Goal: Communication & Community: Answer question/provide support

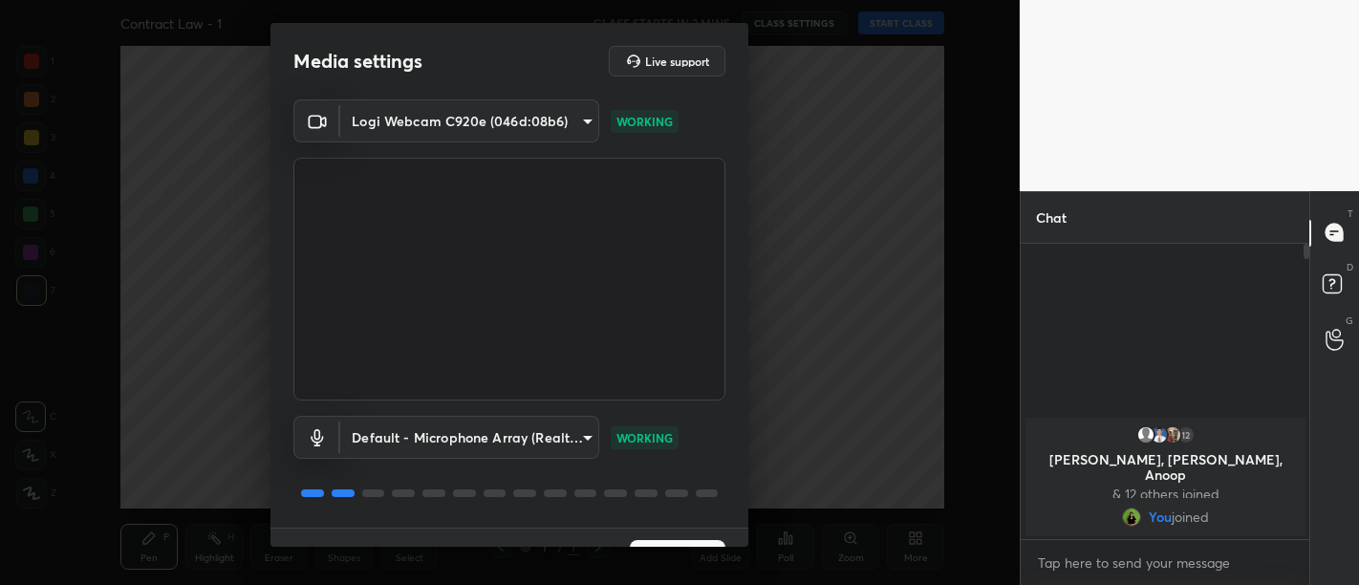
scroll to position [40, 0]
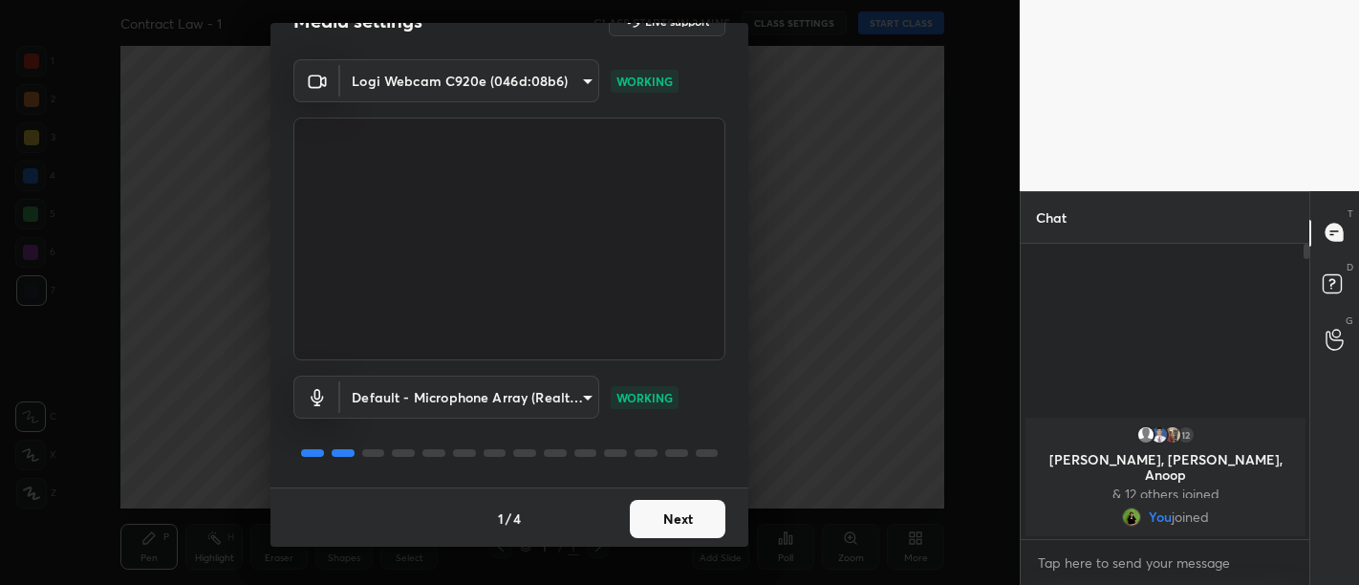
click at [672, 525] on button "Next" at bounding box center [678, 519] width 96 height 38
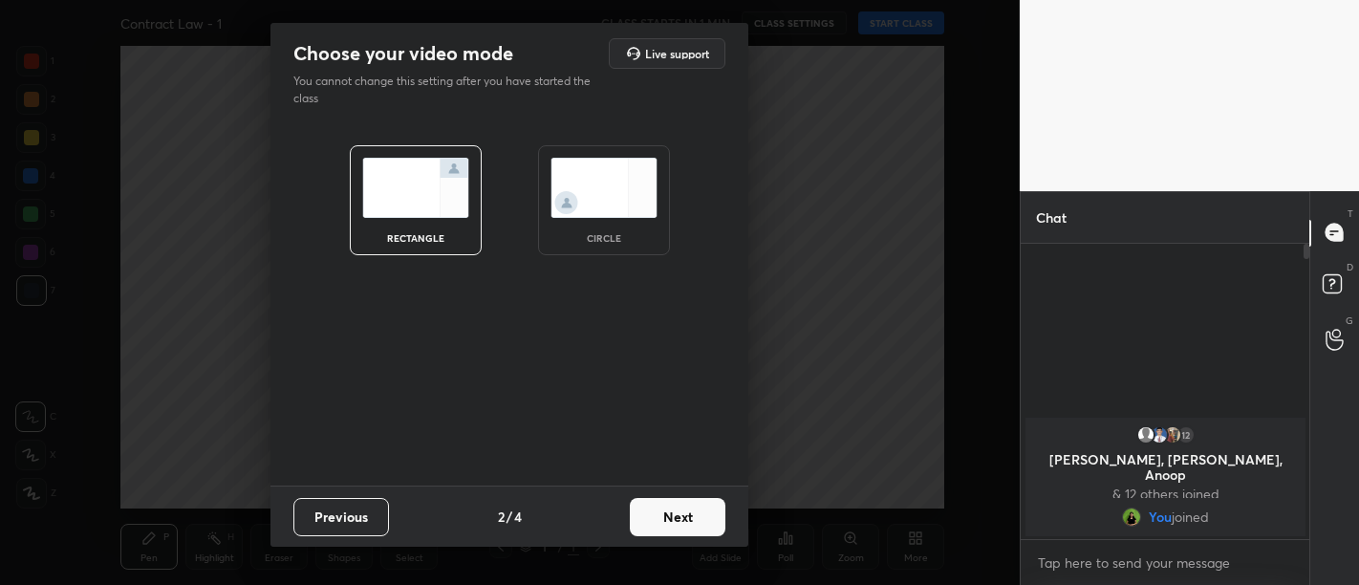
click at [672, 525] on button "Next" at bounding box center [678, 517] width 96 height 38
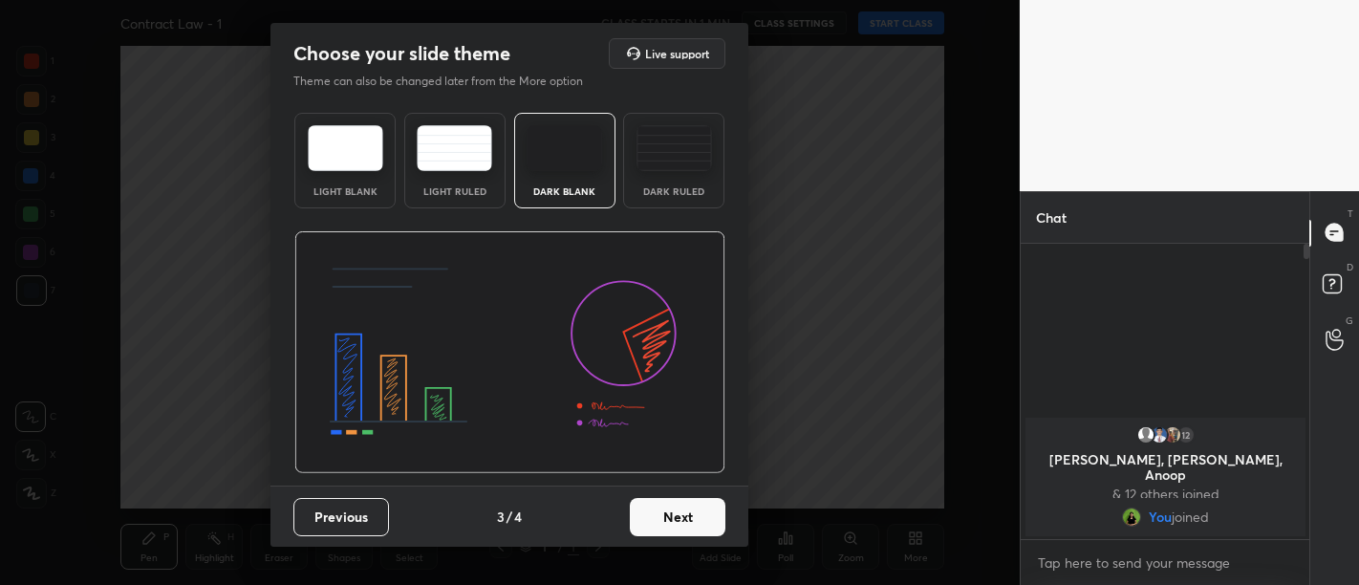
click at [672, 525] on button "Next" at bounding box center [678, 517] width 96 height 38
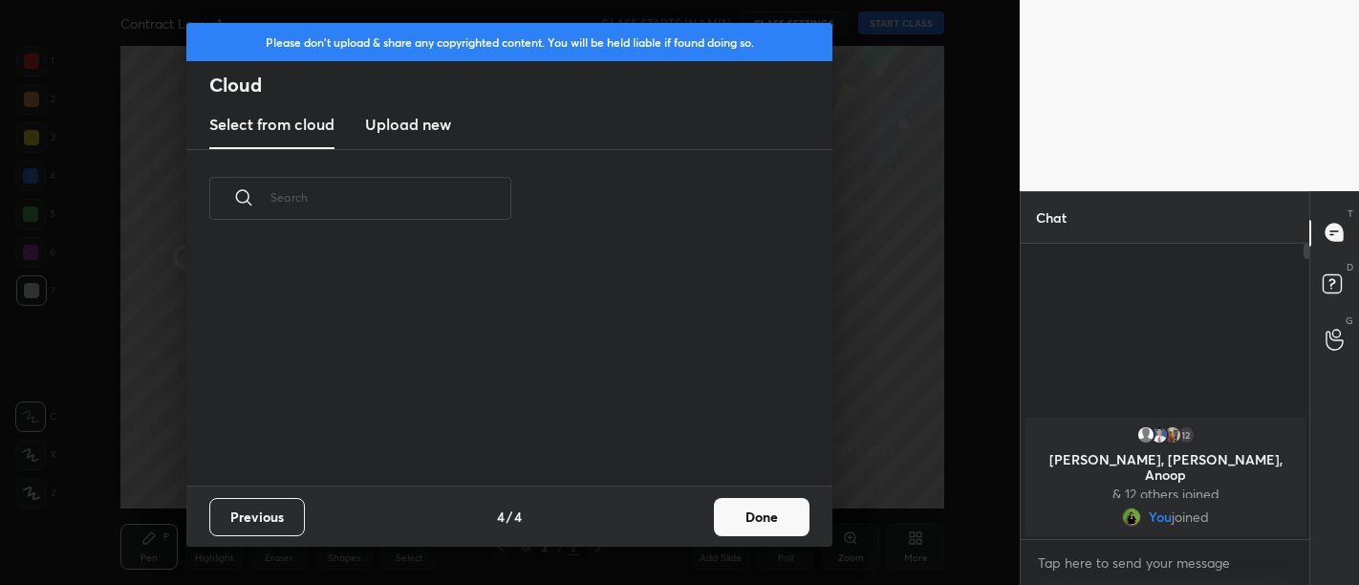
scroll to position [239, 614]
click at [759, 511] on button "Done" at bounding box center [762, 517] width 96 height 38
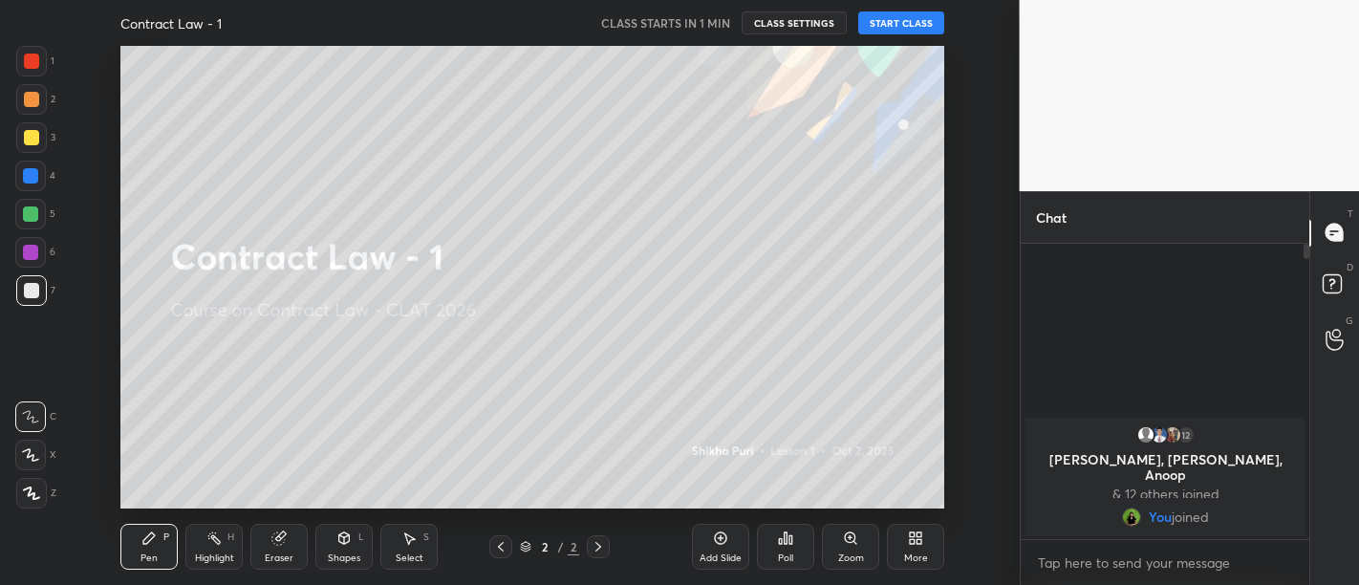
click at [922, 14] on button "START CLASS" at bounding box center [901, 22] width 86 height 23
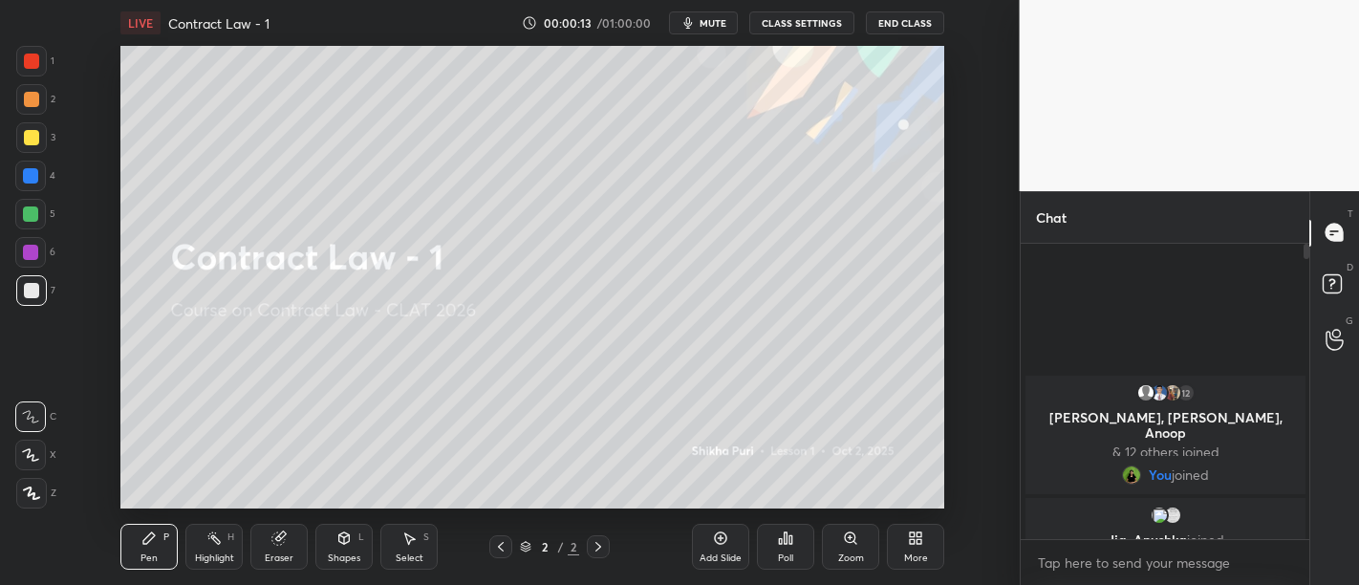
click at [1154, 393] on img "grid" at bounding box center [1158, 392] width 19 height 19
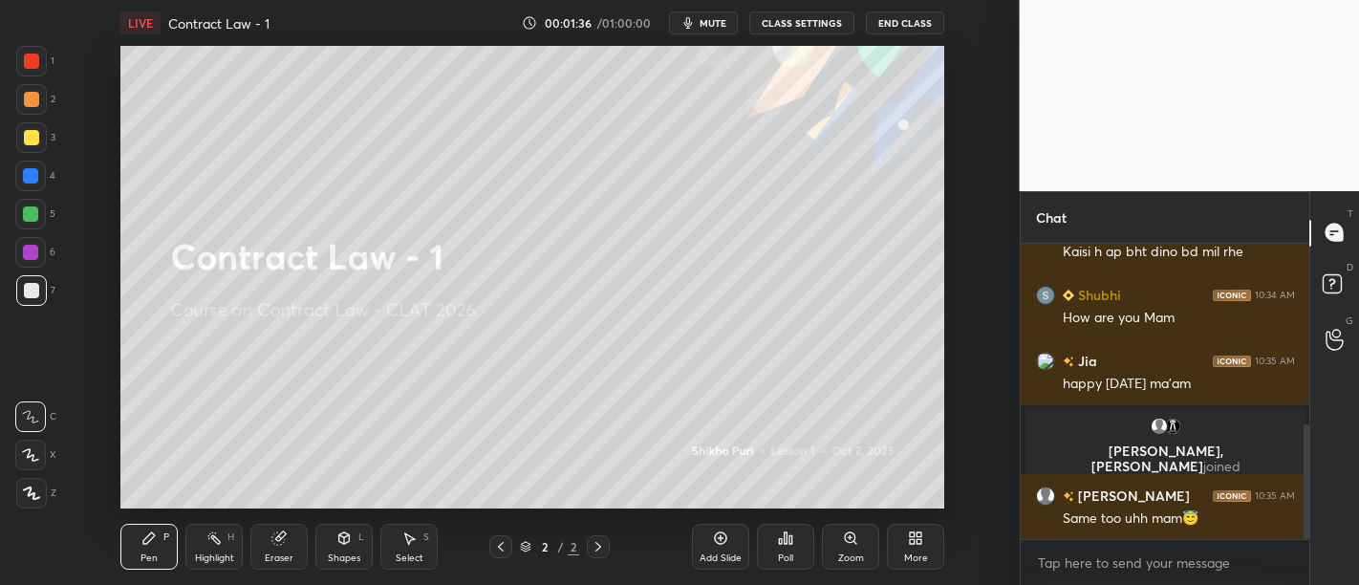
scroll to position [535, 0]
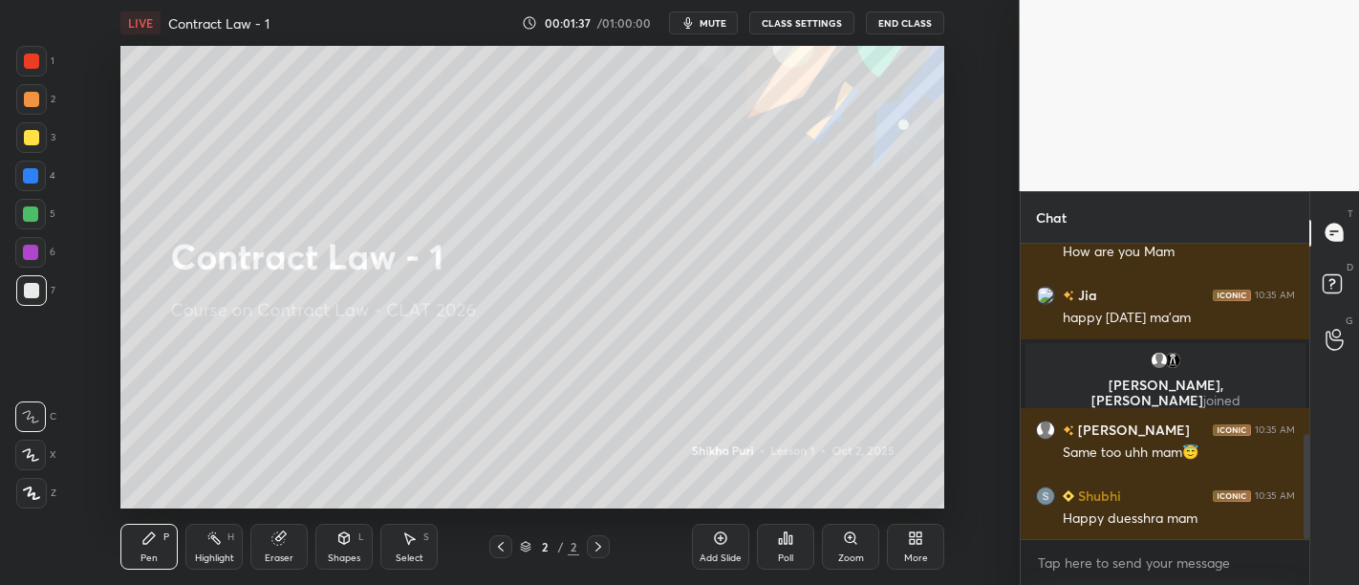
click at [919, 535] on icon at bounding box center [918, 534] width 5 height 5
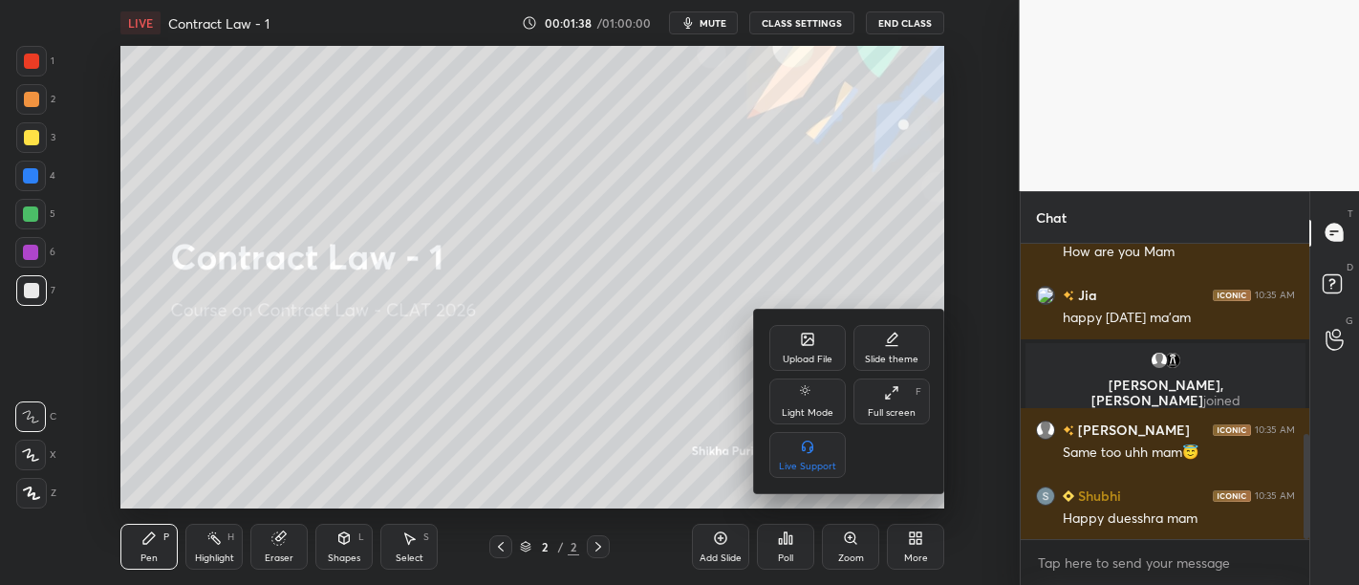
click at [810, 339] on icon at bounding box center [808, 341] width 11 height 7
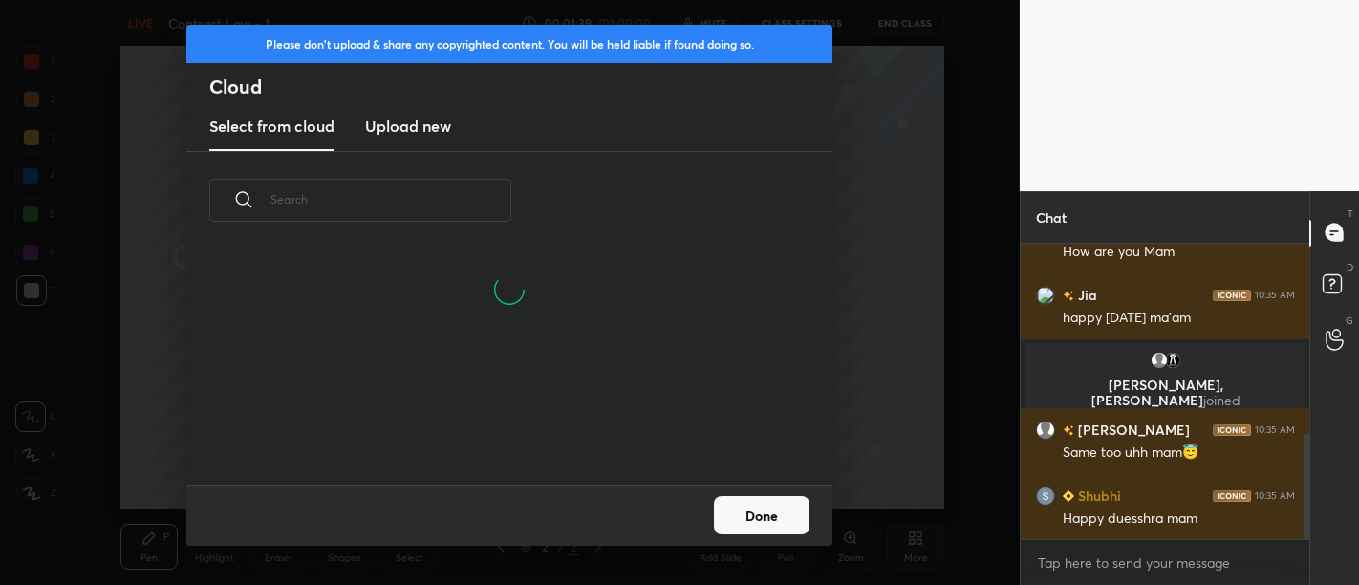
scroll to position [235, 614]
click at [434, 119] on h3 "Upload new" at bounding box center [408, 126] width 86 height 23
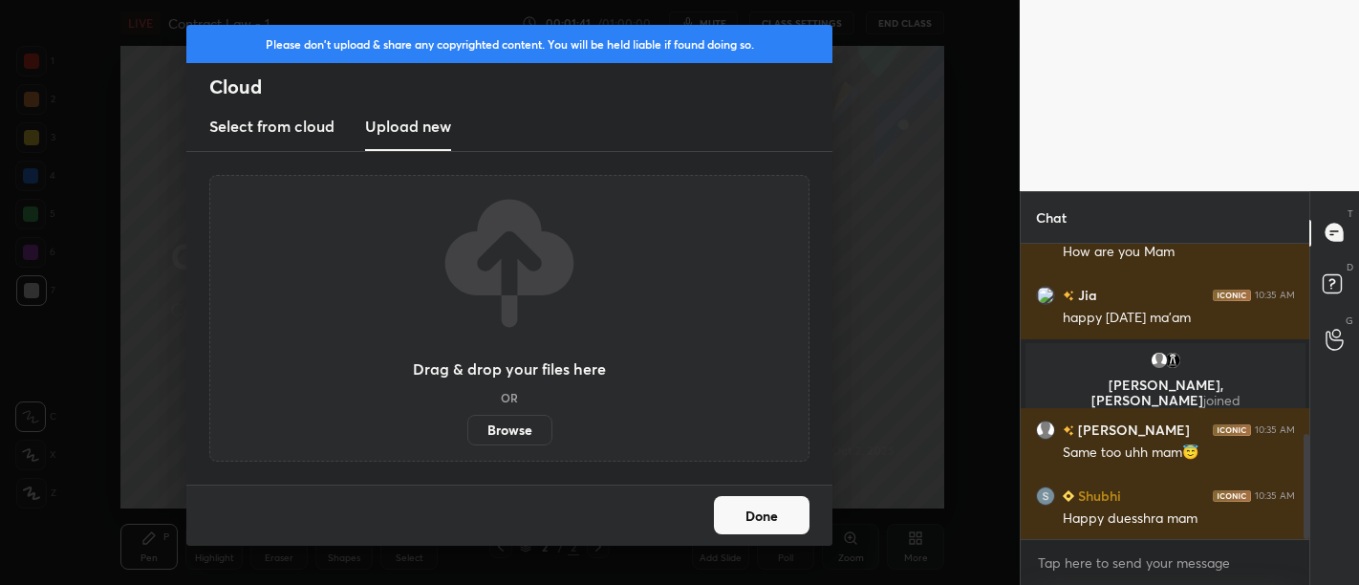
scroll to position [600, 0]
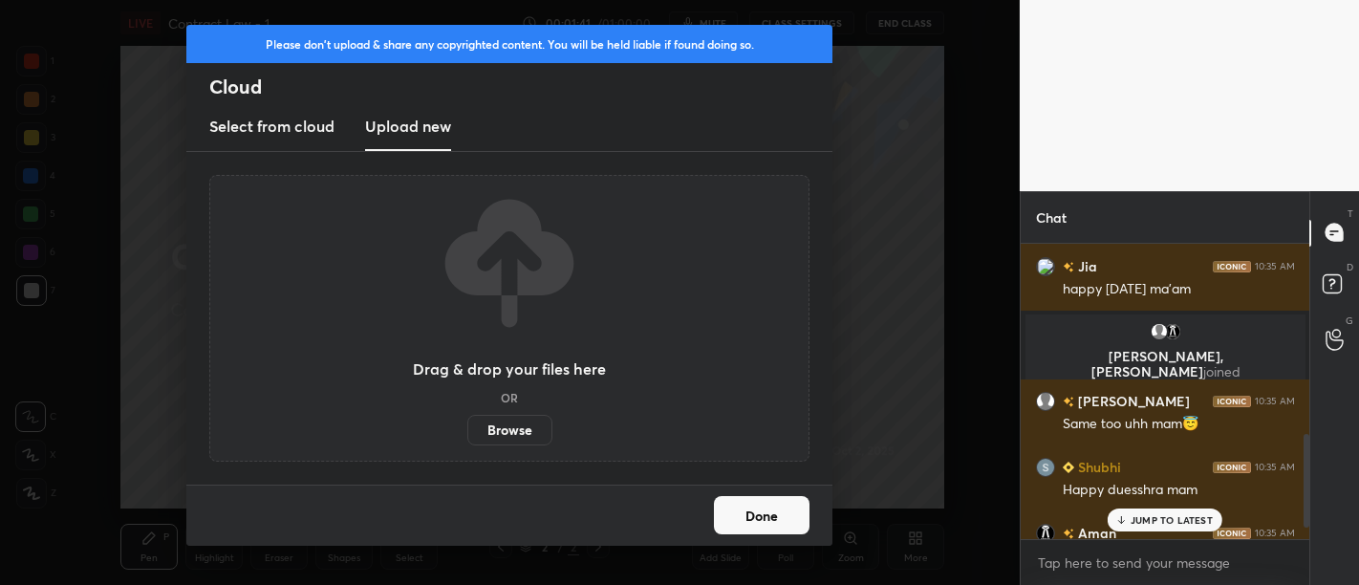
click at [506, 435] on label "Browse" at bounding box center [509, 430] width 85 height 31
click at [467, 435] on input "Browse" at bounding box center [467, 430] width 0 height 31
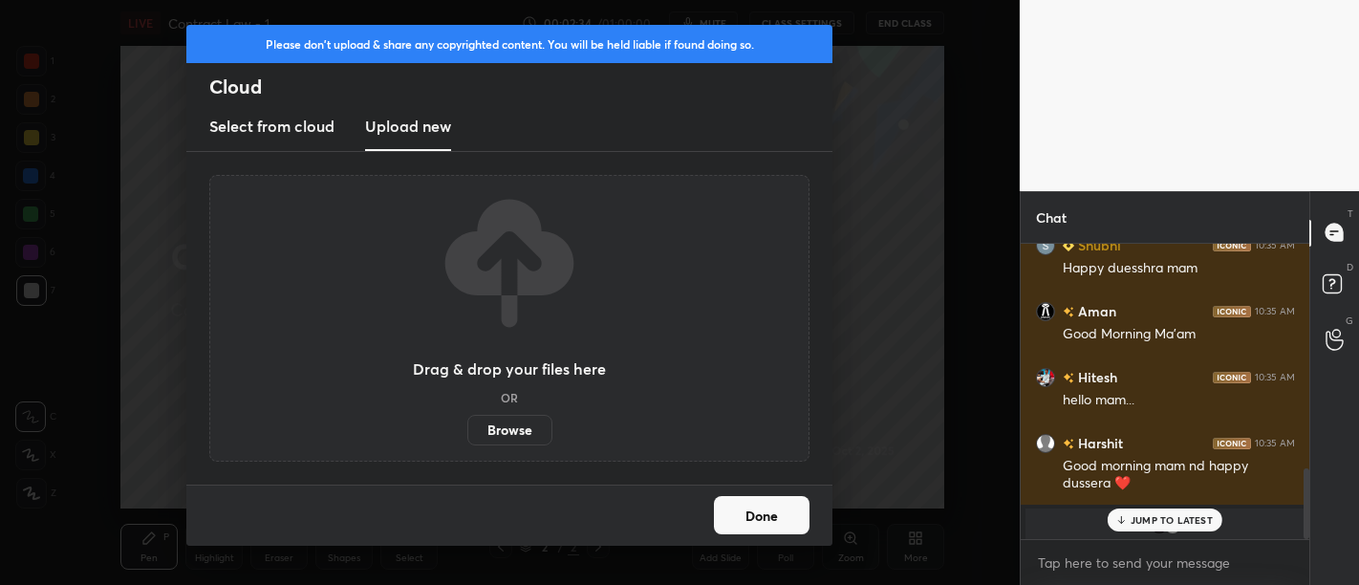
scroll to position [947, 0]
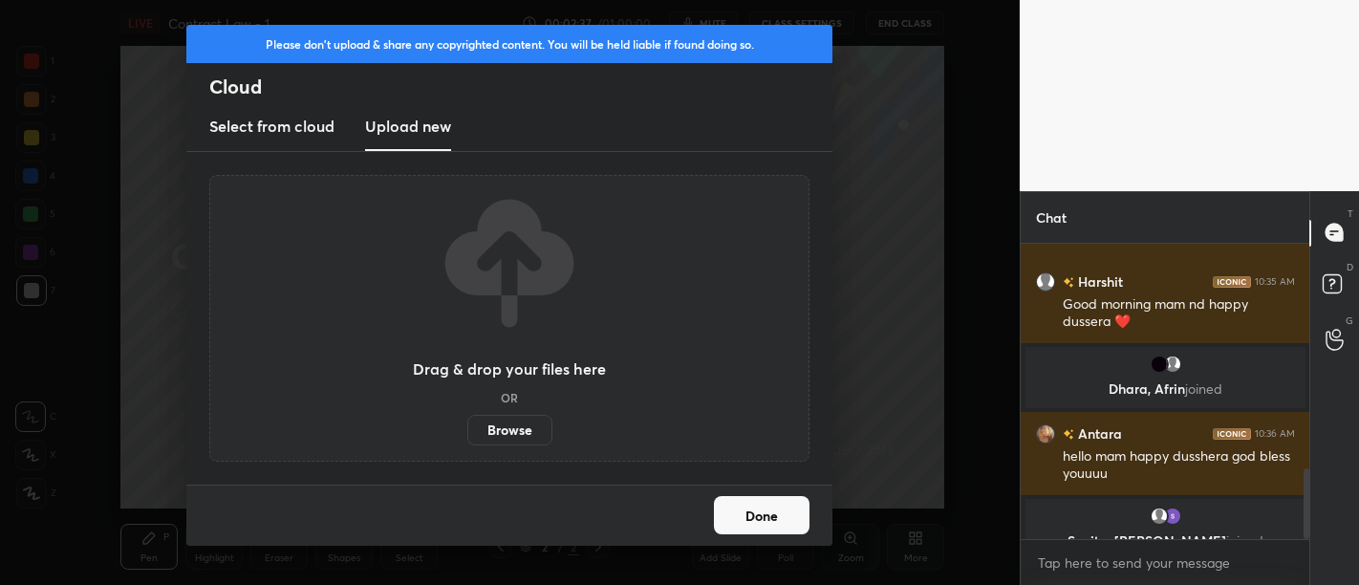
click at [523, 435] on label "Browse" at bounding box center [509, 430] width 85 height 31
click at [467, 435] on input "Browse" at bounding box center [467, 430] width 0 height 31
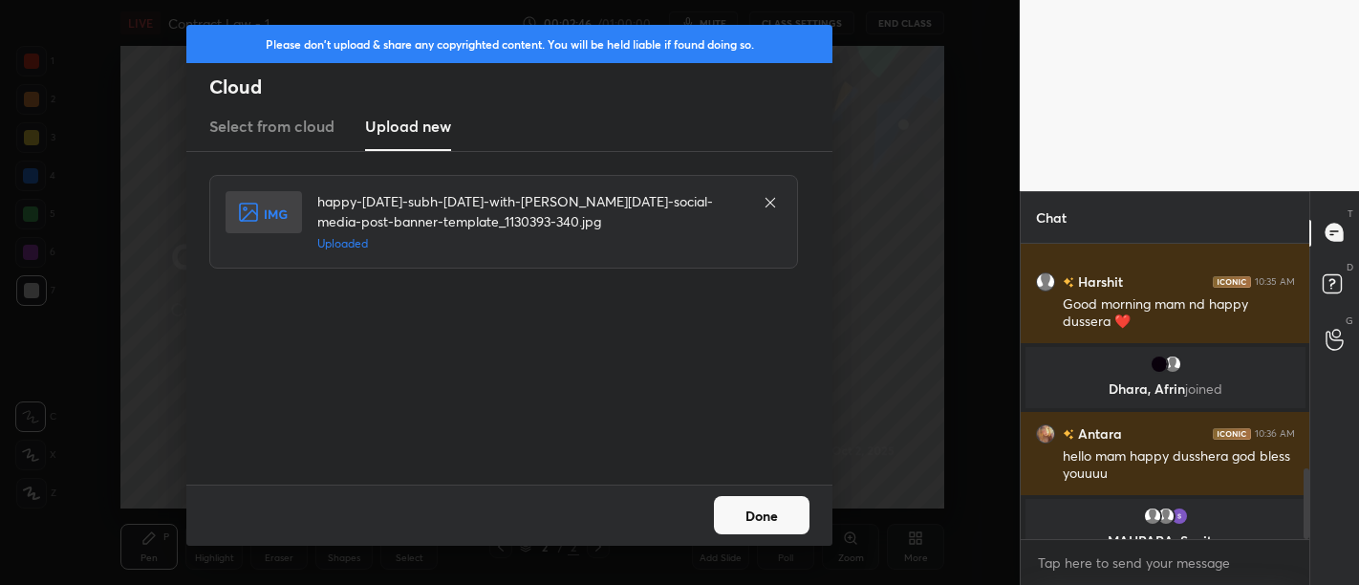
click at [742, 518] on button "Done" at bounding box center [762, 515] width 96 height 38
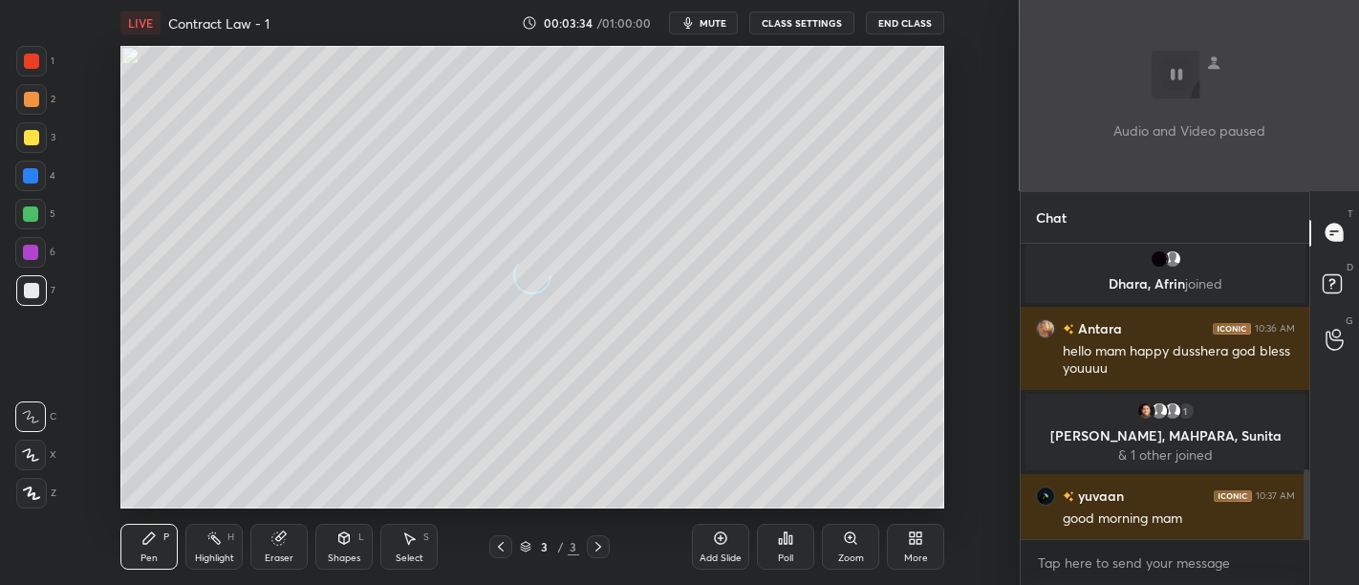
scroll to position [1040, 0]
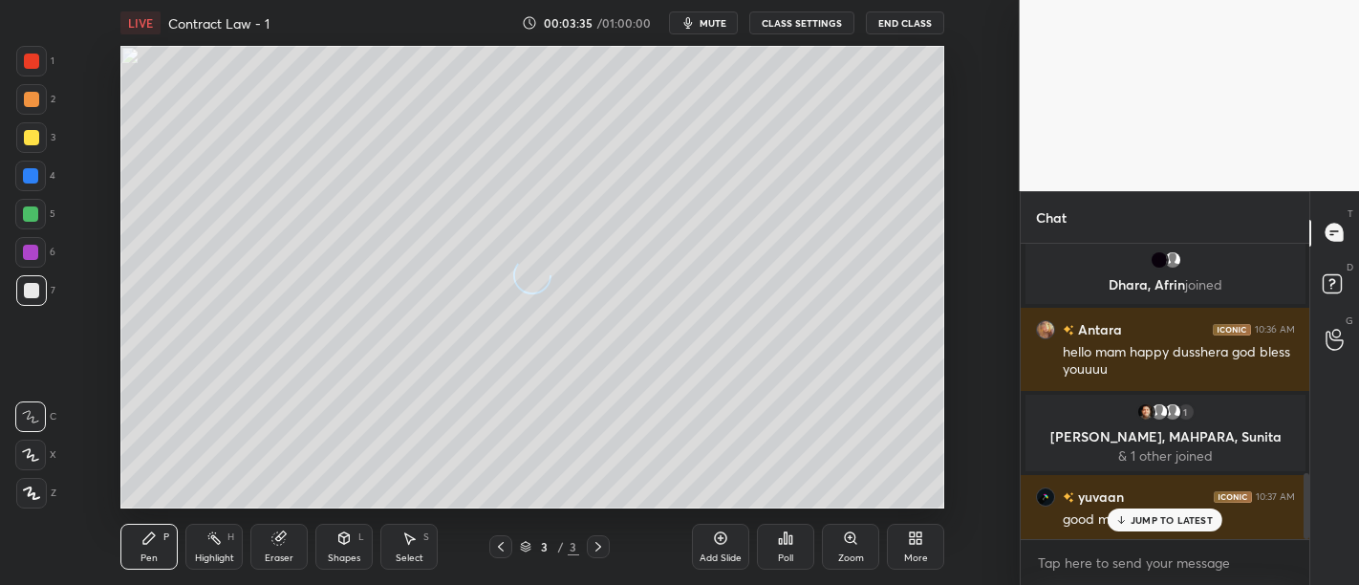
click at [917, 561] on div "More" at bounding box center [916, 558] width 24 height 10
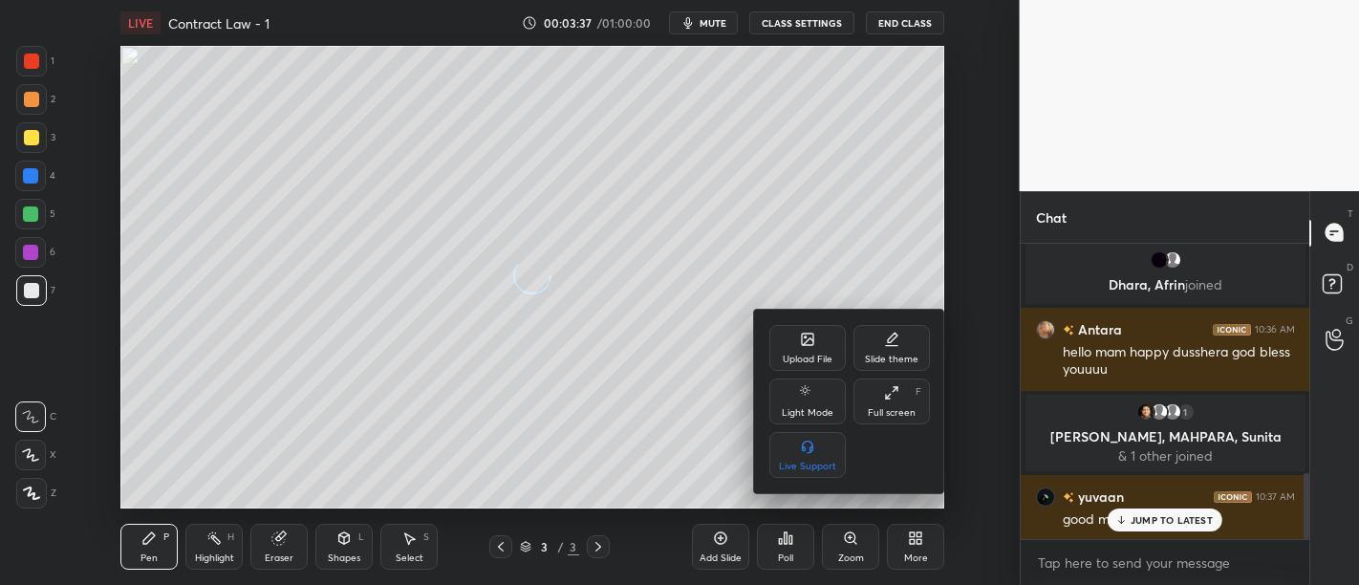
click at [800, 340] on icon at bounding box center [807, 339] width 15 height 15
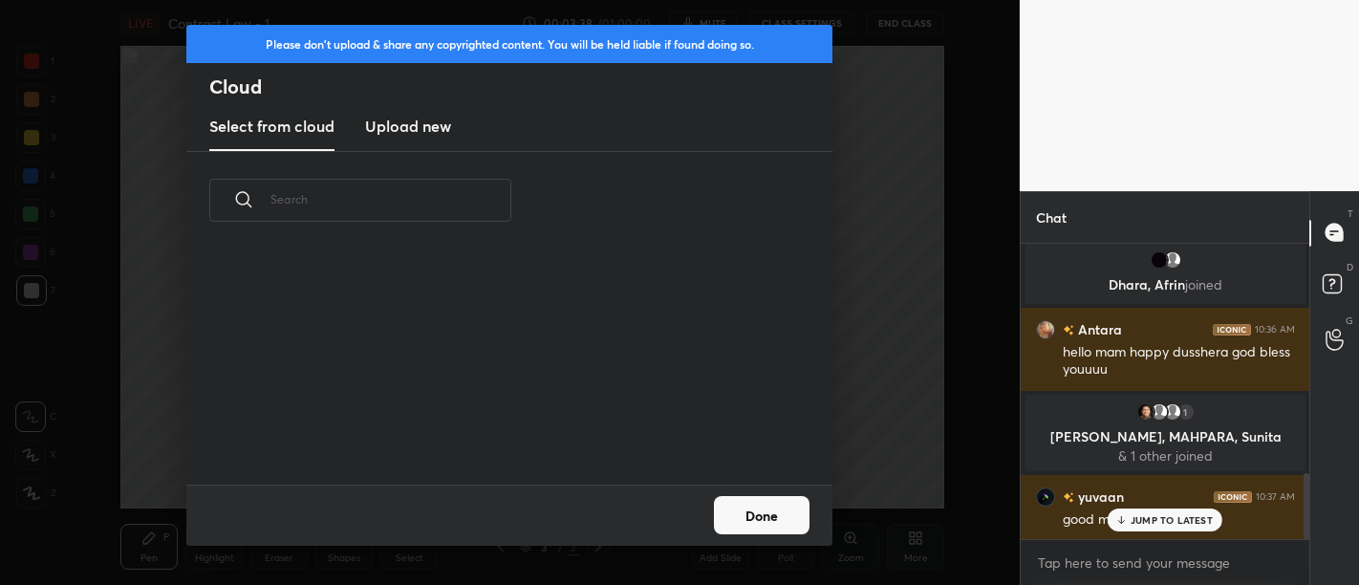
scroll to position [235, 614]
click at [401, 120] on h3 "Upload new" at bounding box center [408, 126] width 86 height 23
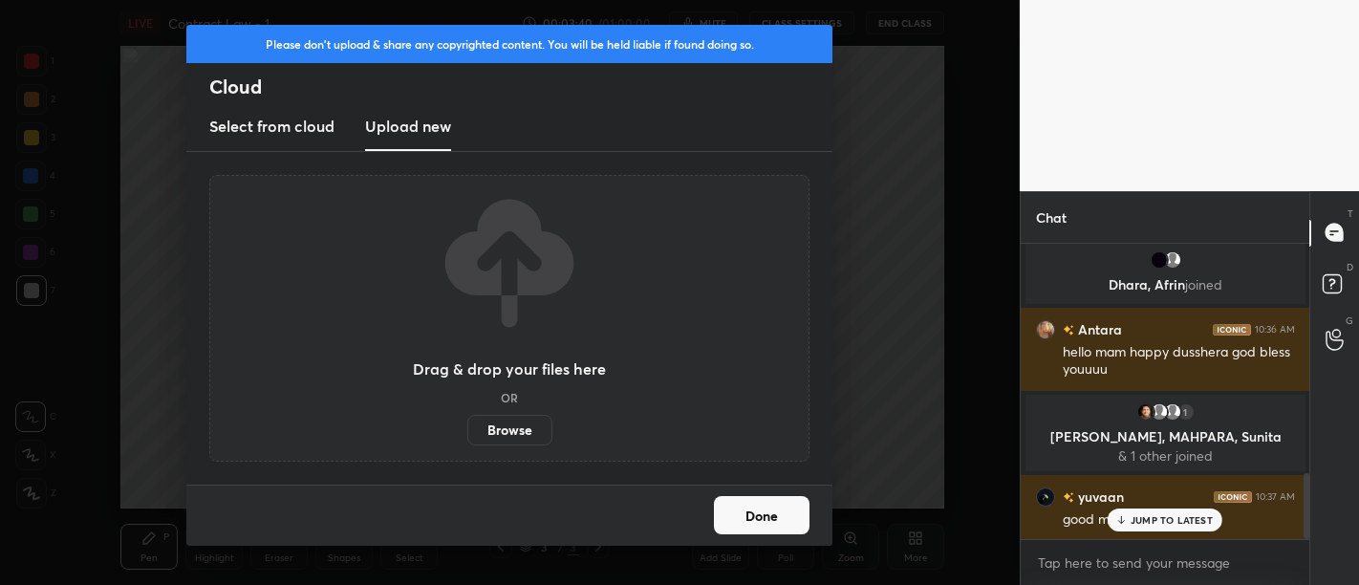
click at [516, 430] on label "Browse" at bounding box center [509, 430] width 85 height 31
click at [467, 430] on input "Browse" at bounding box center [467, 430] width 0 height 31
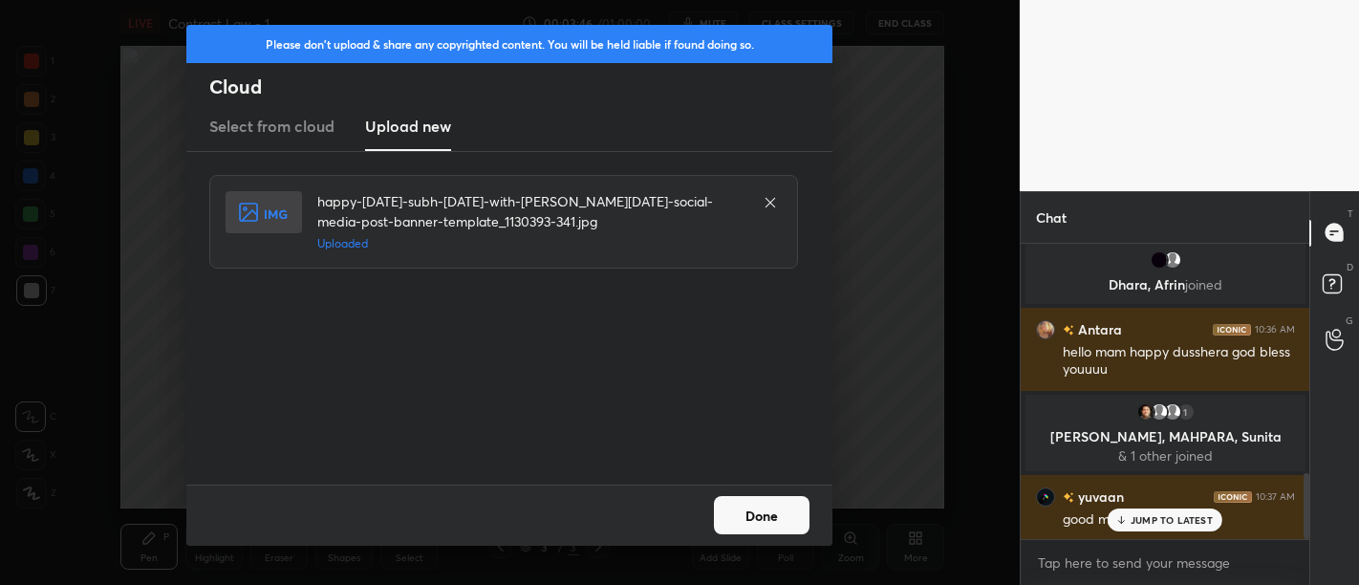
click at [760, 519] on button "Done" at bounding box center [762, 515] width 96 height 38
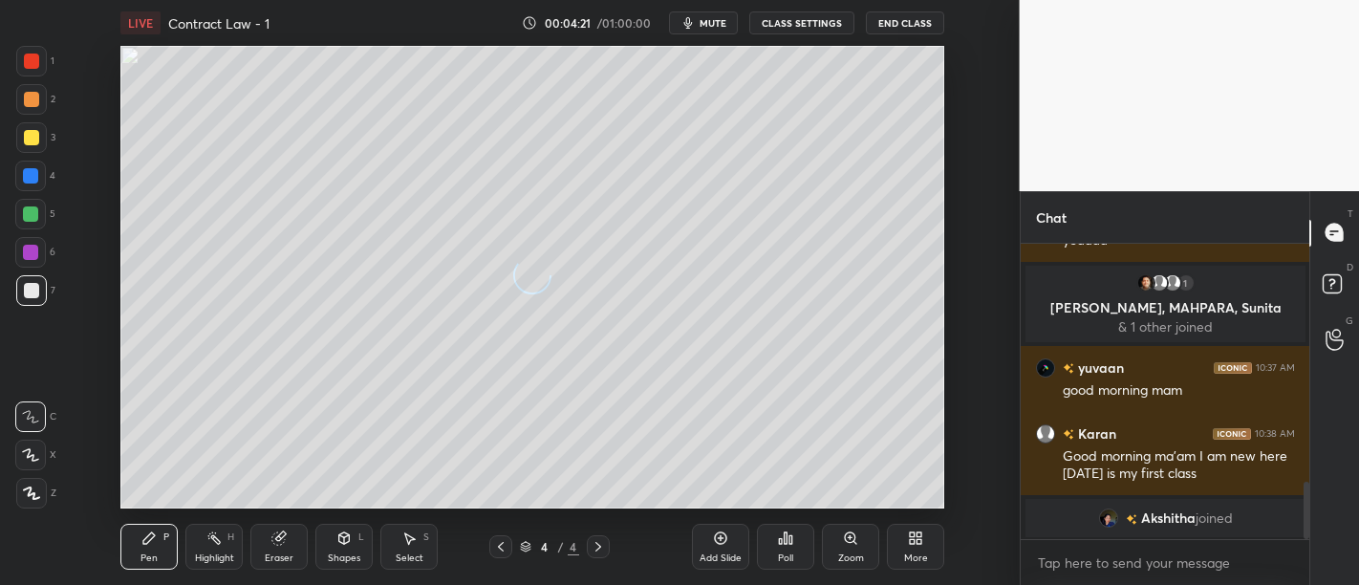
scroll to position [1236, 0]
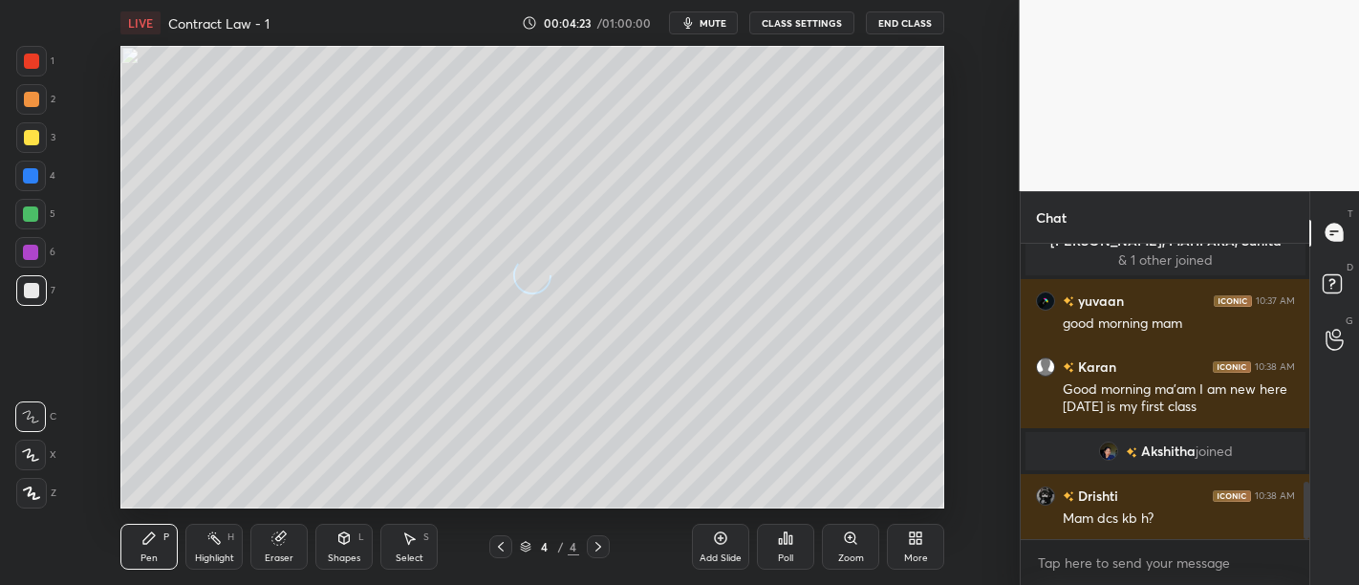
click at [914, 558] on div "More" at bounding box center [916, 558] width 24 height 10
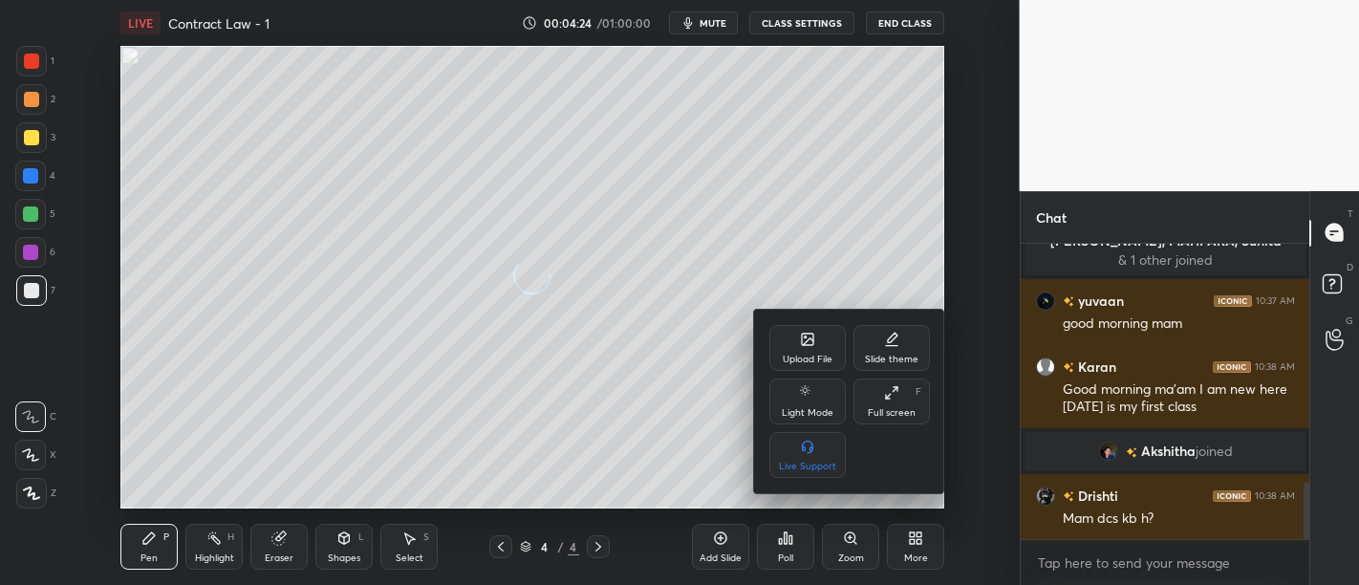
click at [813, 352] on div "Upload File" at bounding box center [807, 348] width 76 height 46
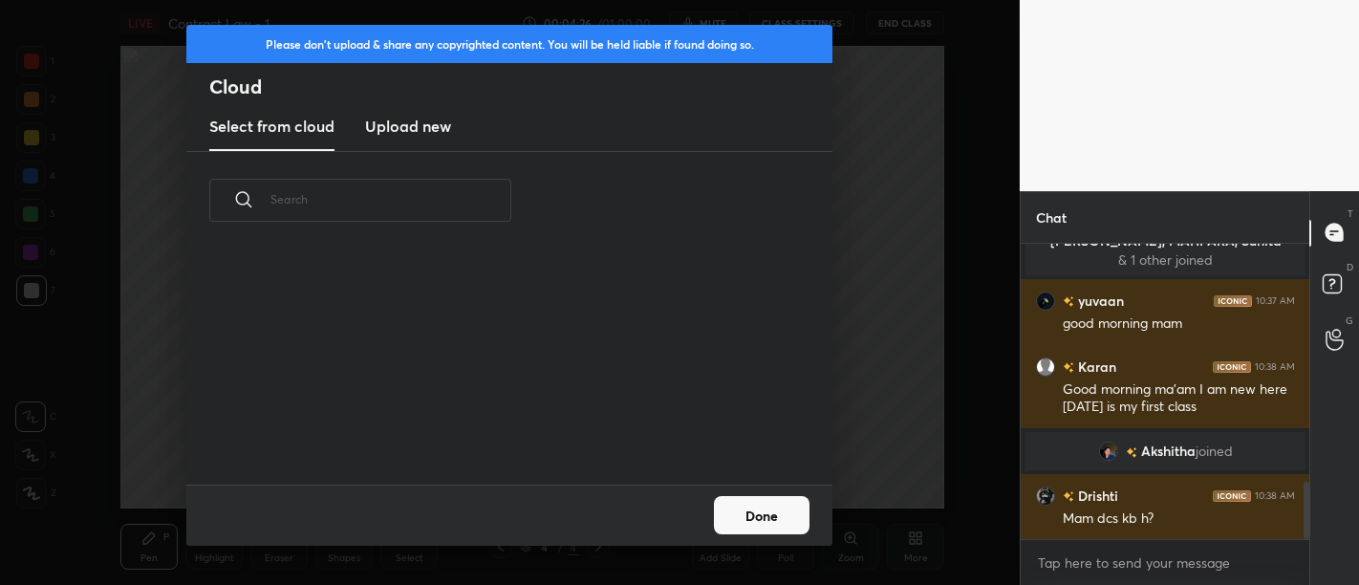
scroll to position [235, 614]
click at [436, 134] on h3 "Upload new" at bounding box center [408, 126] width 86 height 23
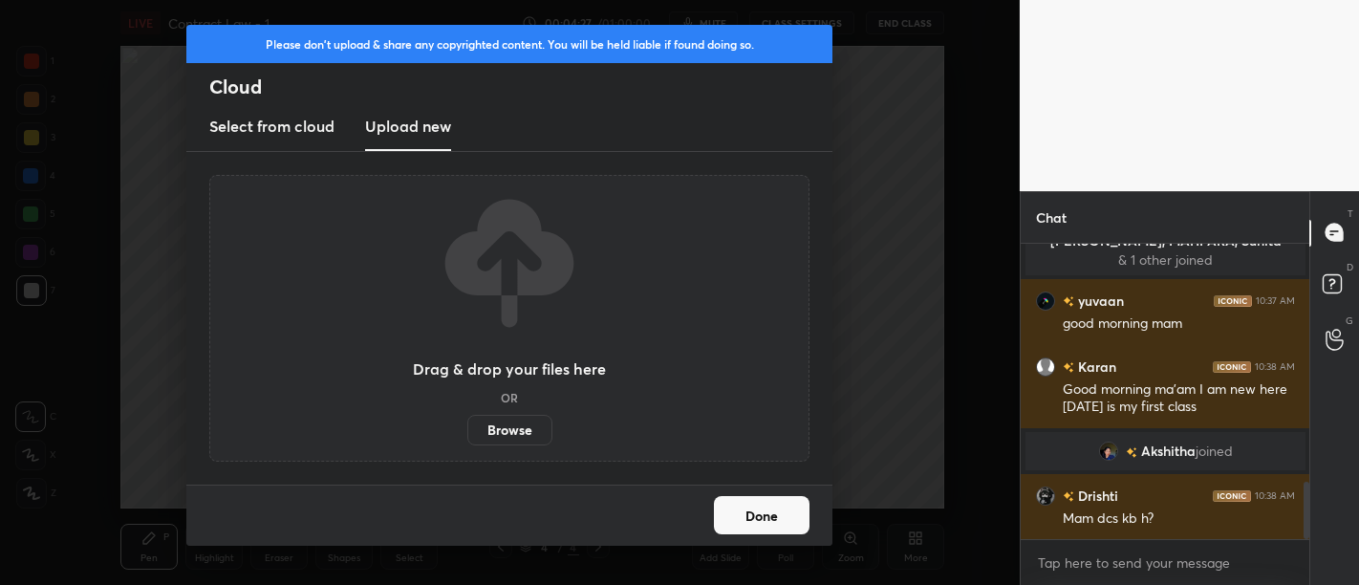
click at [513, 438] on label "Browse" at bounding box center [509, 430] width 85 height 31
click at [467, 438] on input "Browse" at bounding box center [467, 430] width 0 height 31
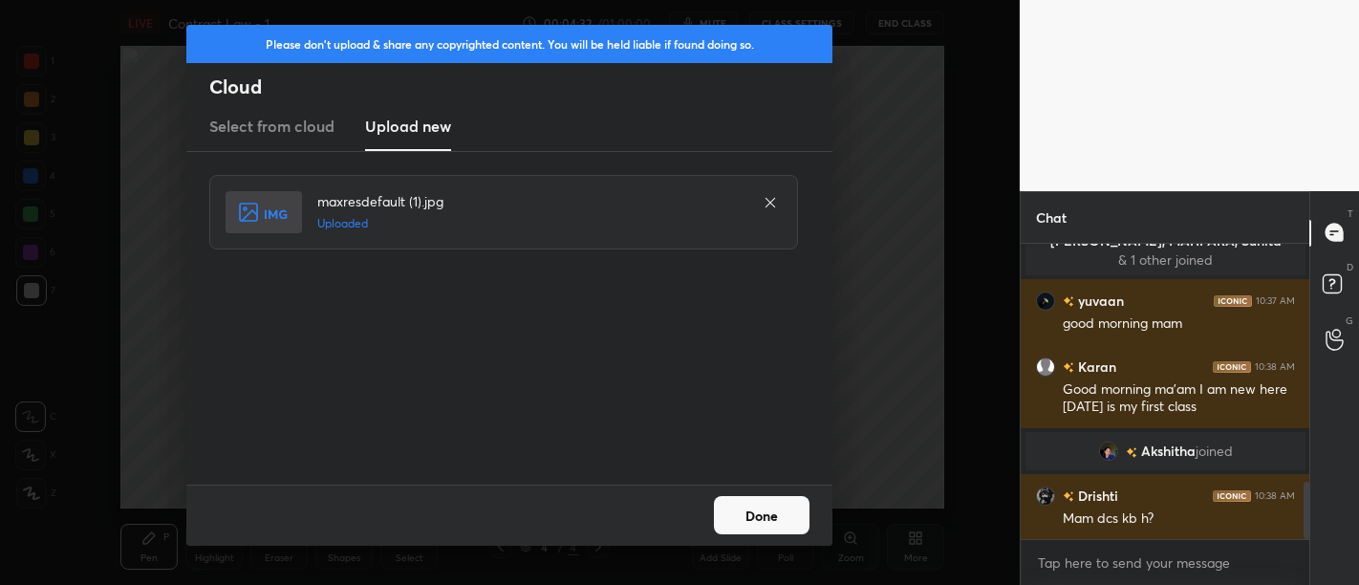
click at [784, 515] on button "Done" at bounding box center [762, 515] width 96 height 38
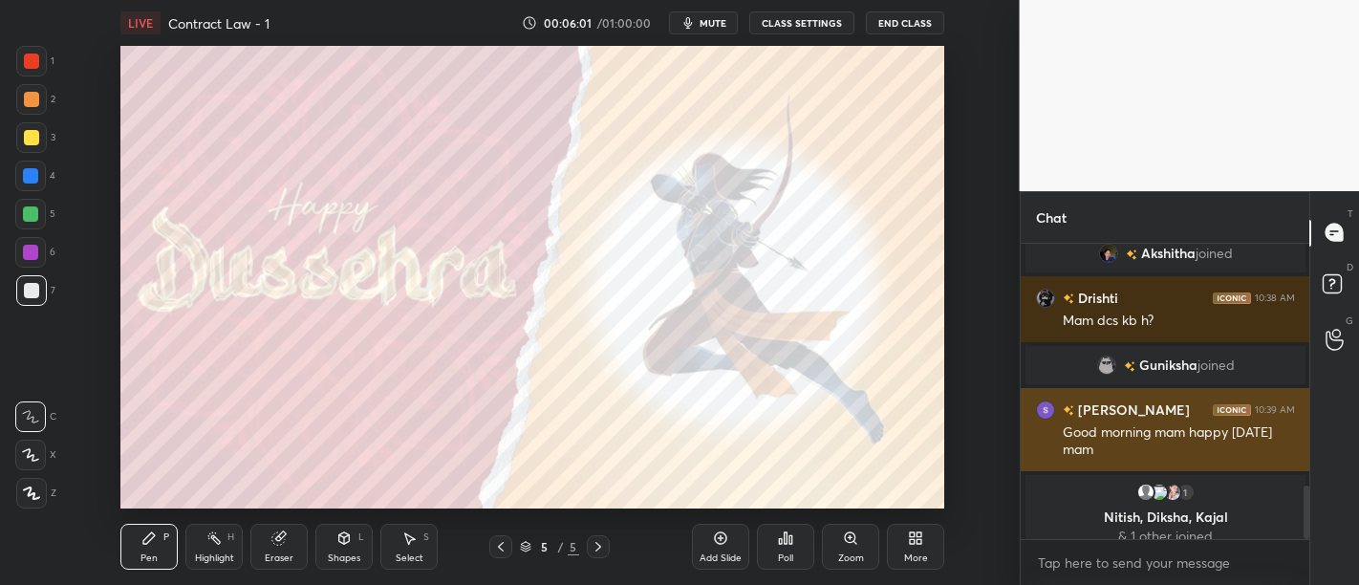
scroll to position [1343, 0]
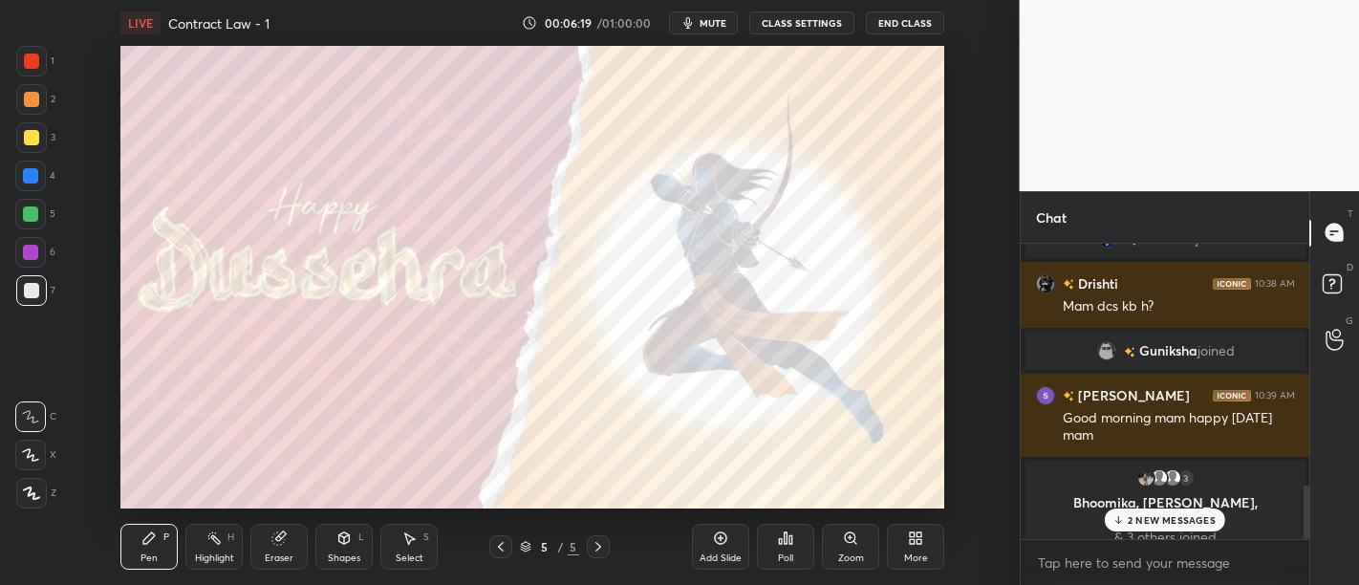
click at [1133, 511] on div "2 NEW MESSAGES" at bounding box center [1165, 519] width 120 height 23
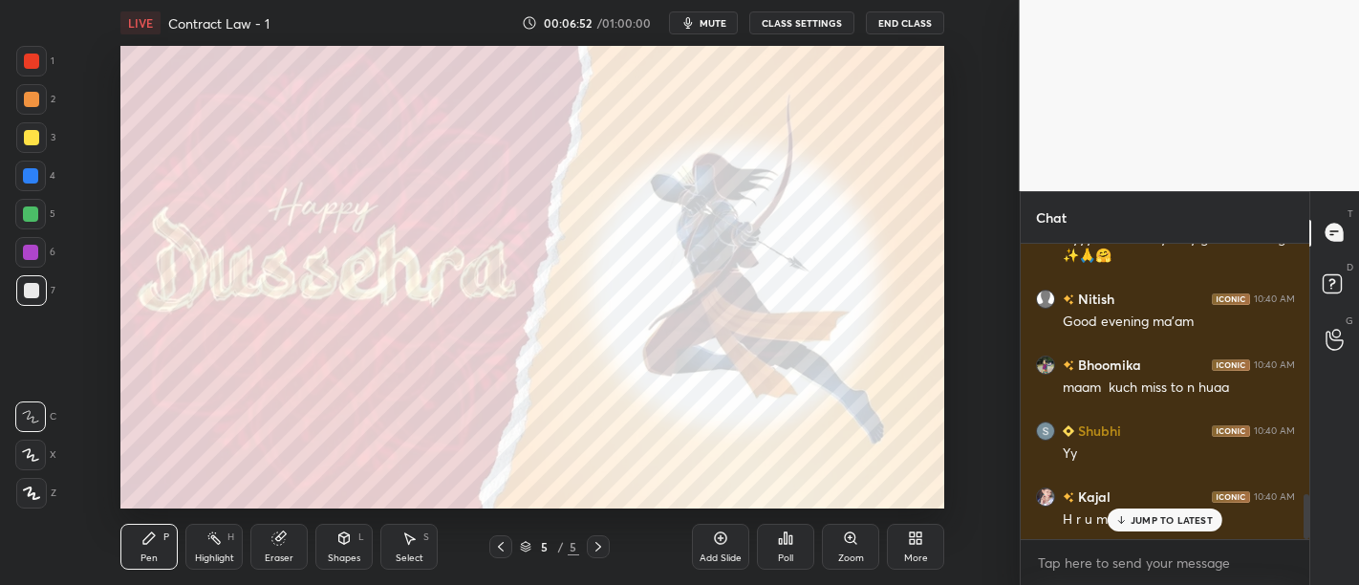
scroll to position [1698, 0]
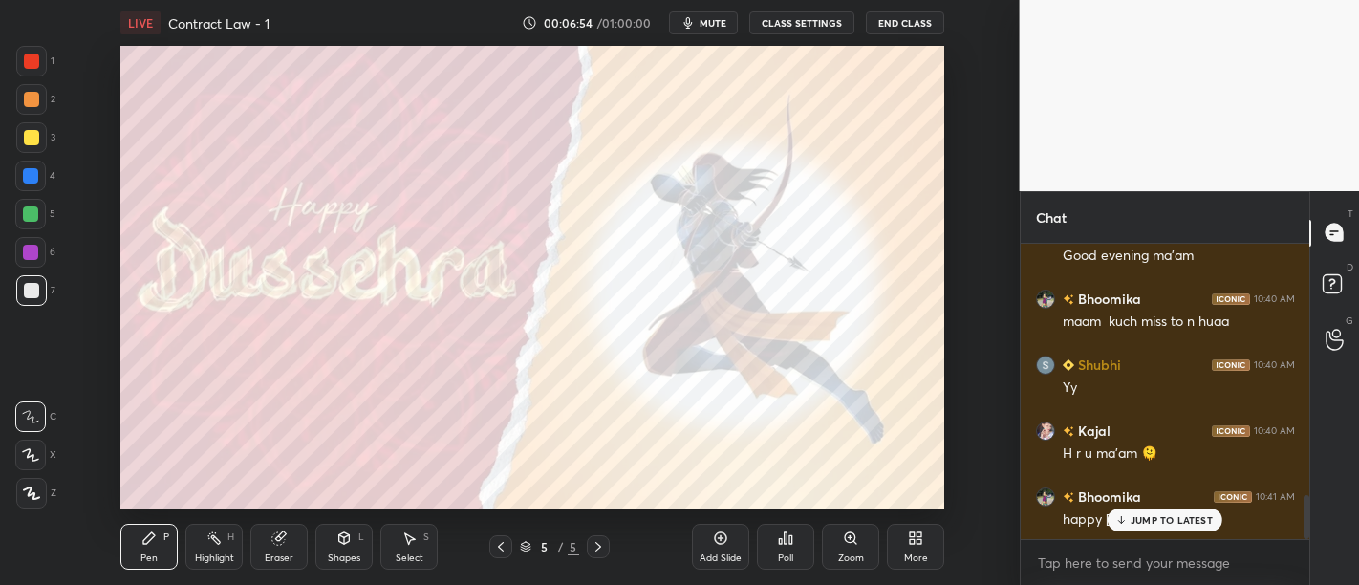
click at [1163, 533] on div "[PERSON_NAME] 10:41 AM happy [DATE] maam" at bounding box center [1166, 508] width 290 height 66
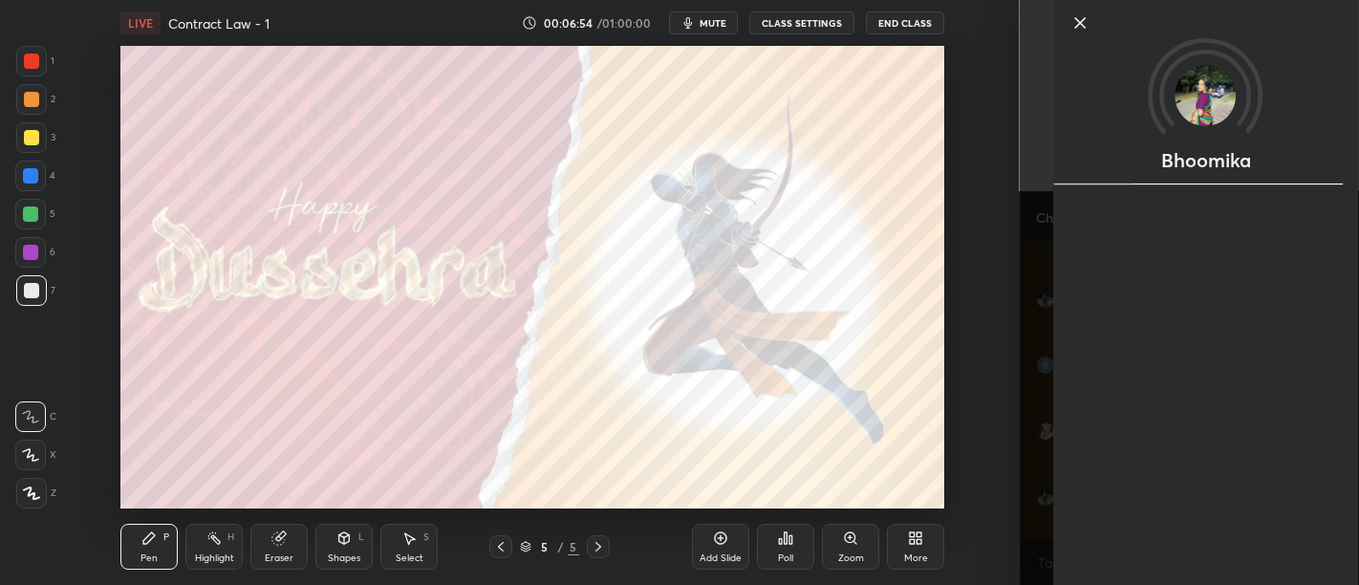
scroll to position [1782, 0]
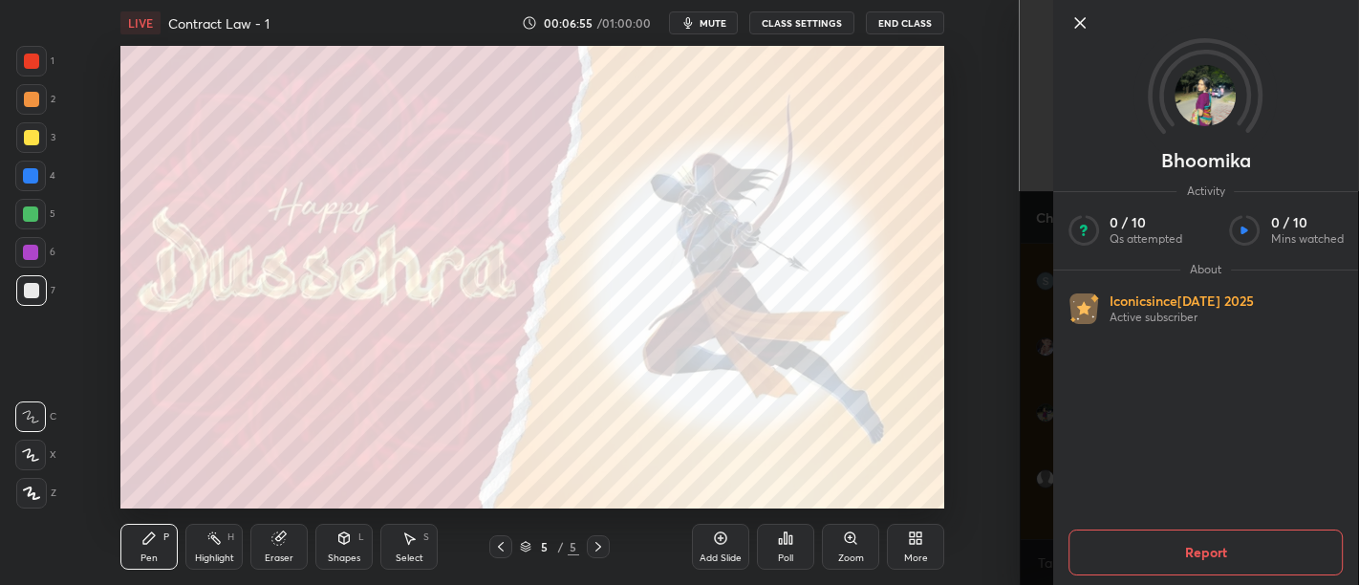
click at [1078, 30] on icon at bounding box center [1079, 22] width 23 height 23
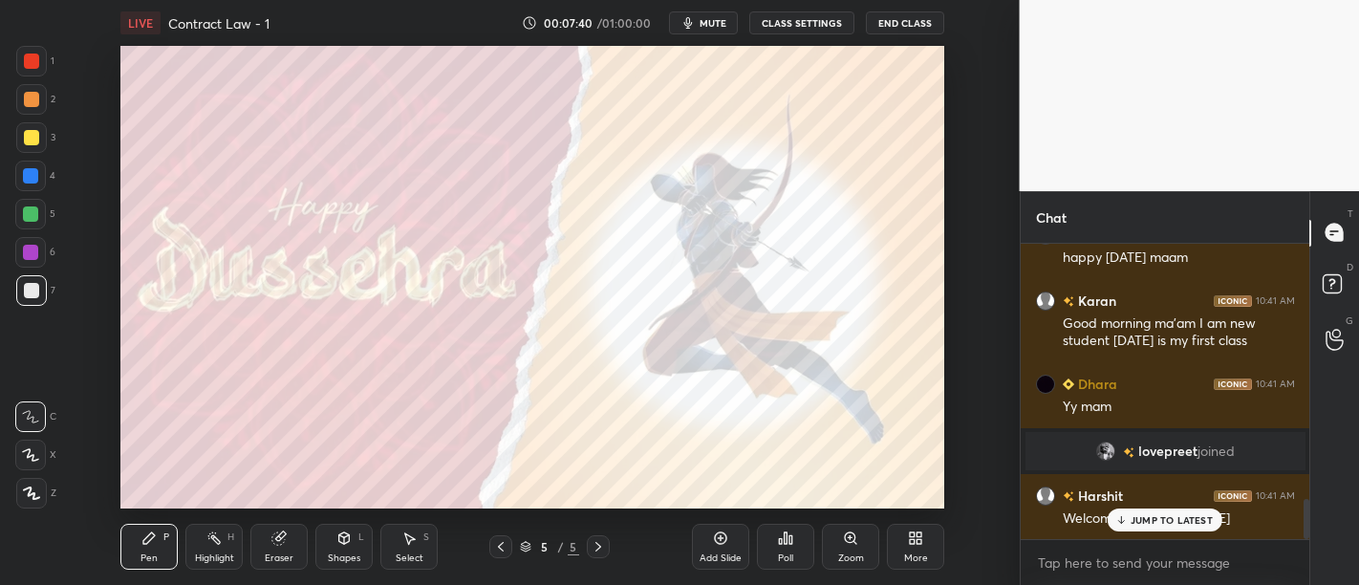
scroll to position [1876, 0]
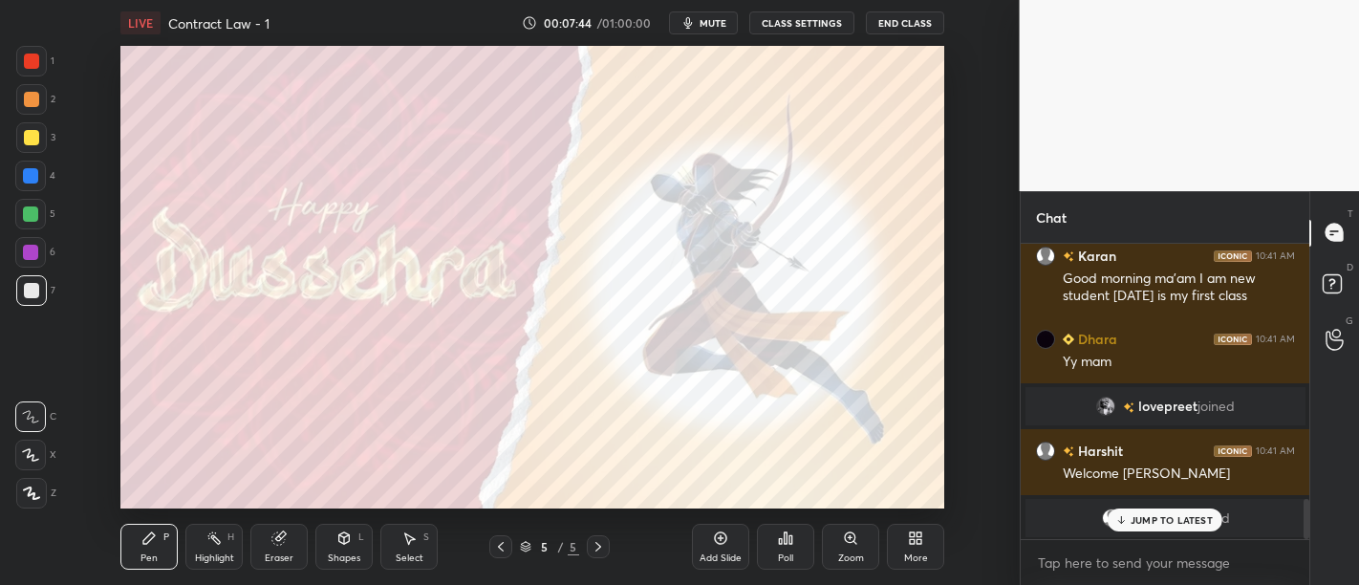
click at [1163, 521] on p "JUMP TO LATEST" at bounding box center [1172, 519] width 82 height 11
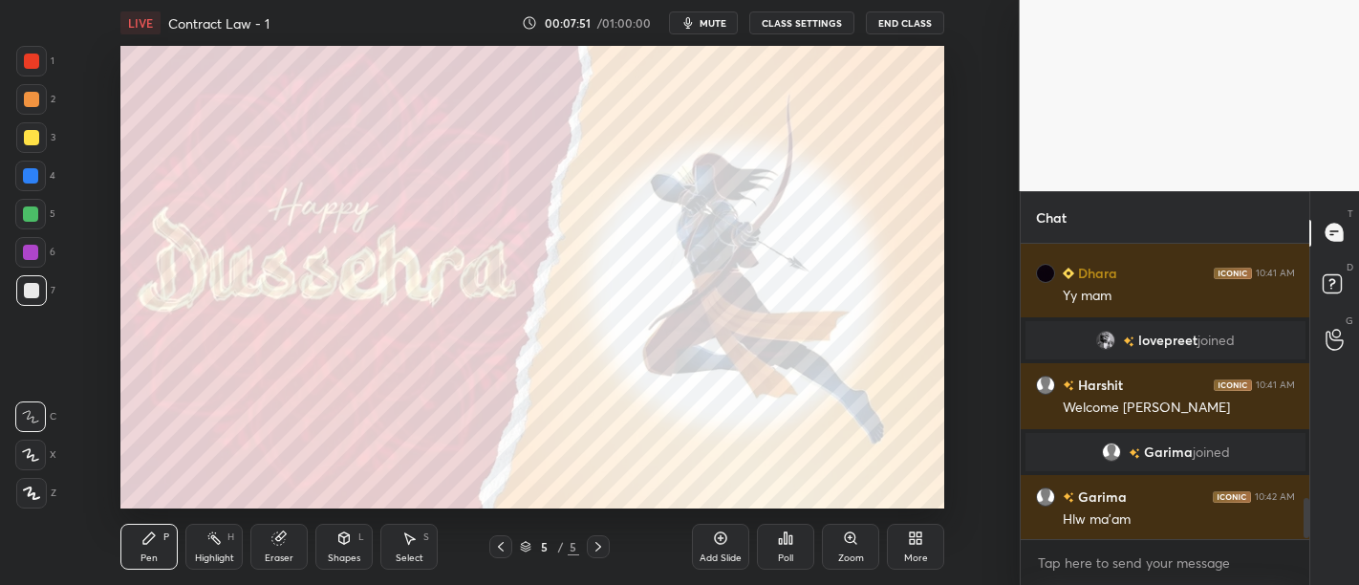
scroll to position [1864, 0]
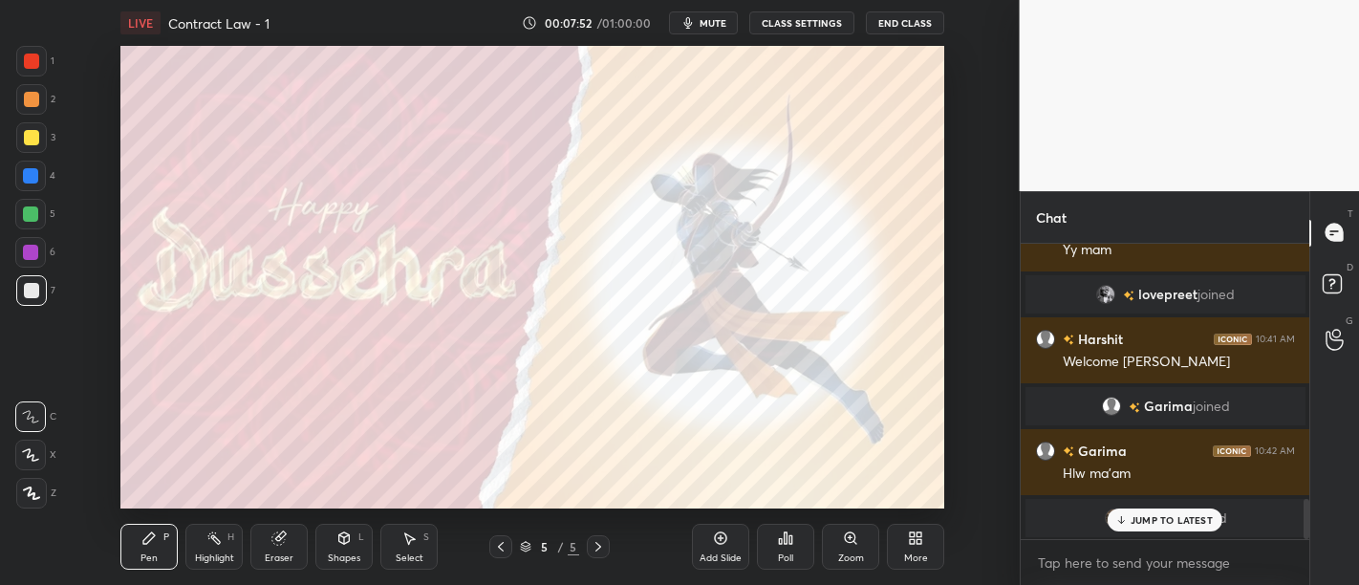
click at [1174, 518] on p "JUMP TO LATEST" at bounding box center [1172, 519] width 82 height 11
click at [32, 253] on div at bounding box center [30, 252] width 15 height 15
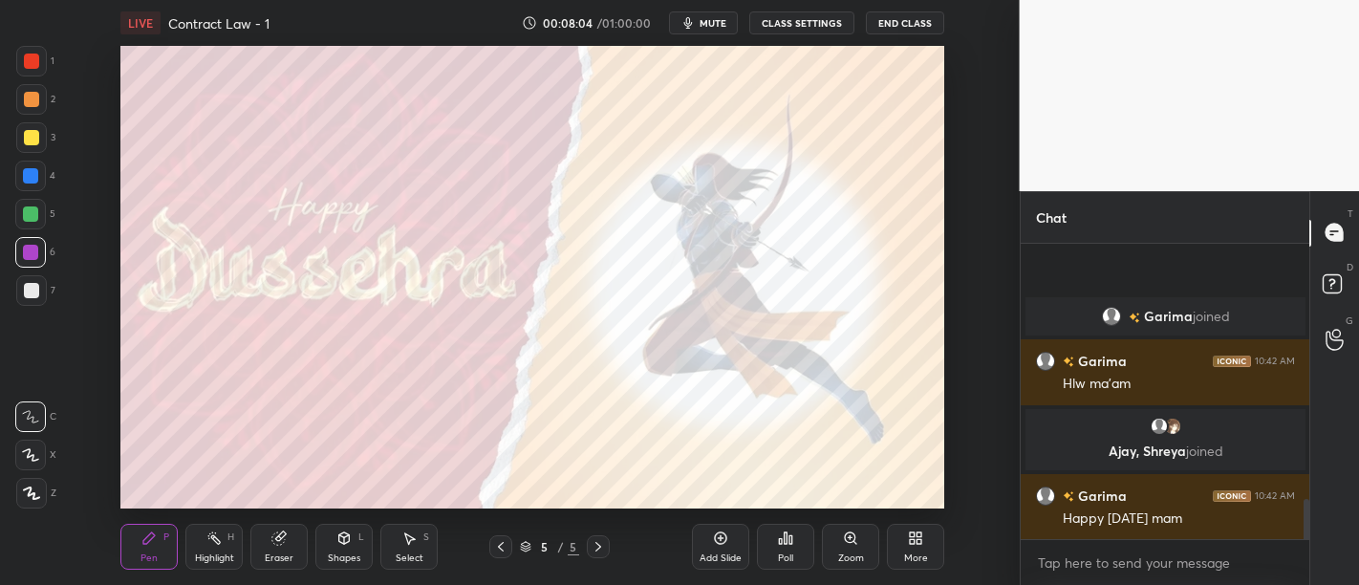
scroll to position [1951, 0]
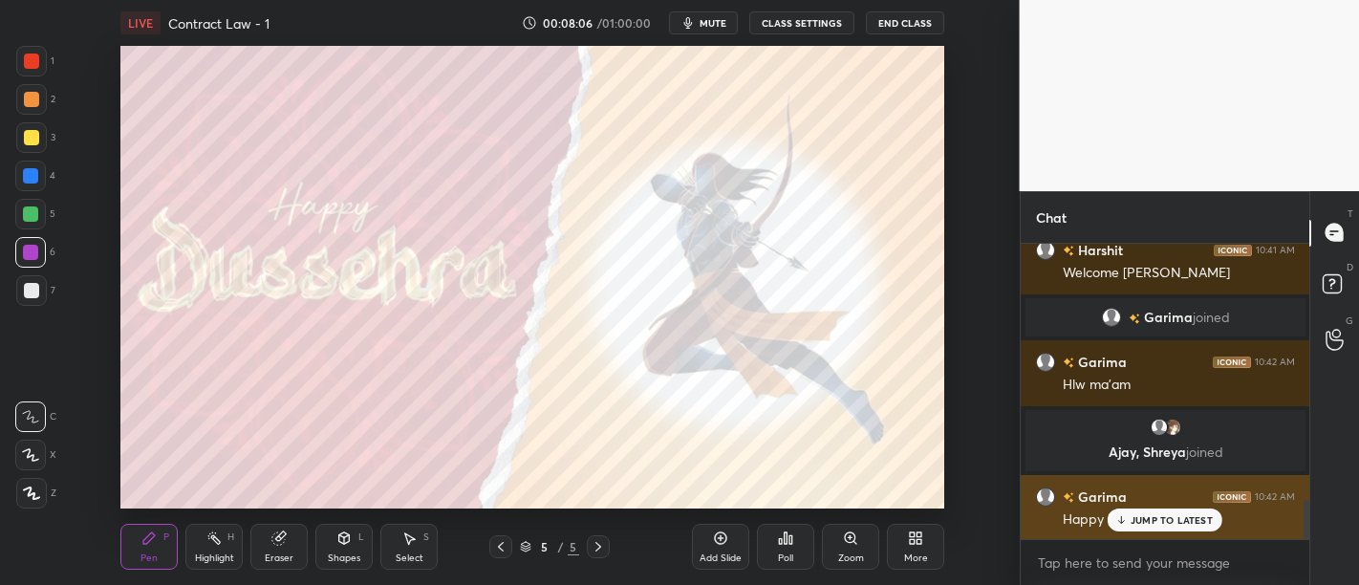
click at [1163, 526] on p "JUMP TO LATEST" at bounding box center [1172, 519] width 82 height 11
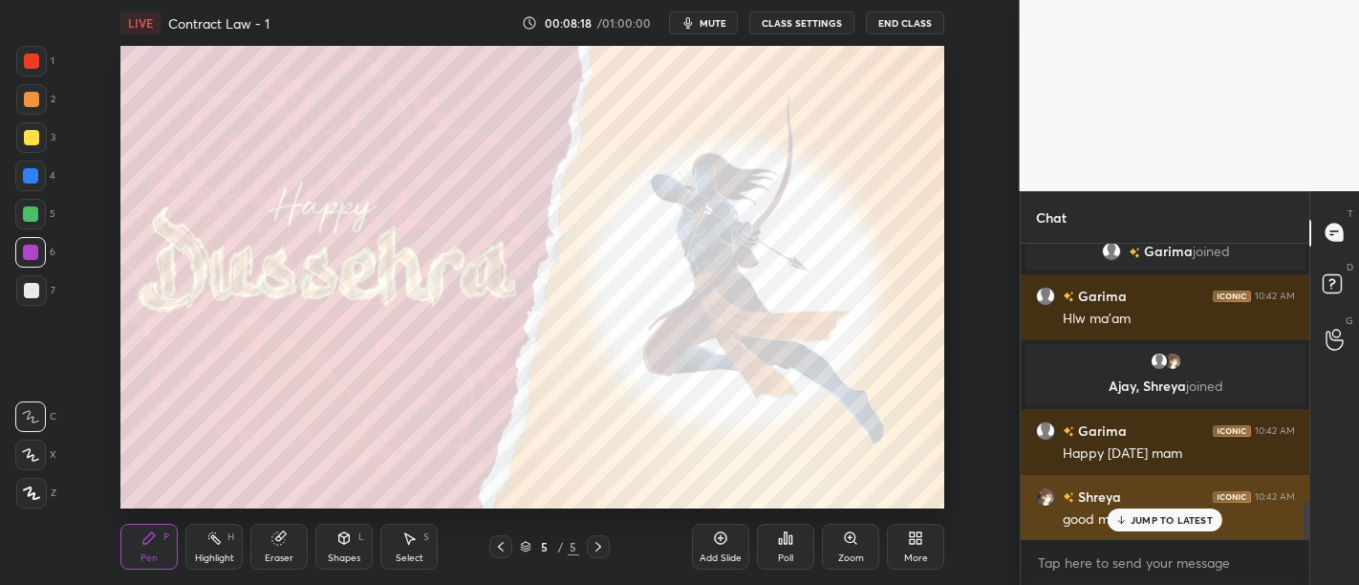
click at [1177, 526] on p "JUMP TO LATEST" at bounding box center [1172, 519] width 82 height 11
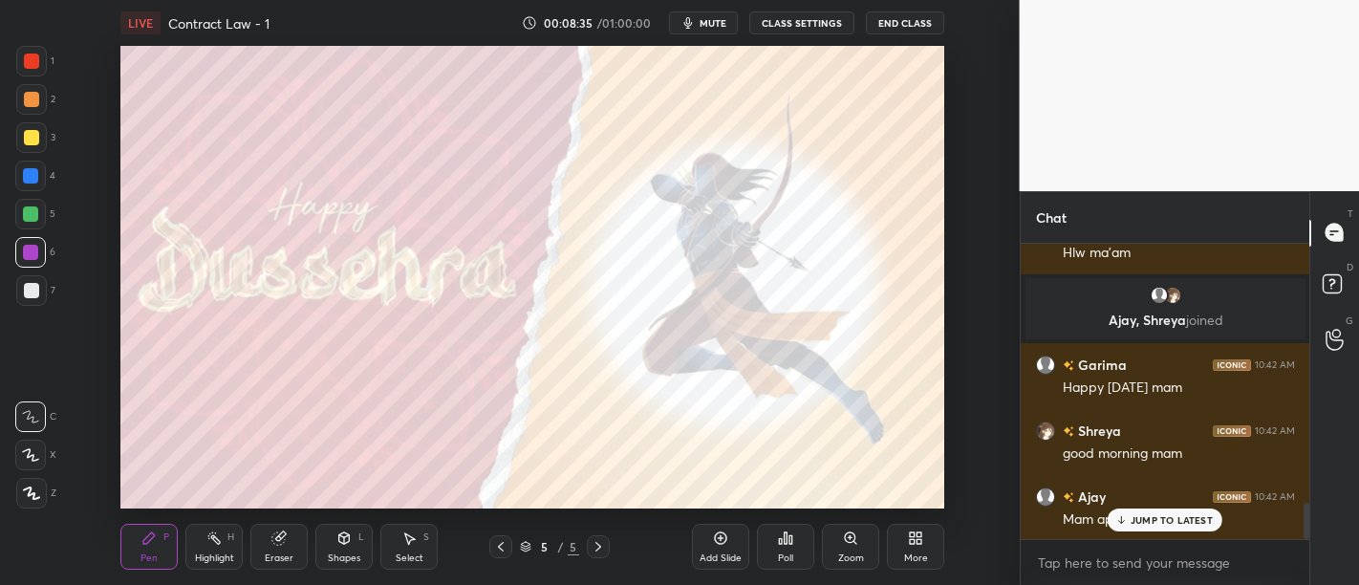
click at [1163, 520] on p "JUMP TO LATEST" at bounding box center [1172, 519] width 82 height 11
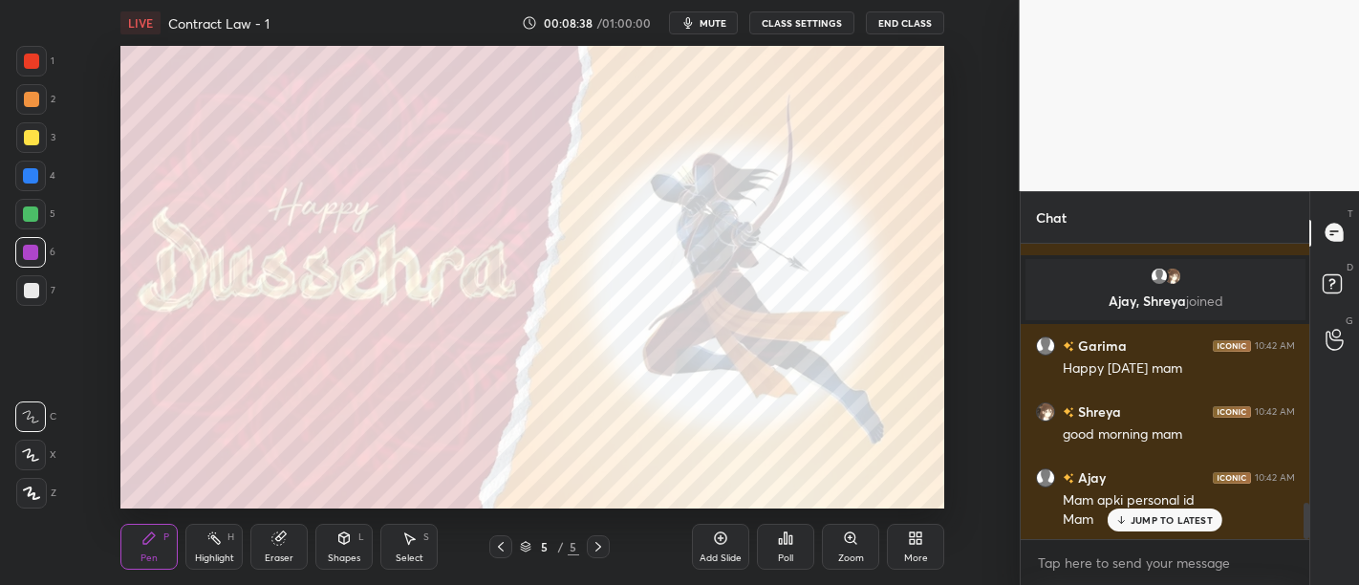
click at [1151, 522] on p "JUMP TO LATEST" at bounding box center [1172, 519] width 82 height 11
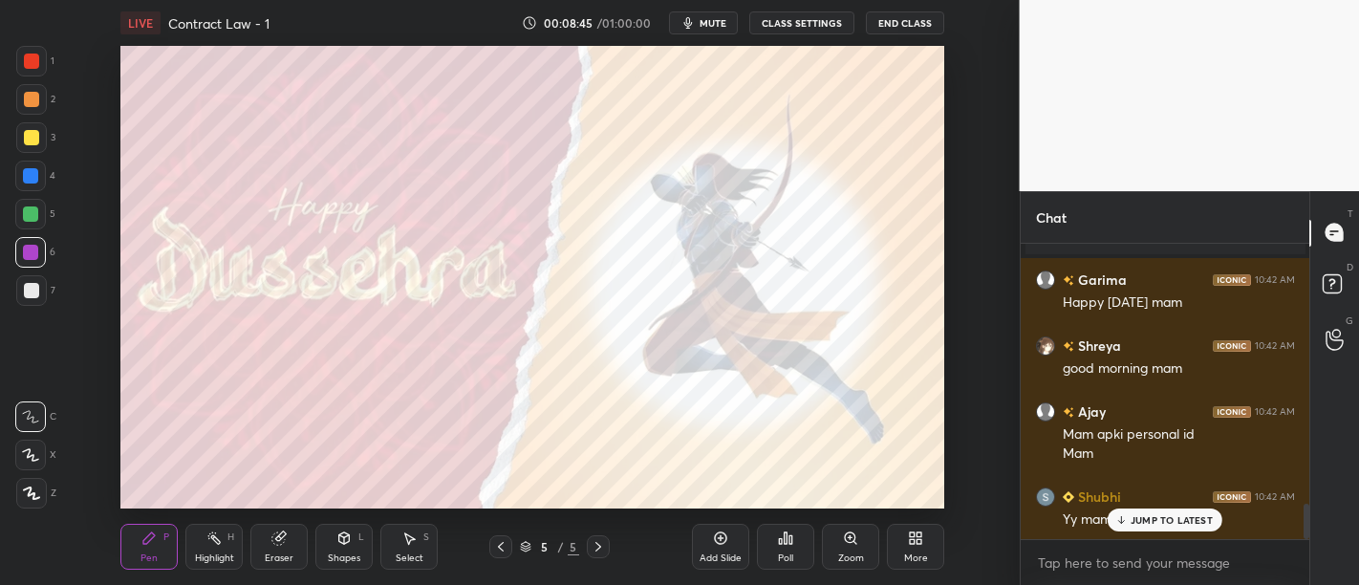
click at [1151, 522] on p "JUMP TO LATEST" at bounding box center [1172, 519] width 82 height 11
click at [925, 535] on div "More" at bounding box center [915, 547] width 57 height 46
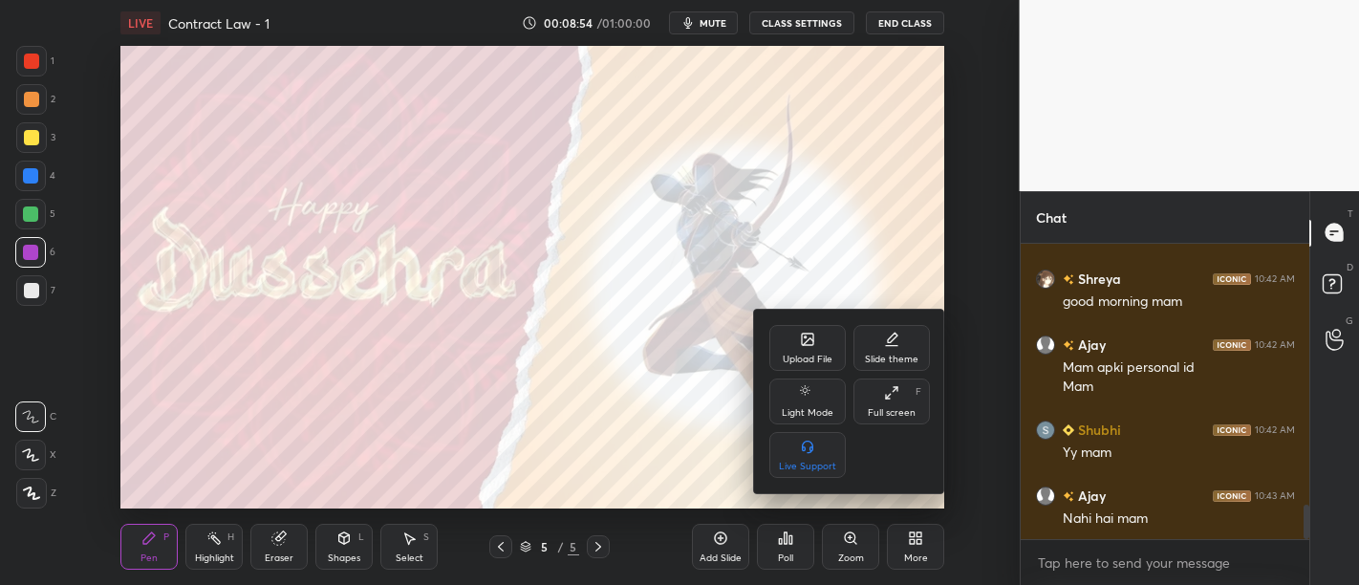
scroll to position [2301, 0]
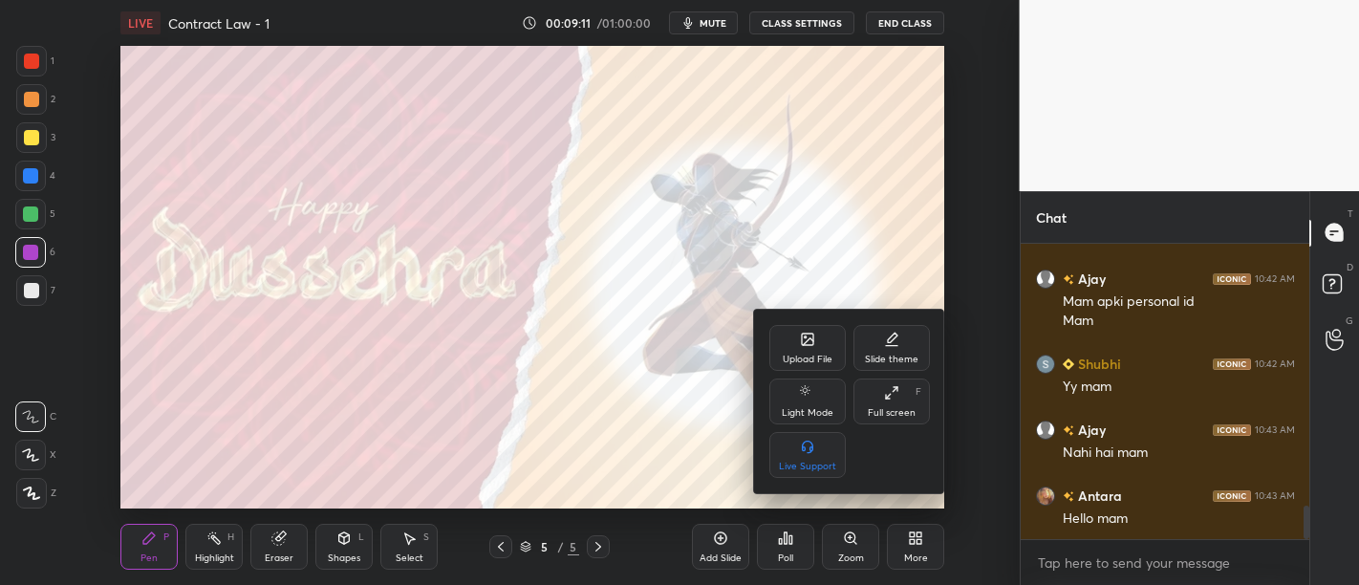
click at [794, 362] on div "Upload File" at bounding box center [808, 360] width 50 height 10
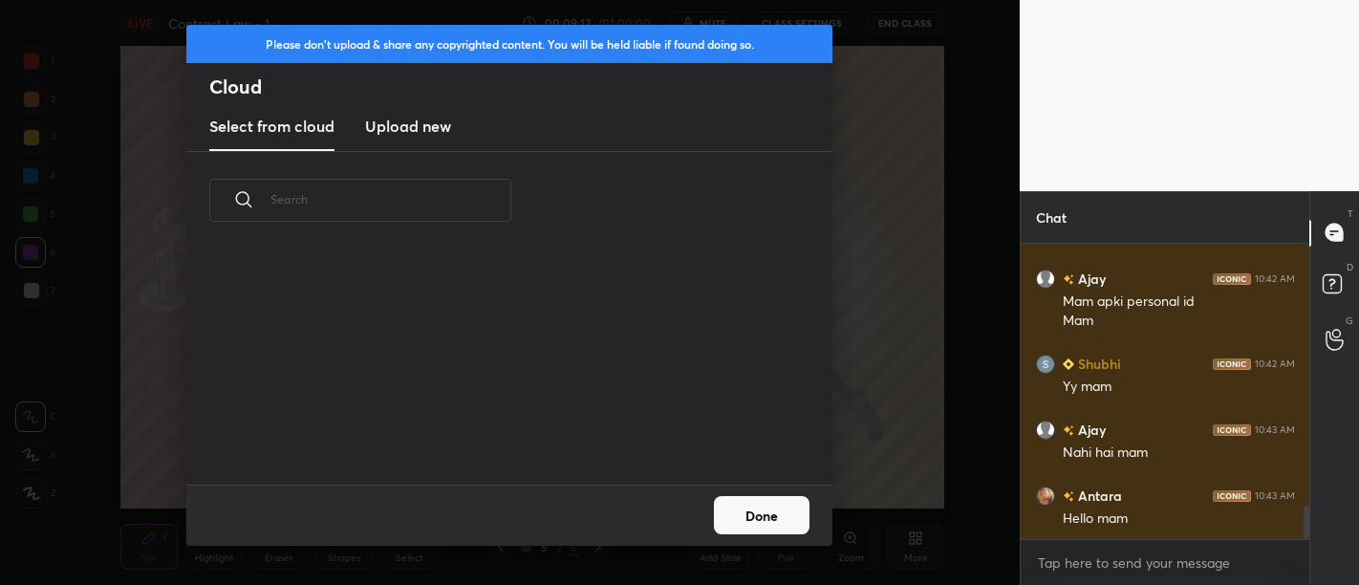
scroll to position [235, 614]
click at [398, 131] on h3 "Upload new" at bounding box center [408, 126] width 86 height 23
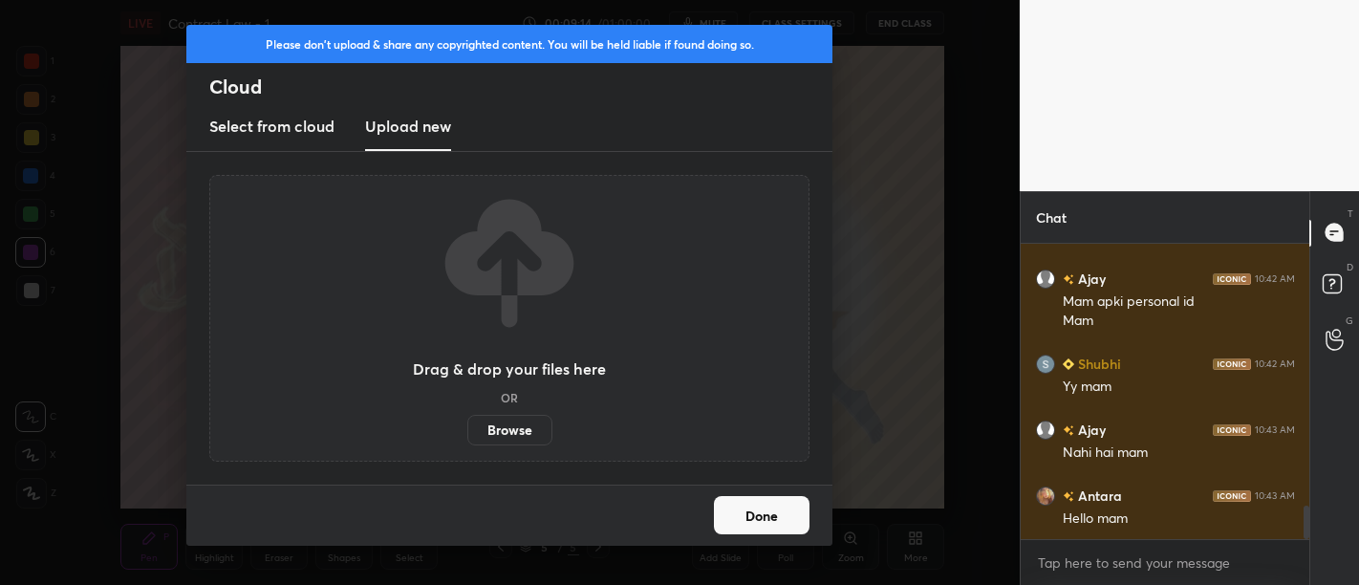
click at [517, 437] on label "Browse" at bounding box center [509, 430] width 85 height 31
click at [467, 437] on input "Browse" at bounding box center [467, 430] width 0 height 31
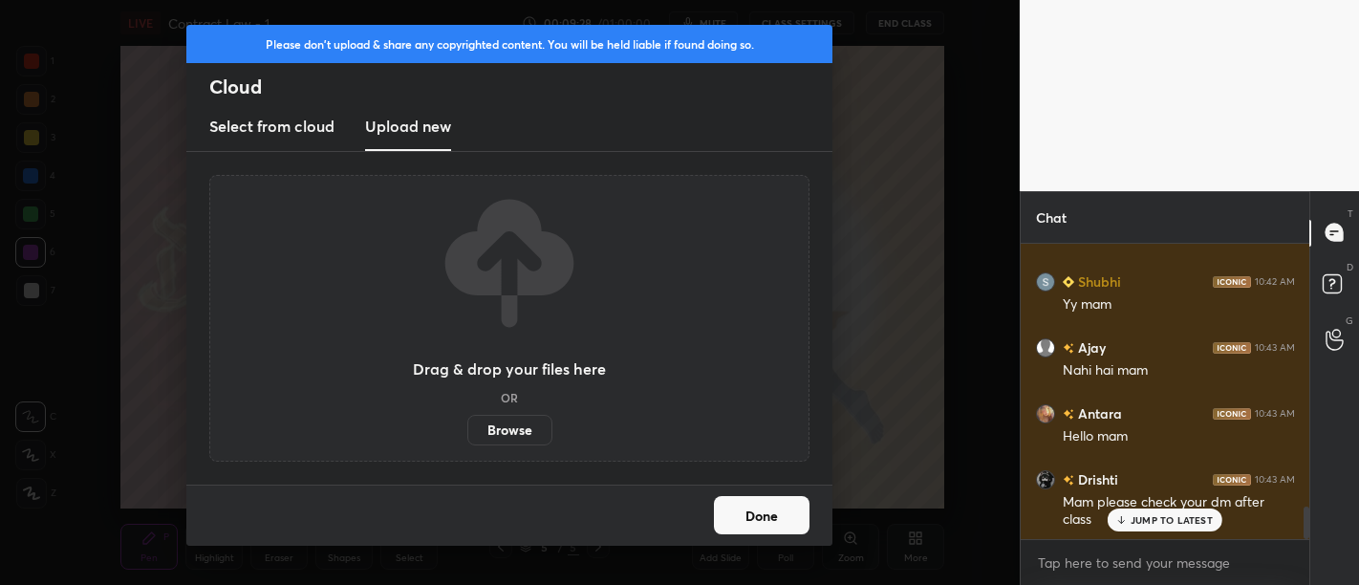
scroll to position [2657, 0]
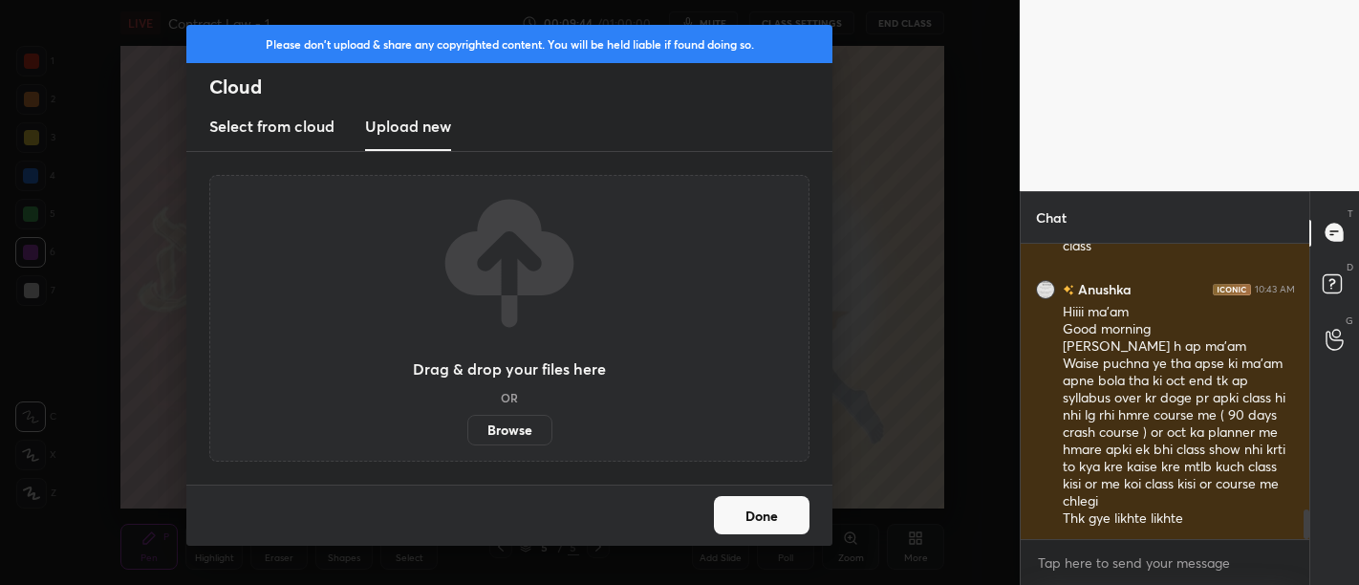
click at [750, 523] on button "Done" at bounding box center [762, 515] width 96 height 38
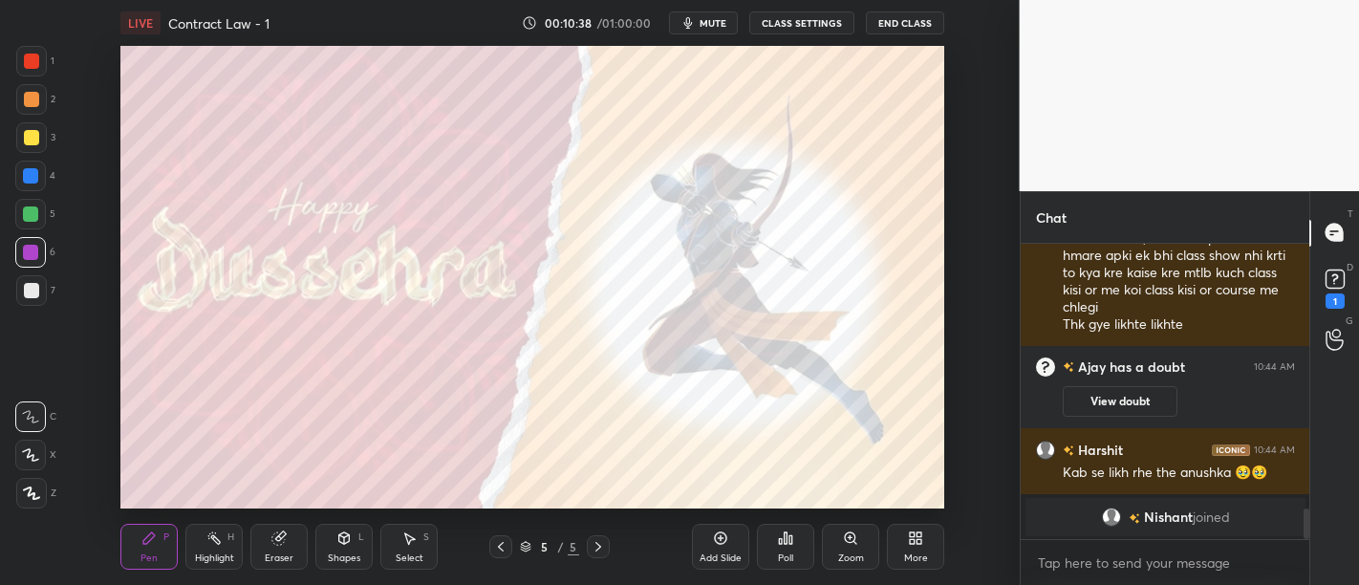
scroll to position [2635, 0]
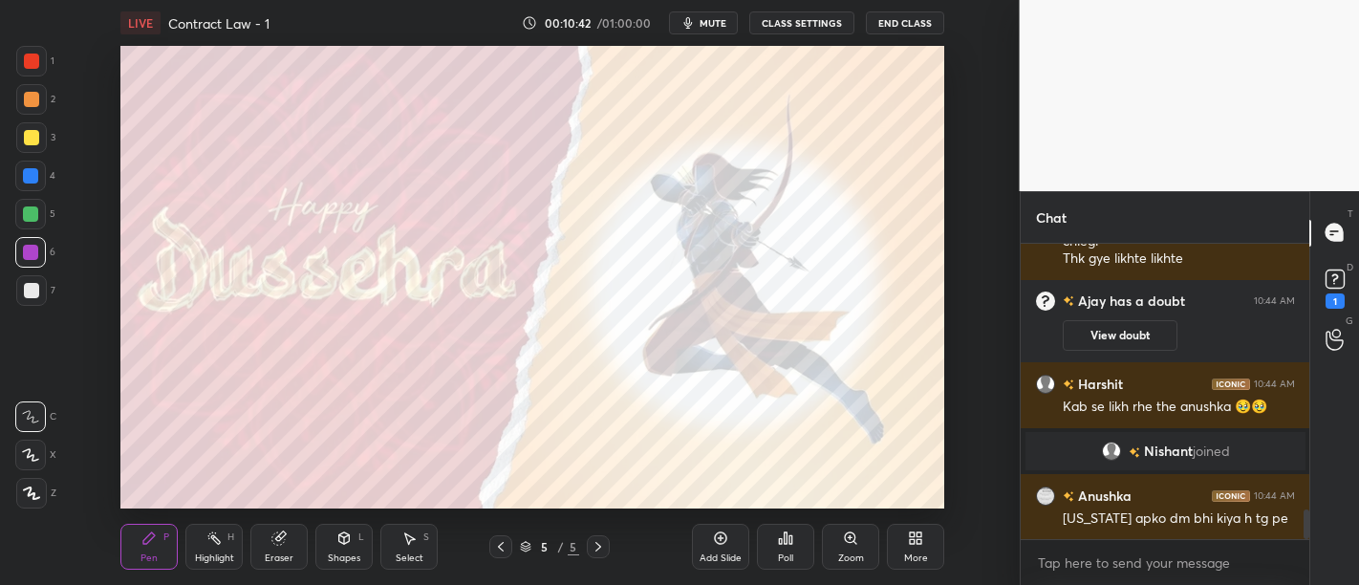
click at [703, 542] on div "Add Slide" at bounding box center [720, 547] width 57 height 46
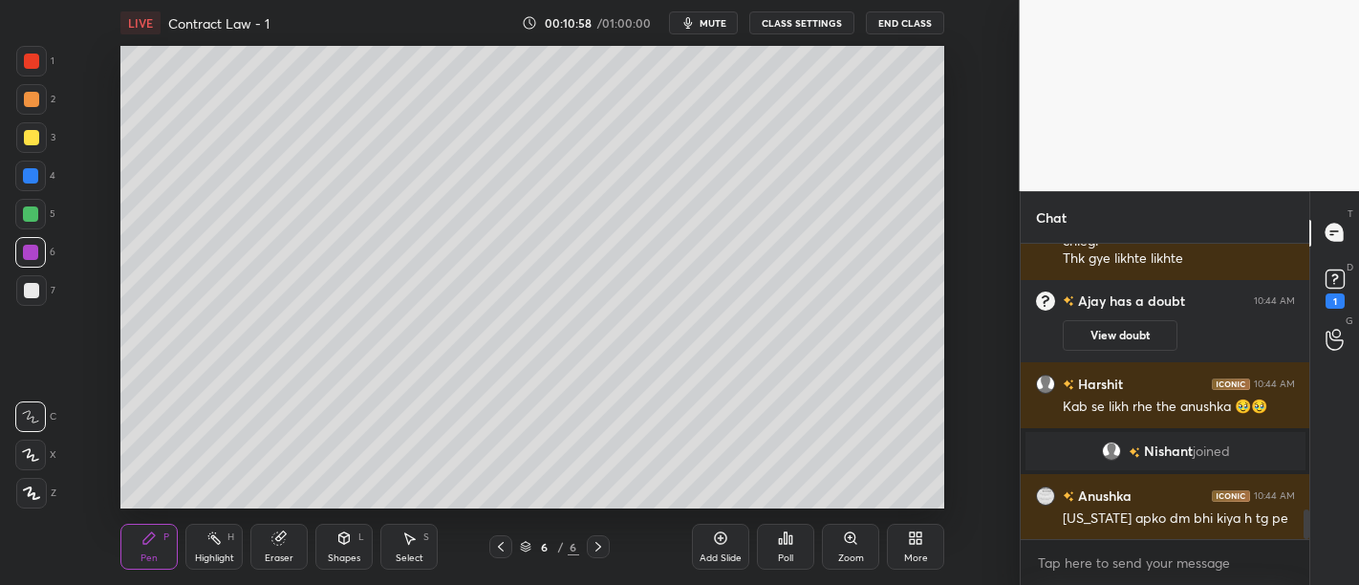
scroll to position [2700, 0]
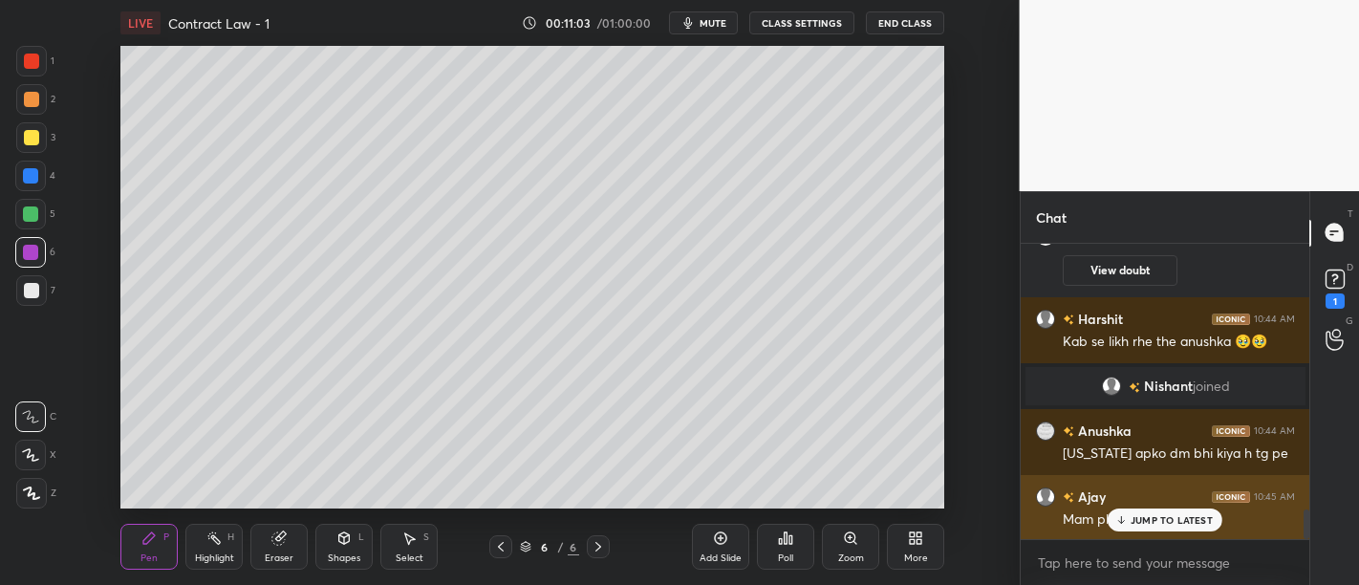
click at [1174, 516] on p "JUMP TO LATEST" at bounding box center [1172, 519] width 82 height 11
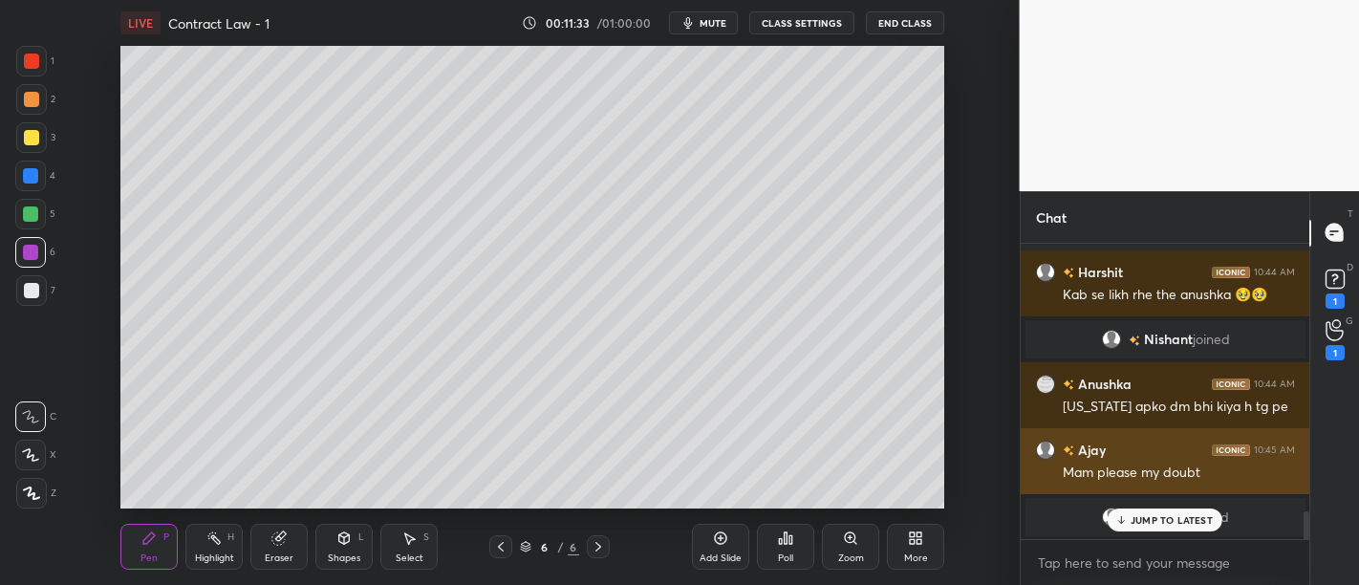
scroll to position [2812, 0]
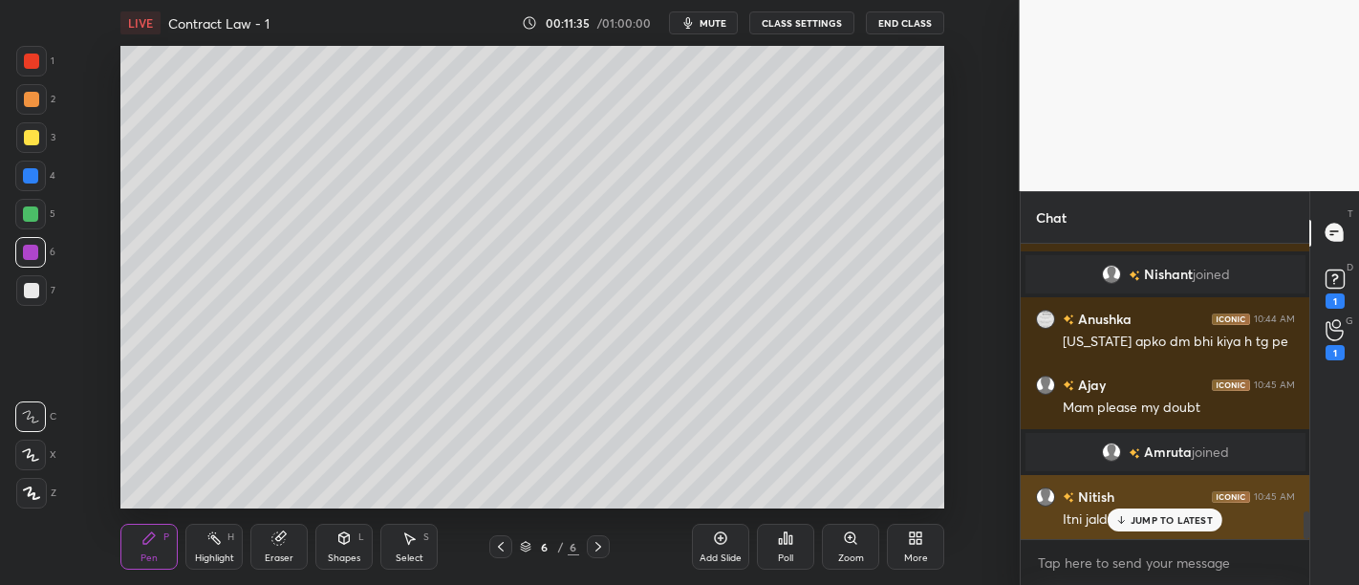
click at [1147, 520] on p "JUMP TO LATEST" at bounding box center [1172, 519] width 82 height 11
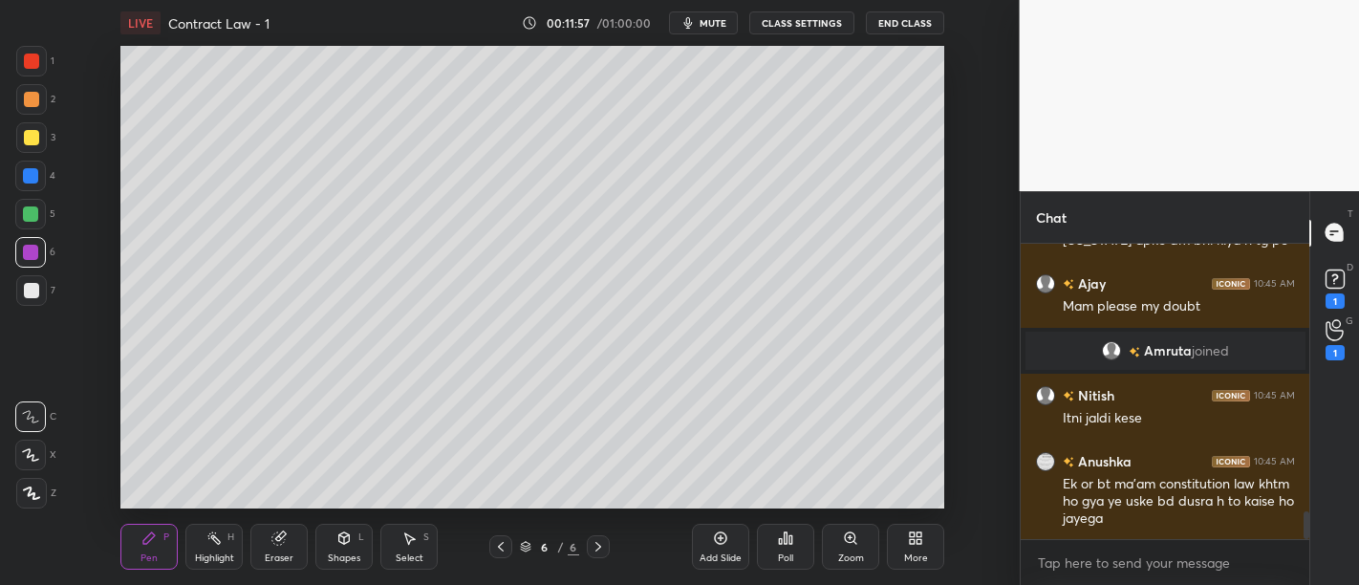
click at [1358, 307] on div "D Doubts (D) 1" at bounding box center [1334, 287] width 49 height 54
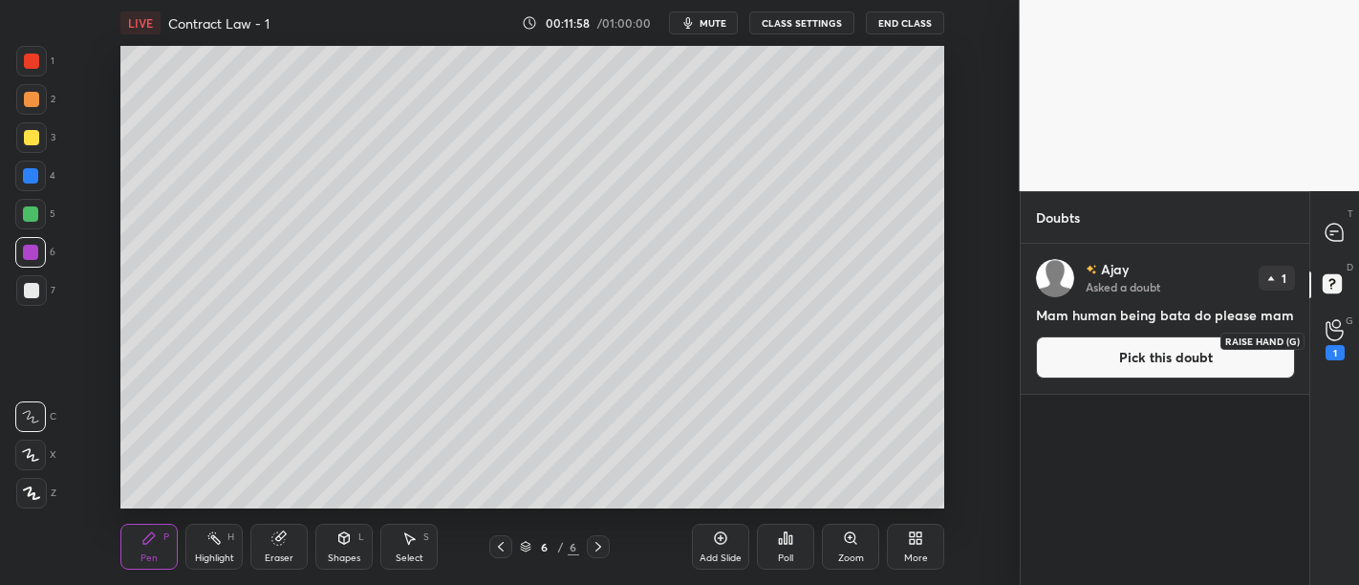
click at [1331, 348] on div "1" at bounding box center [1335, 352] width 19 height 15
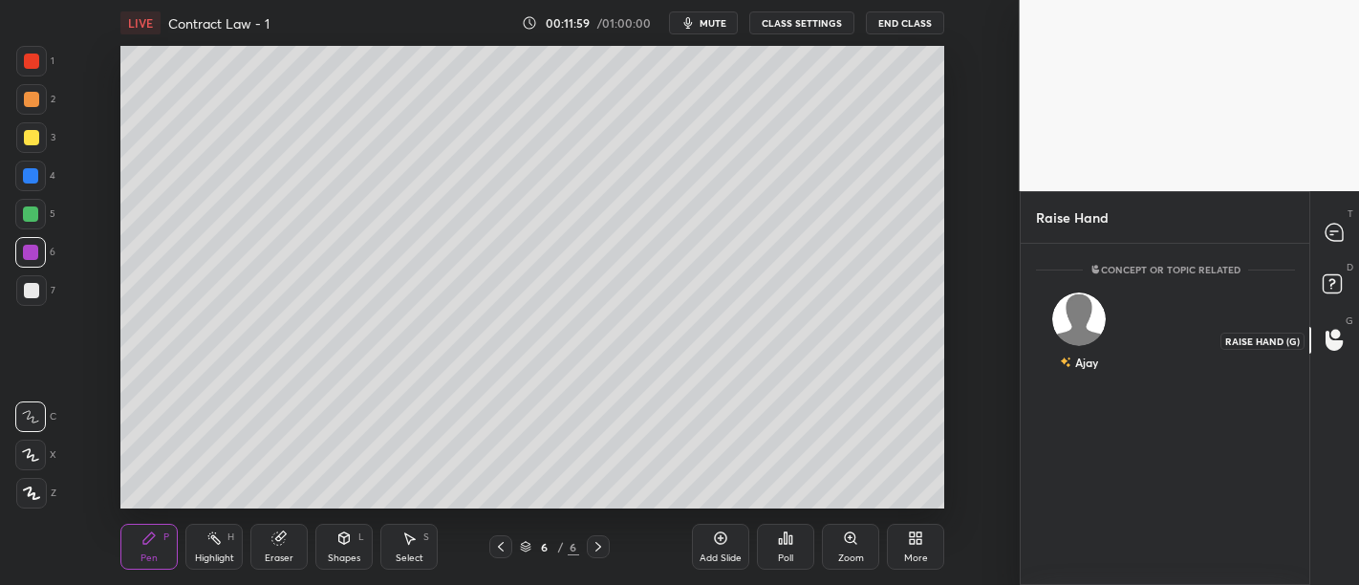
scroll to position [7, 6]
click at [1329, 237] on icon at bounding box center [1334, 232] width 17 height 17
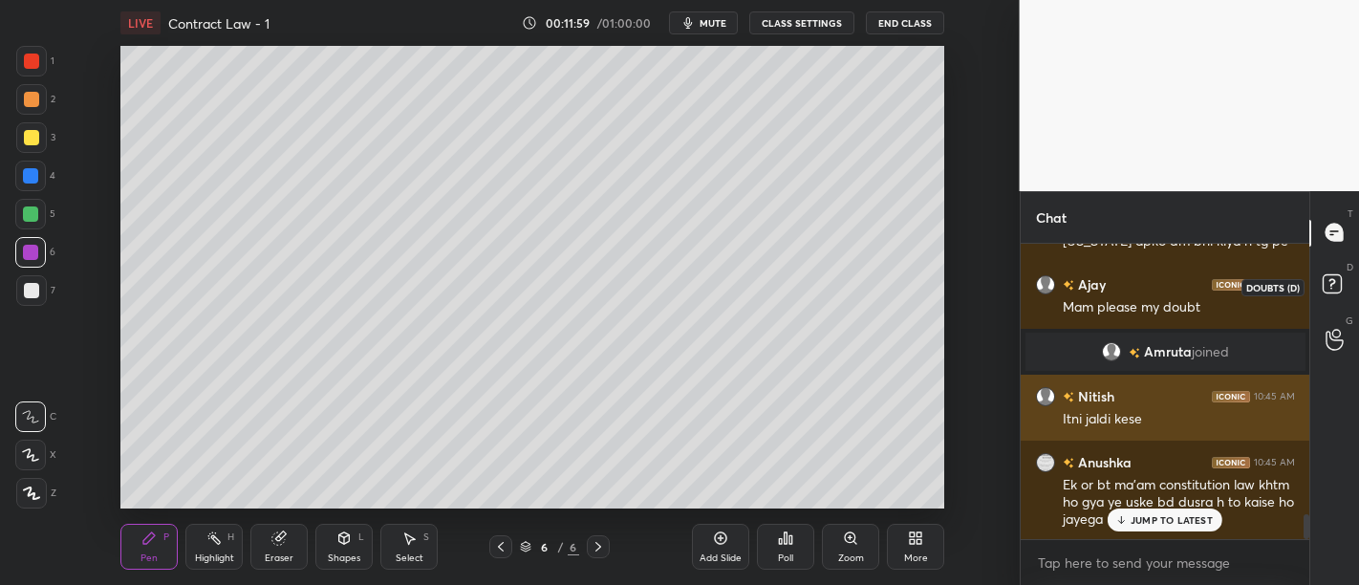
scroll to position [291, 284]
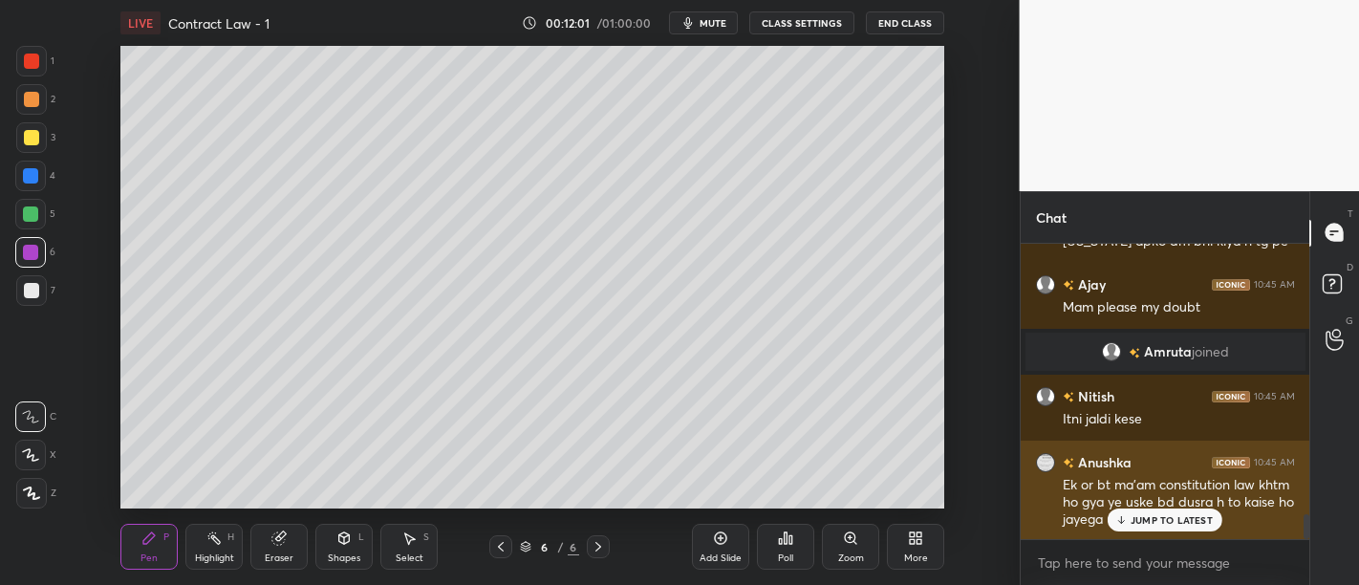
click at [1136, 509] on div "JUMP TO LATEST" at bounding box center [1165, 519] width 115 height 23
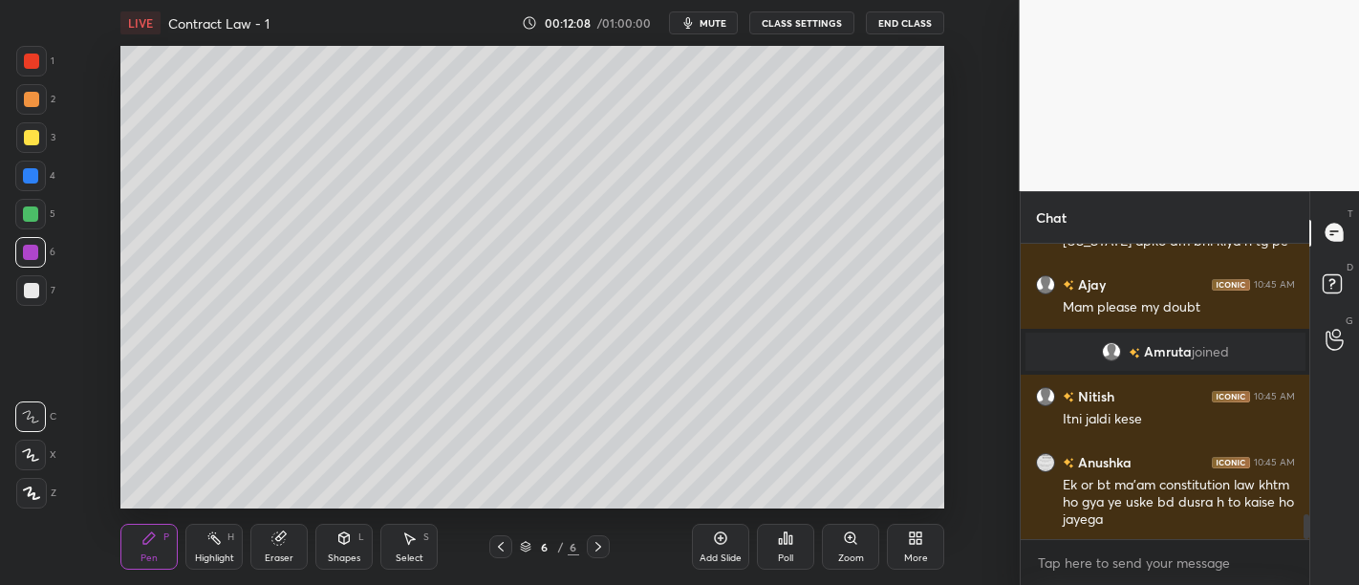
click at [721, 553] on div "Add Slide" at bounding box center [721, 558] width 42 height 10
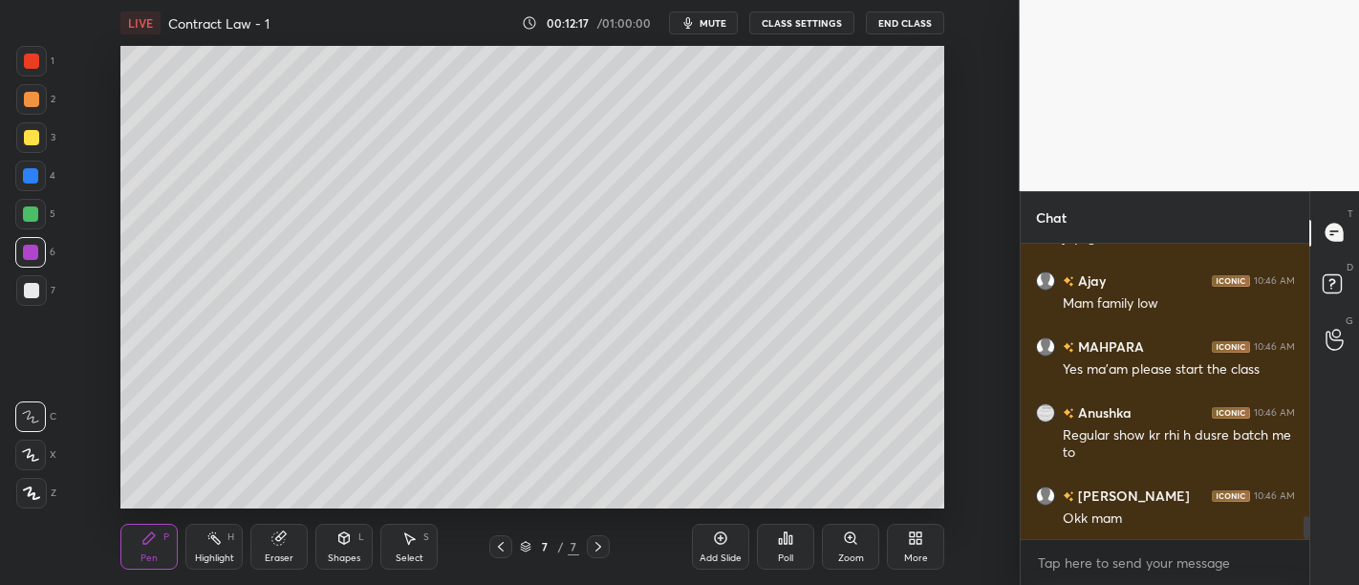
scroll to position [3598, 0]
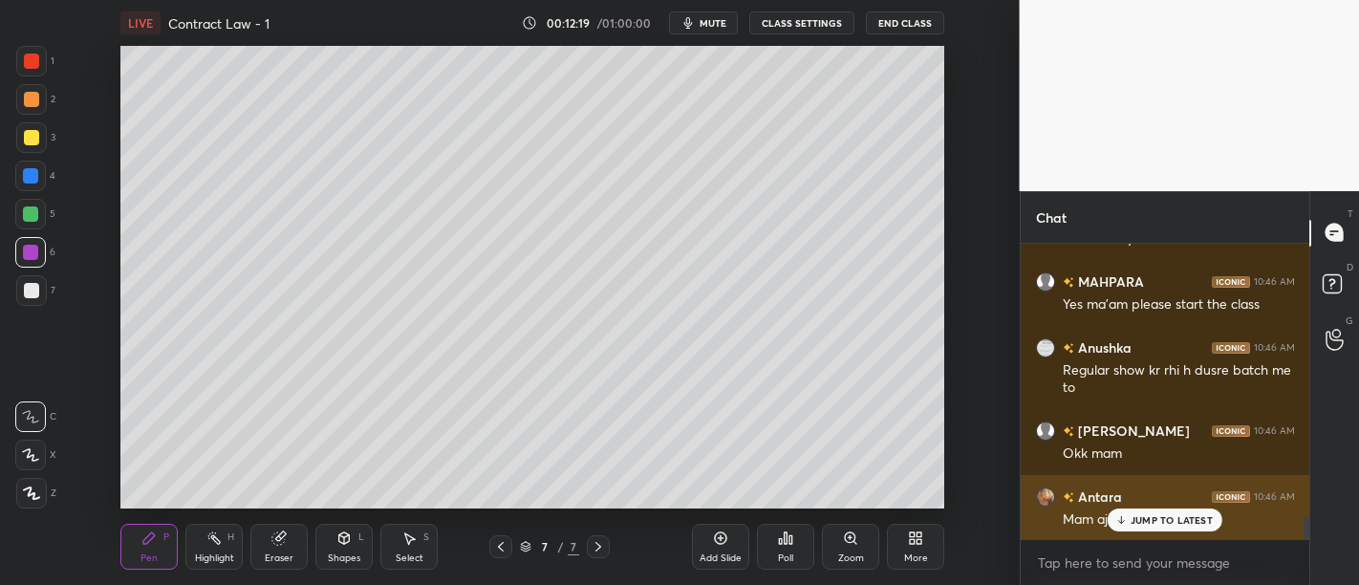
click at [1166, 521] on p "JUMP TO LATEST" at bounding box center [1172, 519] width 82 height 11
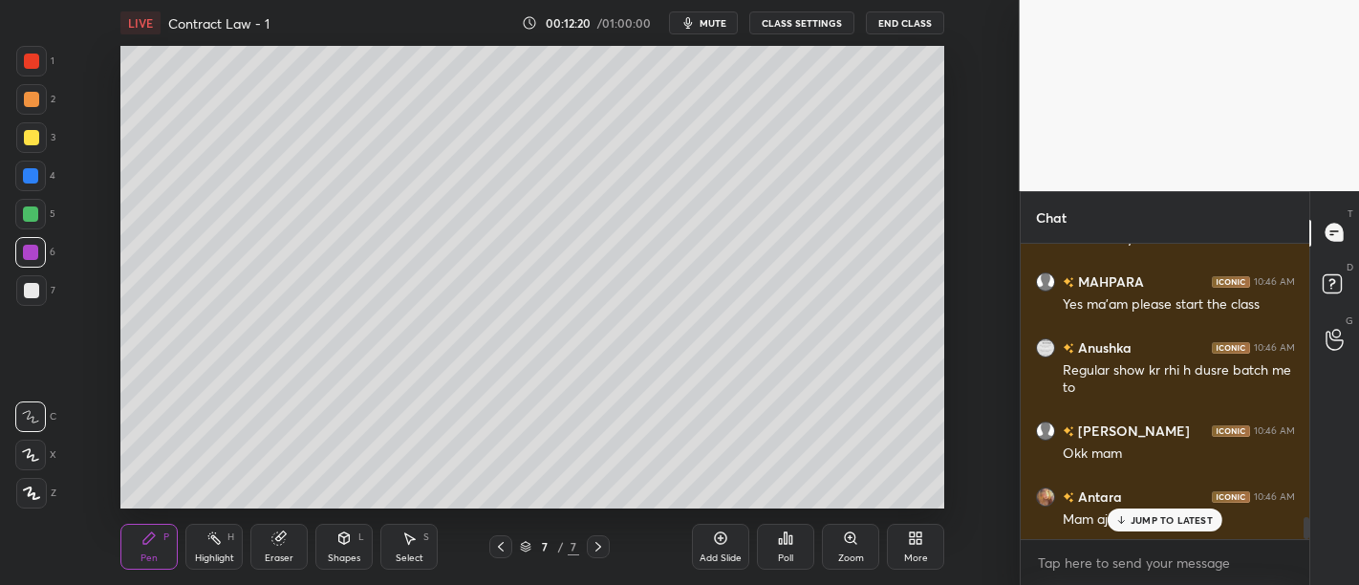
scroll to position [3664, 0]
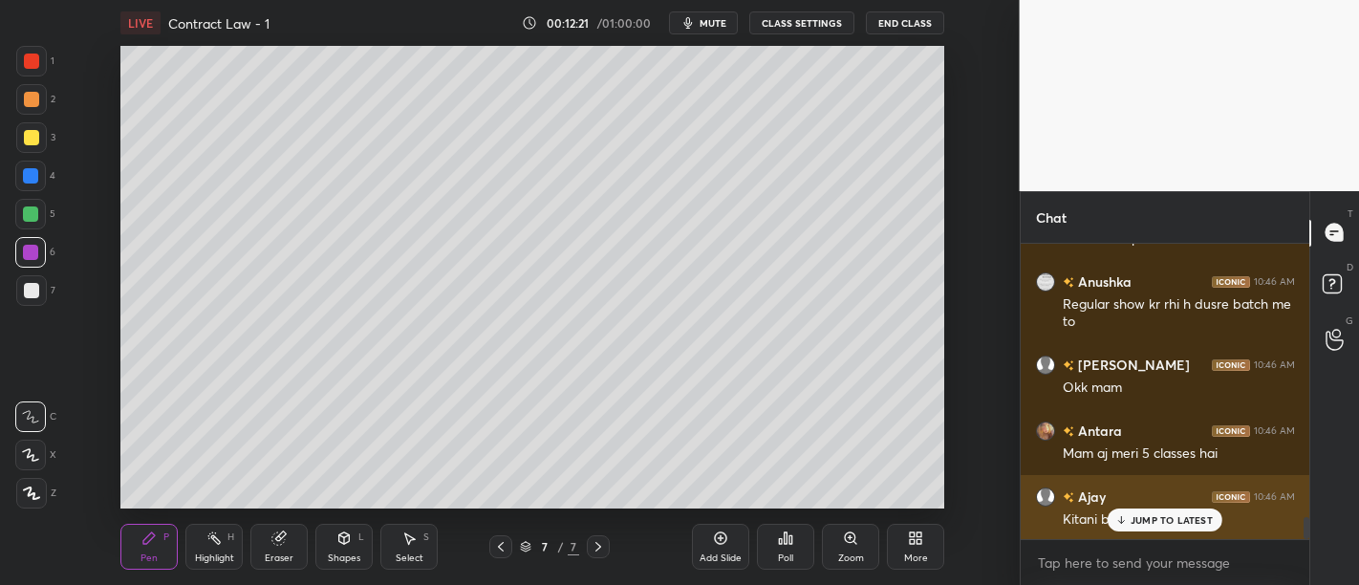
click at [1183, 526] on p "JUMP TO LATEST" at bounding box center [1172, 519] width 82 height 11
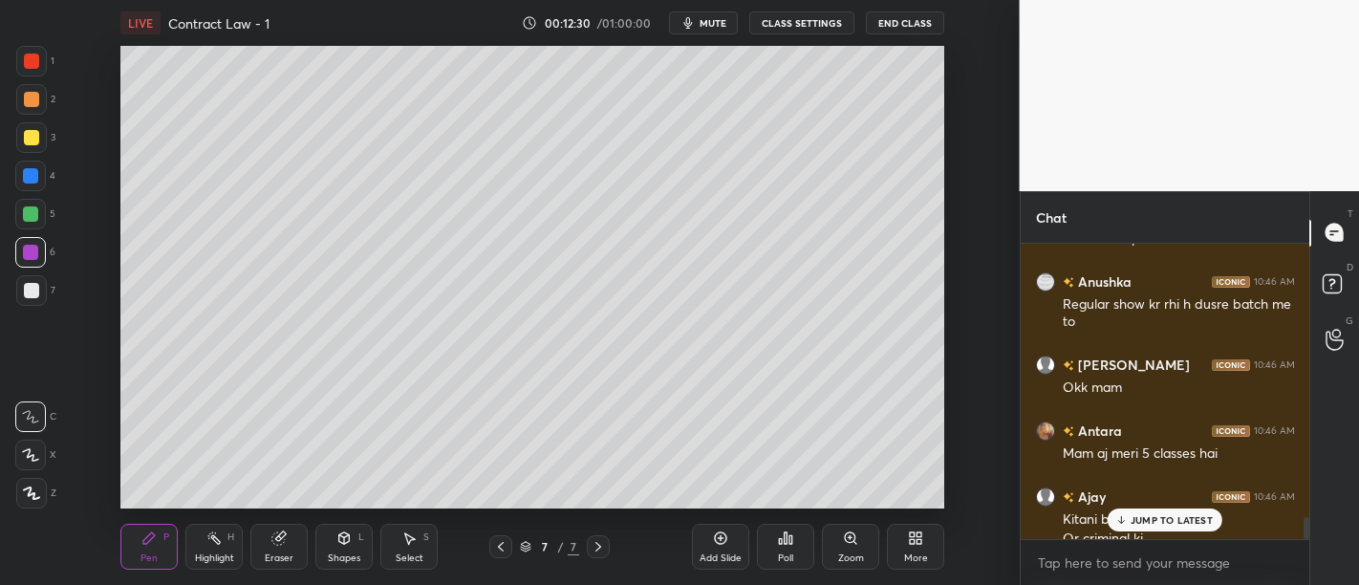
scroll to position [3683, 0]
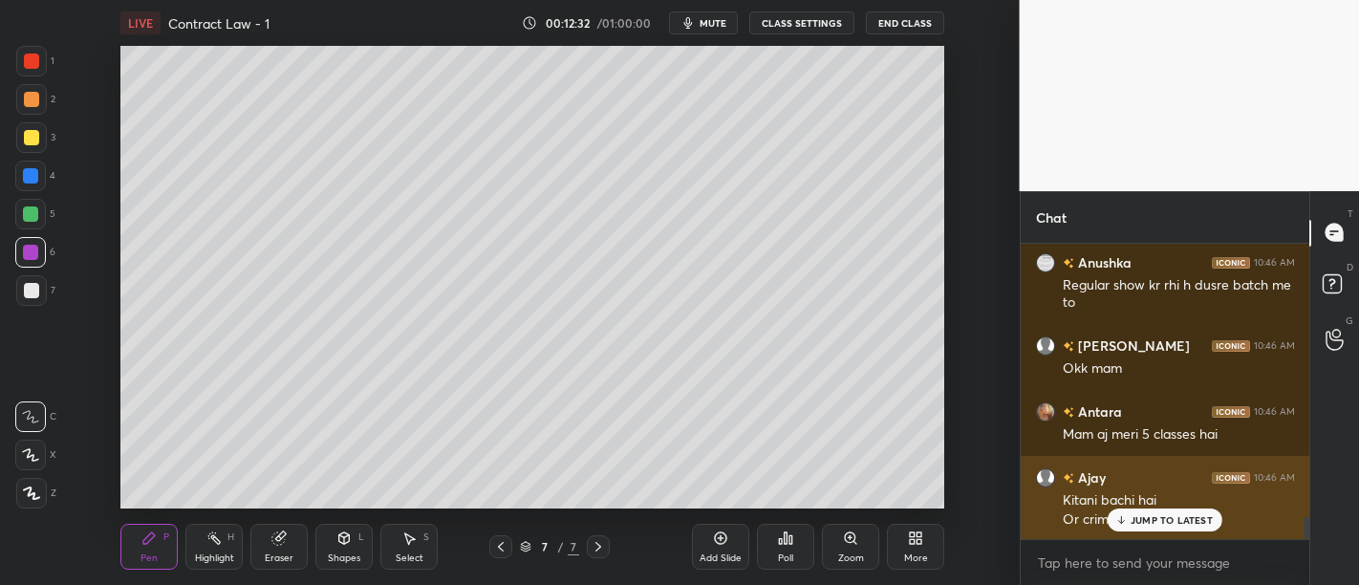
click at [1152, 529] on div "JUMP TO LATEST" at bounding box center [1165, 519] width 115 height 23
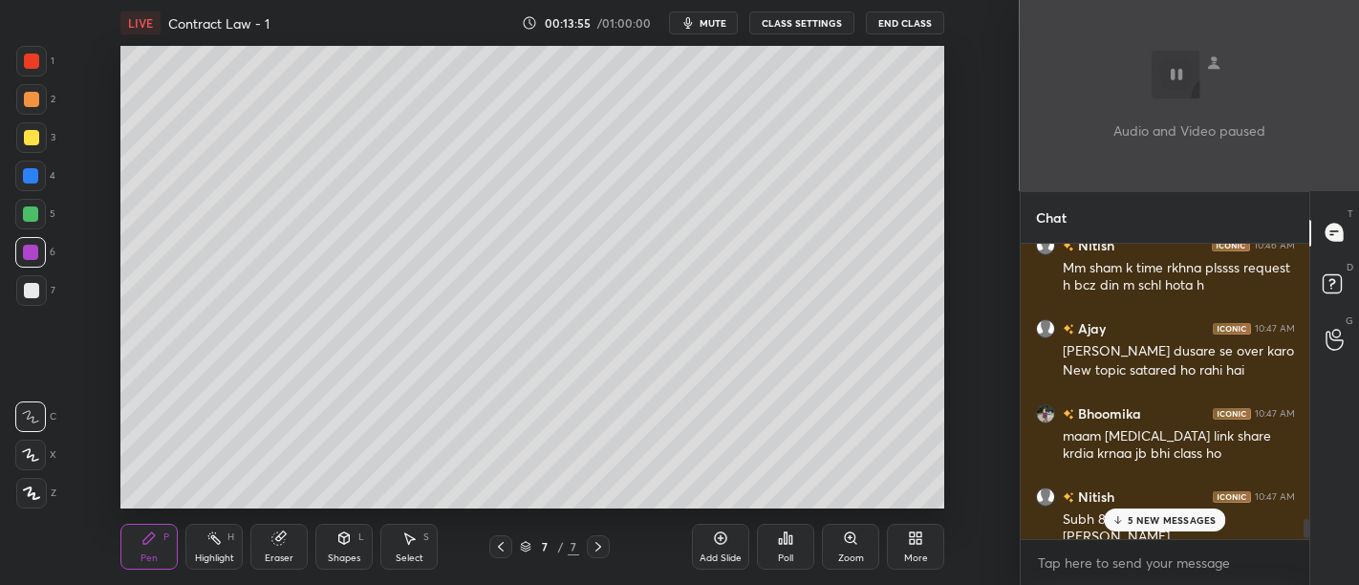
scroll to position [4347, 0]
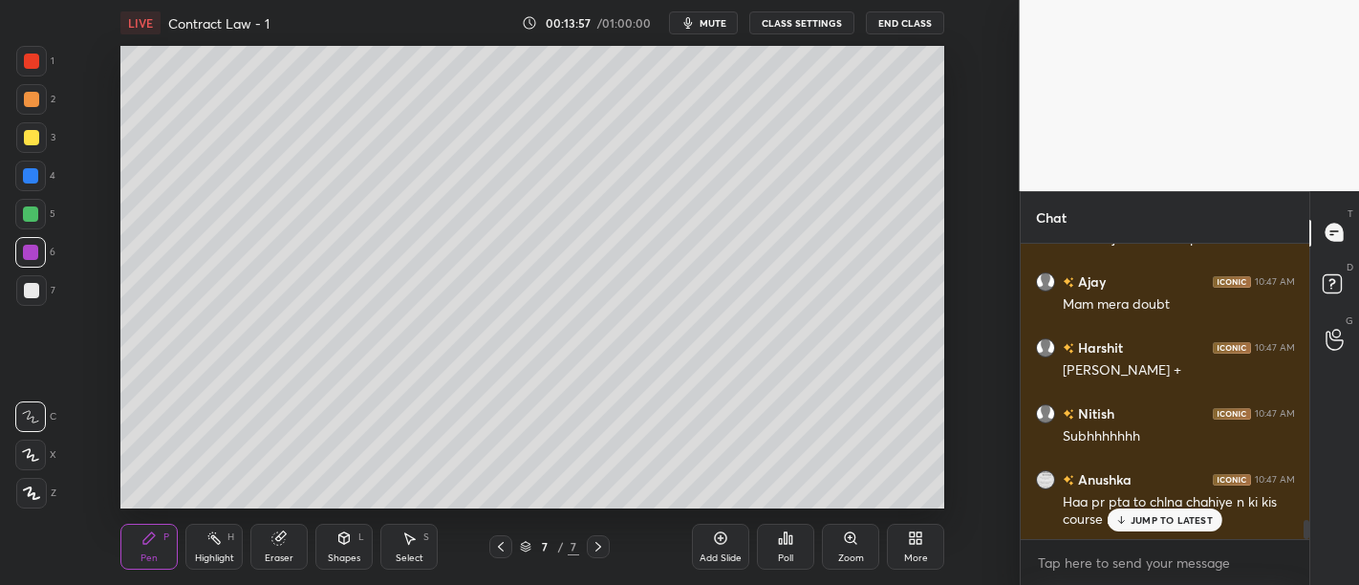
click at [917, 529] on div "More" at bounding box center [915, 547] width 57 height 46
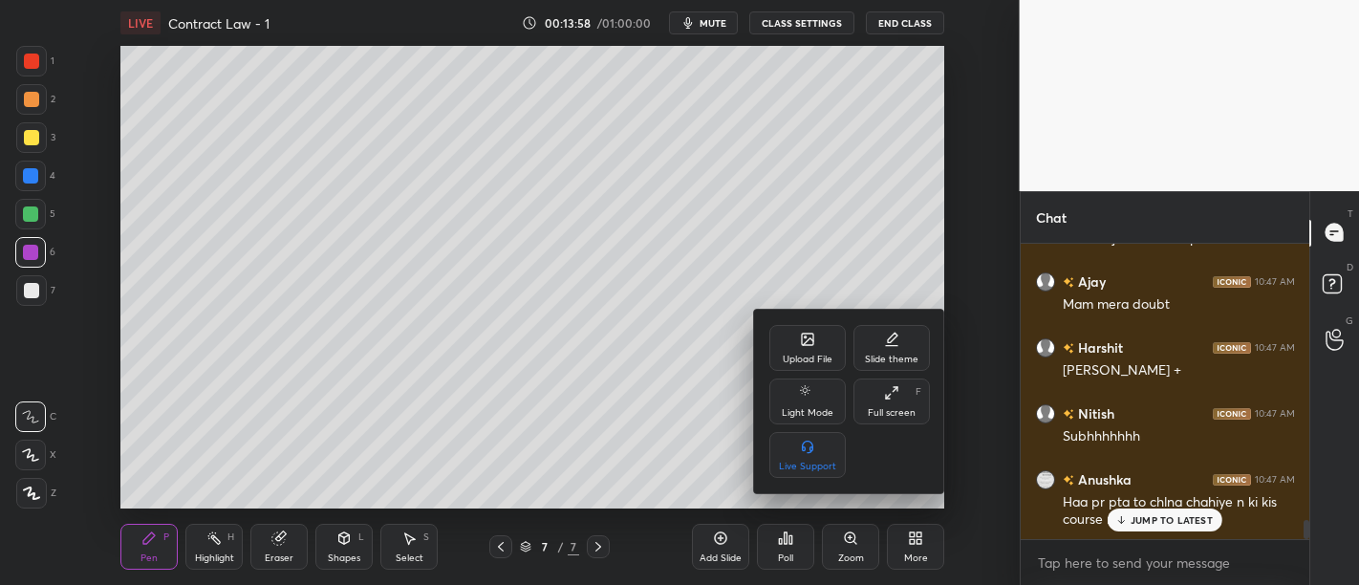
click at [818, 355] on div "Upload File" at bounding box center [808, 360] width 50 height 10
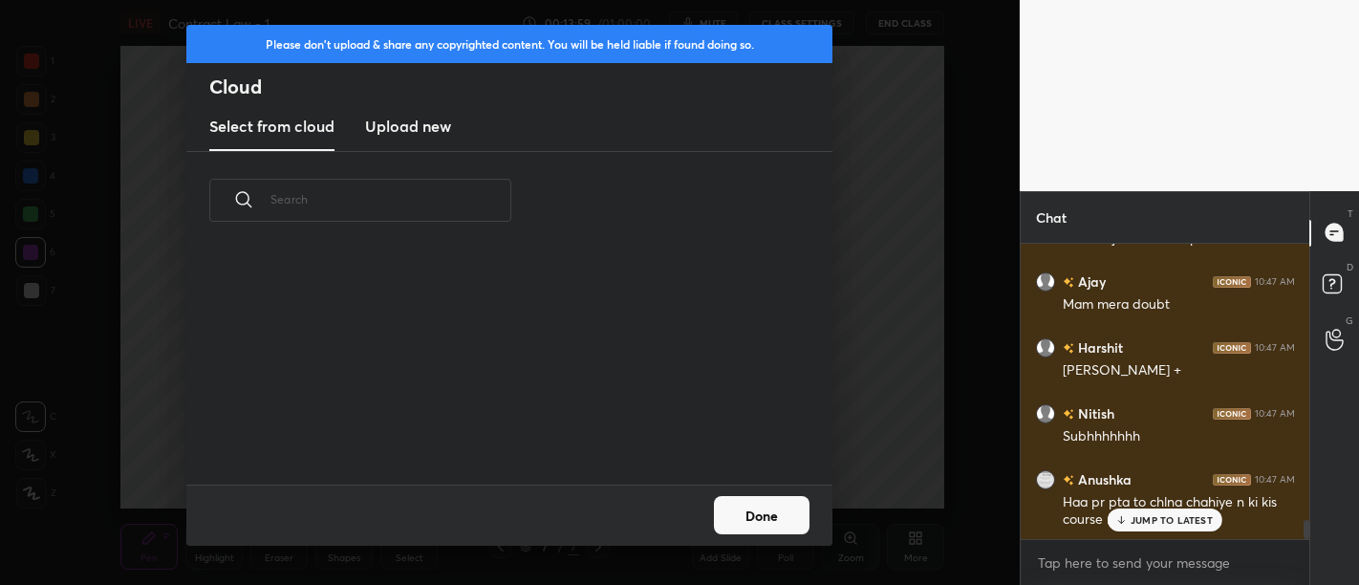
scroll to position [235, 614]
click at [412, 131] on h3 "Upload new" at bounding box center [408, 126] width 86 height 23
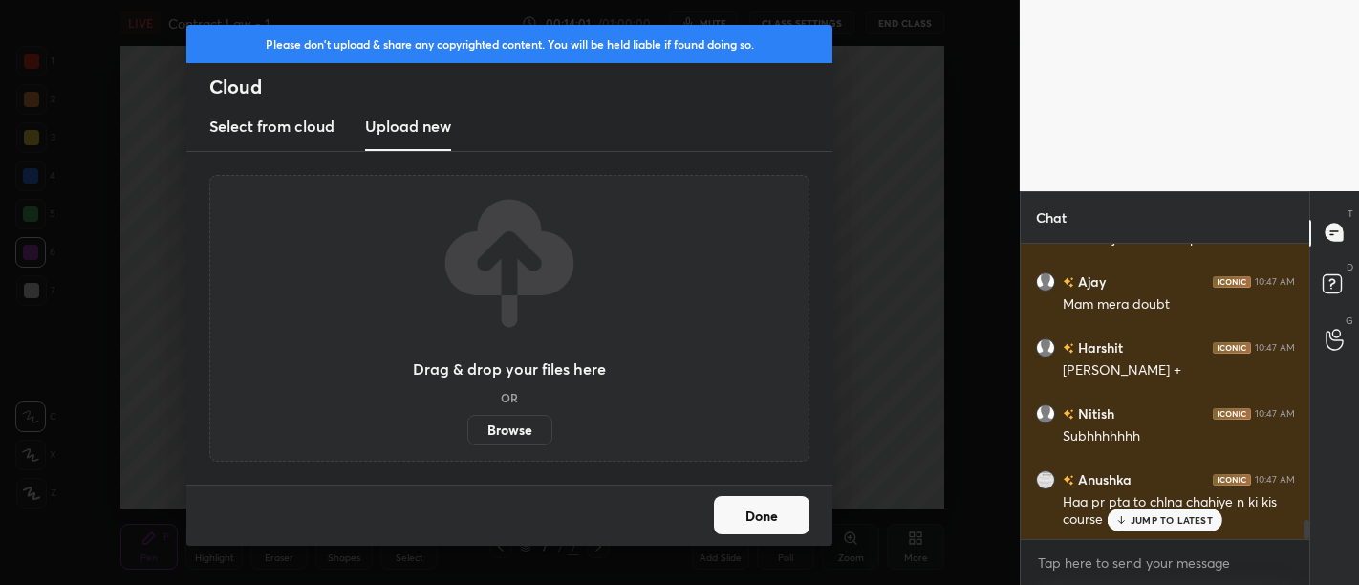
click at [516, 433] on label "Browse" at bounding box center [509, 430] width 85 height 31
click at [467, 433] on input "Browse" at bounding box center [467, 430] width 0 height 31
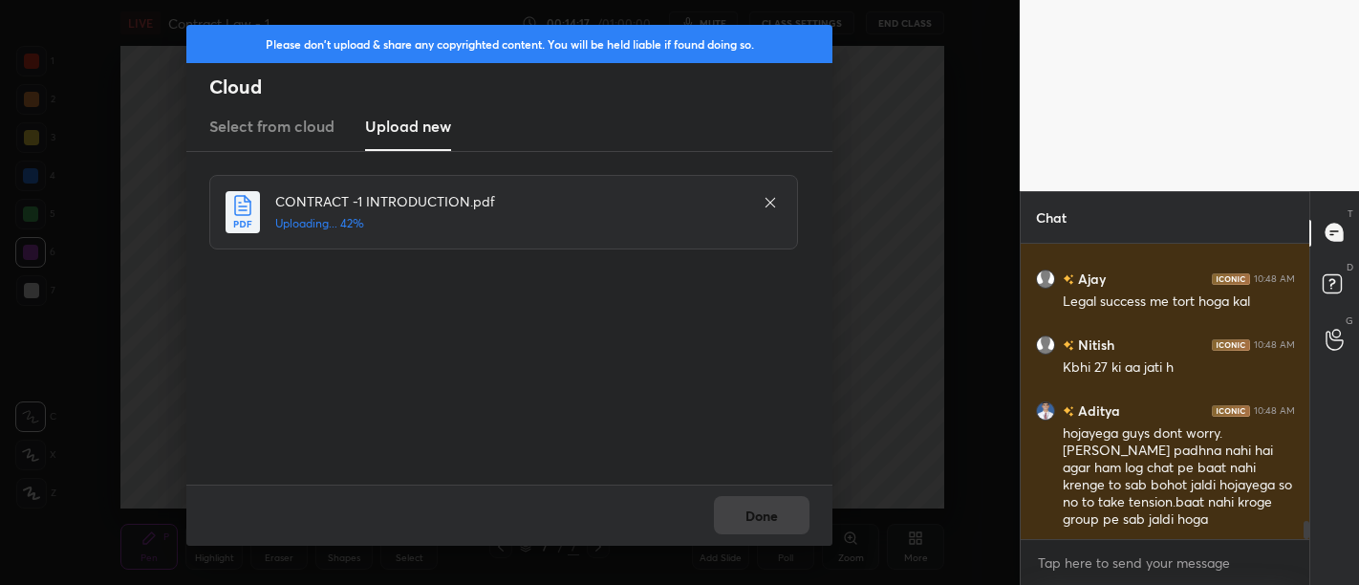
scroll to position [4698, 0]
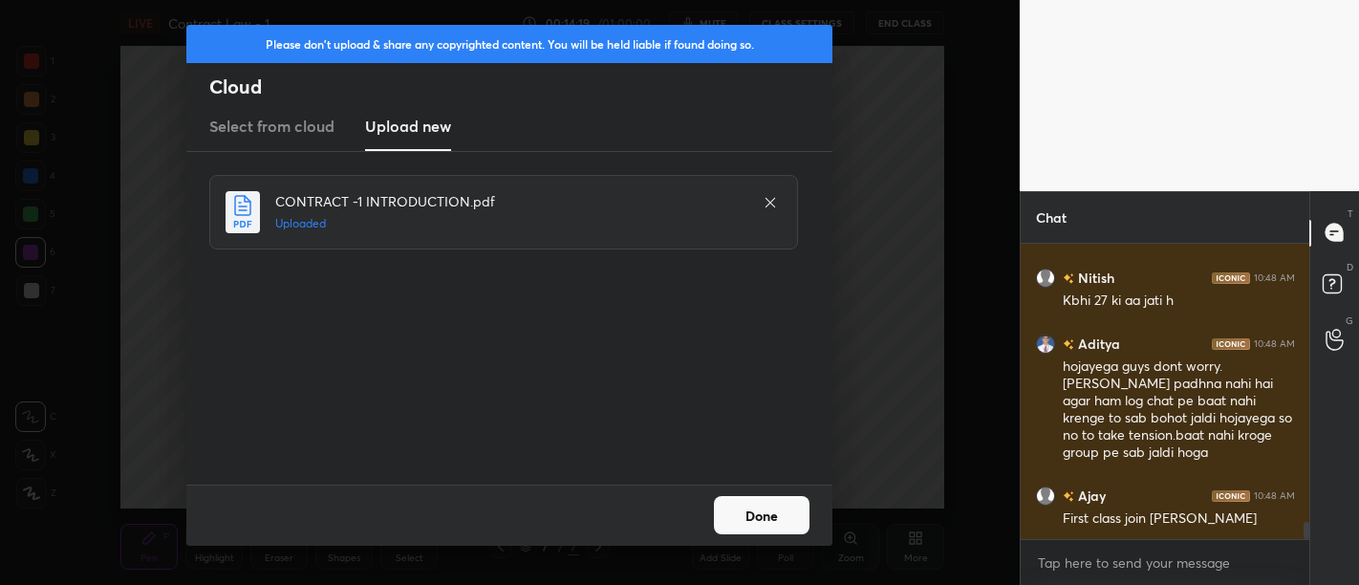
click at [769, 525] on button "Done" at bounding box center [762, 515] width 96 height 38
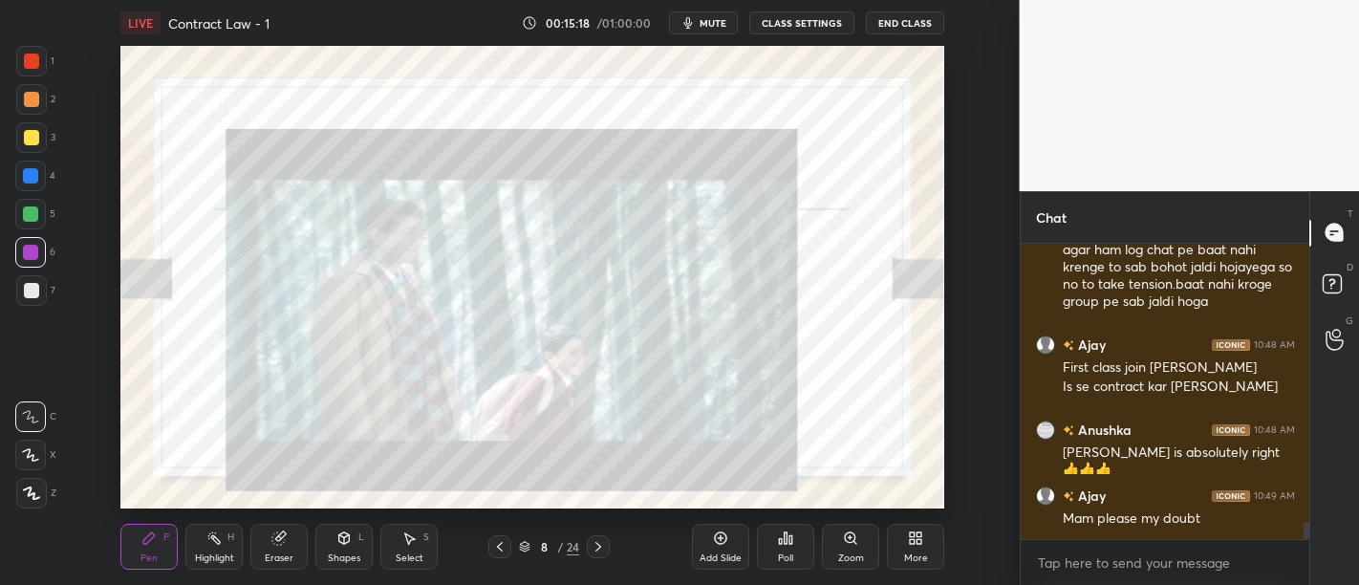
scroll to position [4914, 0]
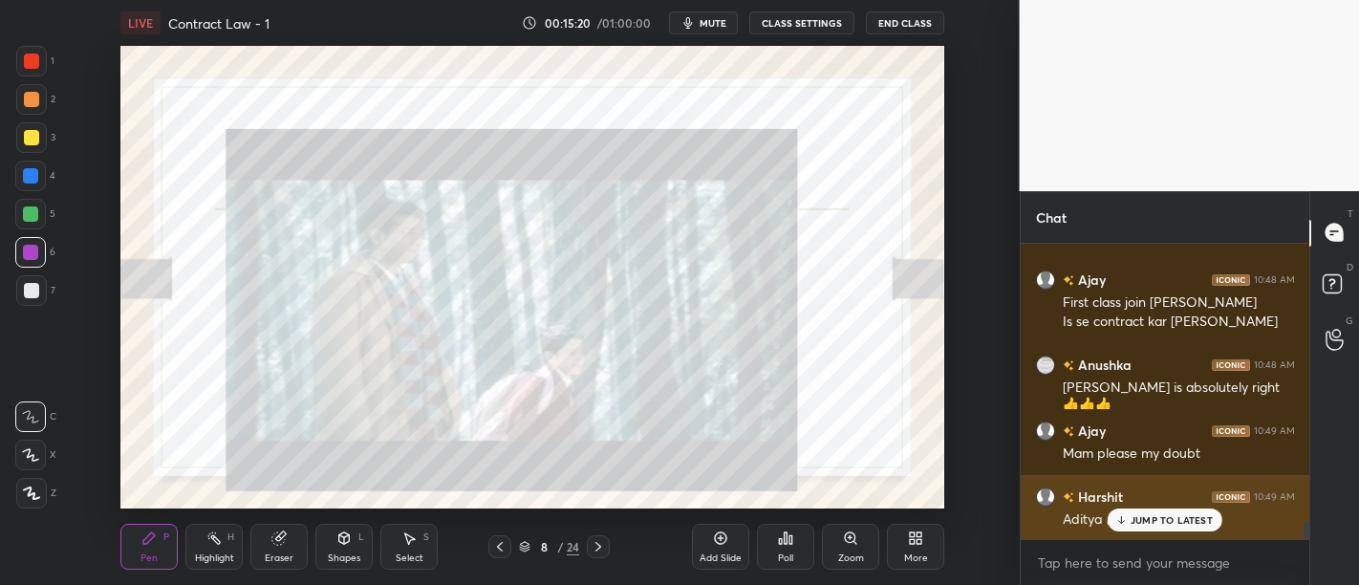
click at [1180, 521] on p "JUMP TO LATEST" at bounding box center [1172, 519] width 82 height 11
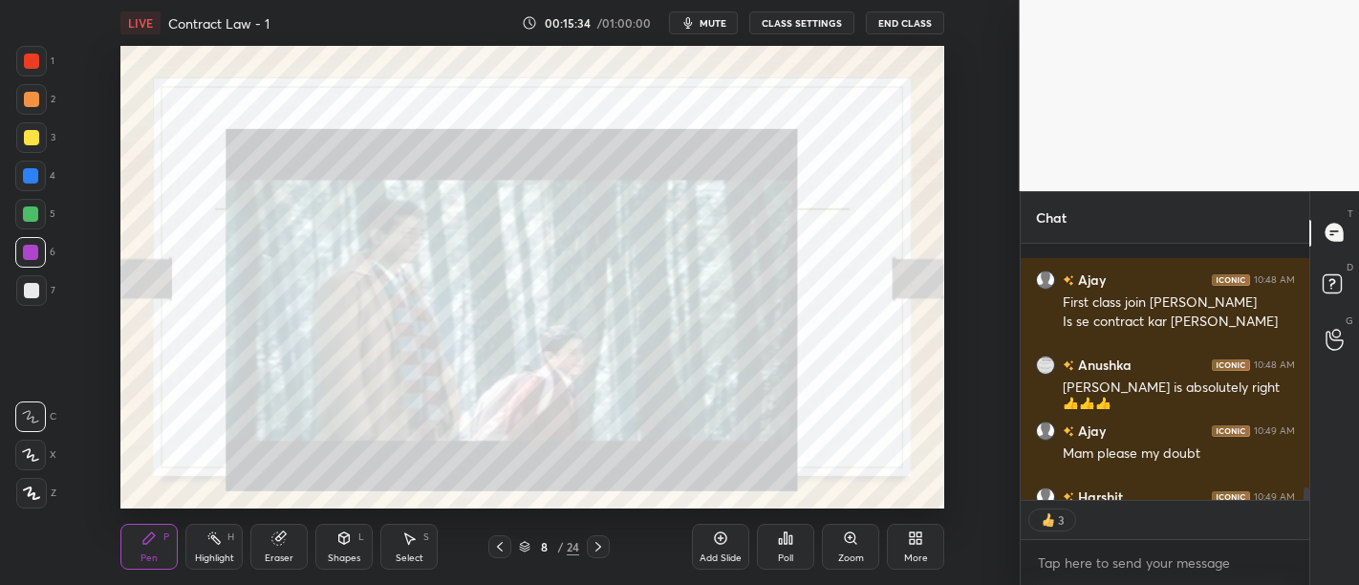
scroll to position [5020, 0]
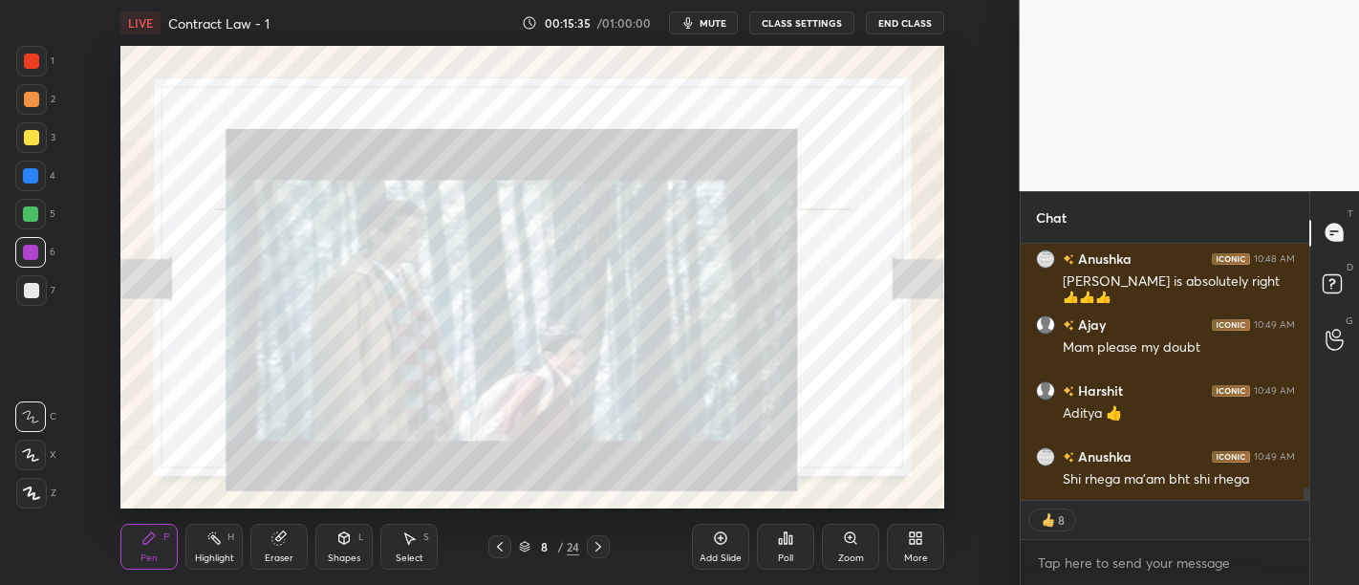
click at [819, 26] on button "CLASS SETTINGS" at bounding box center [801, 22] width 105 height 23
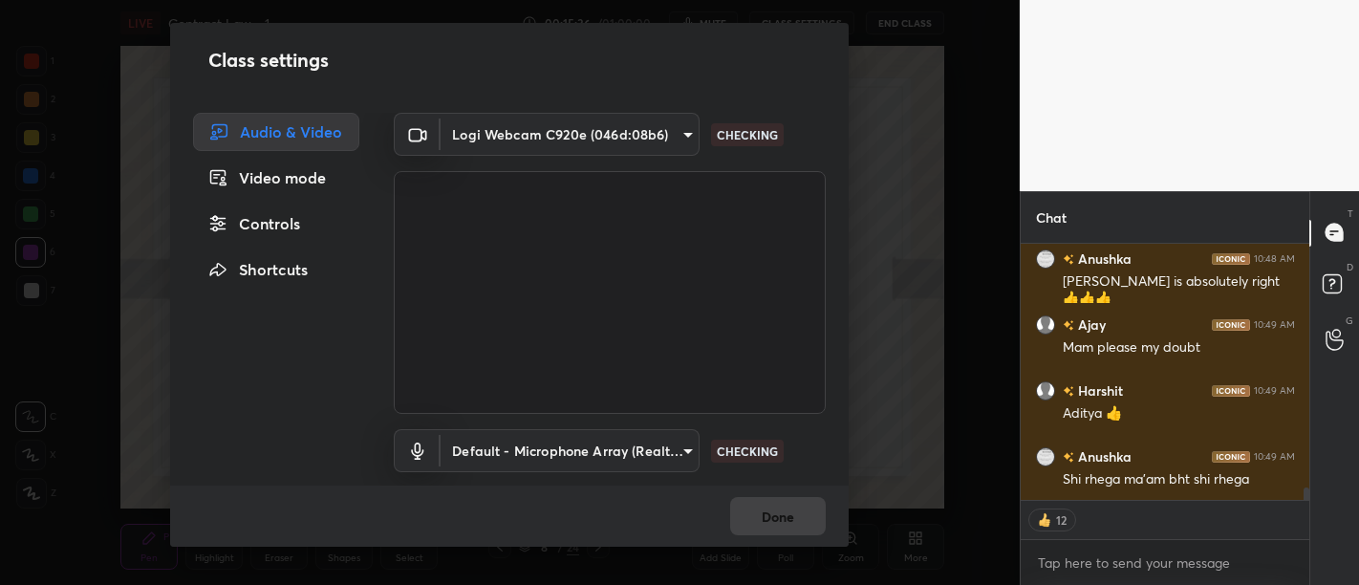
scroll to position [5086, 0]
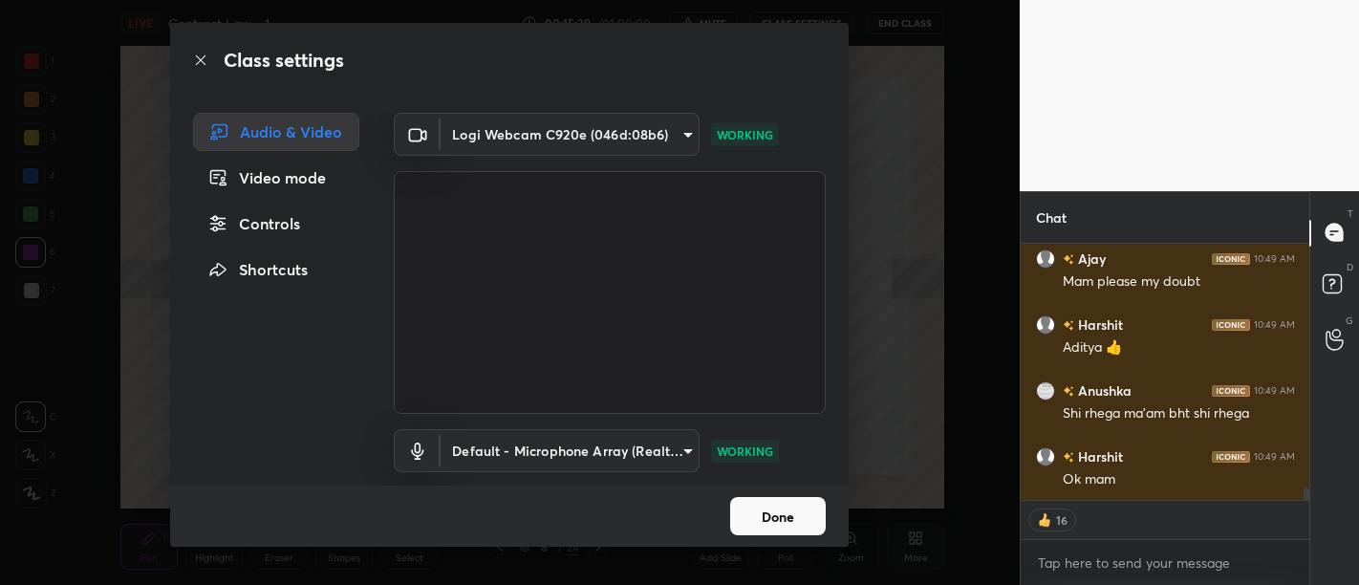
click at [241, 225] on div "Controls" at bounding box center [276, 224] width 166 height 38
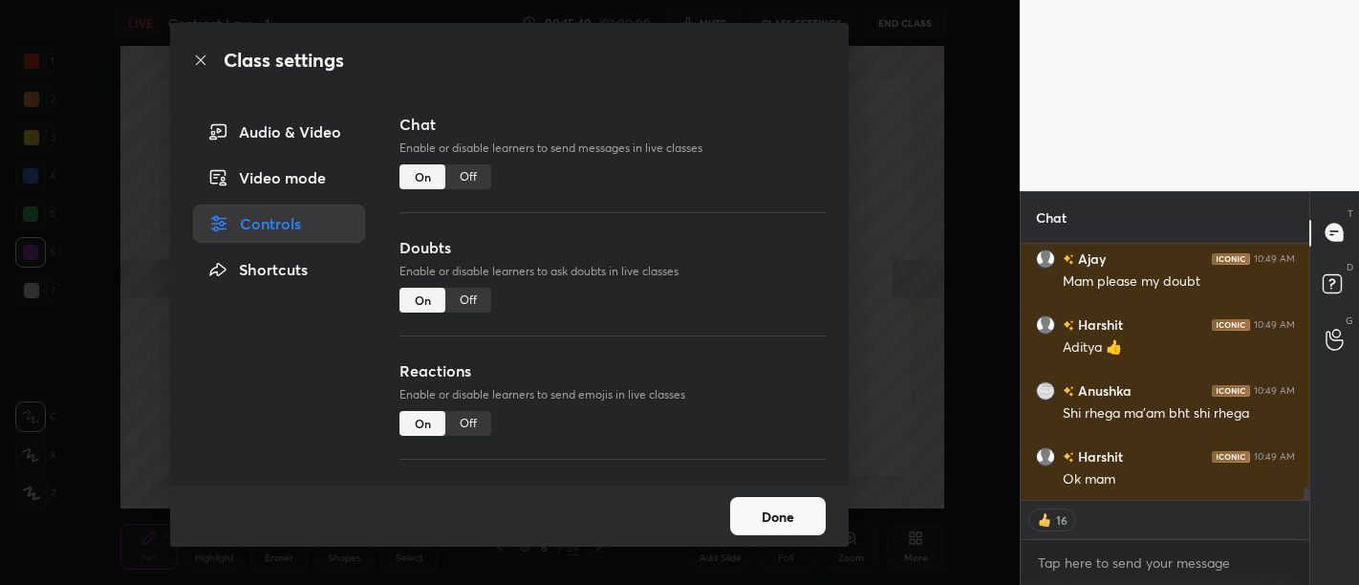
click at [259, 268] on div "Shortcuts" at bounding box center [279, 269] width 172 height 38
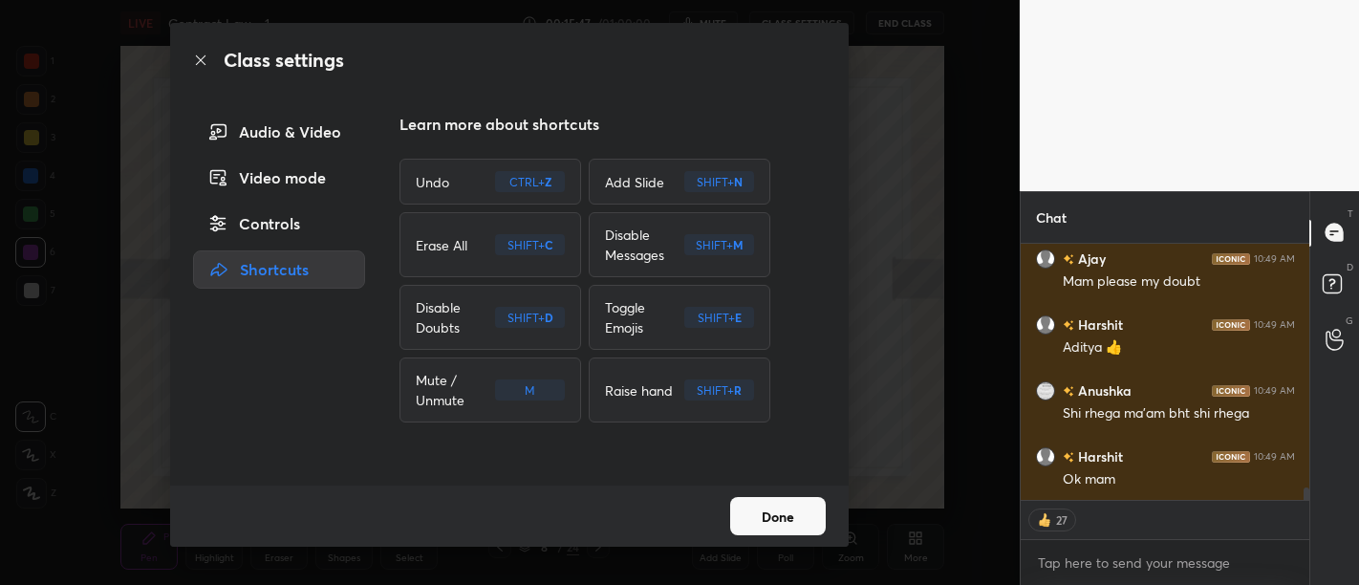
type textarea "x"
click at [761, 521] on button "Done" at bounding box center [778, 516] width 96 height 38
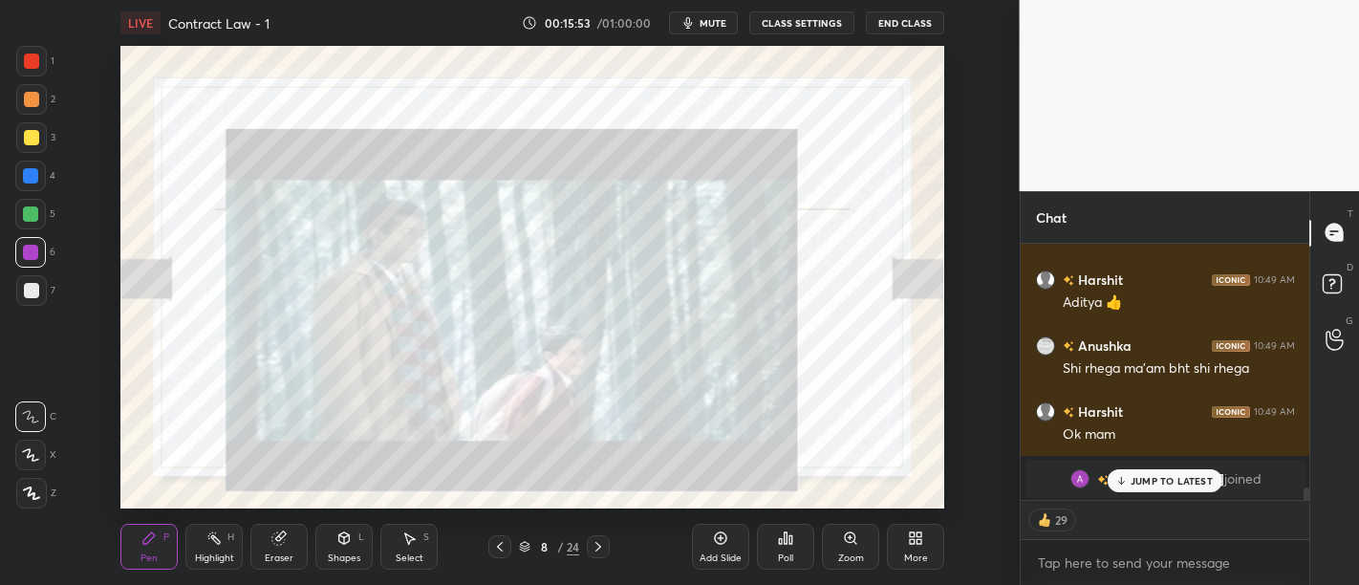
scroll to position [211, 284]
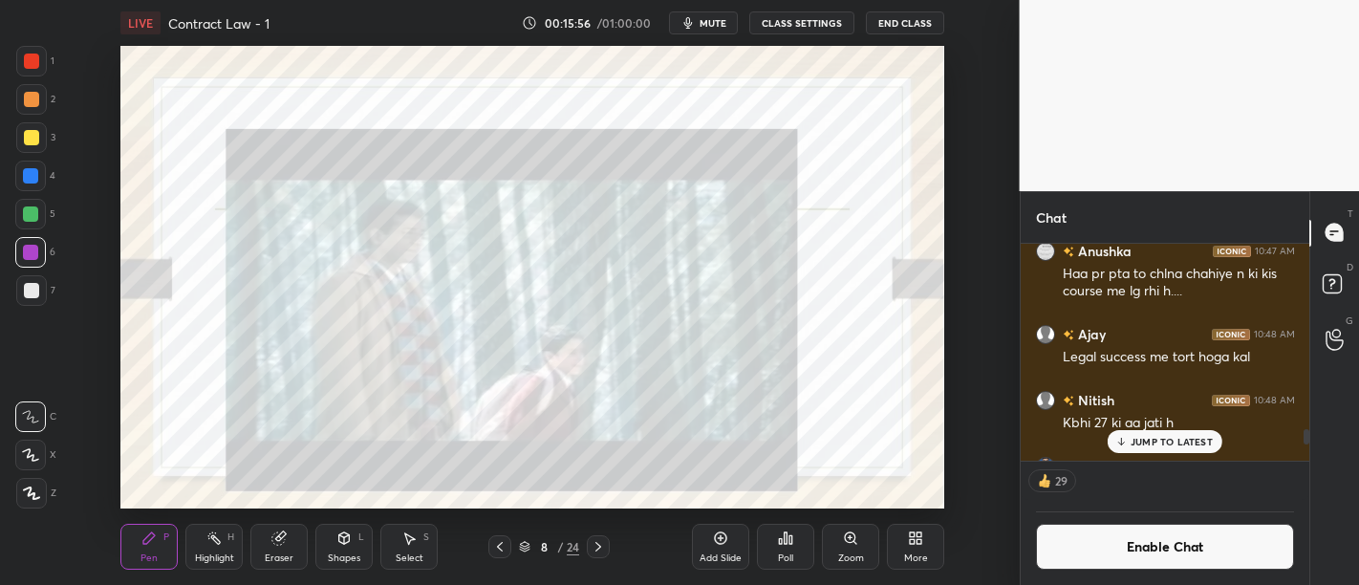
click at [1159, 441] on p "JUMP TO LATEST" at bounding box center [1172, 441] width 82 height 11
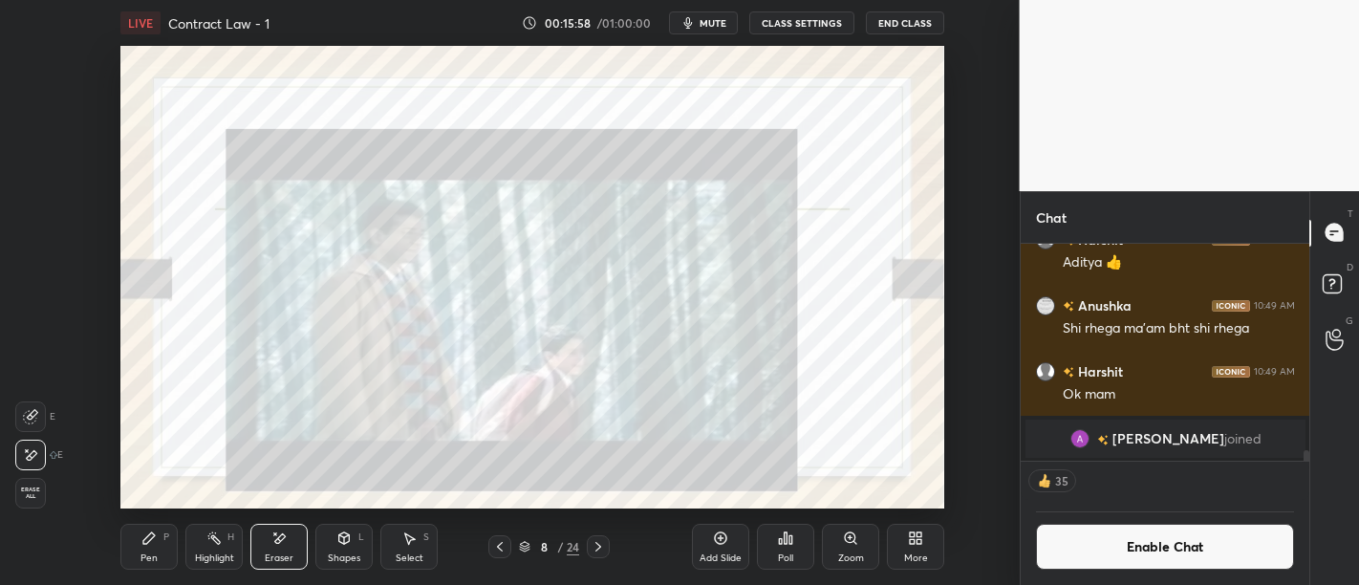
scroll to position [4122, 0]
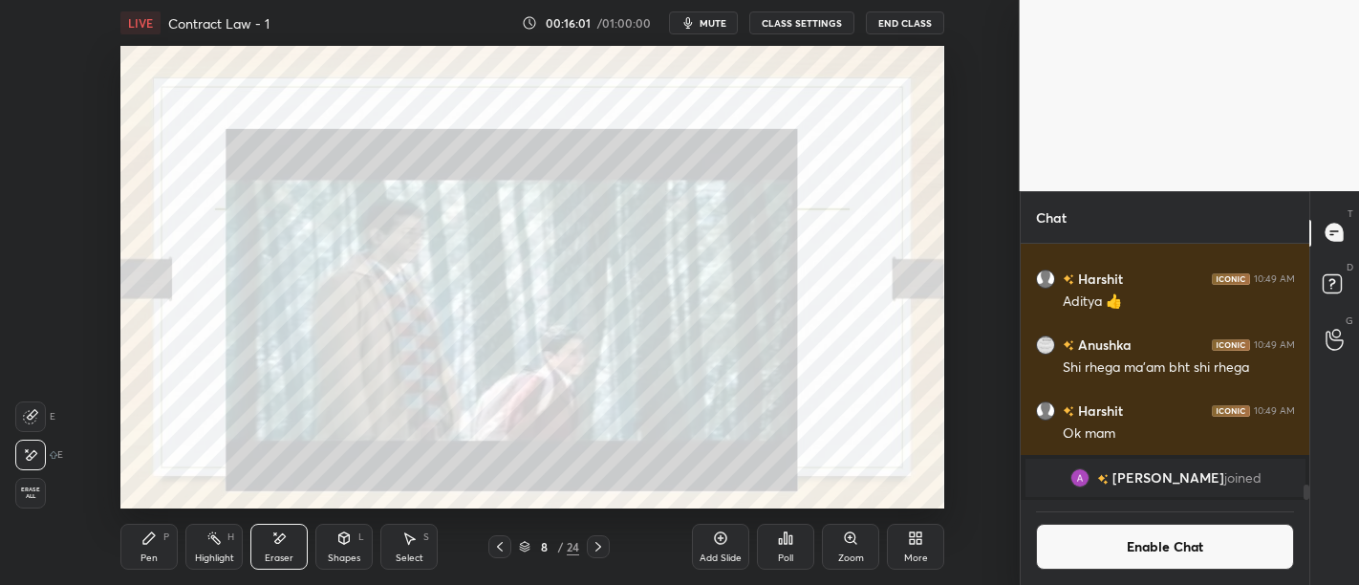
click at [140, 550] on div "Pen P" at bounding box center [148, 547] width 57 height 46
click at [151, 554] on div "Pen" at bounding box center [148, 558] width 17 height 10
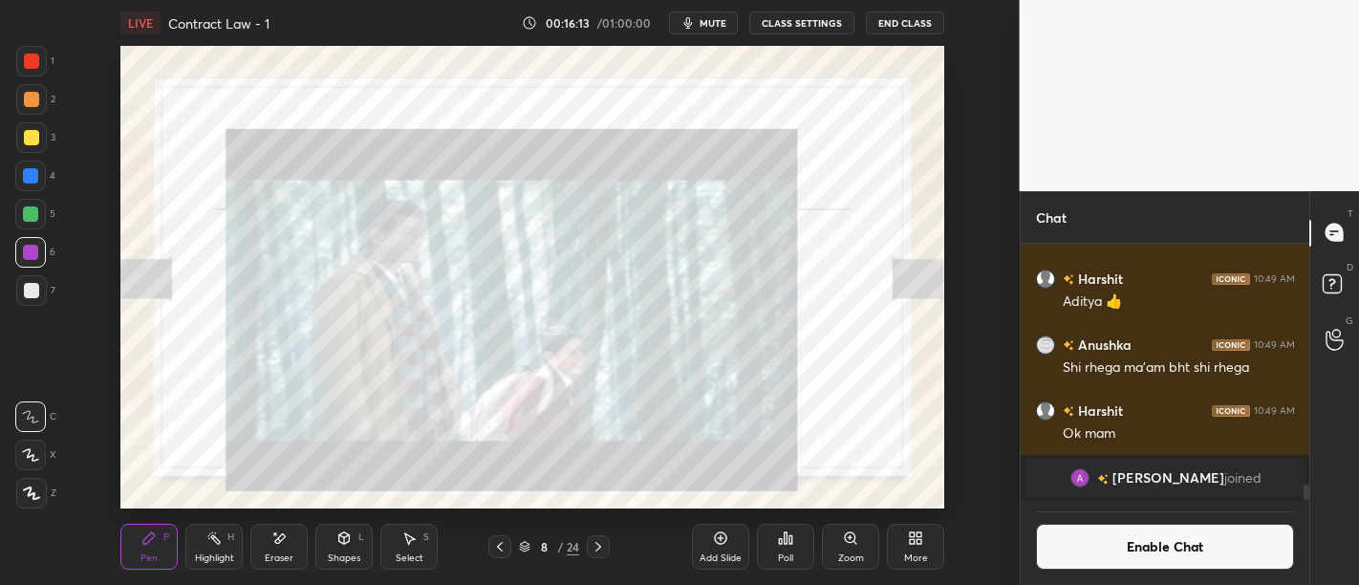
scroll to position [291, 284]
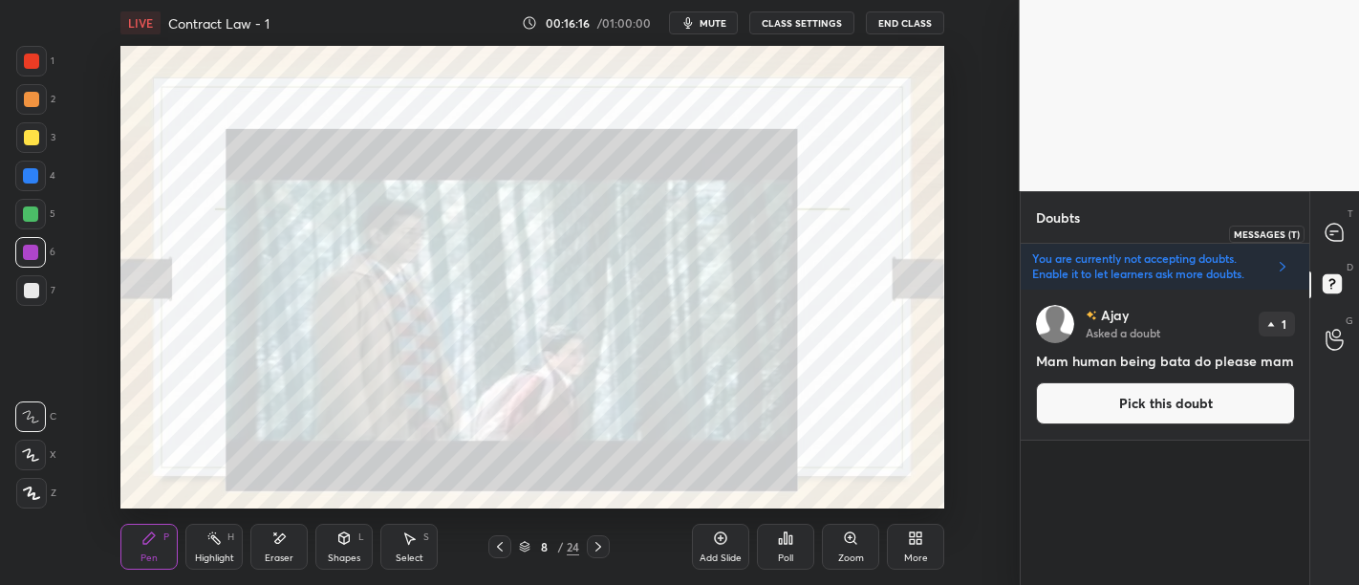
click at [1332, 224] on icon at bounding box center [1334, 232] width 17 height 17
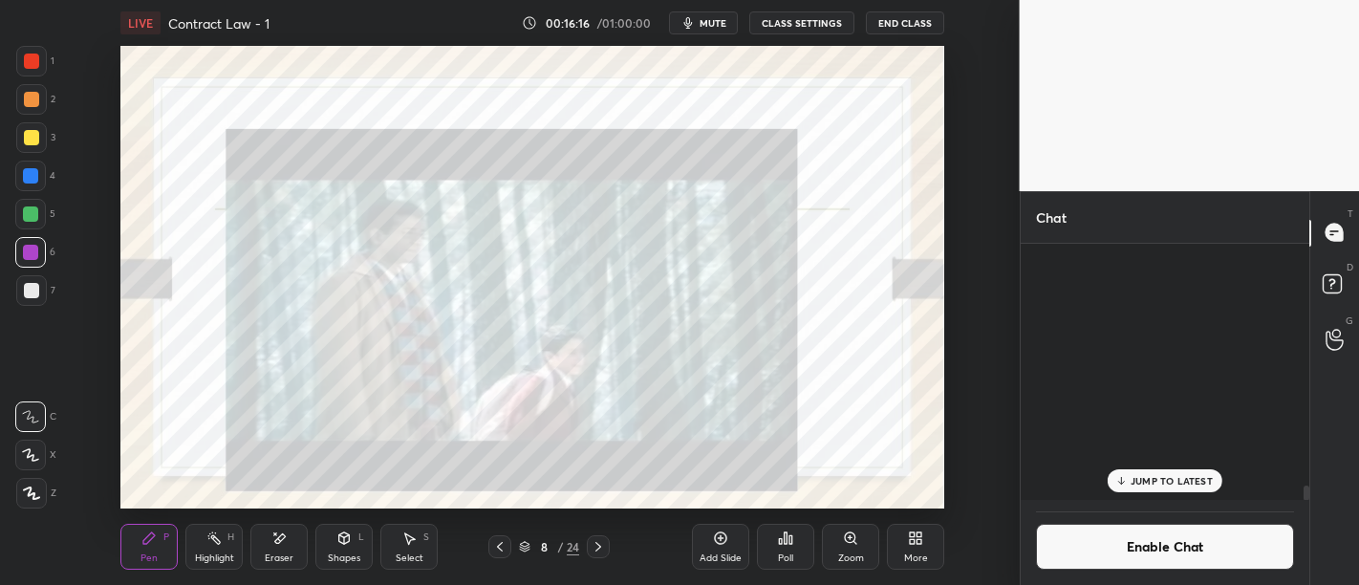
scroll to position [250, 284]
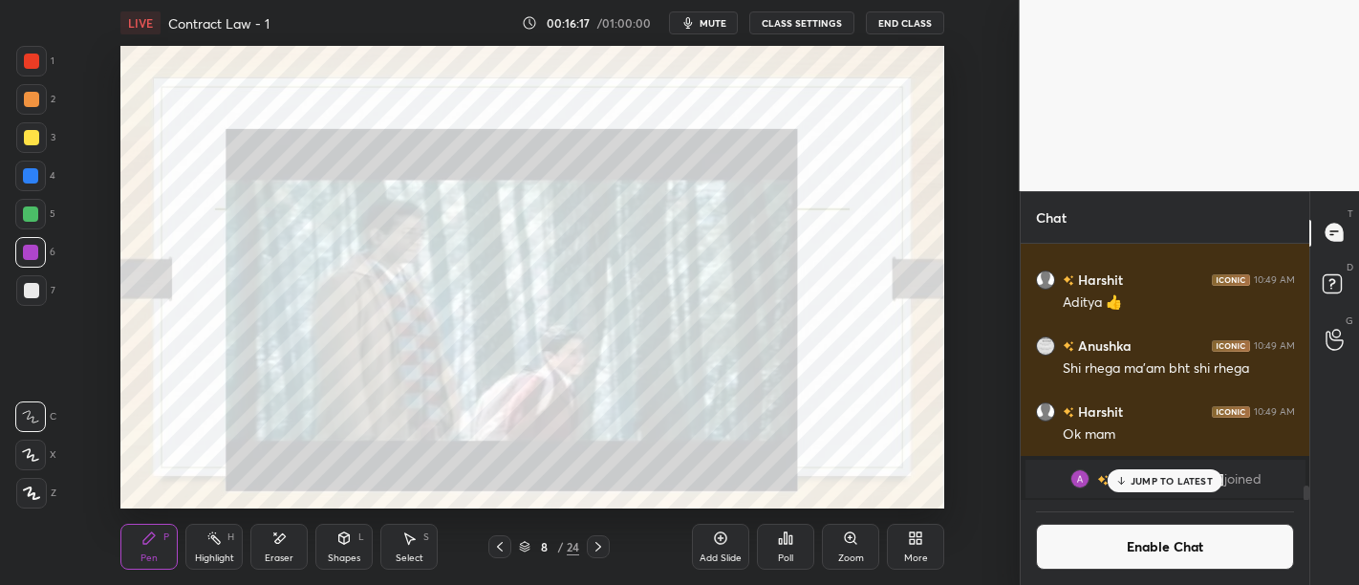
click at [1169, 477] on p "JUMP TO LATEST" at bounding box center [1172, 480] width 82 height 11
click at [37, 213] on div at bounding box center [30, 213] width 15 height 15
click at [717, 549] on div "Add Slide" at bounding box center [720, 547] width 57 height 46
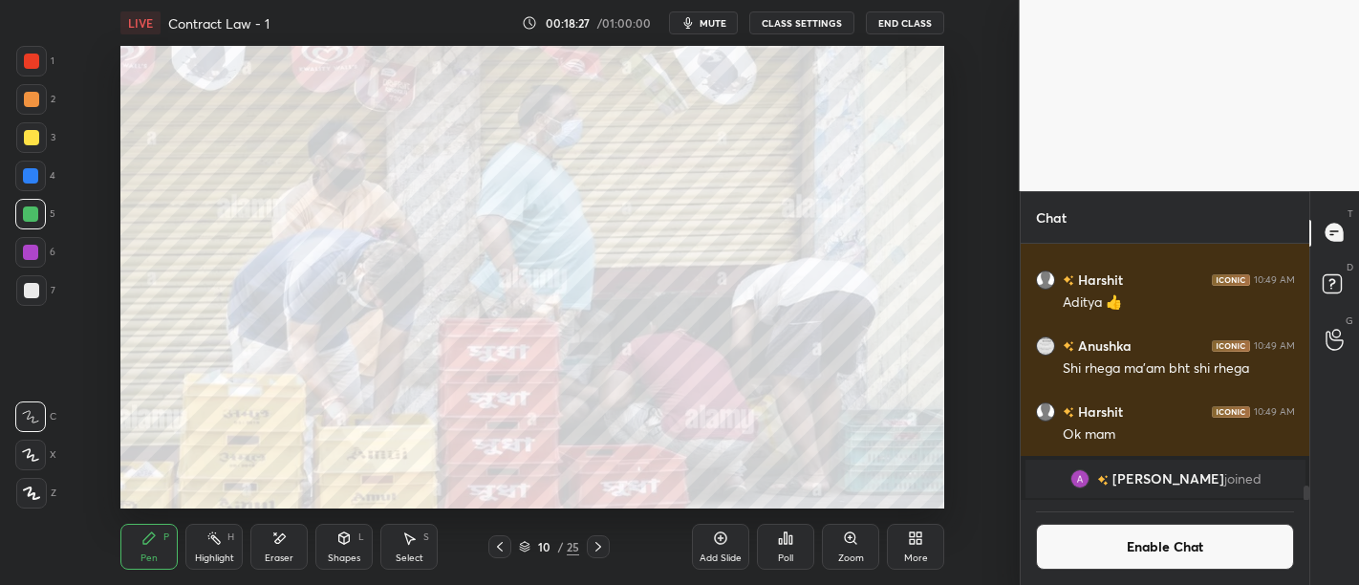
click at [39, 182] on div at bounding box center [30, 176] width 31 height 31
click at [730, 547] on div "Add Slide" at bounding box center [720, 547] width 57 height 46
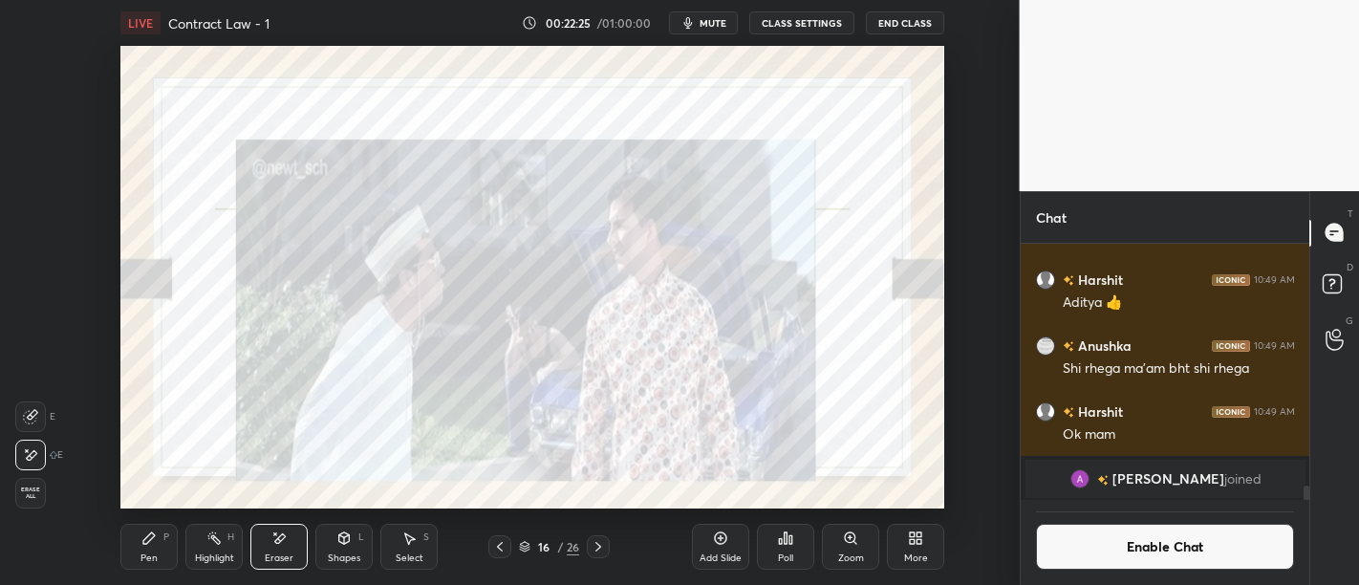
click at [173, 536] on div "Pen P" at bounding box center [148, 547] width 57 height 46
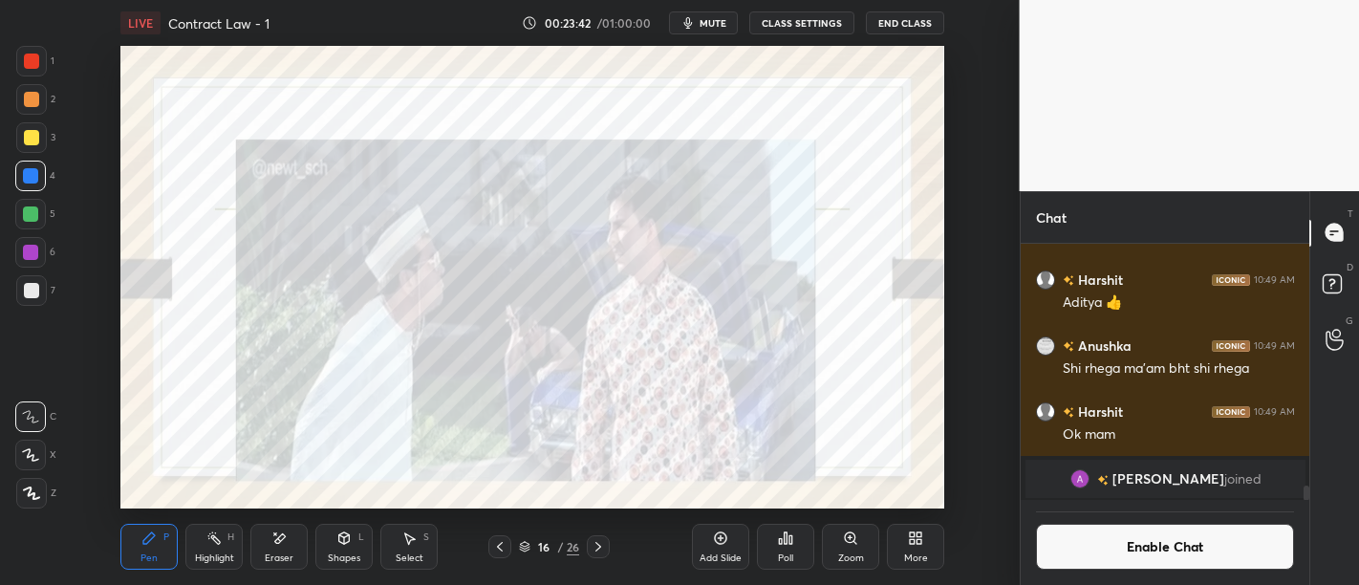
click at [697, 550] on div "Add Slide" at bounding box center [720, 547] width 57 height 46
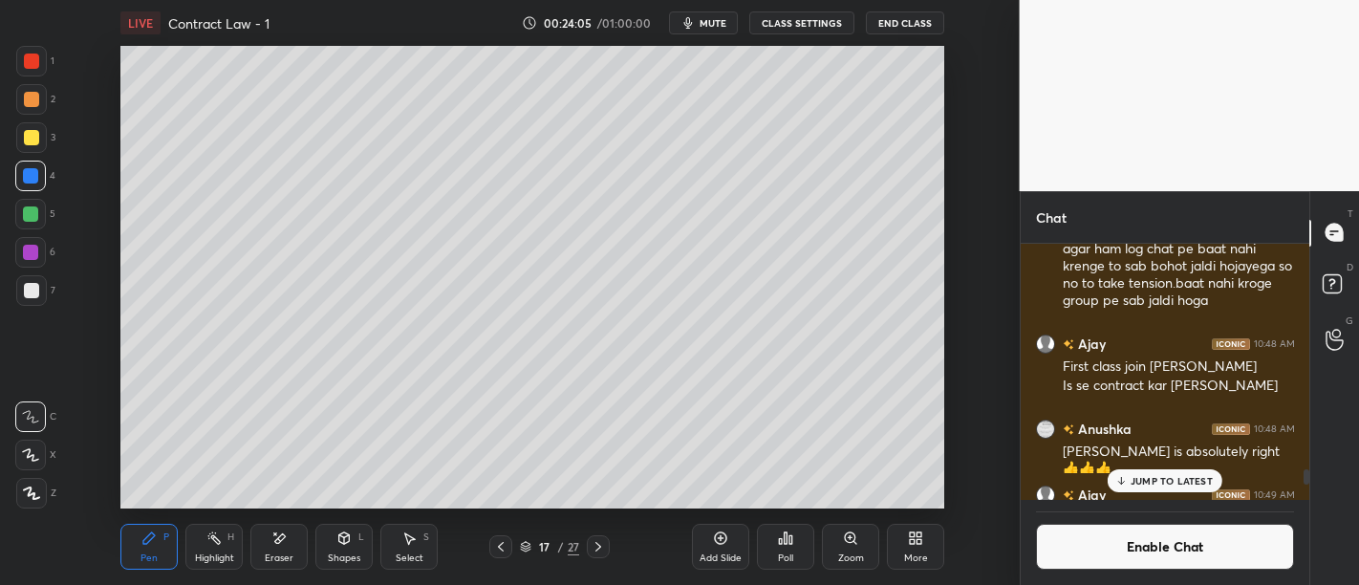
click at [1152, 477] on p "JUMP TO LATEST" at bounding box center [1172, 480] width 82 height 11
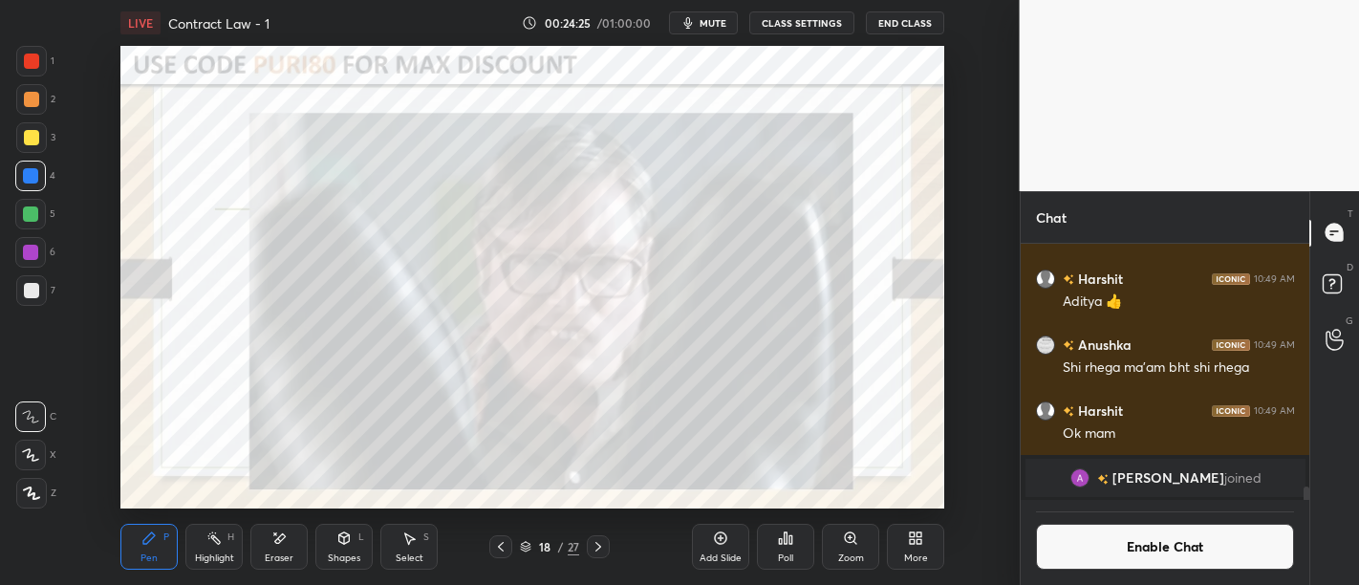
click at [32, 64] on div at bounding box center [31, 61] width 15 height 15
click at [735, 532] on div "Add Slide" at bounding box center [720, 547] width 57 height 46
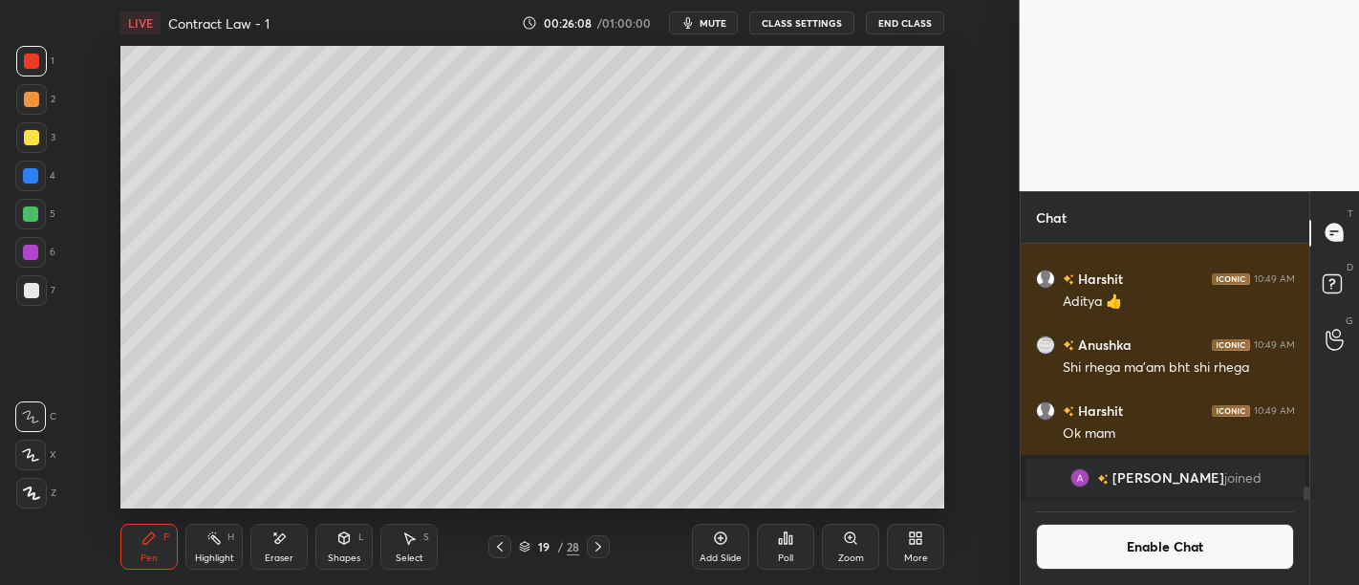
click at [728, 536] on div "Add Slide" at bounding box center [720, 547] width 57 height 46
click at [701, 538] on div "Add Slide" at bounding box center [720, 547] width 57 height 46
click at [718, 529] on div "Add Slide" at bounding box center [720, 547] width 57 height 46
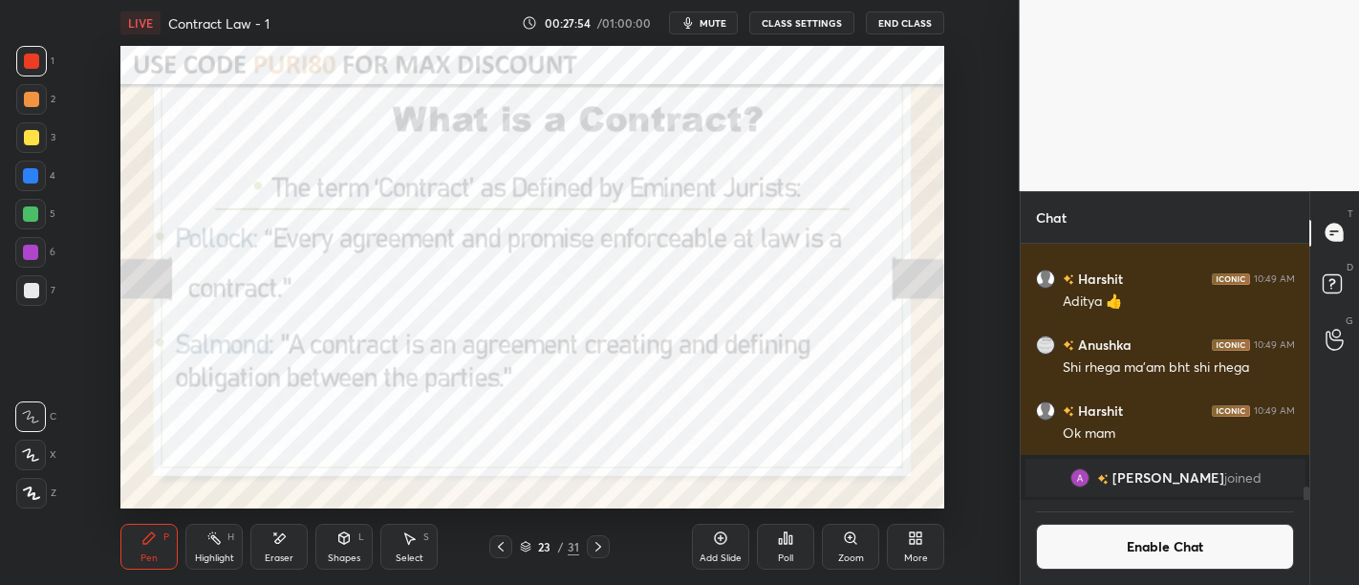
click at [721, 547] on div "Add Slide" at bounding box center [720, 547] width 57 height 46
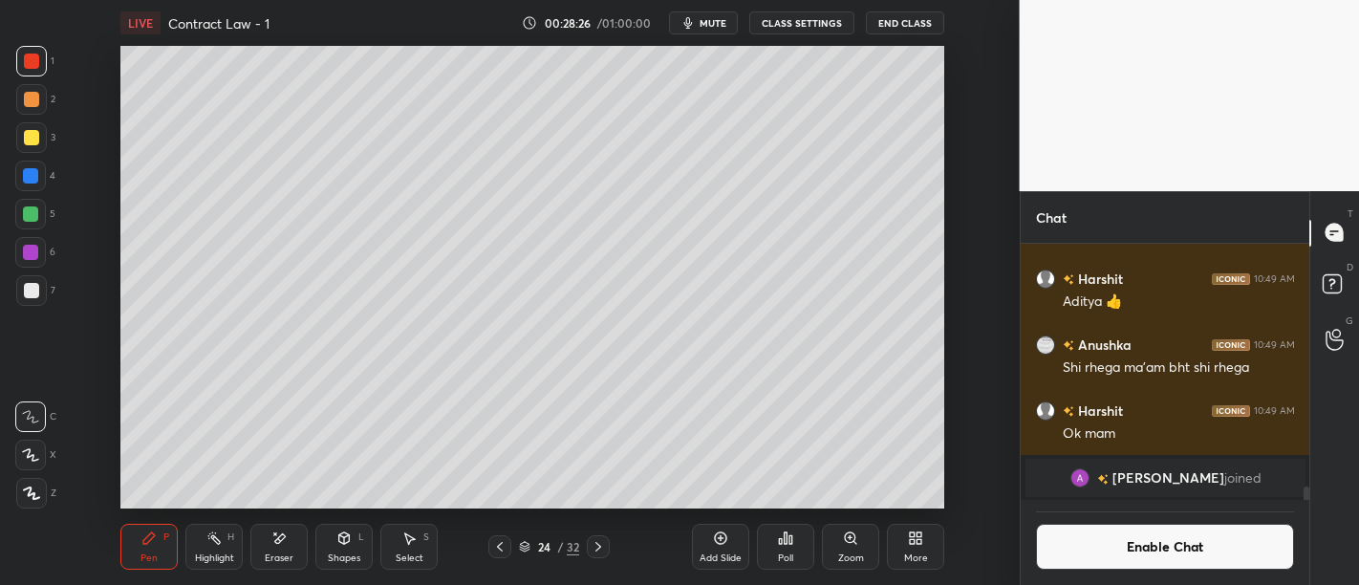
click at [39, 294] on div at bounding box center [31, 290] width 31 height 31
click at [35, 250] on div at bounding box center [30, 252] width 15 height 15
click at [37, 215] on div at bounding box center [30, 213] width 15 height 15
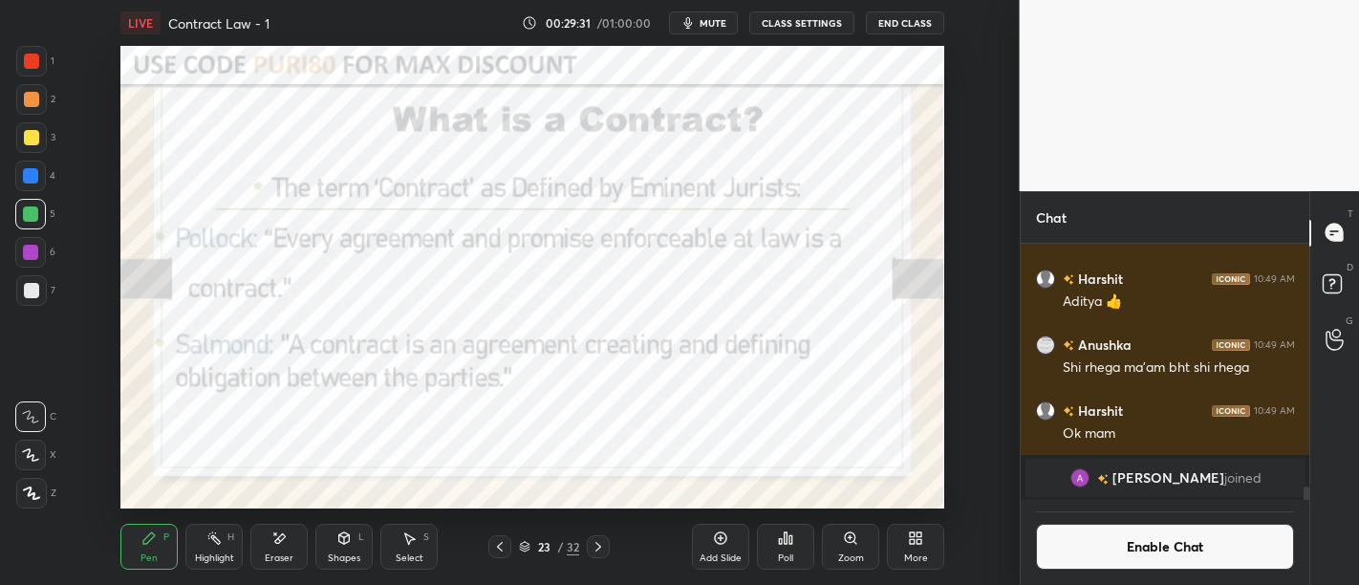
click at [719, 539] on icon at bounding box center [720, 537] width 15 height 15
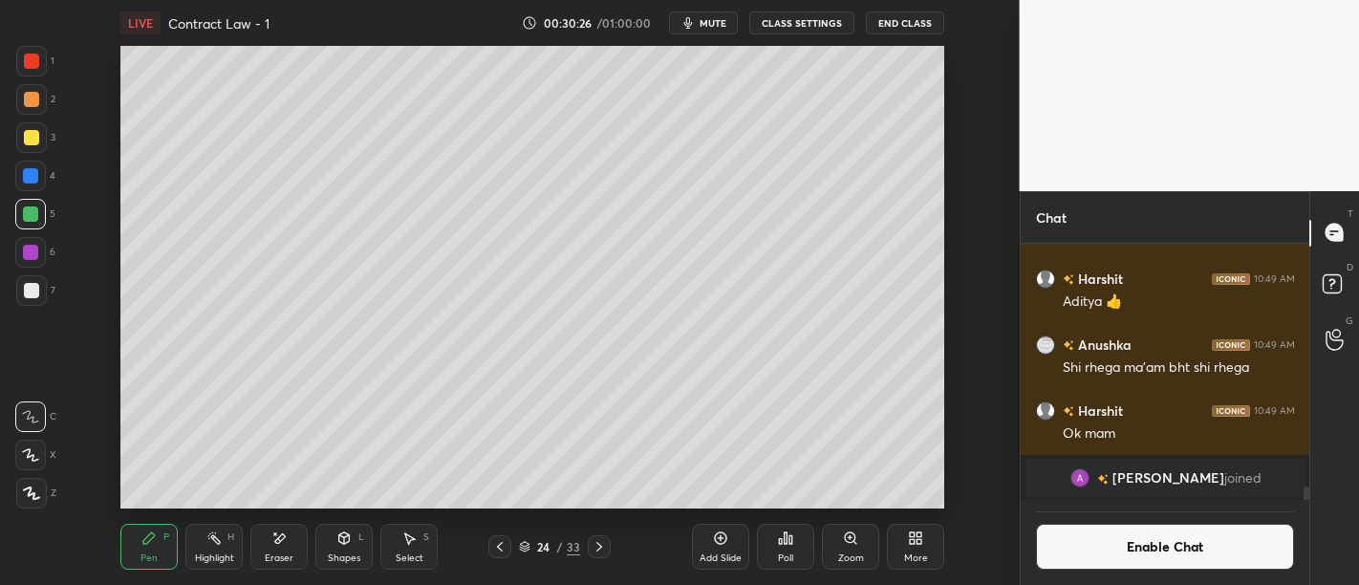
click at [22, 297] on div at bounding box center [31, 290] width 31 height 31
click at [711, 539] on div "Add Slide" at bounding box center [720, 547] width 57 height 46
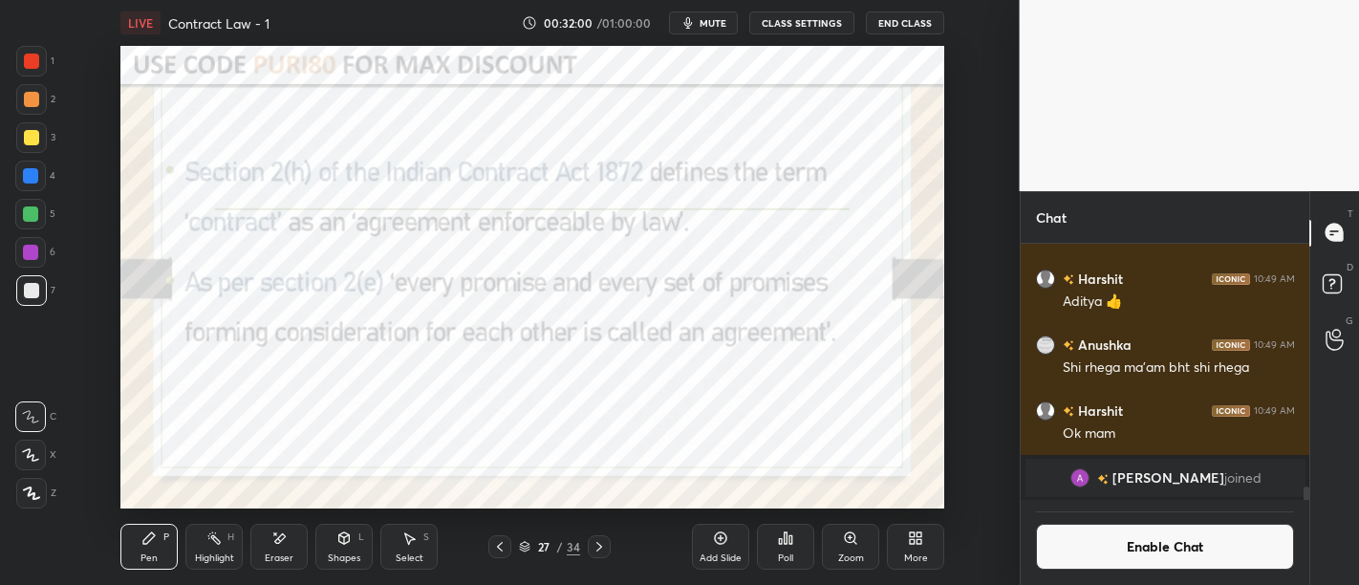
click at [38, 174] on div at bounding box center [30, 176] width 31 height 31
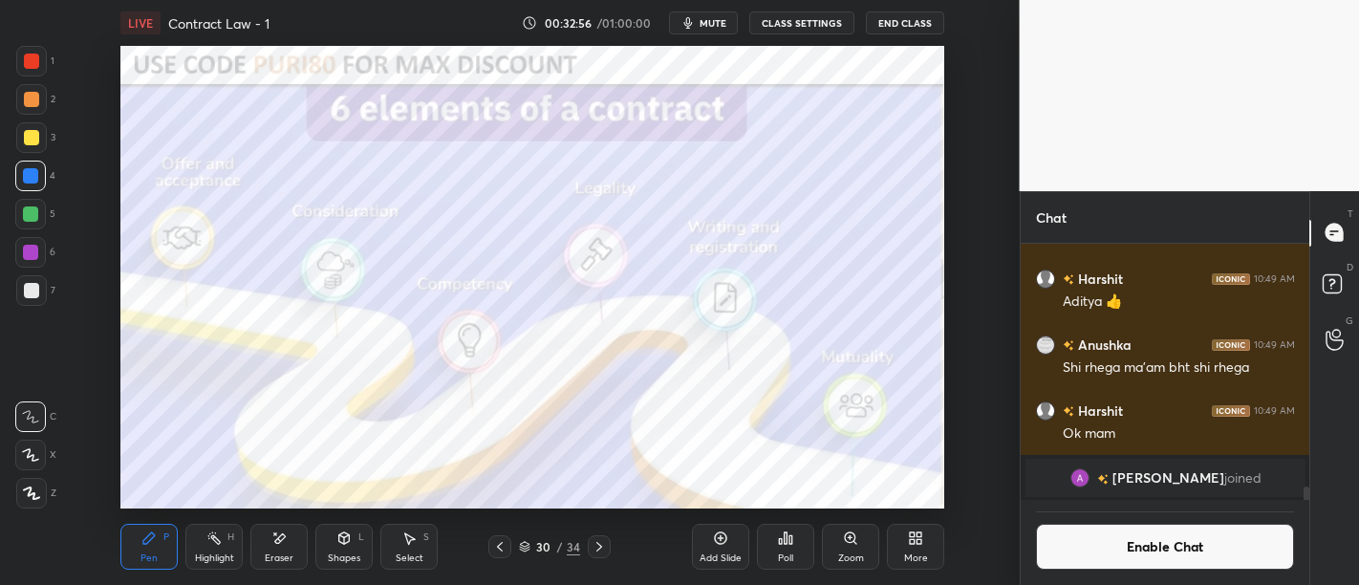
click at [34, 219] on div at bounding box center [30, 213] width 15 height 15
click at [36, 498] on icon at bounding box center [31, 492] width 15 height 11
click at [16, 61] on div at bounding box center [31, 61] width 31 height 31
click at [726, 540] on icon at bounding box center [720, 537] width 15 height 15
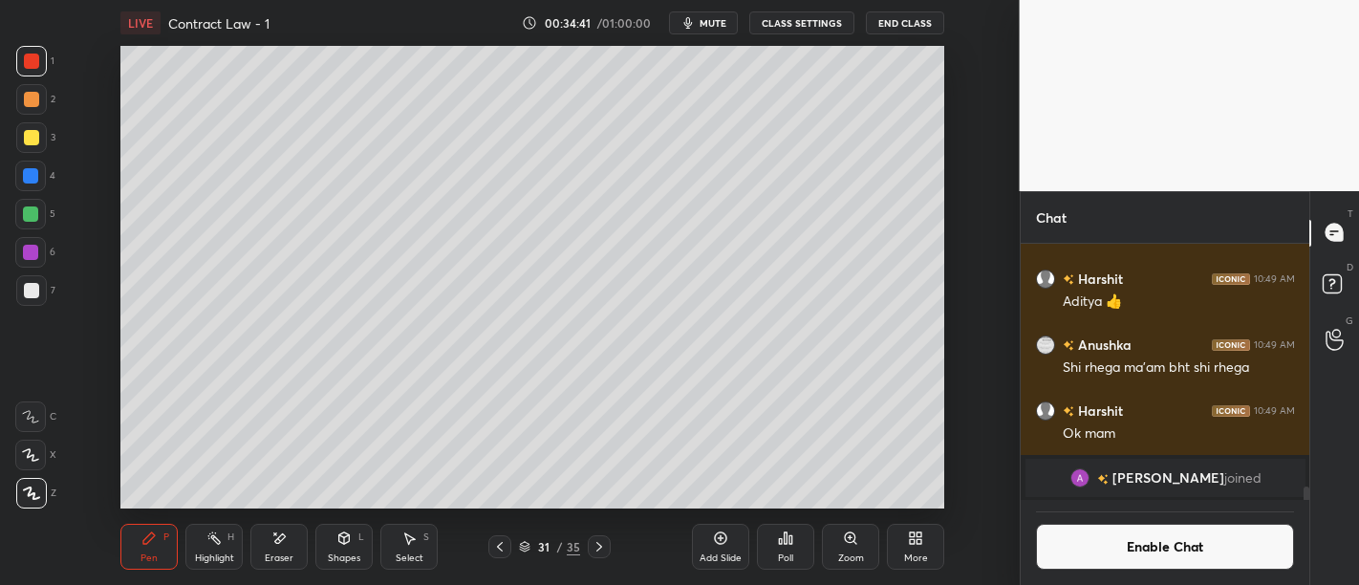
click at [718, 541] on icon at bounding box center [720, 537] width 15 height 15
click at [32, 282] on div at bounding box center [31, 290] width 31 height 31
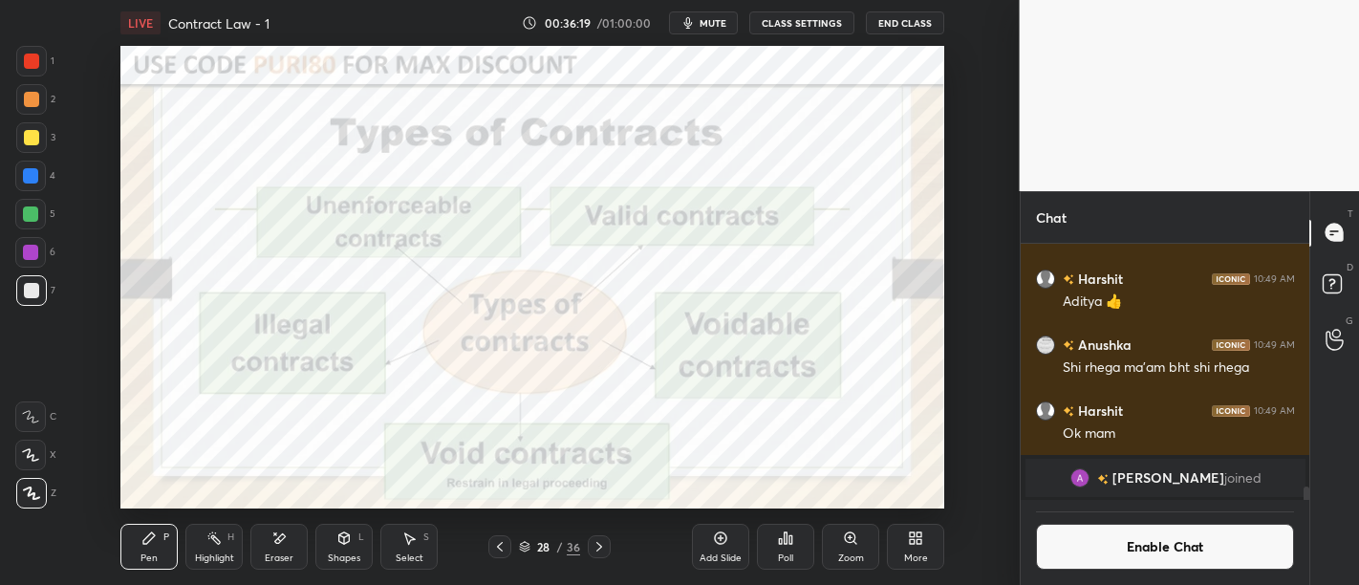
click at [39, 249] on div at bounding box center [30, 252] width 31 height 31
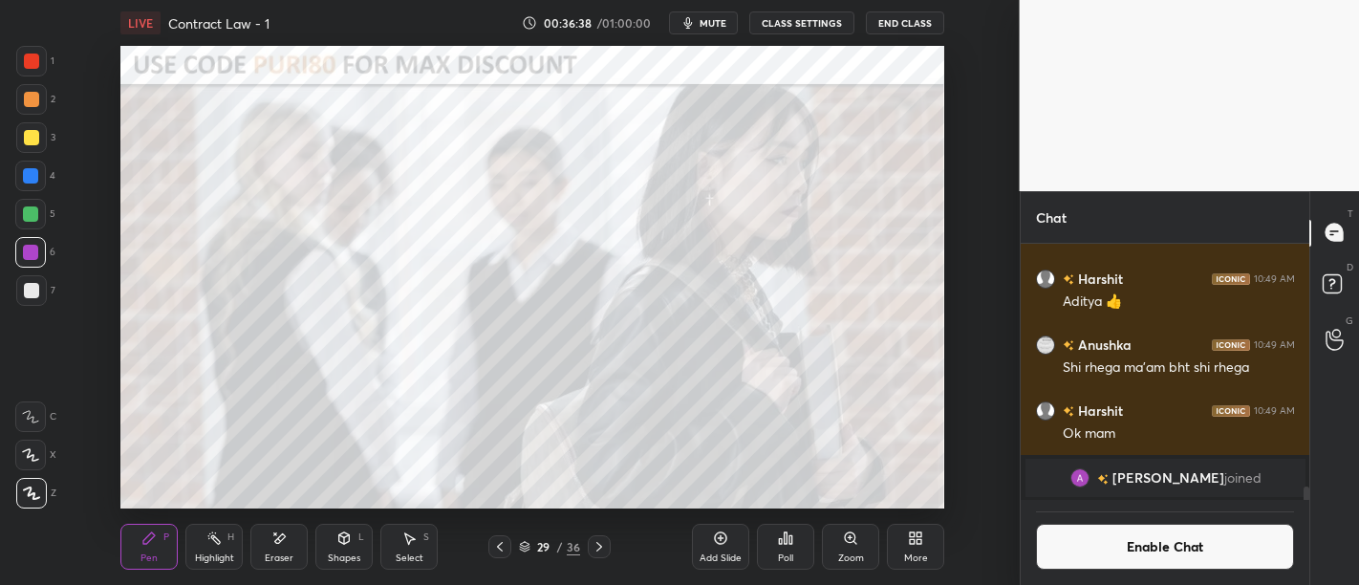
click at [35, 58] on div at bounding box center [31, 61] width 15 height 15
click at [720, 543] on icon at bounding box center [720, 537] width 15 height 15
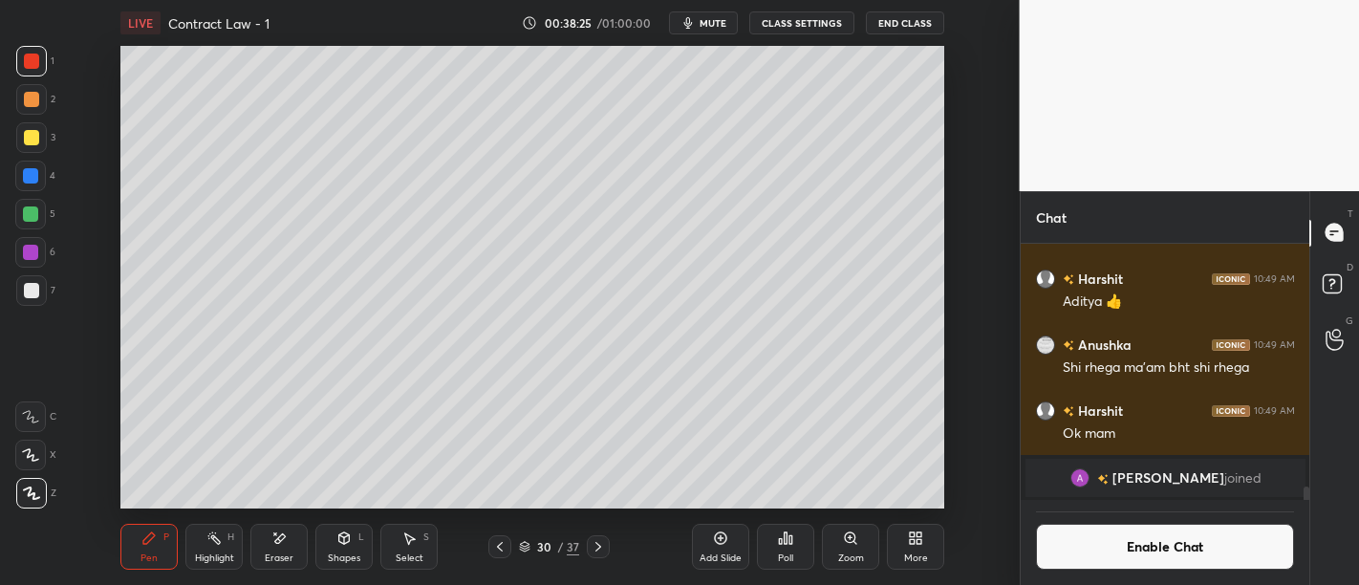
click at [34, 173] on div at bounding box center [30, 175] width 15 height 15
click at [722, 543] on icon at bounding box center [720, 537] width 15 height 15
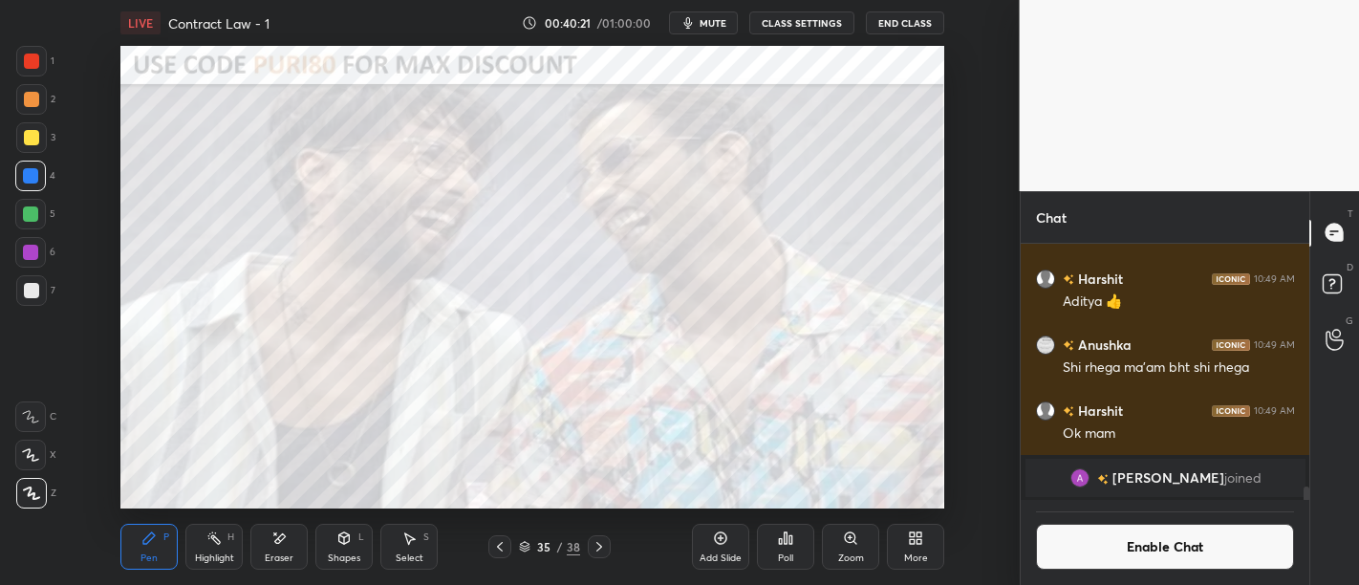
click at [34, 59] on div at bounding box center [31, 61] width 15 height 15
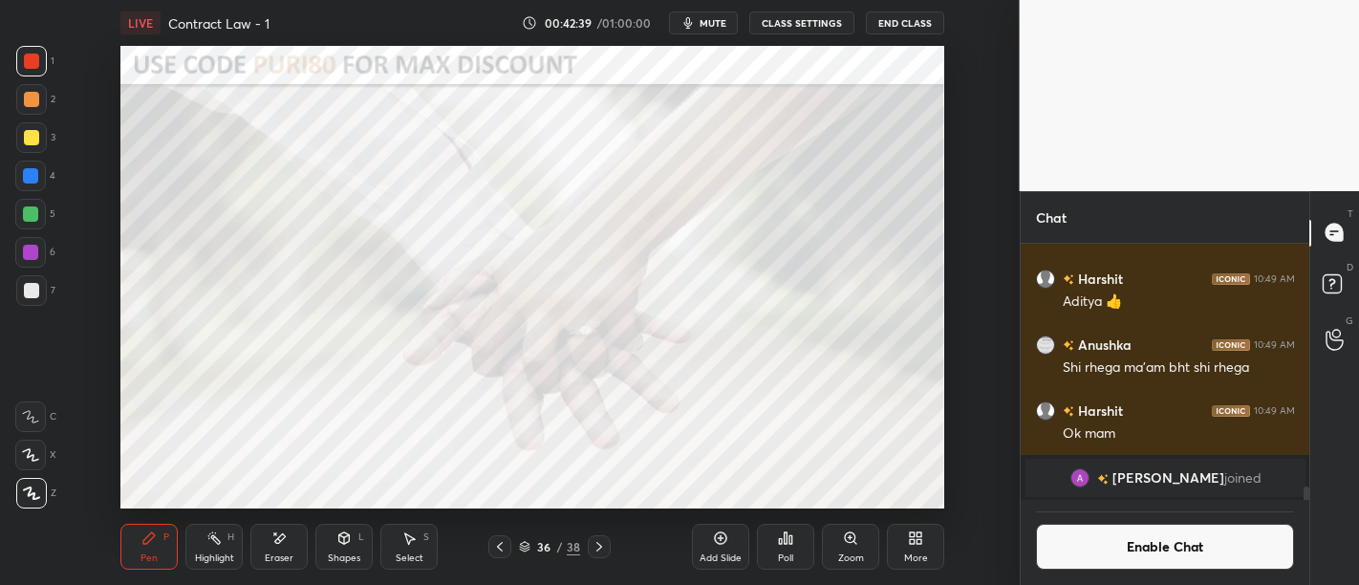
click at [713, 539] on icon at bounding box center [720, 537] width 15 height 15
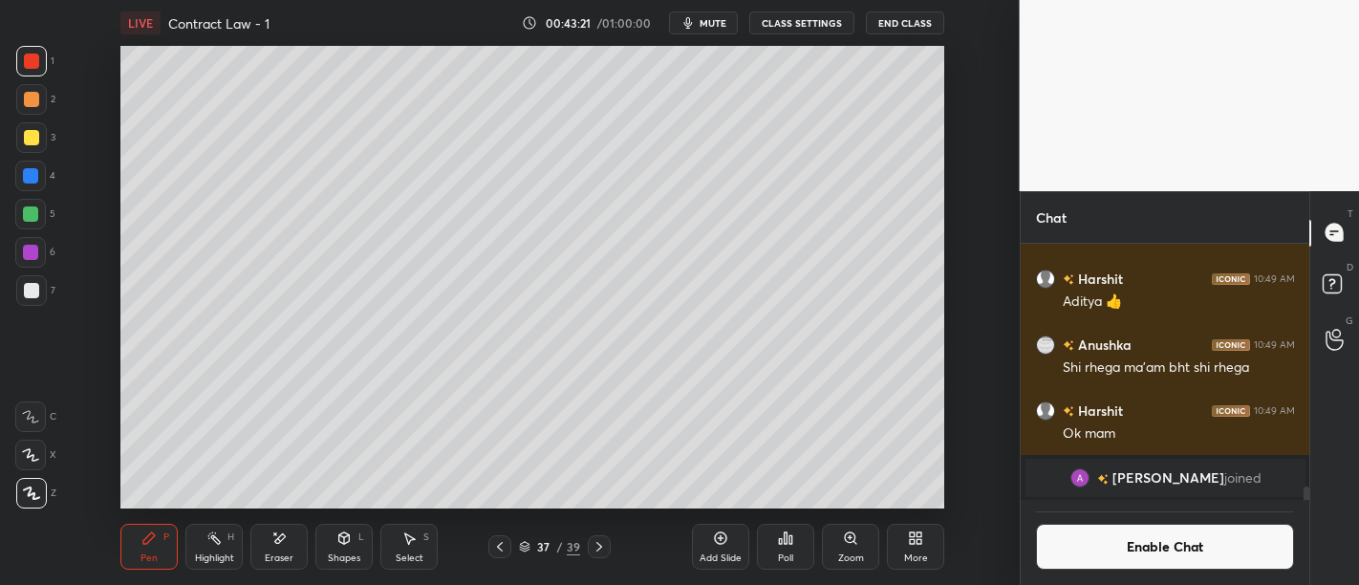
click at [721, 533] on icon at bounding box center [720, 537] width 15 height 15
click at [38, 293] on div at bounding box center [31, 290] width 31 height 31
click at [36, 179] on div at bounding box center [30, 175] width 15 height 15
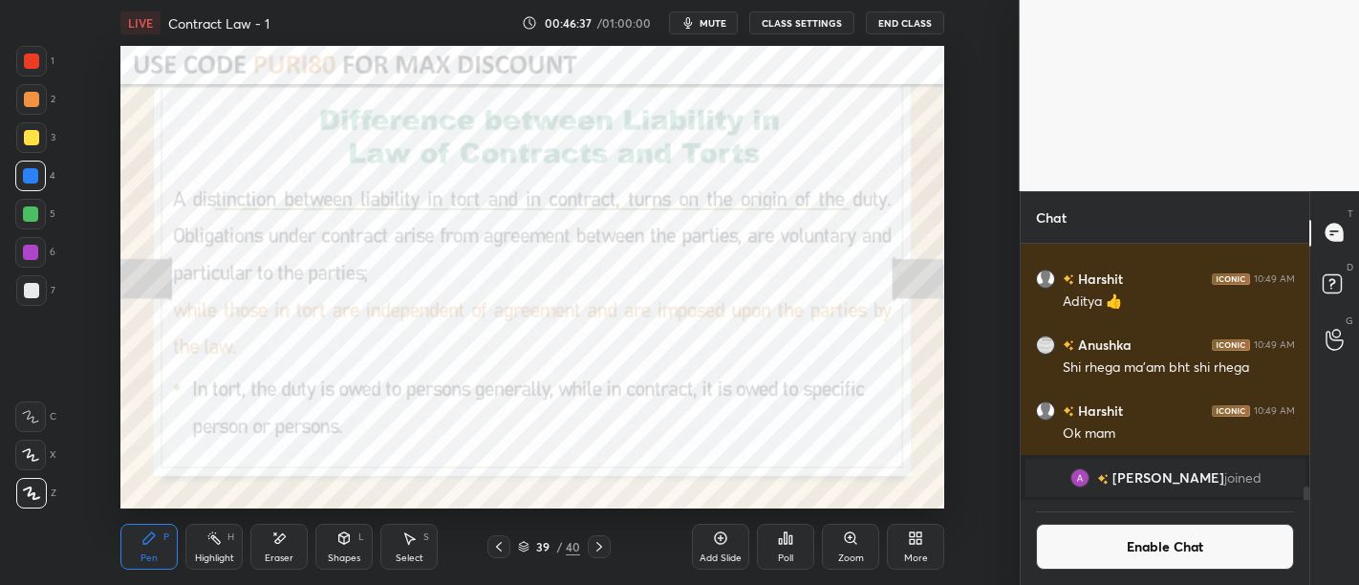
click at [721, 545] on icon at bounding box center [720, 537] width 15 height 15
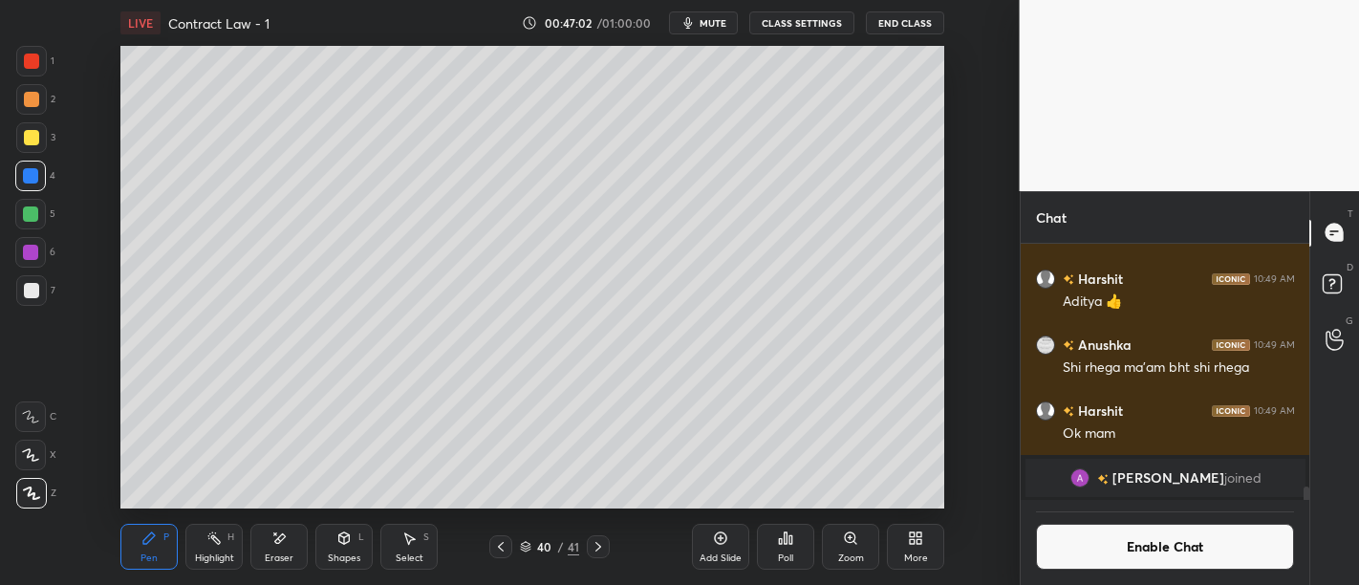
click at [739, 538] on div "Add Slide" at bounding box center [720, 547] width 57 height 46
click at [731, 538] on div "Add Slide" at bounding box center [720, 547] width 57 height 46
click at [1176, 532] on button "Enable Chat" at bounding box center [1165, 547] width 259 height 46
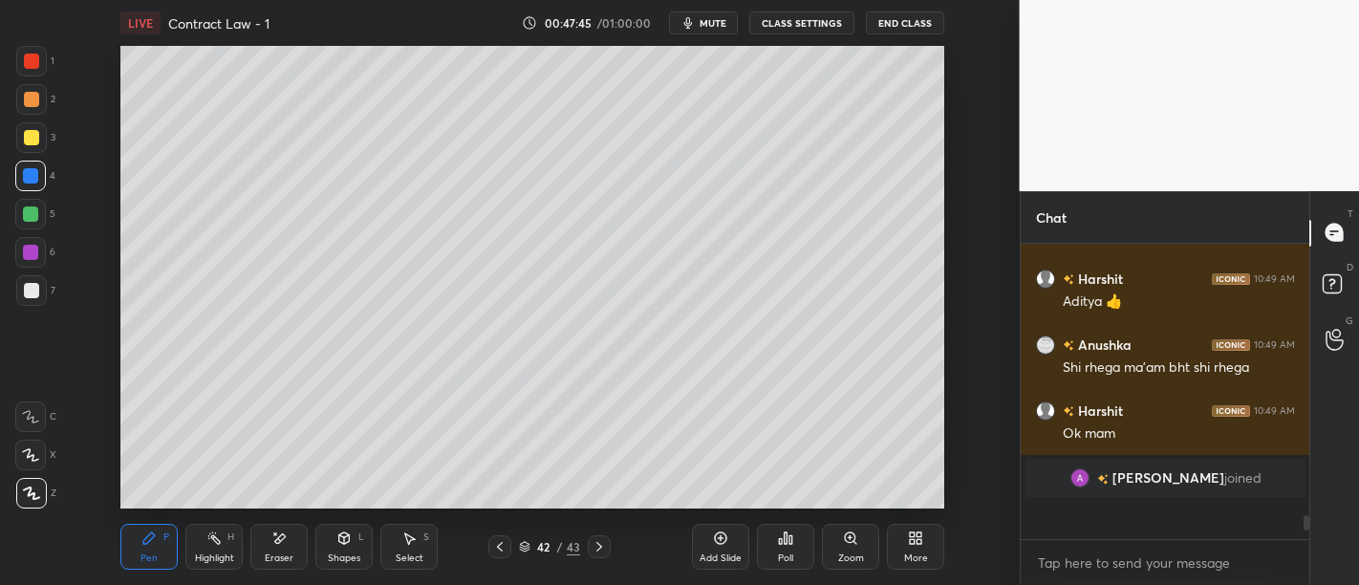
scroll to position [291, 284]
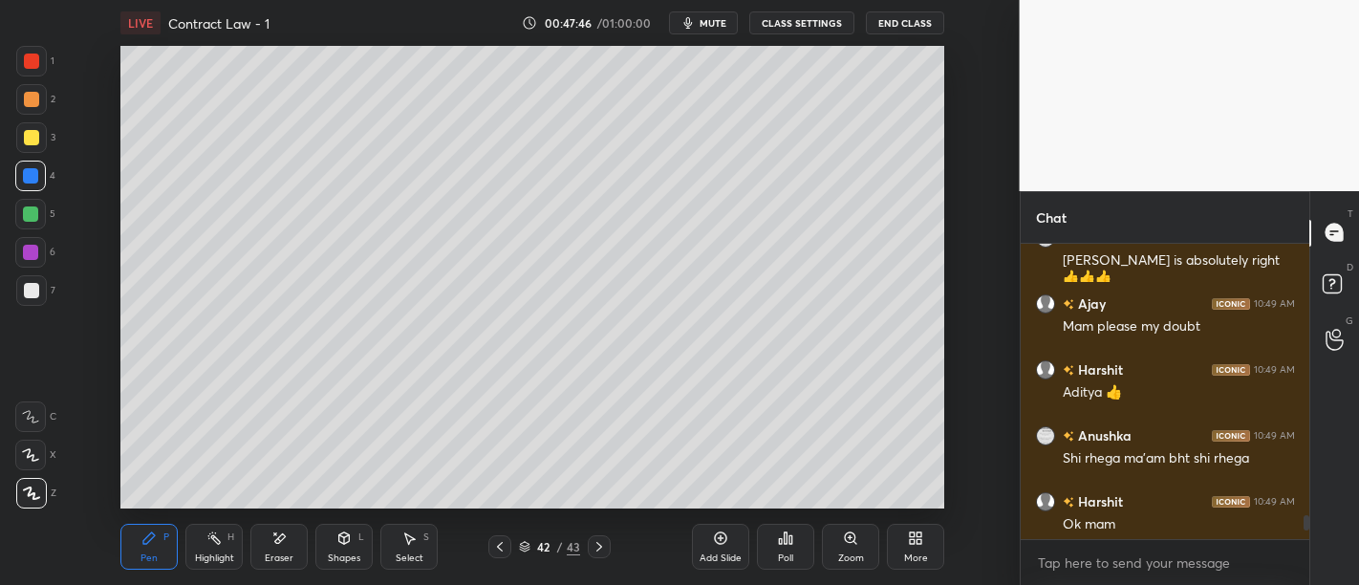
click at [1326, 271] on icon at bounding box center [1335, 286] width 34 height 34
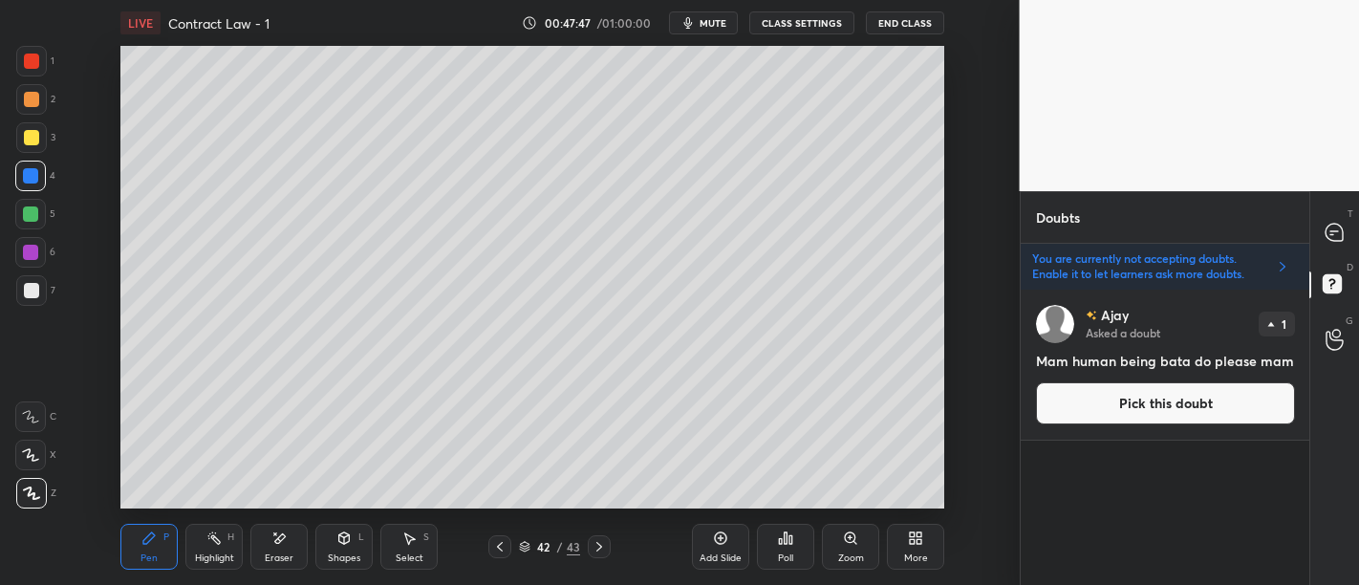
click at [1173, 392] on button "Pick this doubt" at bounding box center [1165, 403] width 259 height 42
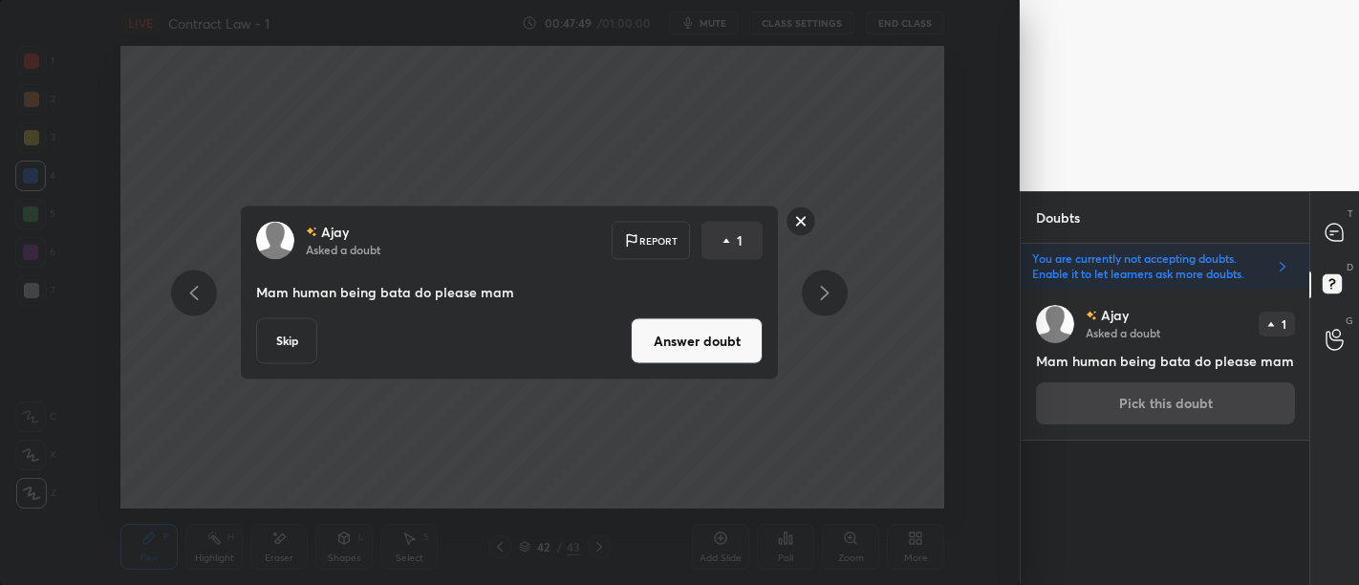
click at [807, 220] on rect at bounding box center [802, 221] width 30 height 30
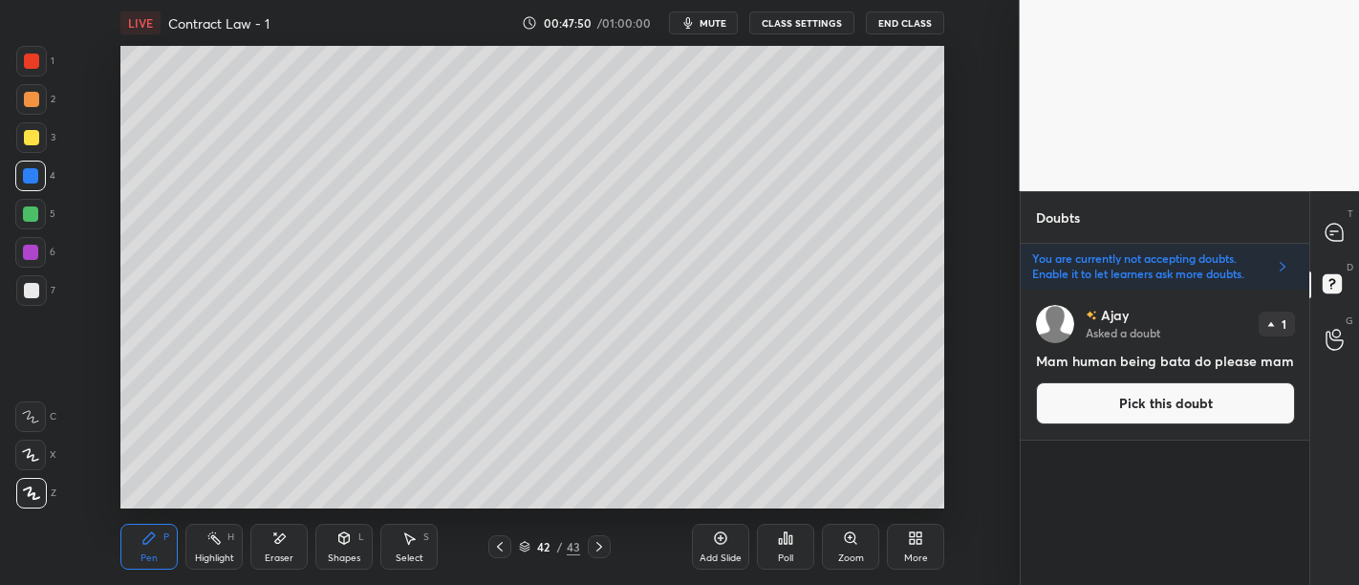
click at [1304, 227] on div "Doubts" at bounding box center [1166, 217] width 290 height 52
click at [1339, 228] on icon at bounding box center [1334, 232] width 17 height 17
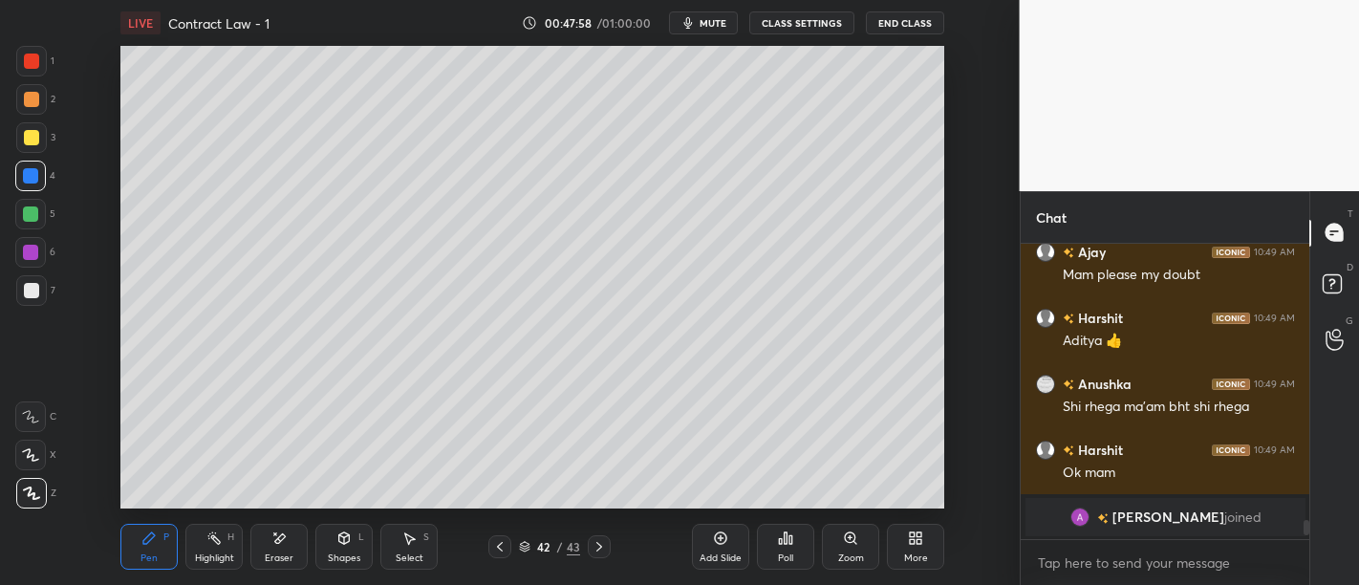
click at [1326, 281] on rect at bounding box center [1332, 283] width 18 height 18
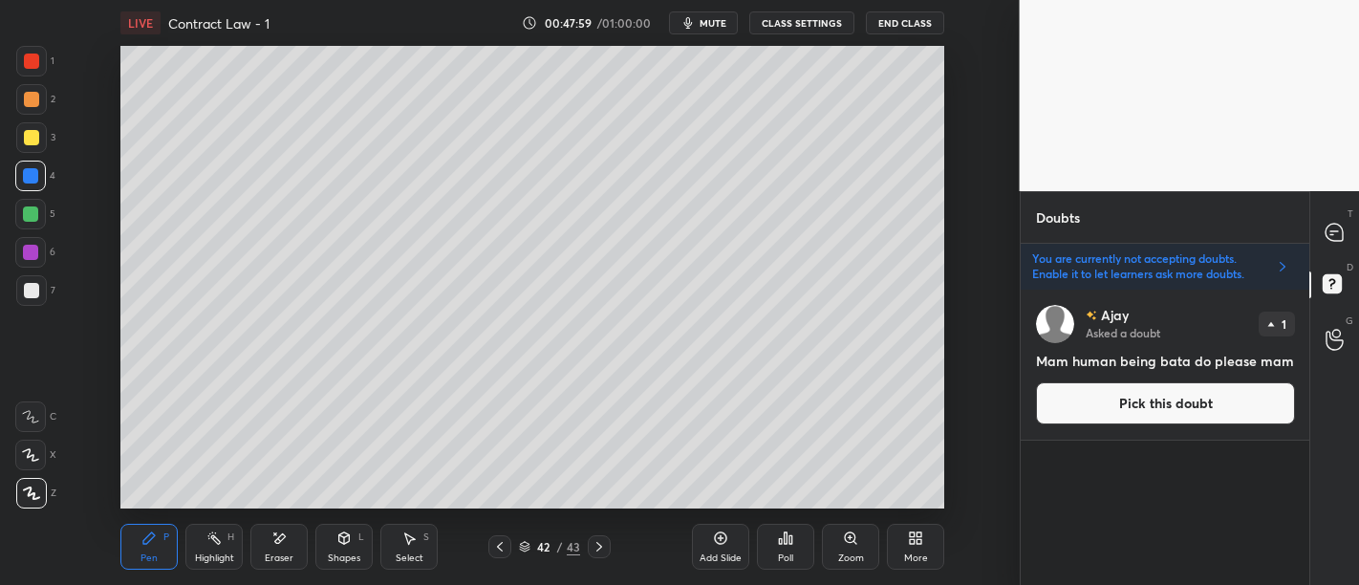
click at [1285, 260] on icon at bounding box center [1282, 266] width 15 height 15
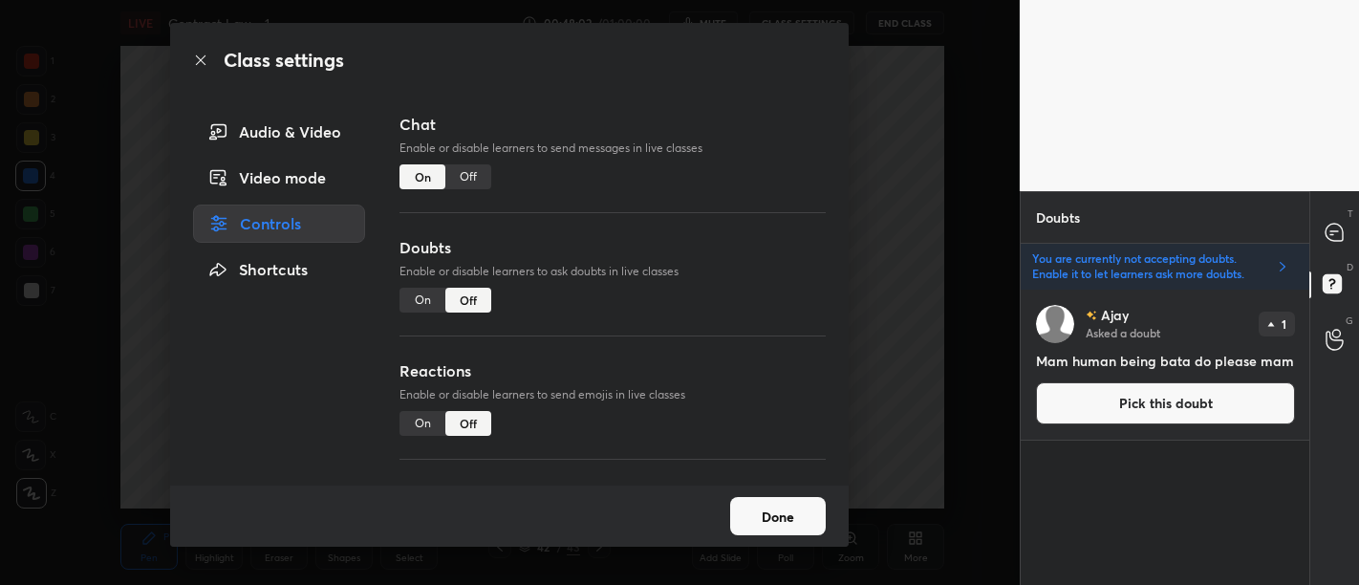
click at [420, 295] on div "On" at bounding box center [422, 300] width 46 height 25
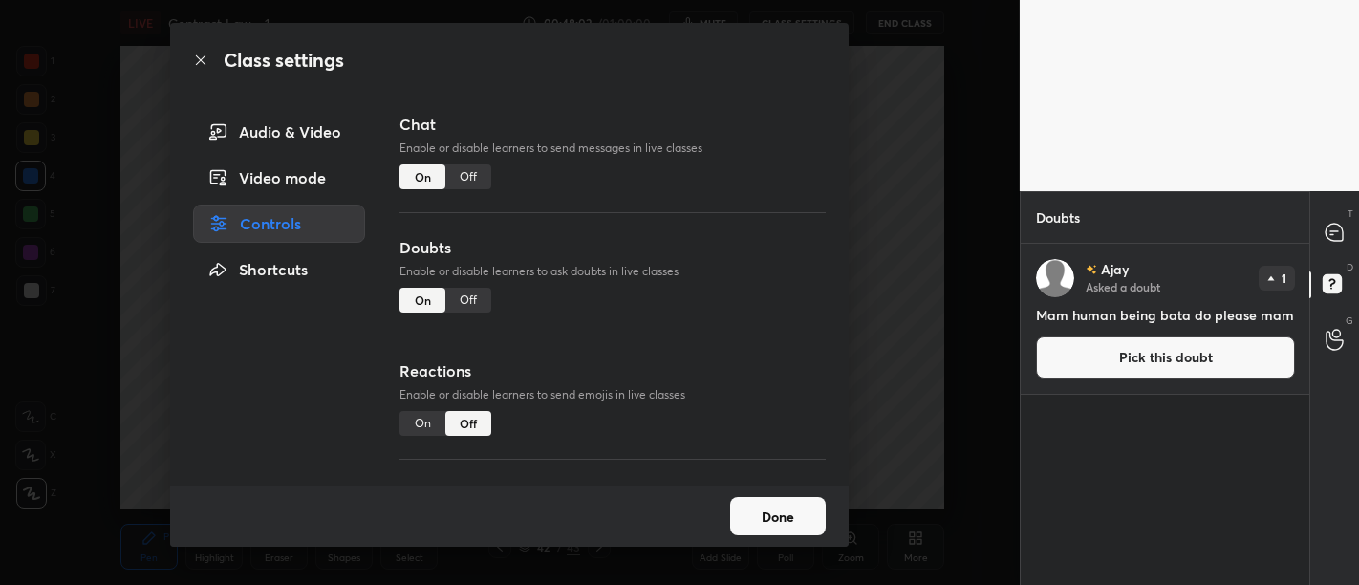
scroll to position [335, 284]
click at [782, 504] on button "Done" at bounding box center [778, 516] width 96 height 38
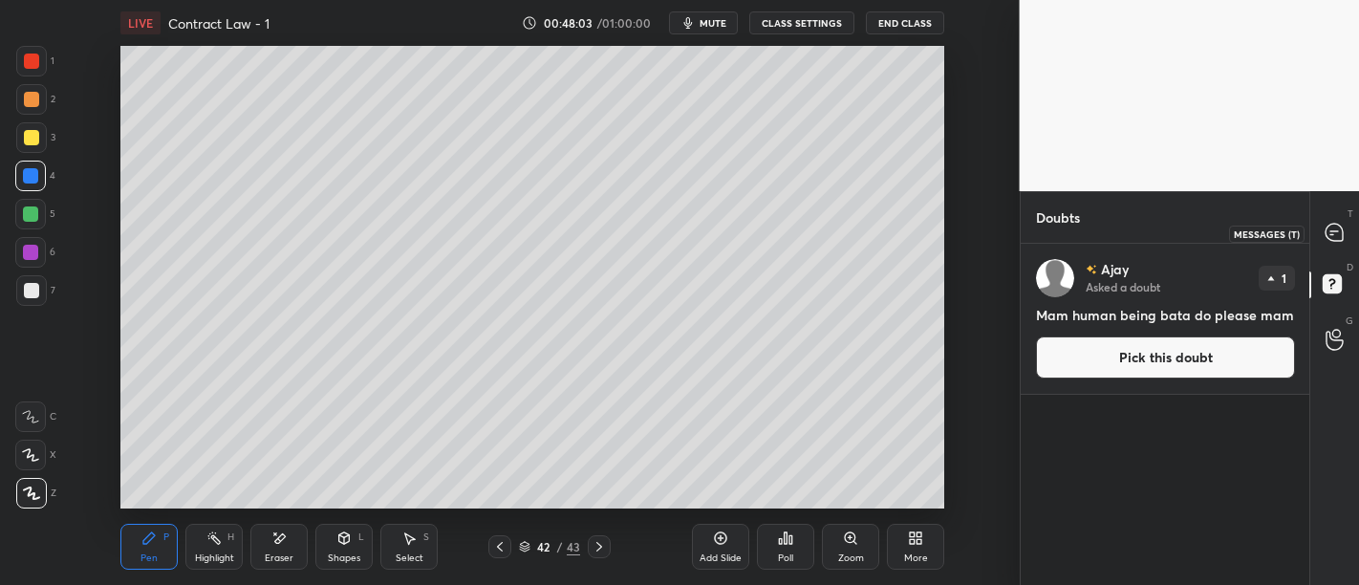
click at [1351, 234] on div at bounding box center [1335, 233] width 38 height 34
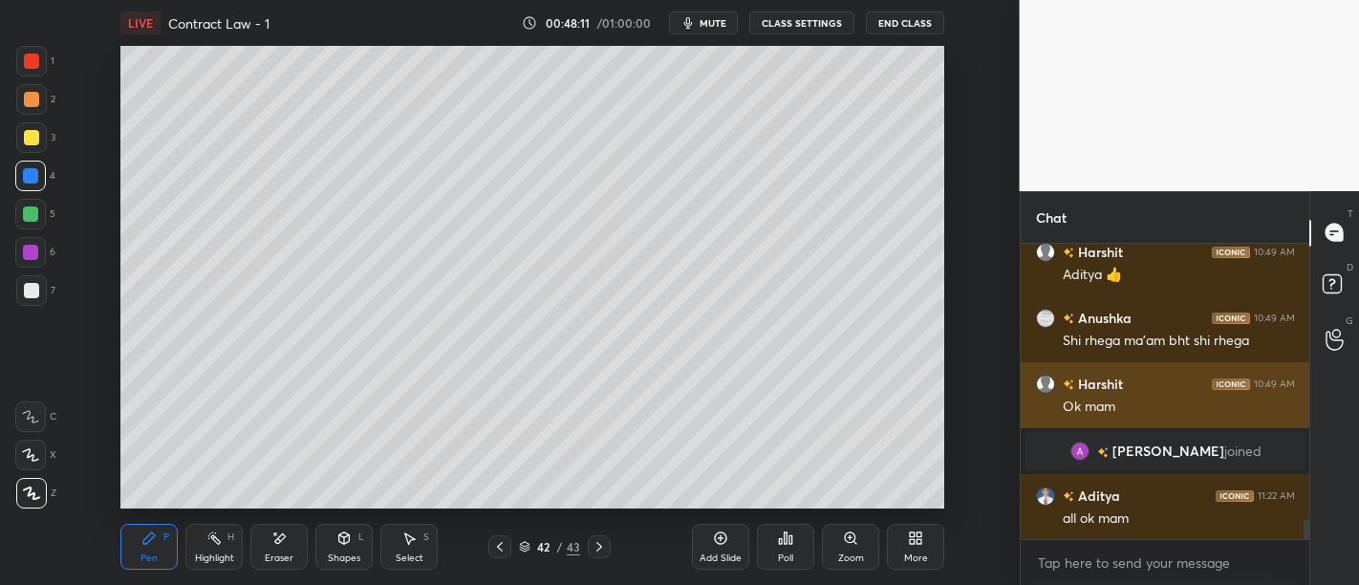
scroll to position [4390, 0]
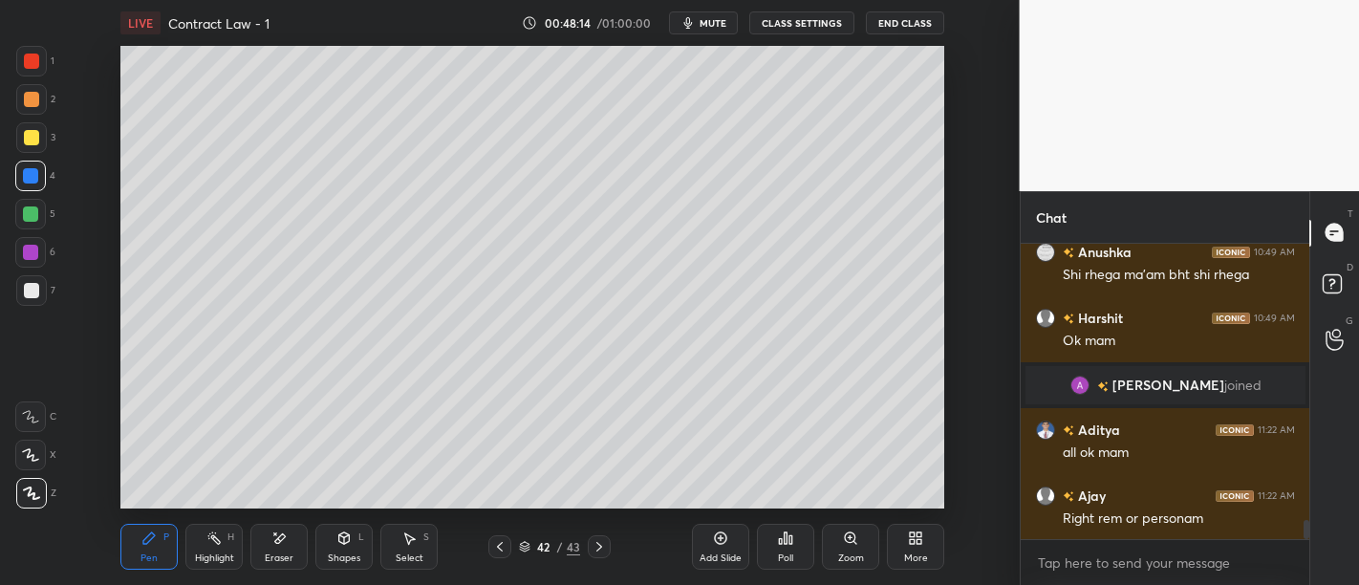
click at [720, 555] on div "Add Slide" at bounding box center [721, 558] width 42 height 10
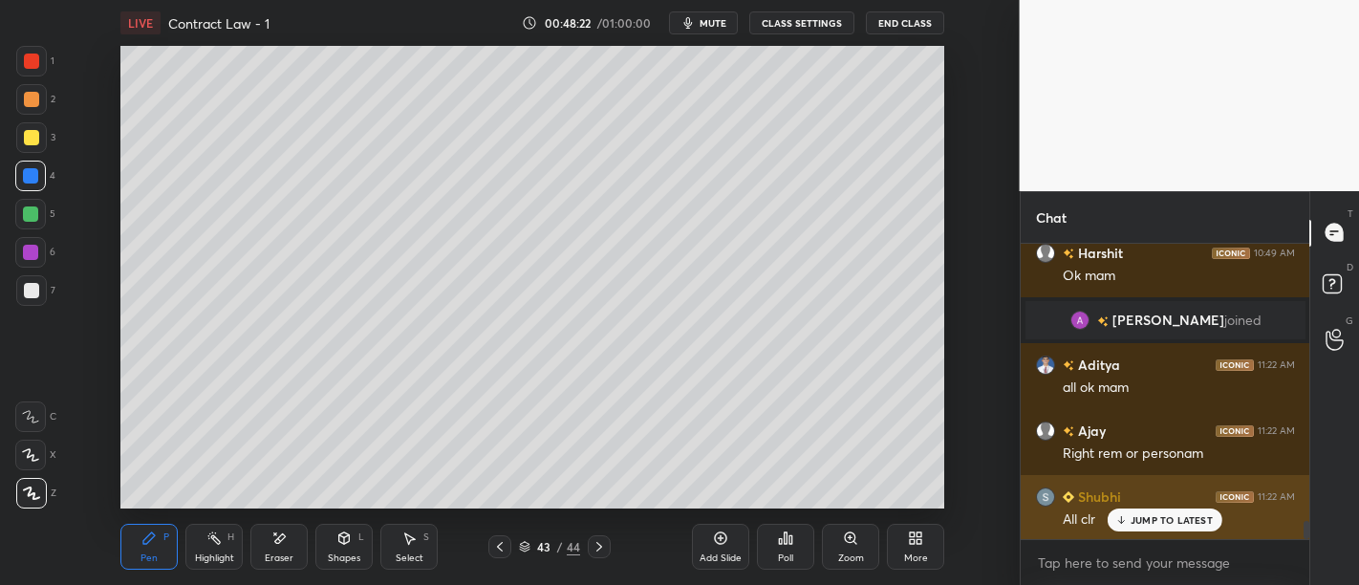
click at [1144, 520] on p "JUMP TO LATEST" at bounding box center [1172, 519] width 82 height 11
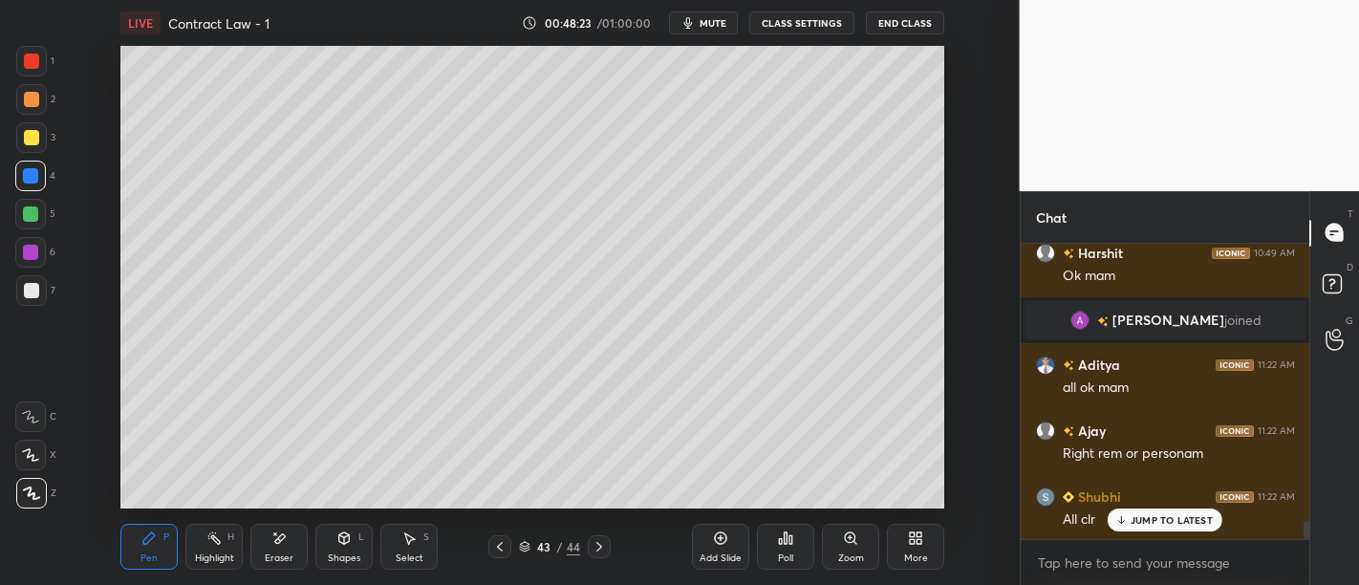
scroll to position [4521, 0]
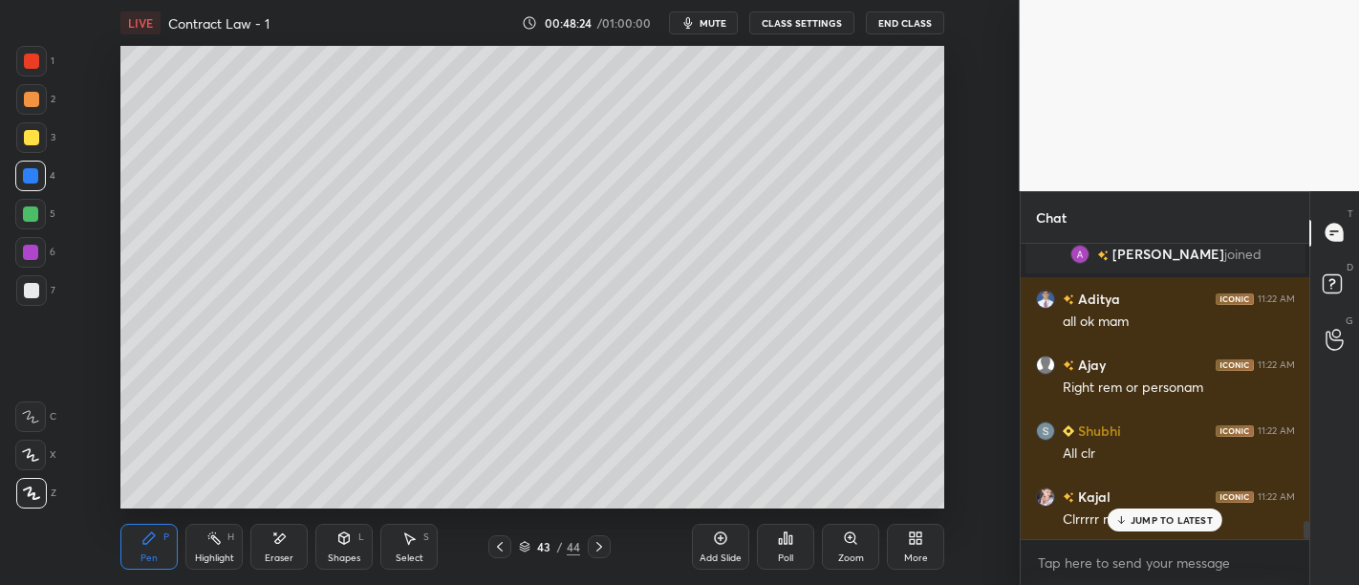
click at [1173, 511] on div "JUMP TO LATEST" at bounding box center [1165, 519] width 115 height 23
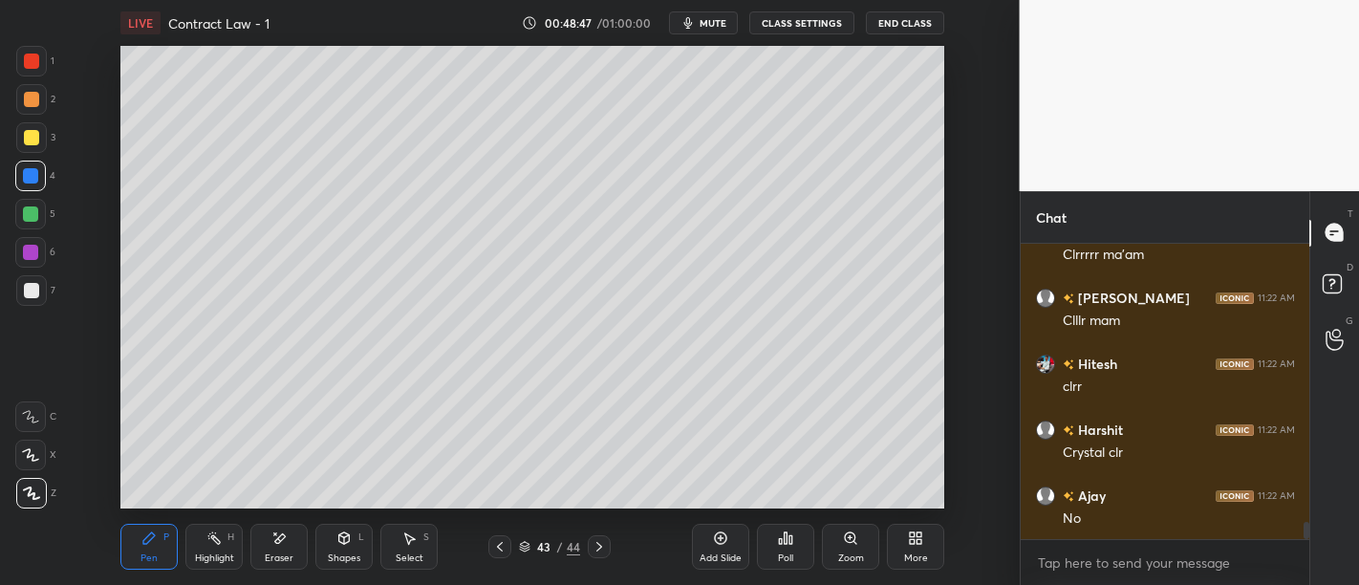
scroll to position [4852, 0]
click at [702, 536] on div "Add Slide" at bounding box center [720, 547] width 57 height 46
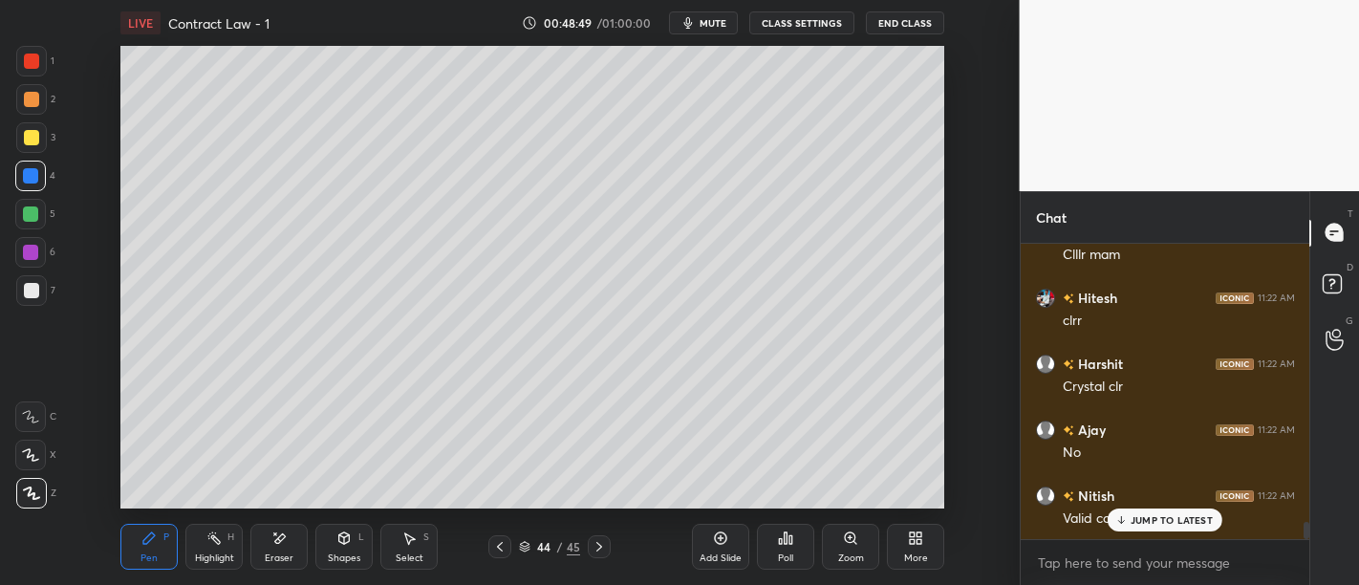
scroll to position [4917, 0]
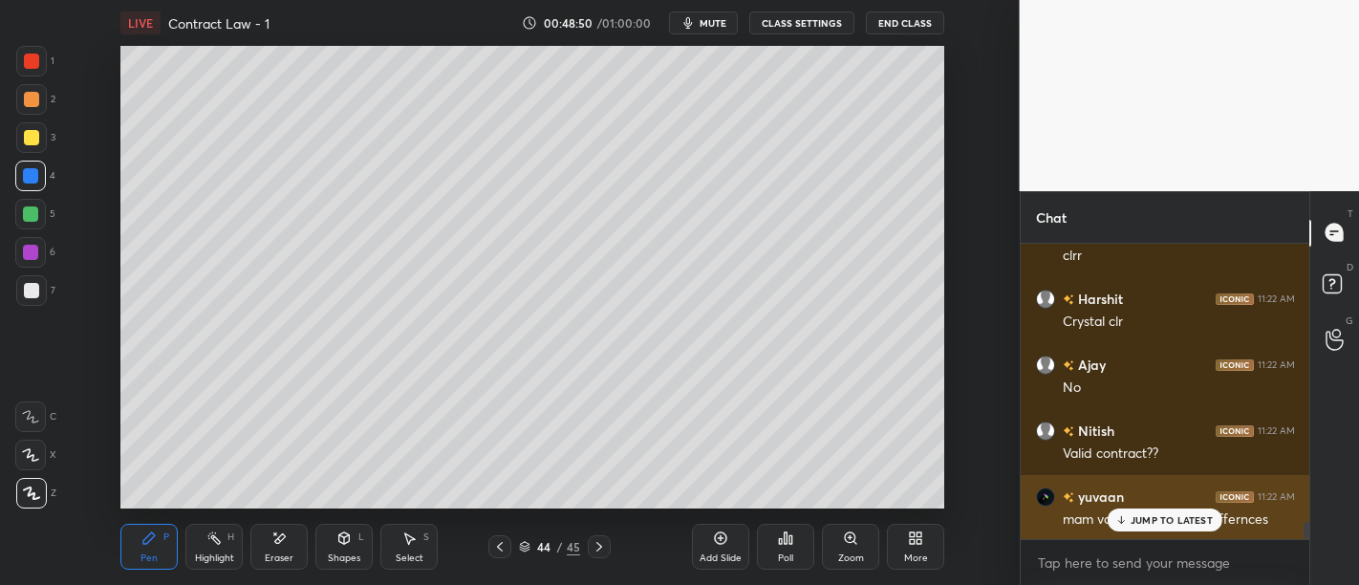
click at [1135, 526] on p "JUMP TO LATEST" at bounding box center [1172, 519] width 82 height 11
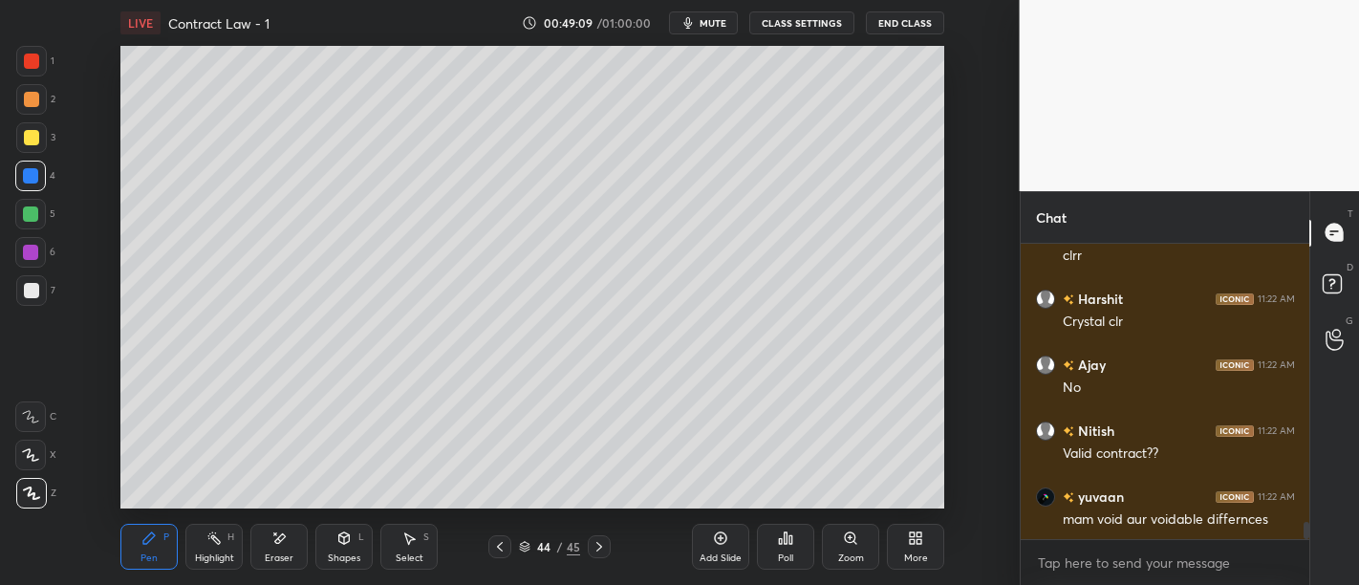
scroll to position [4964, 0]
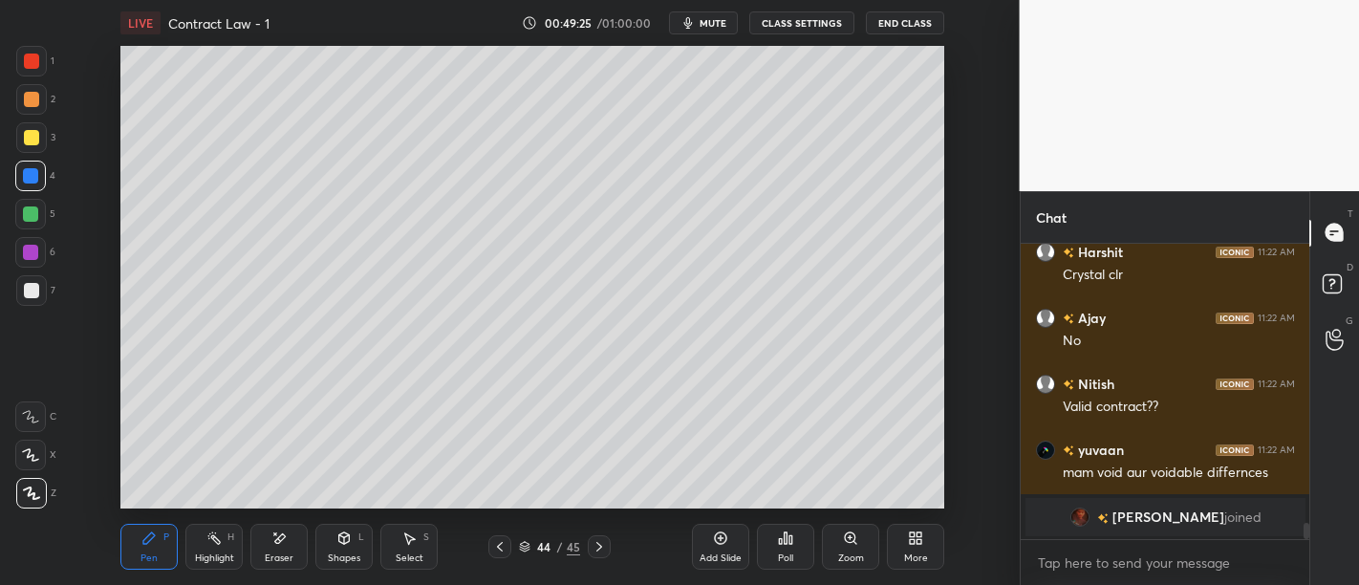
click at [734, 533] on div "Add Slide" at bounding box center [720, 547] width 57 height 46
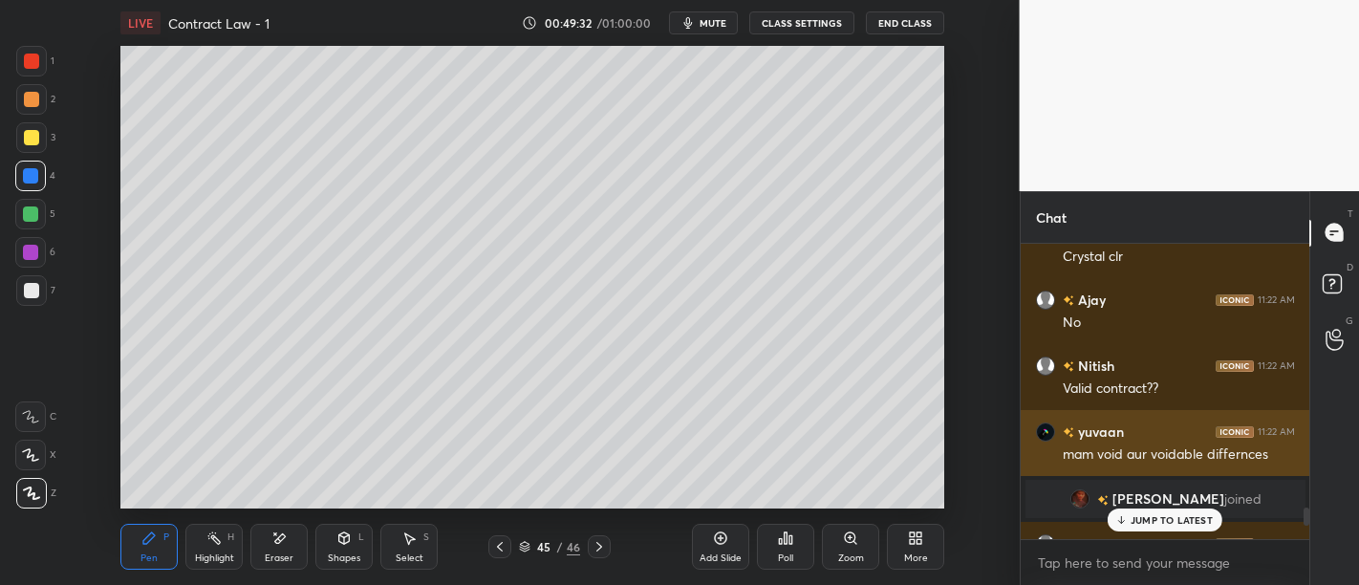
scroll to position [4304, 0]
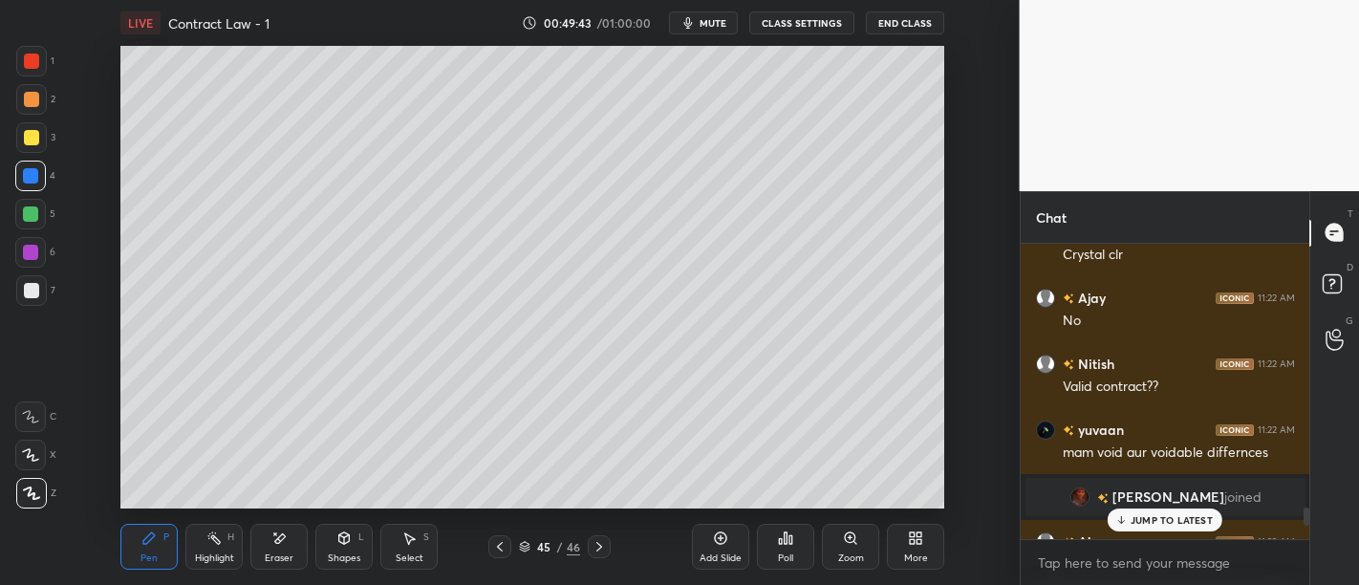
click at [718, 547] on div "Add Slide" at bounding box center [720, 547] width 57 height 46
click at [720, 535] on icon at bounding box center [720, 537] width 15 height 15
click at [736, 534] on div "Add Slide" at bounding box center [720, 547] width 57 height 46
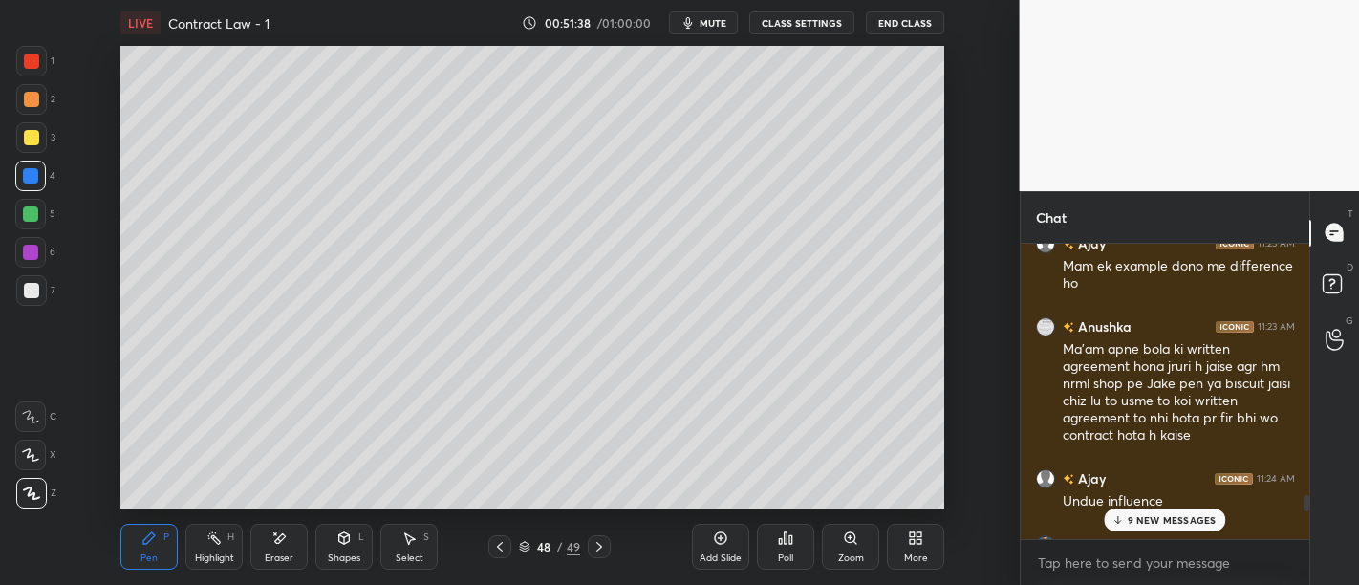
scroll to position [4602, 0]
click at [706, 547] on div "Add Slide" at bounding box center [720, 547] width 57 height 46
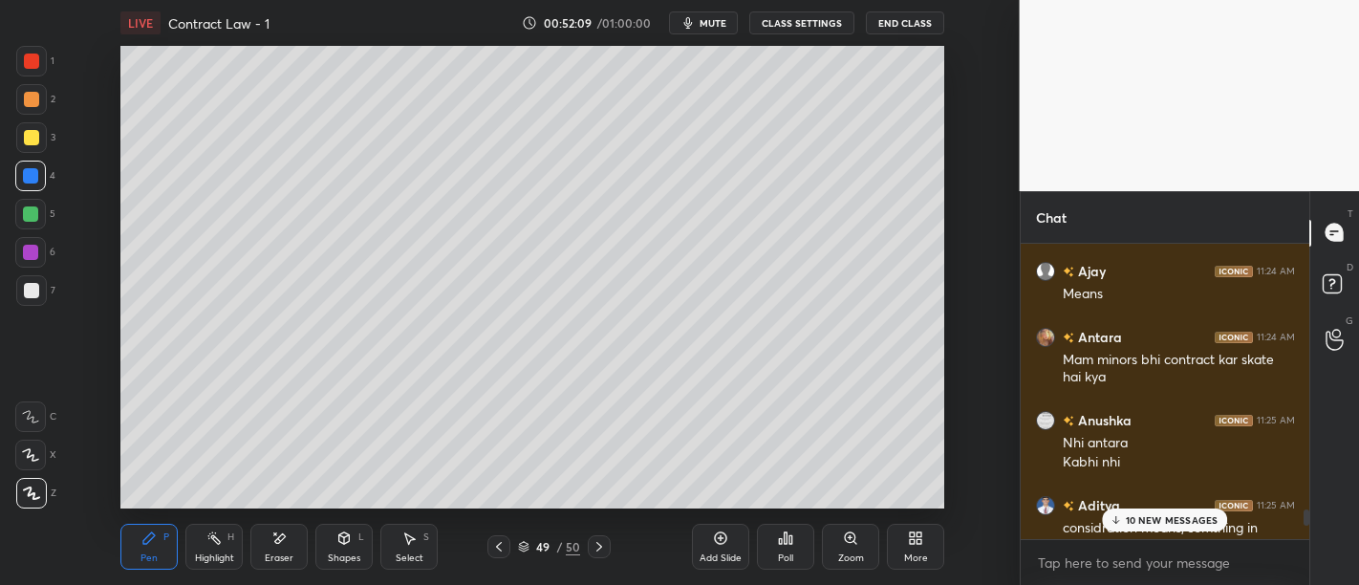
scroll to position [4961, 0]
click at [753, 552] on div "Add Slide Poll Zoom More" at bounding box center [818, 546] width 252 height 107
click at [721, 550] on div "Add Slide" at bounding box center [720, 547] width 57 height 46
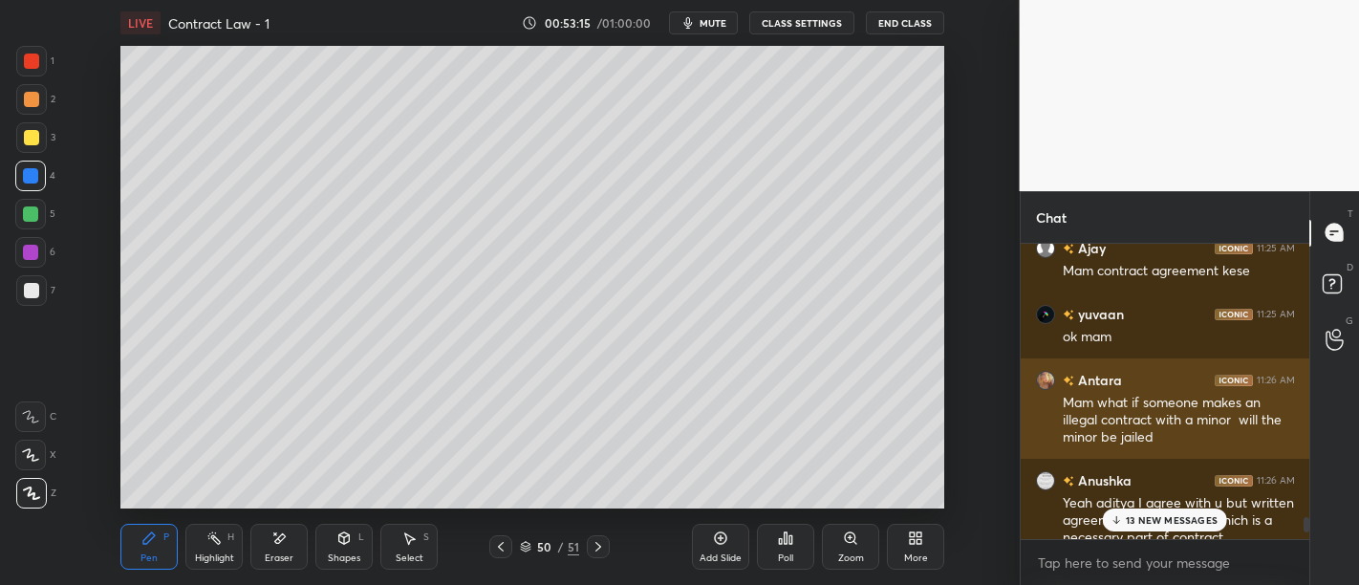
scroll to position [5299, 0]
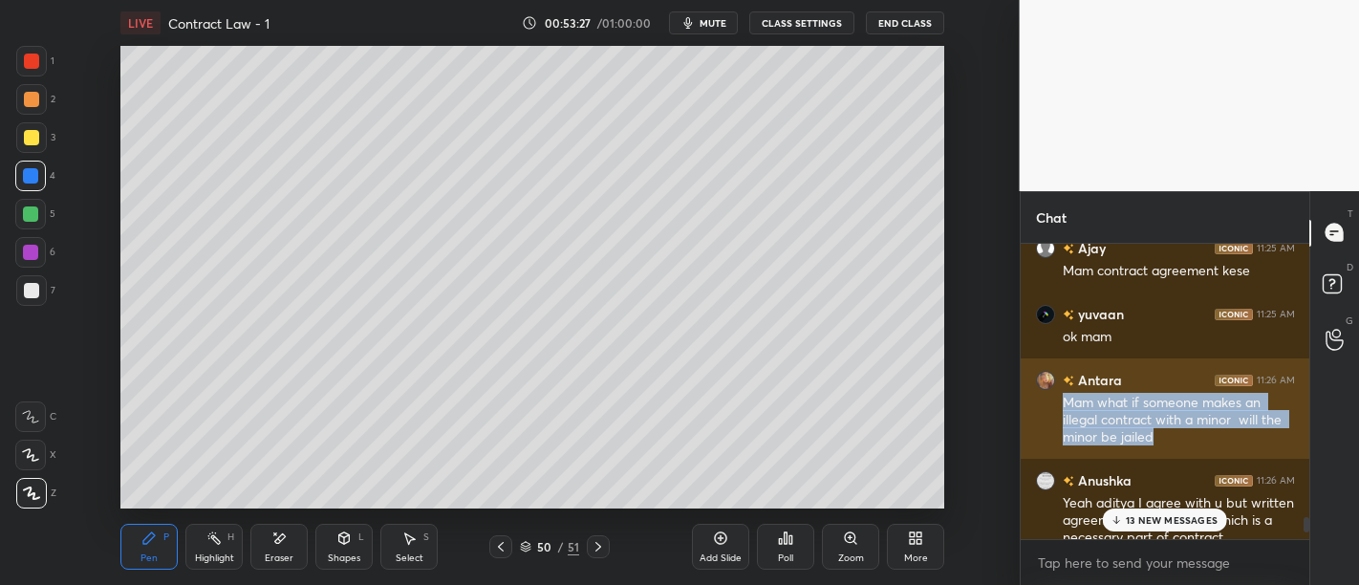
drag, startPoint x: 1065, startPoint y: 396, endPoint x: 1184, endPoint y: 446, distance: 129.8
click at [1184, 446] on div "Antara 11:26 AM Mam what if someone makes an illegal contract with a minor will…" at bounding box center [1166, 408] width 290 height 100
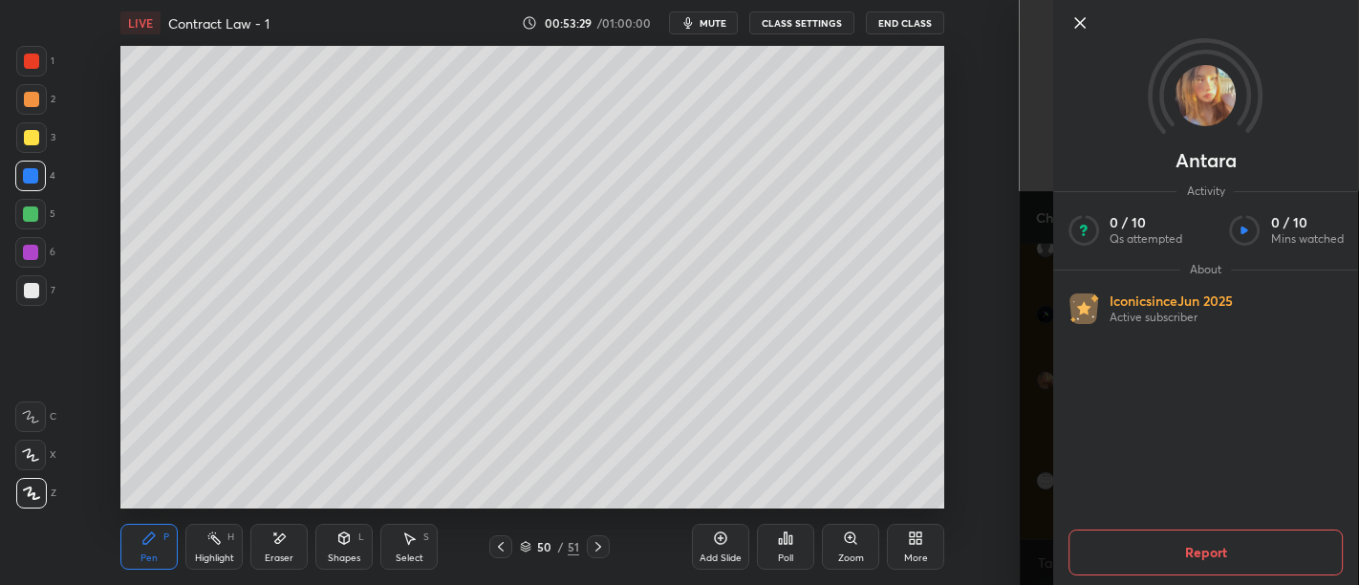
click at [1069, 24] on icon at bounding box center [1079, 22] width 23 height 23
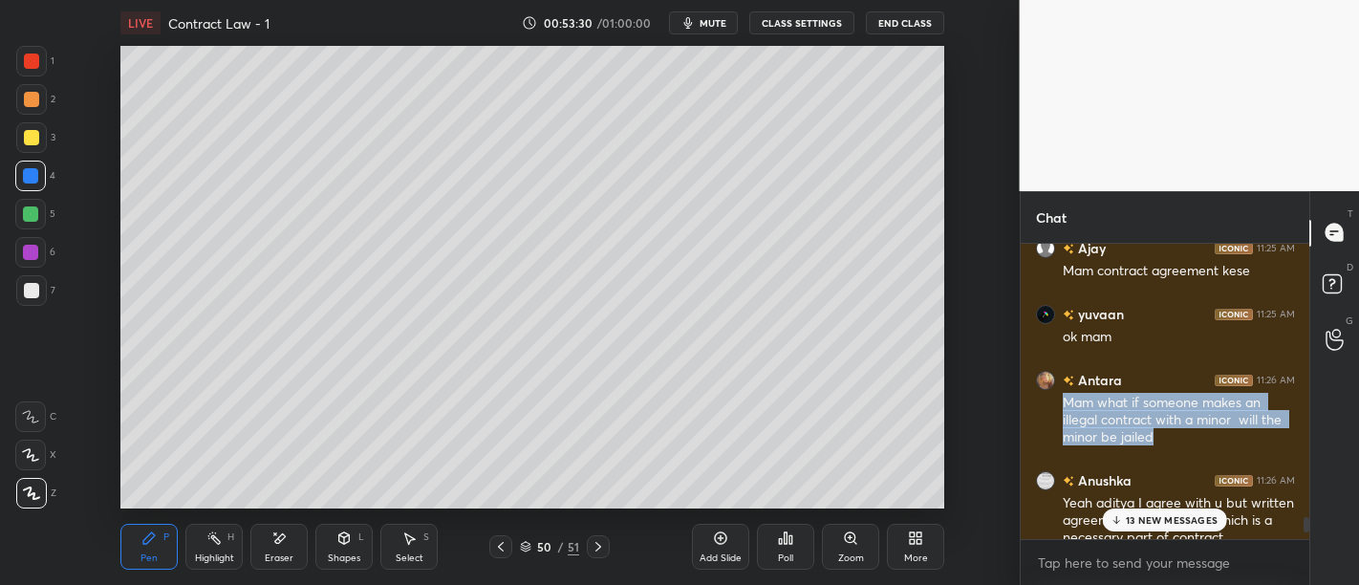
copy div "Mam what if someone makes an illegal contract with a minor will the minor be ja…"
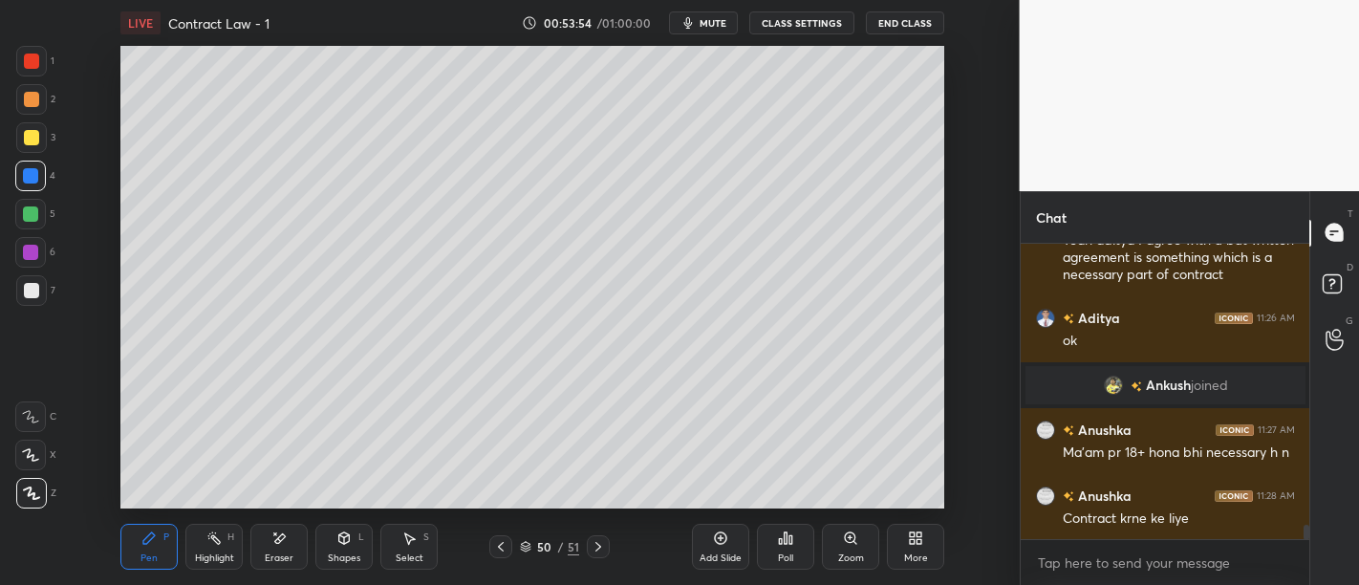
scroll to position [5662, 0]
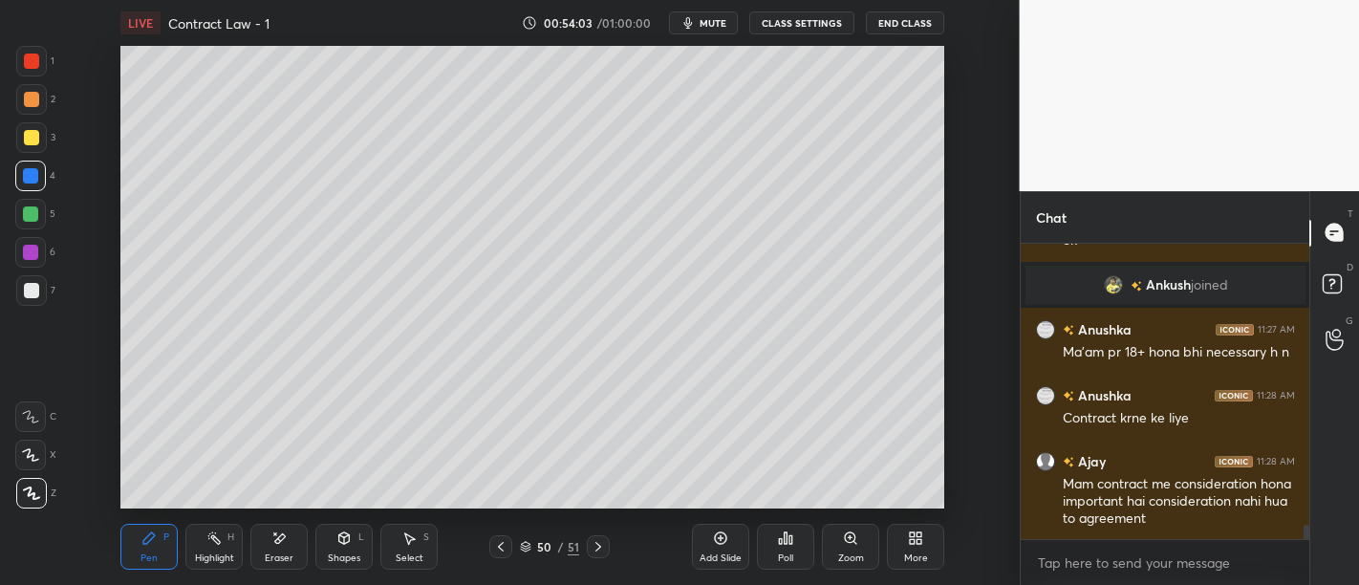
click at [715, 563] on div "Add Slide" at bounding box center [721, 558] width 42 height 10
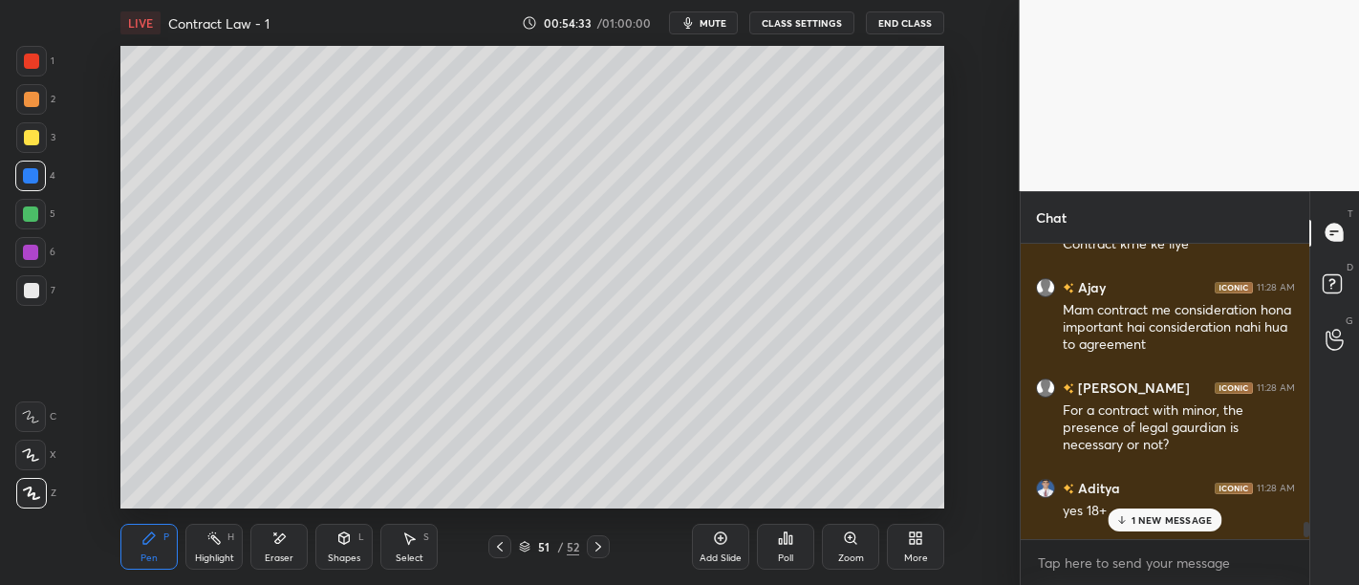
scroll to position [5837, 0]
click at [718, 545] on icon at bounding box center [720, 537] width 15 height 15
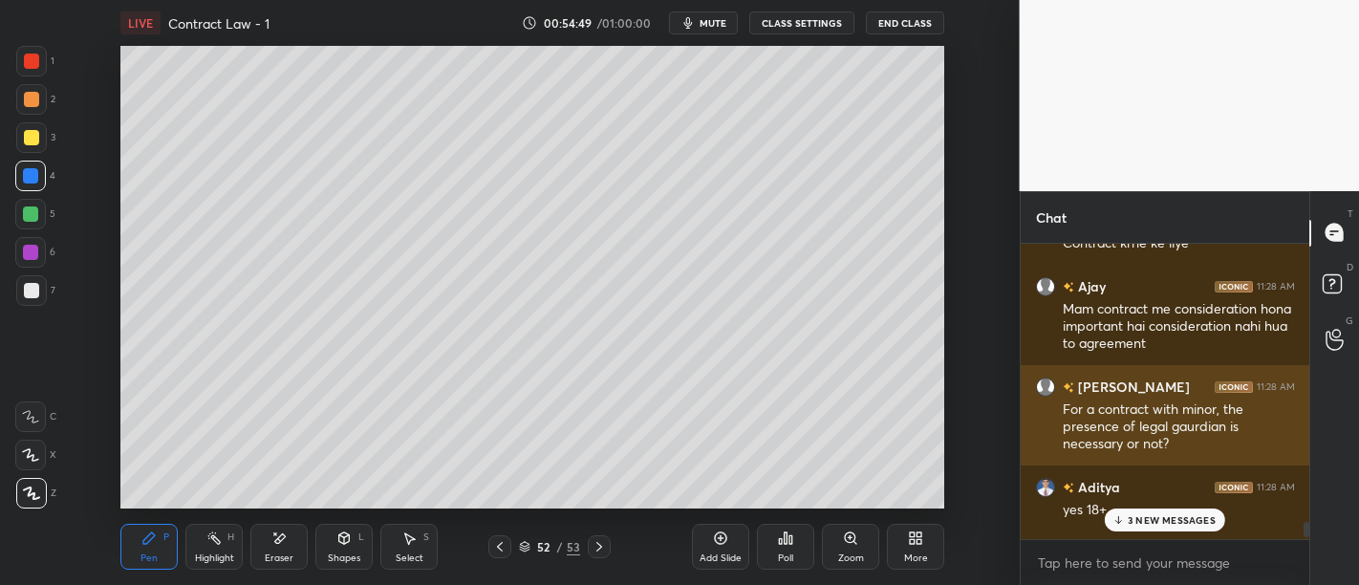
drag, startPoint x: 1130, startPoint y: 416, endPoint x: 1025, endPoint y: 445, distance: 108.3
click at [1025, 445] on div "1 2 3 4 5 6 7 C X Z E E Erase all H H LIVE Contract Law - 1 00:54:49 / 01:00:00…" at bounding box center [679, 292] width 1359 height 585
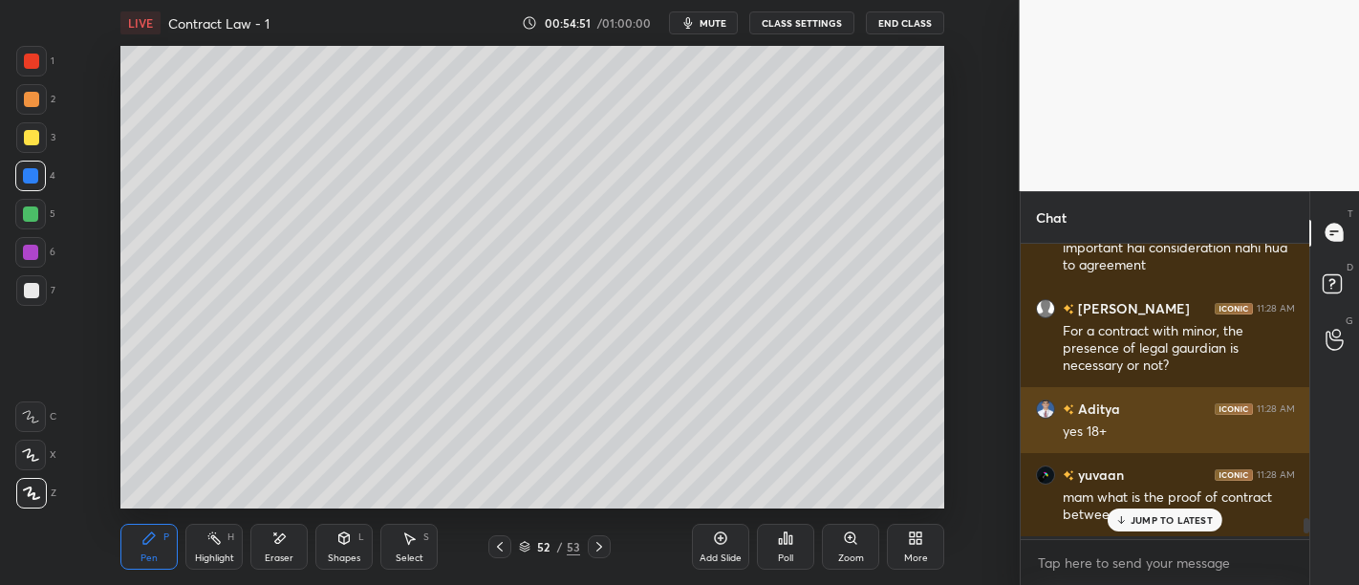
scroll to position [5914, 0]
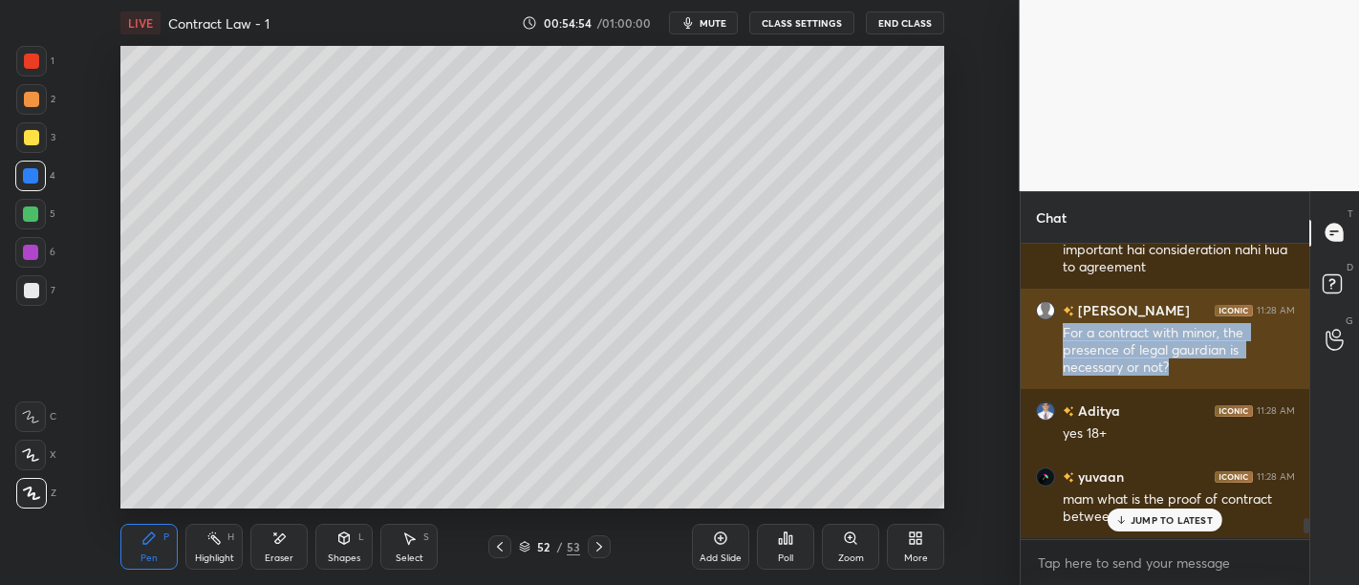
drag, startPoint x: 1053, startPoint y: 330, endPoint x: 1173, endPoint y: 366, distance: 124.9
click at [1173, 366] on div "[PERSON_NAME] 11:28 AM For a contract with minor, the presence of legal gaurdia…" at bounding box center [1166, 339] width 290 height 100
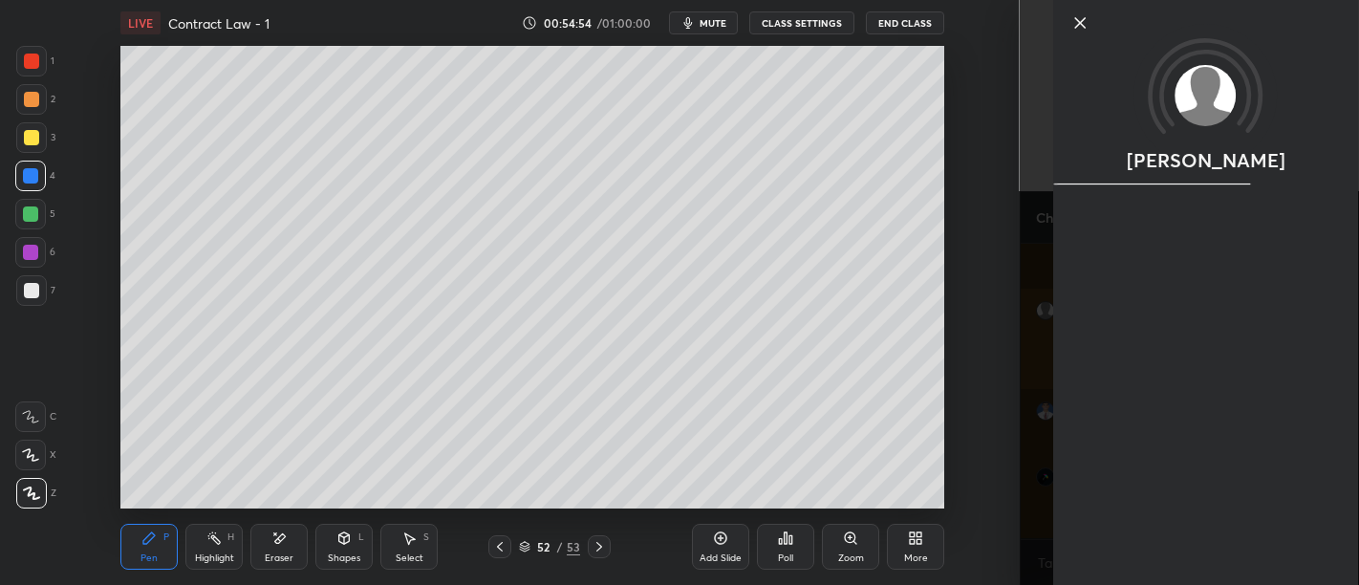
copy div "For a contract with minor, the presence of legal gaurdian is necessary or not?"
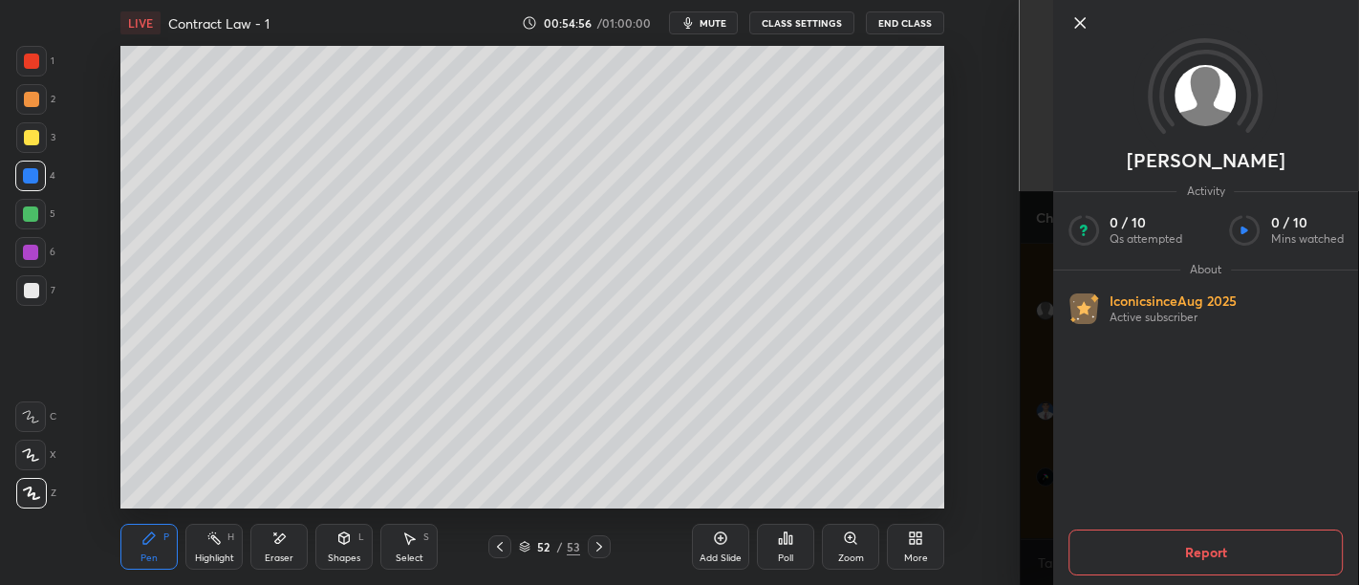
click at [1085, 23] on icon at bounding box center [1079, 22] width 23 height 23
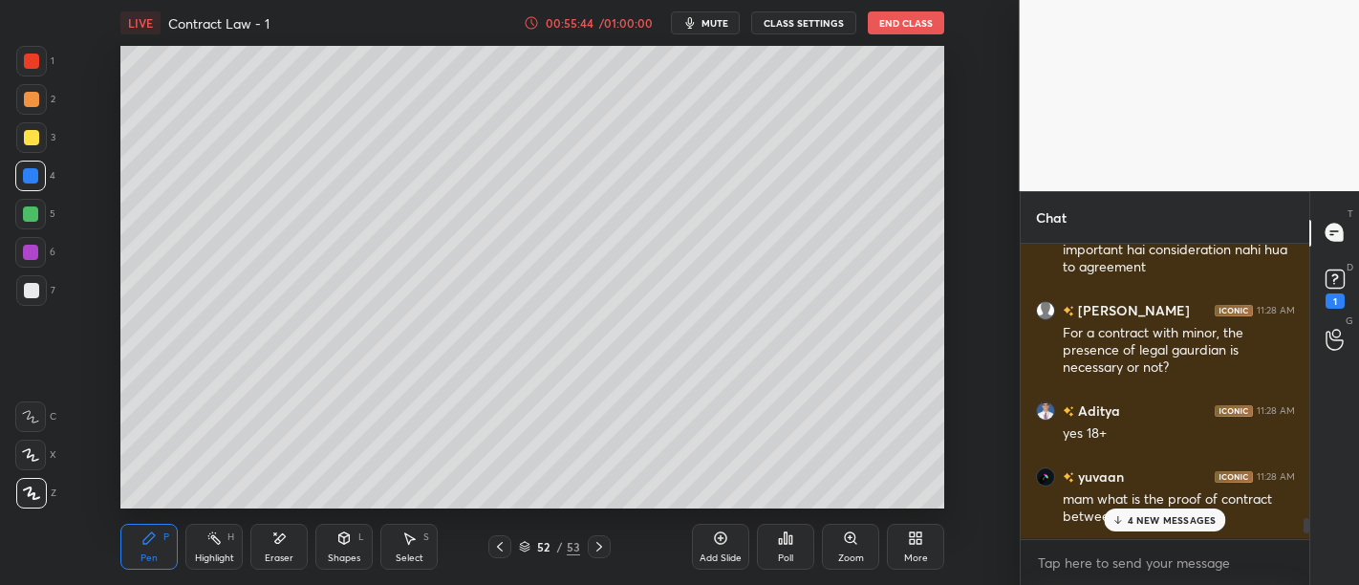
click at [1175, 526] on p "4 NEW MESSAGES" at bounding box center [1172, 519] width 89 height 11
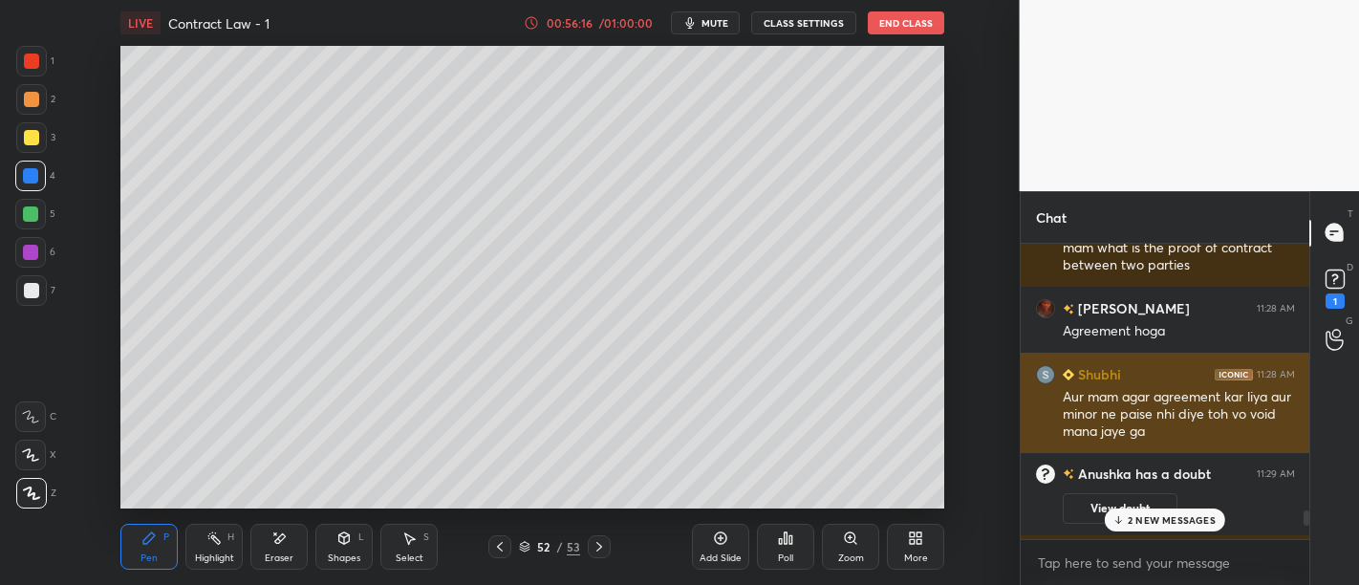
scroll to position [6245, 0]
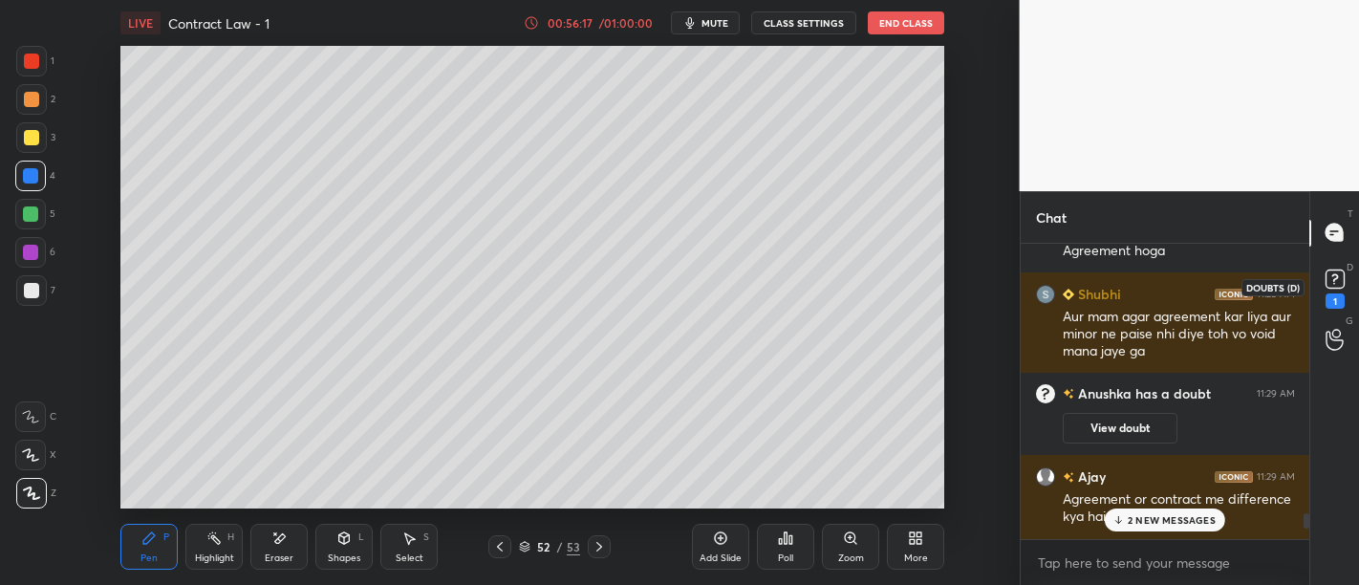
click at [1322, 281] on icon at bounding box center [1335, 279] width 29 height 29
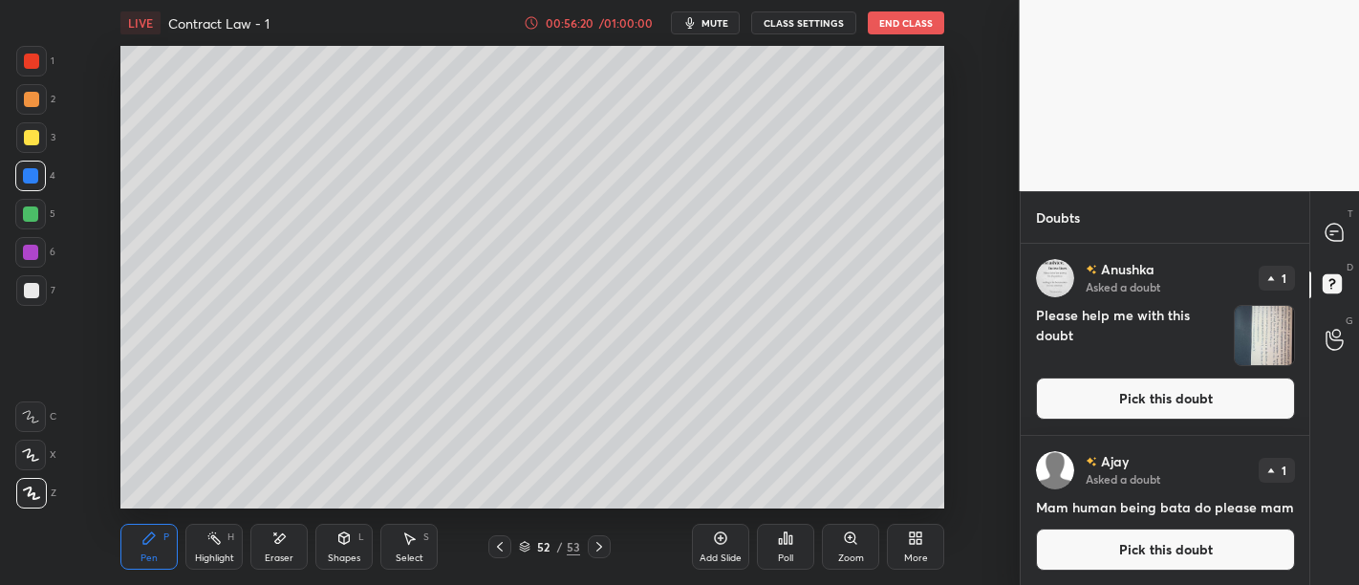
scroll to position [1, 0]
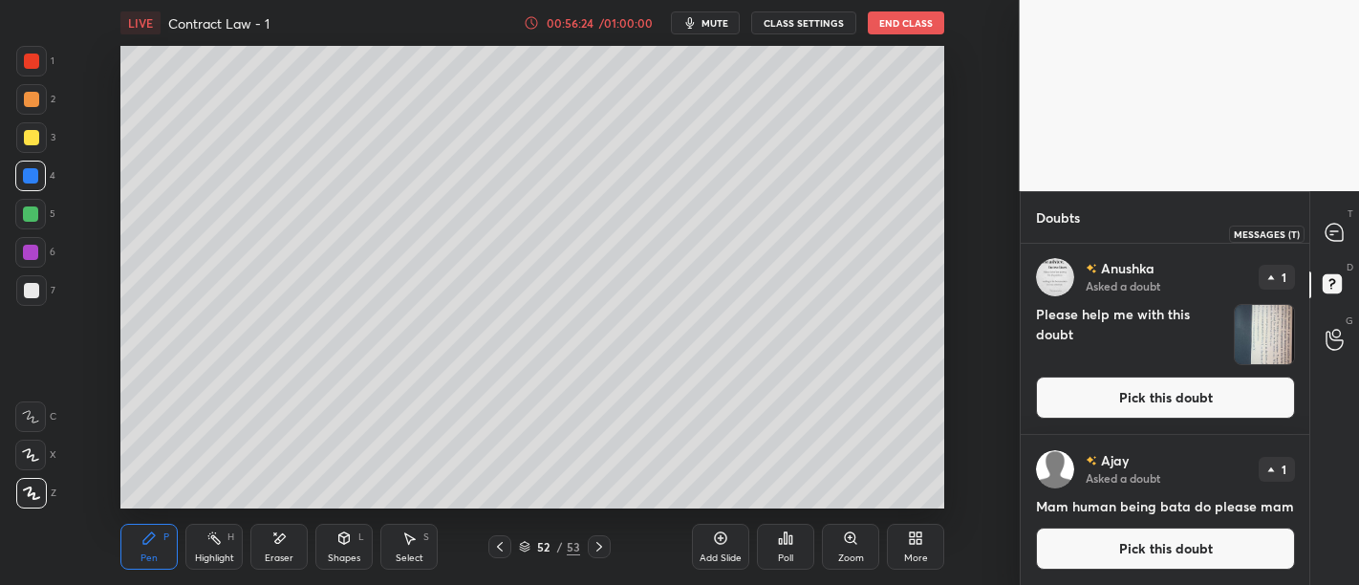
click at [1332, 239] on icon at bounding box center [1334, 232] width 17 height 17
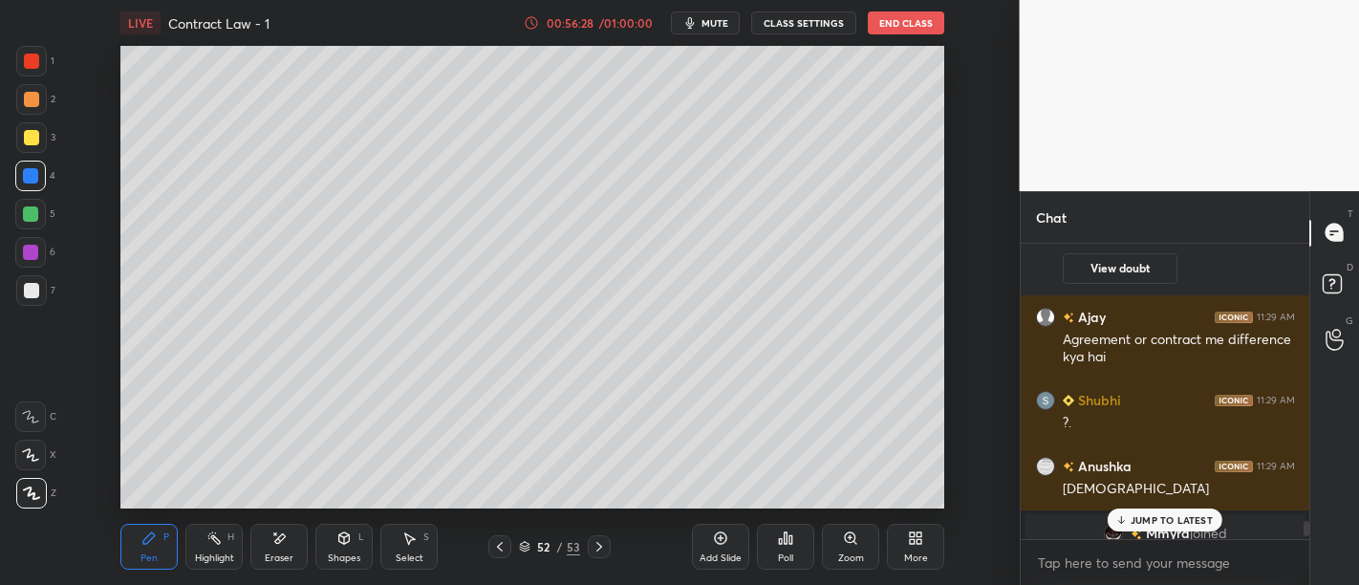
scroll to position [6739, 0]
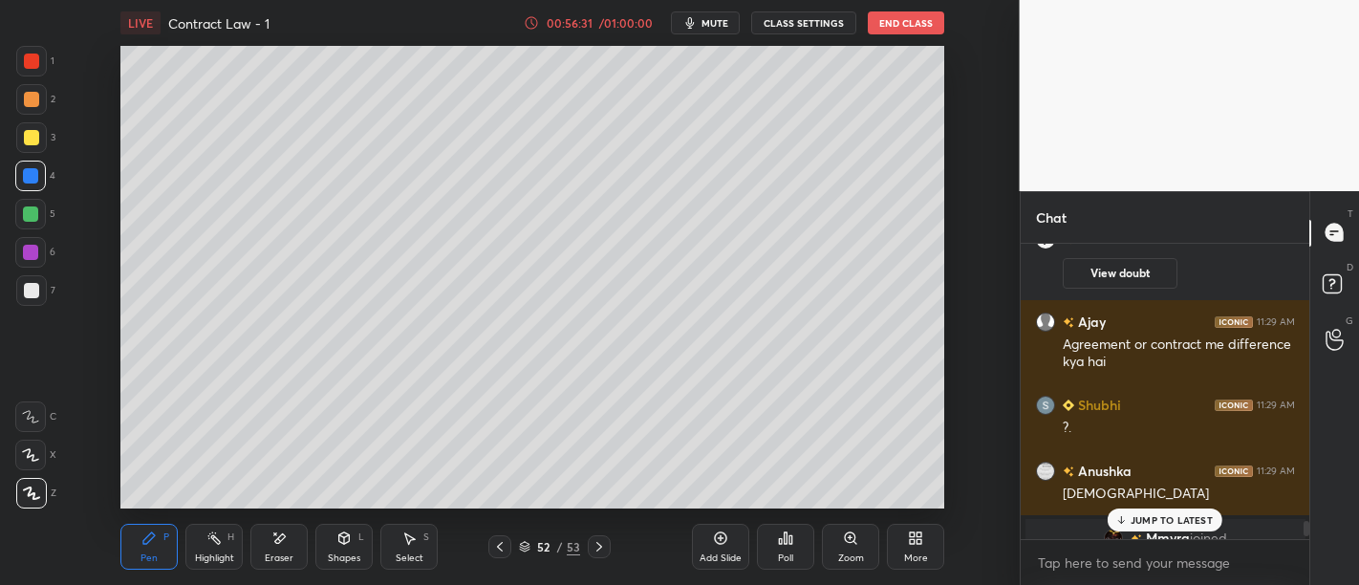
click at [725, 538] on icon at bounding box center [720, 537] width 15 height 15
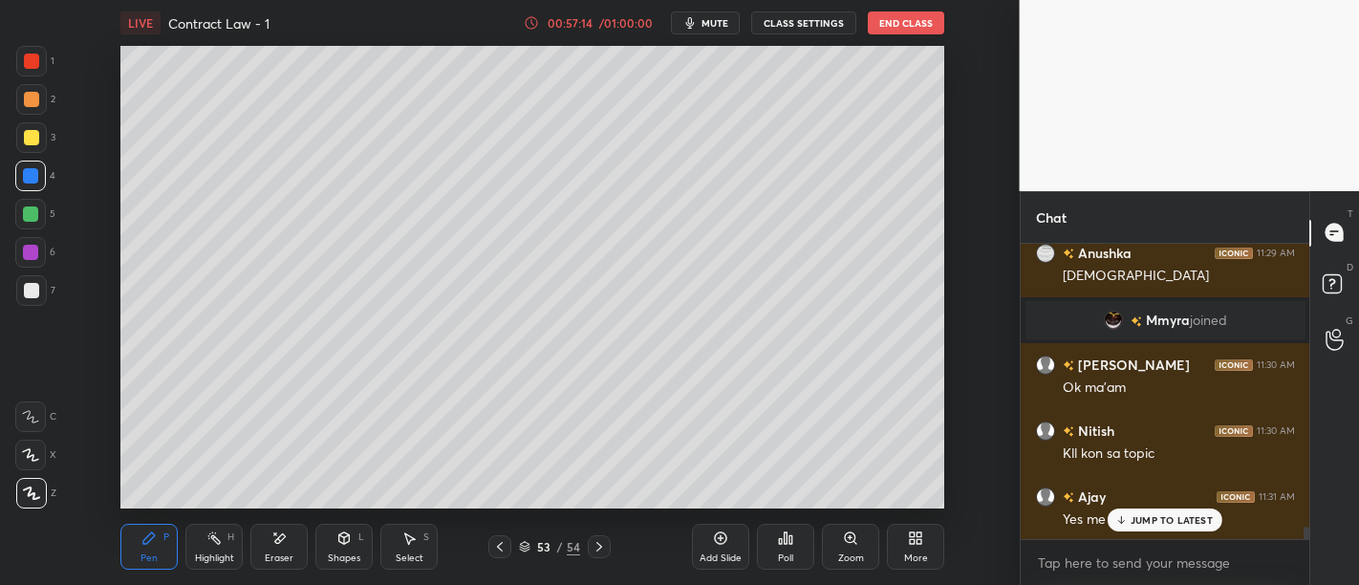
scroll to position [7023, 0]
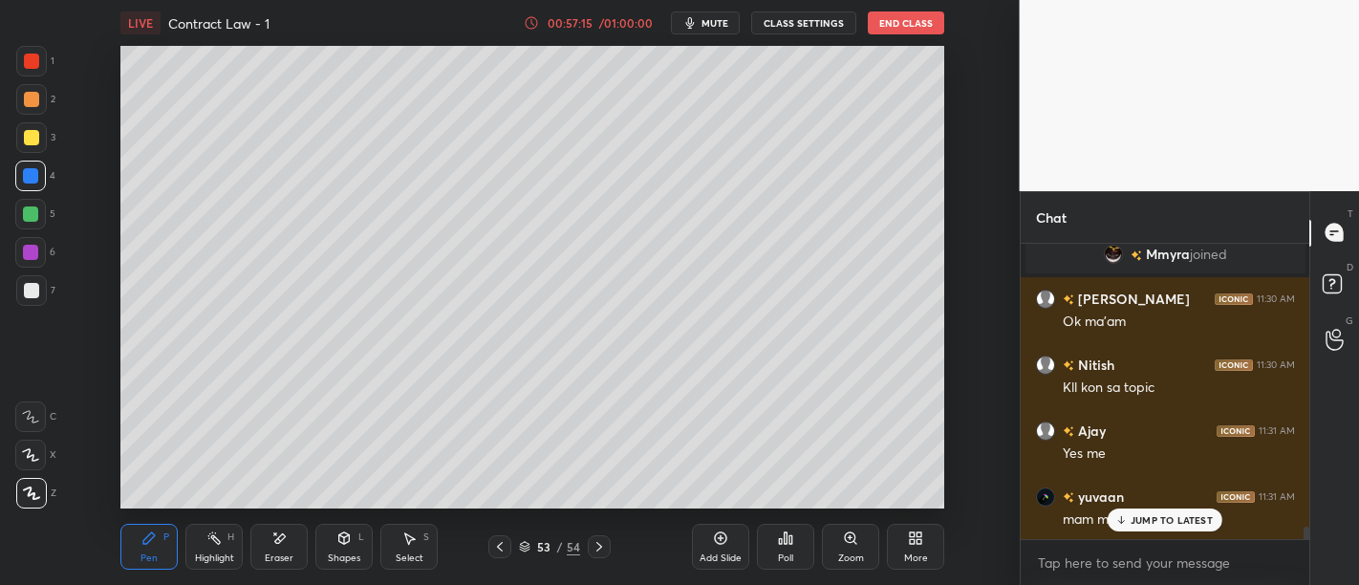
click at [1149, 523] on p "JUMP TO LATEST" at bounding box center [1172, 519] width 82 height 11
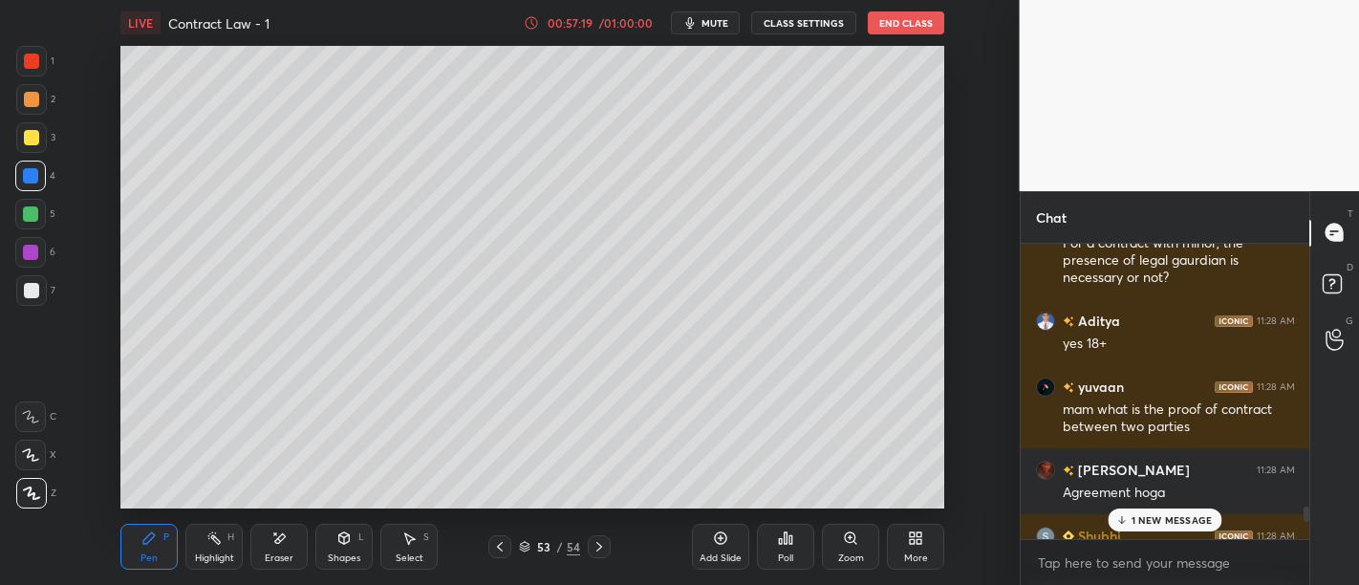
scroll to position [6336, 0]
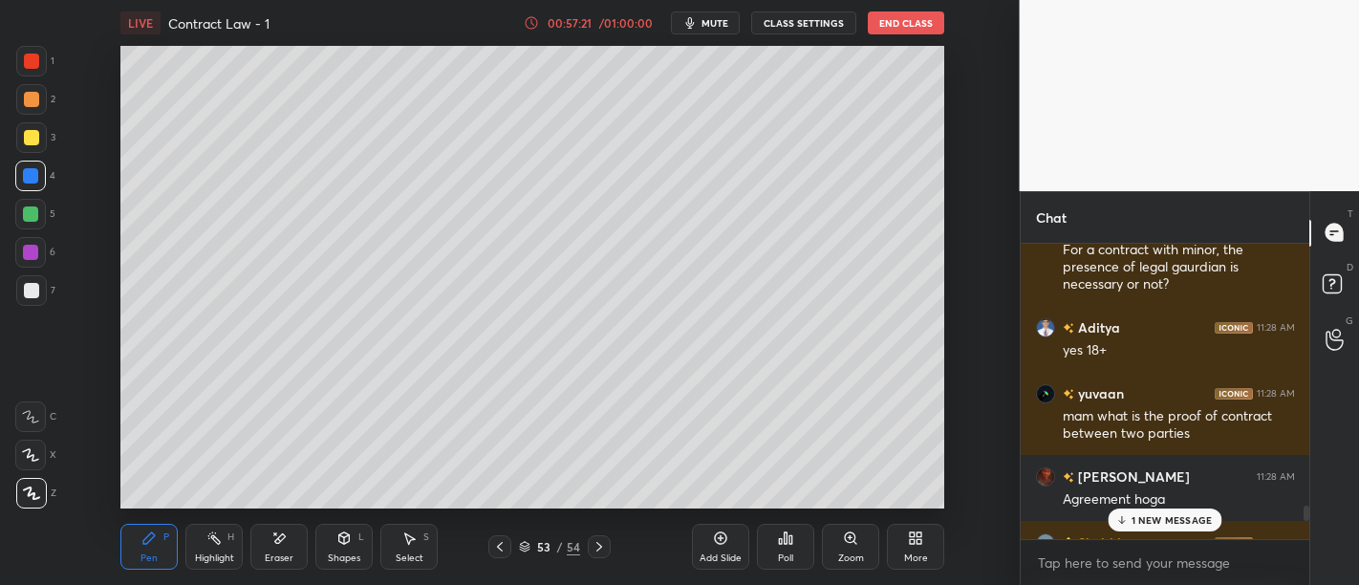
click at [722, 541] on icon at bounding box center [720, 537] width 15 height 15
click at [1157, 516] on p "1 NEW MESSAGE" at bounding box center [1172, 519] width 81 height 11
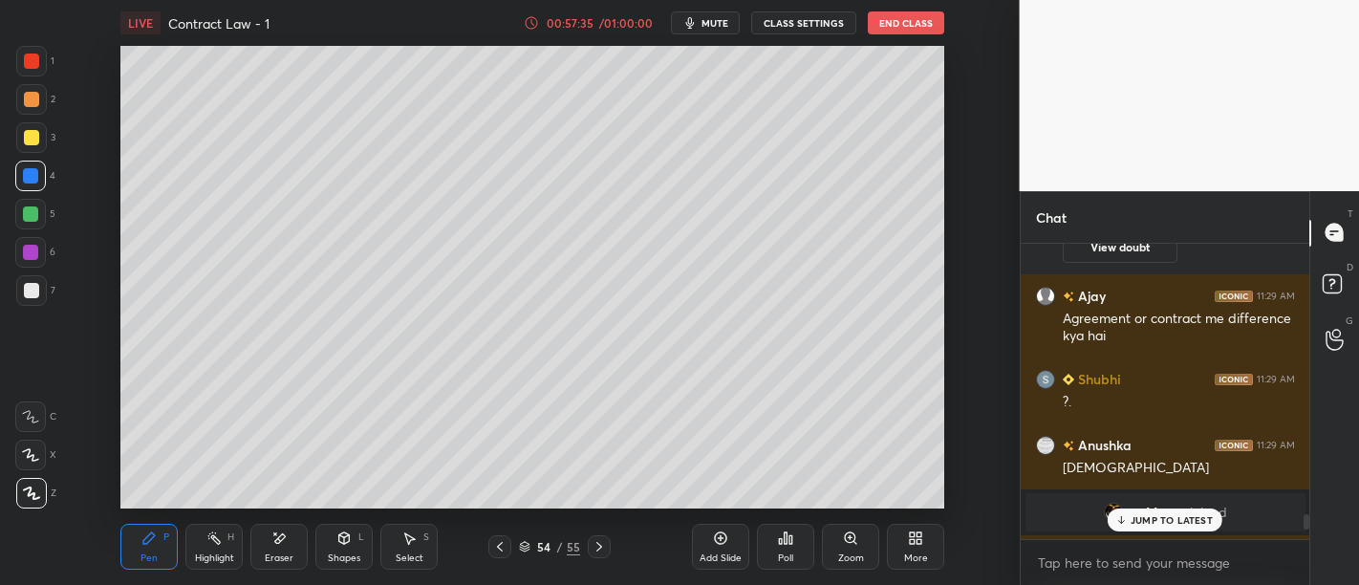
scroll to position [6745, 0]
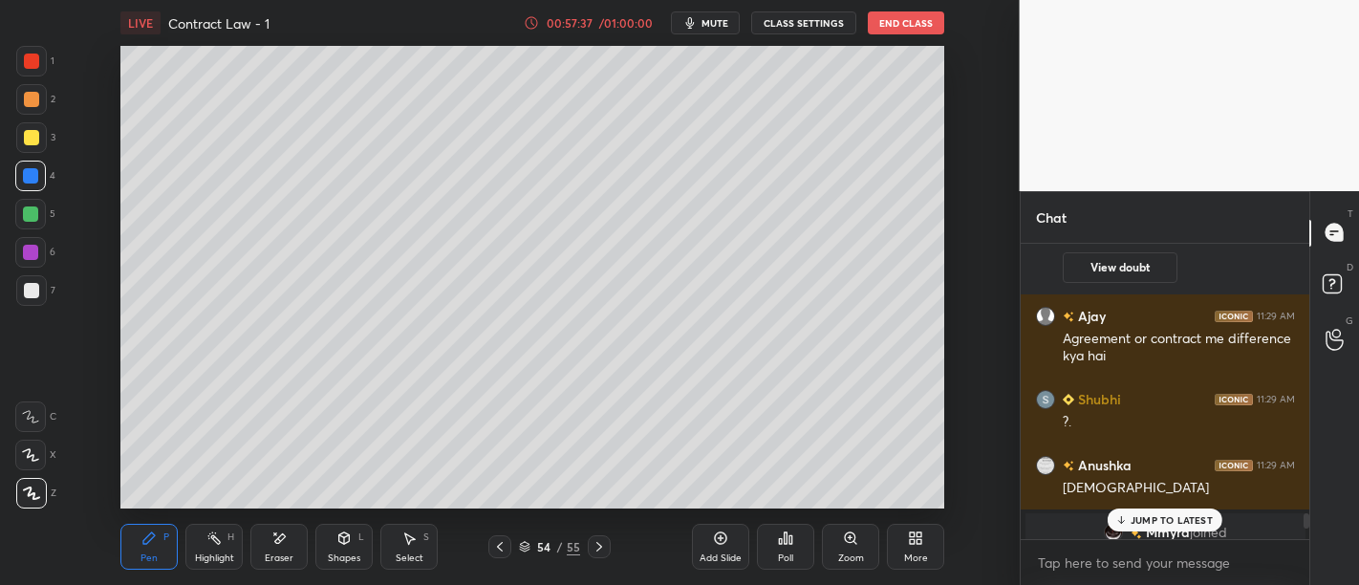
click at [1165, 521] on p "JUMP TO LATEST" at bounding box center [1172, 519] width 82 height 11
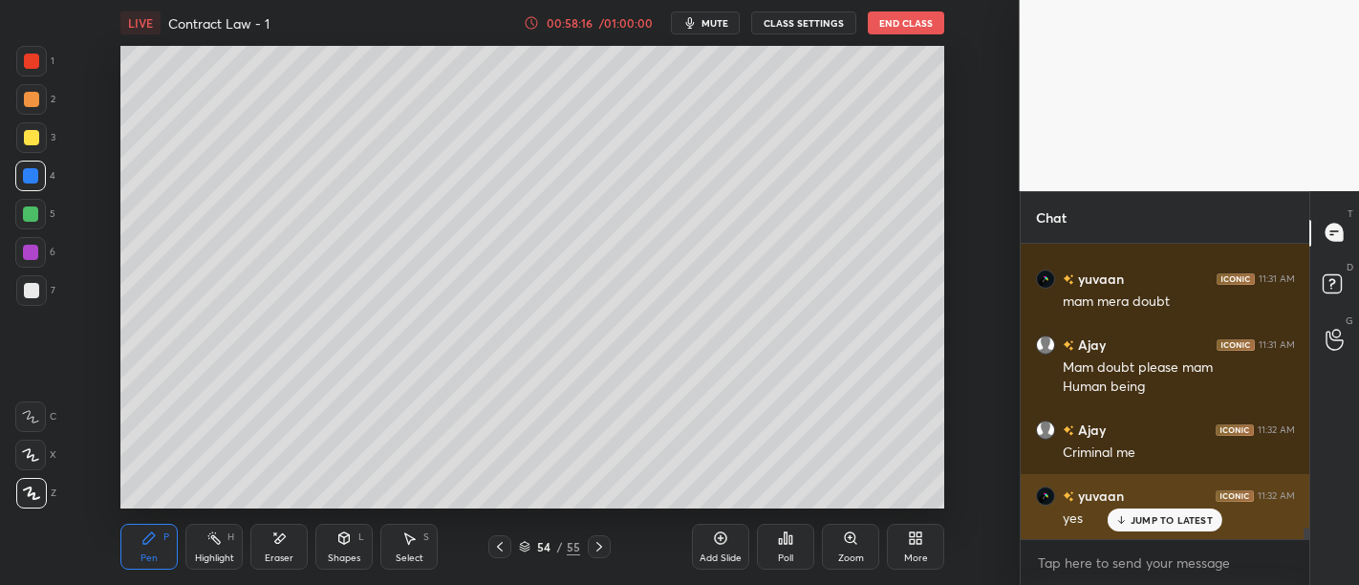
scroll to position [7375, 0]
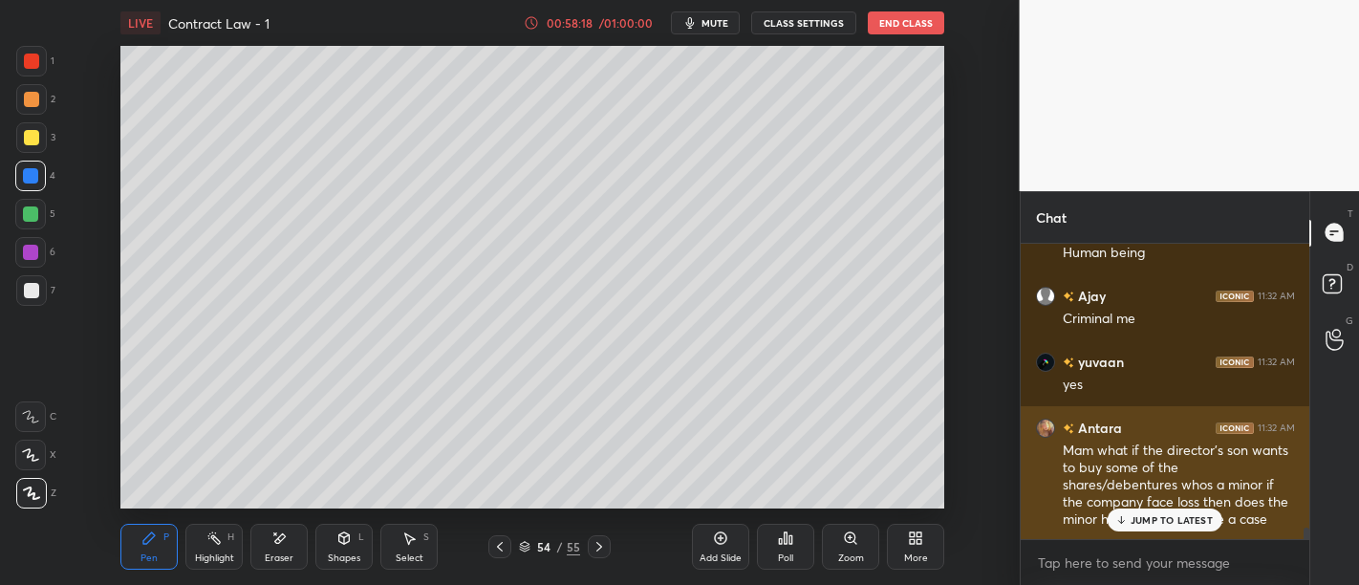
click at [1180, 516] on p "JUMP TO LATEST" at bounding box center [1172, 519] width 82 height 11
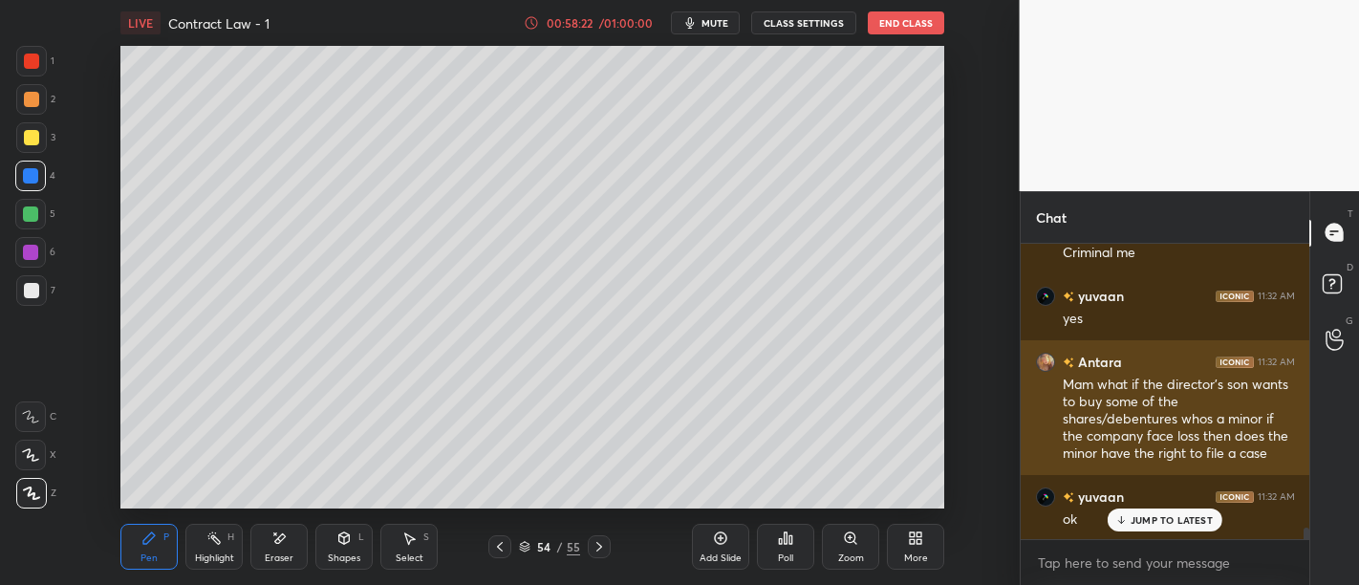
scroll to position [7508, 0]
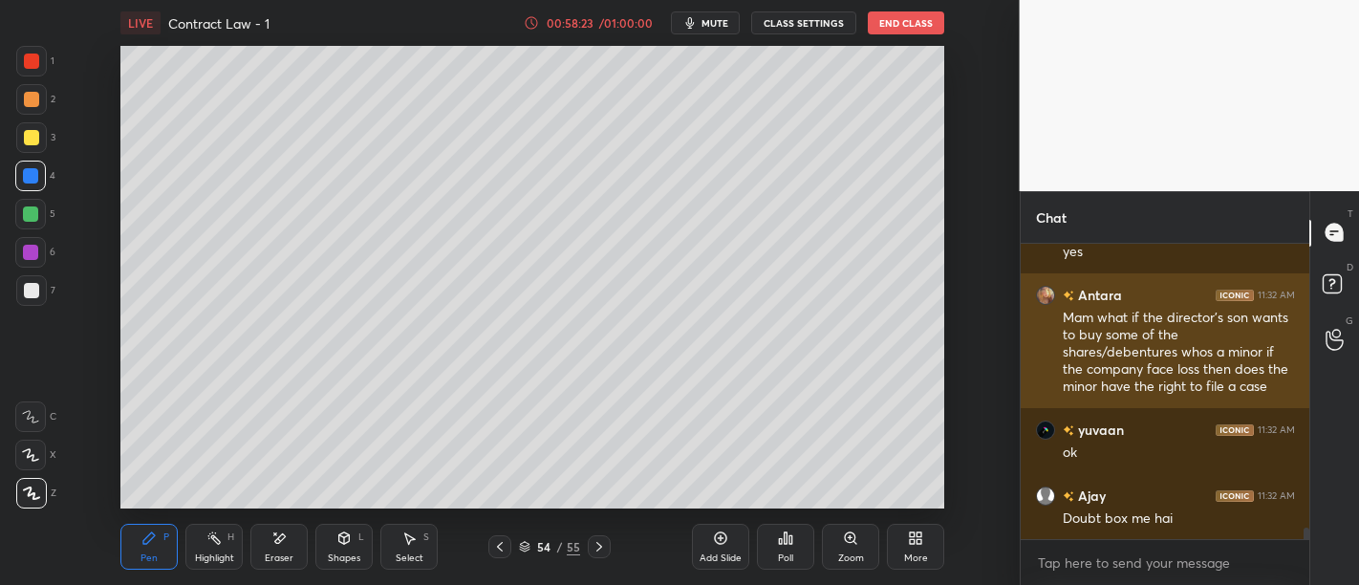
drag, startPoint x: 1065, startPoint y: 377, endPoint x: 1082, endPoint y: 364, distance: 21.8
click at [1082, 364] on div "Ajay 11:32 AM Criminal me yuvaan 11:32 AM yes Antara 11:32 AM Mam what if the d…" at bounding box center [1166, 392] width 290 height 296
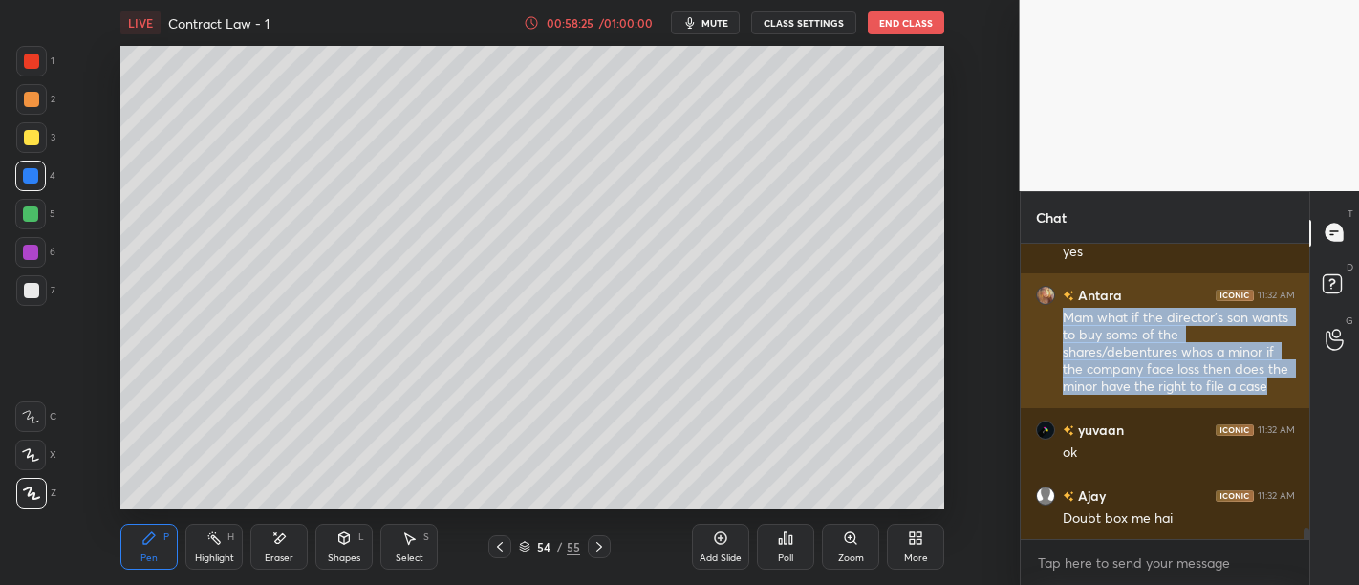
drag, startPoint x: 1062, startPoint y: 319, endPoint x: 1195, endPoint y: 386, distance: 148.7
click at [1195, 386] on div "Mam what if the director's son wants to buy some of the shares/debentures whos …" at bounding box center [1179, 353] width 232 height 88
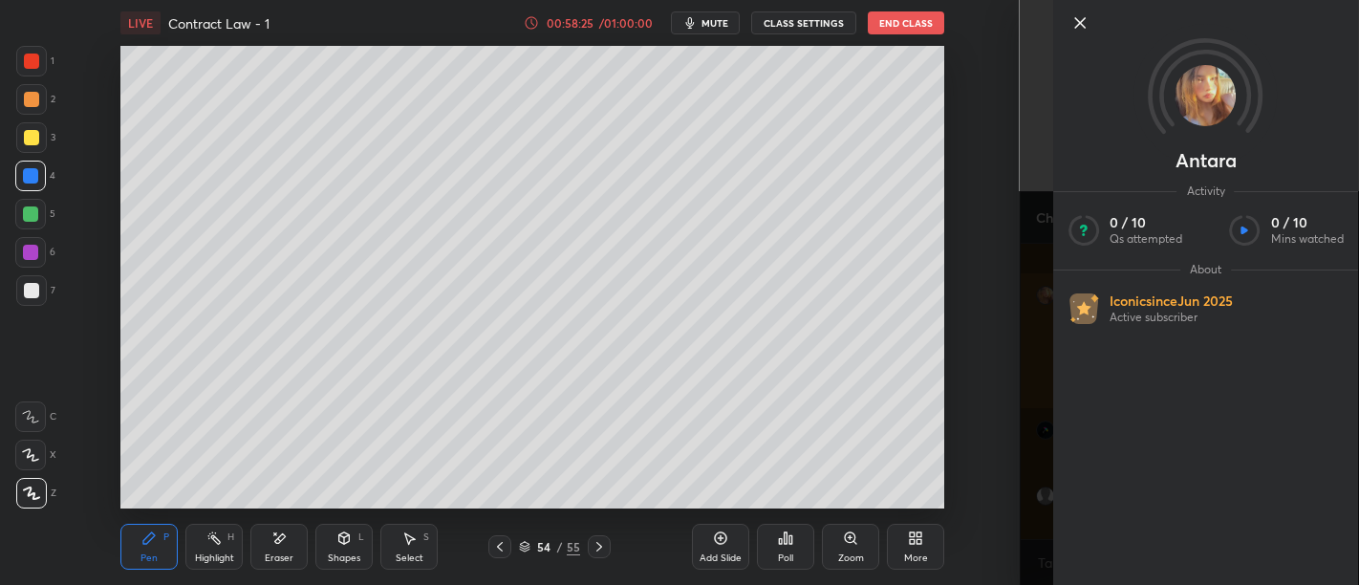
copy div "Mam what if the director's son wants to buy some of the shares/debentures whos …"
click at [1075, 22] on icon at bounding box center [1079, 22] width 23 height 23
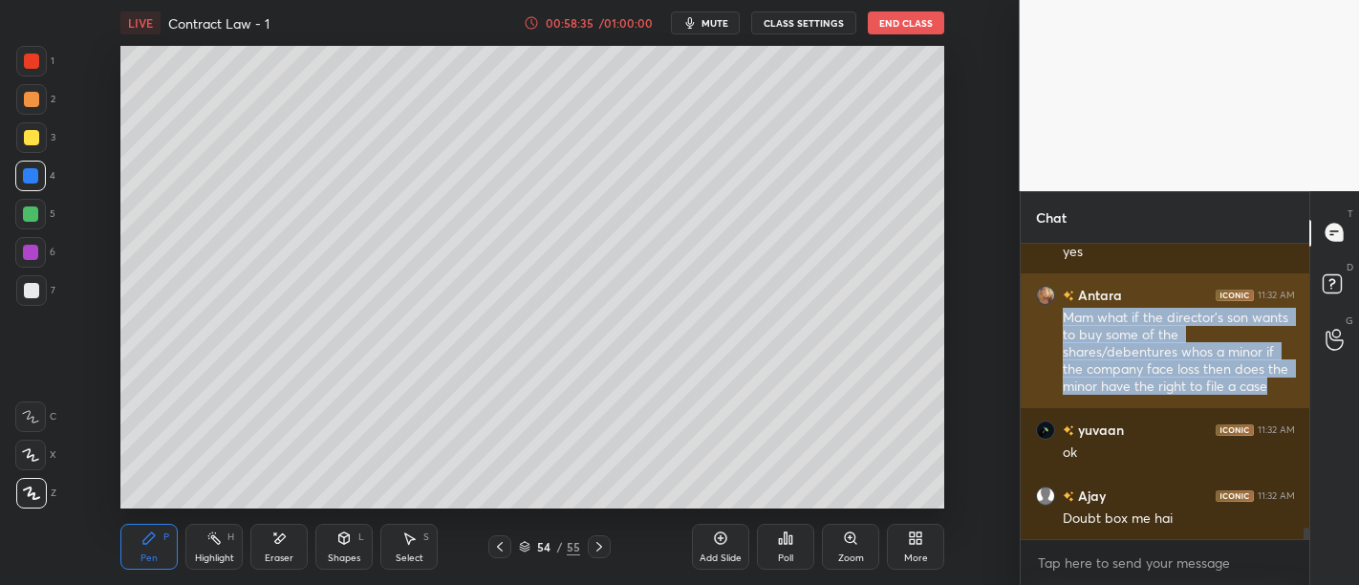
click at [1203, 364] on div "Mam what if the director's son wants to buy some of the shares/debentures whos …" at bounding box center [1179, 353] width 232 height 88
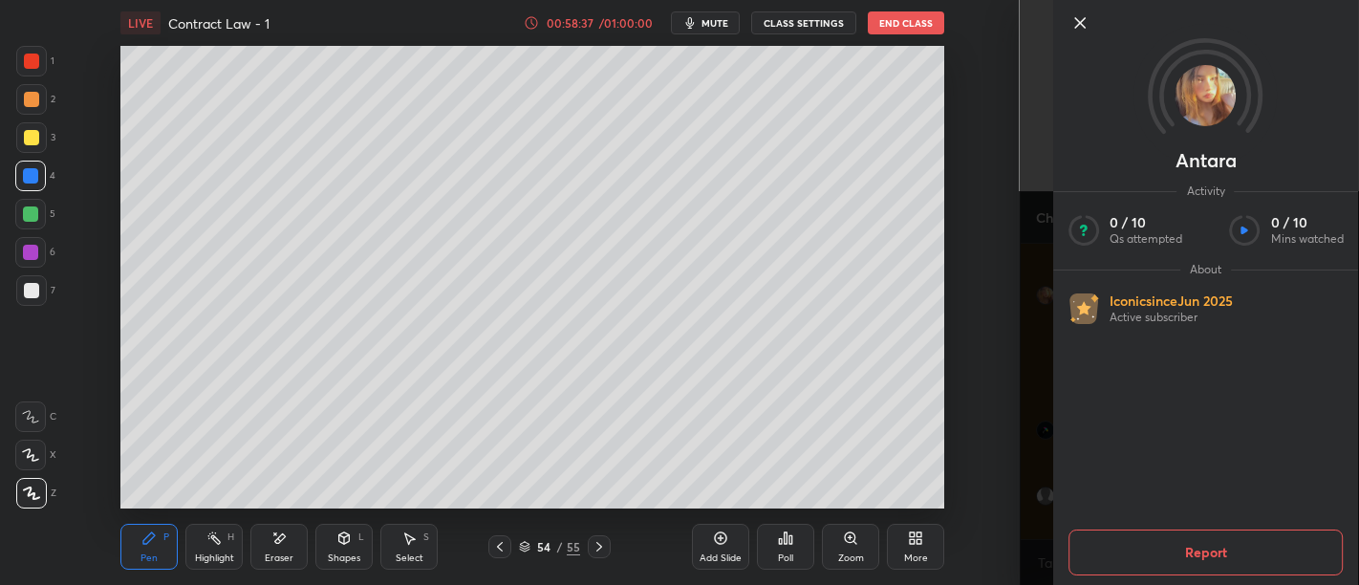
click at [1078, 18] on icon at bounding box center [1079, 22] width 23 height 23
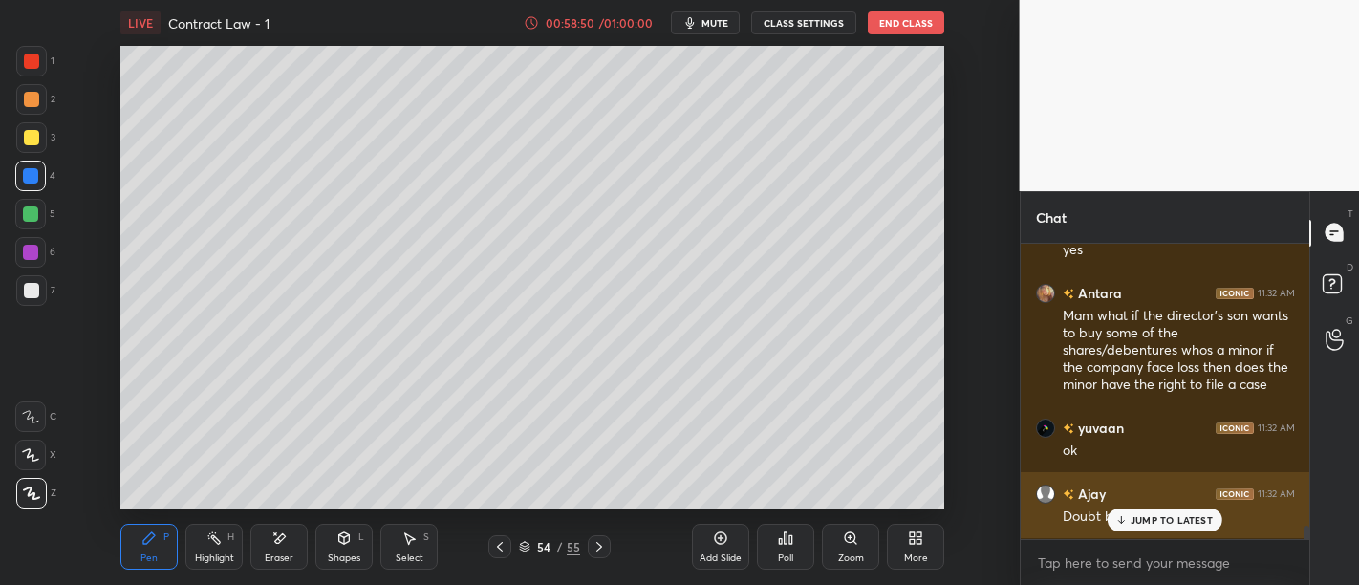
scroll to position [7507, 0]
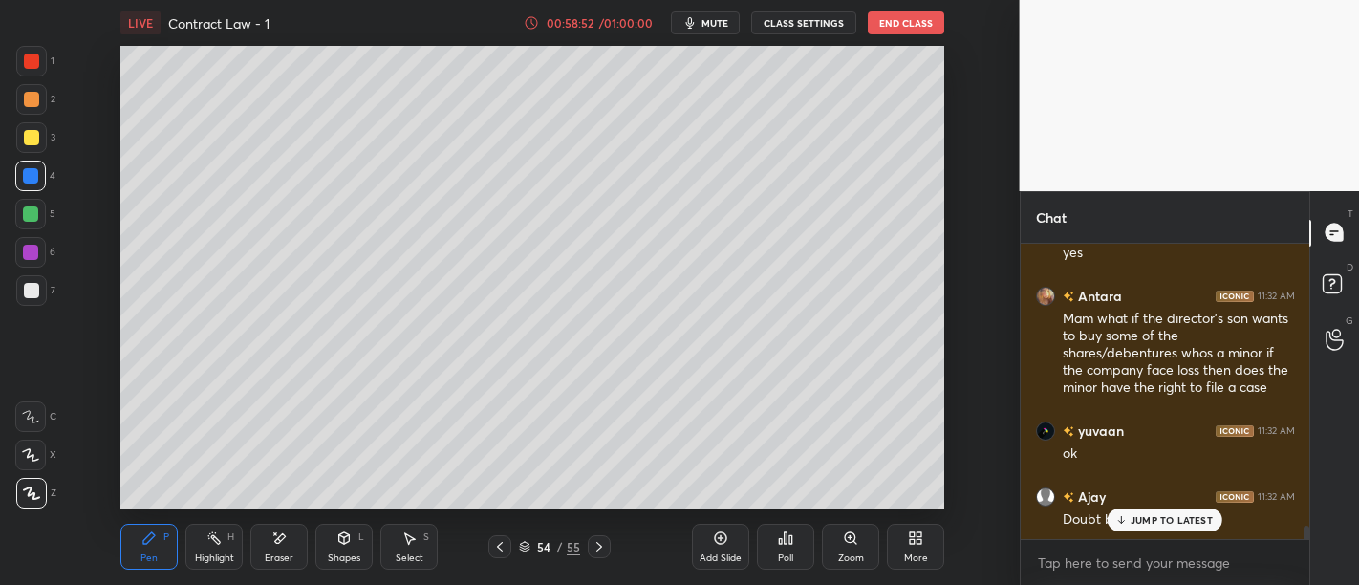
click at [721, 546] on icon at bounding box center [720, 537] width 15 height 15
click at [1138, 528] on div "1 NEW MESSAGE" at bounding box center [1165, 519] width 114 height 23
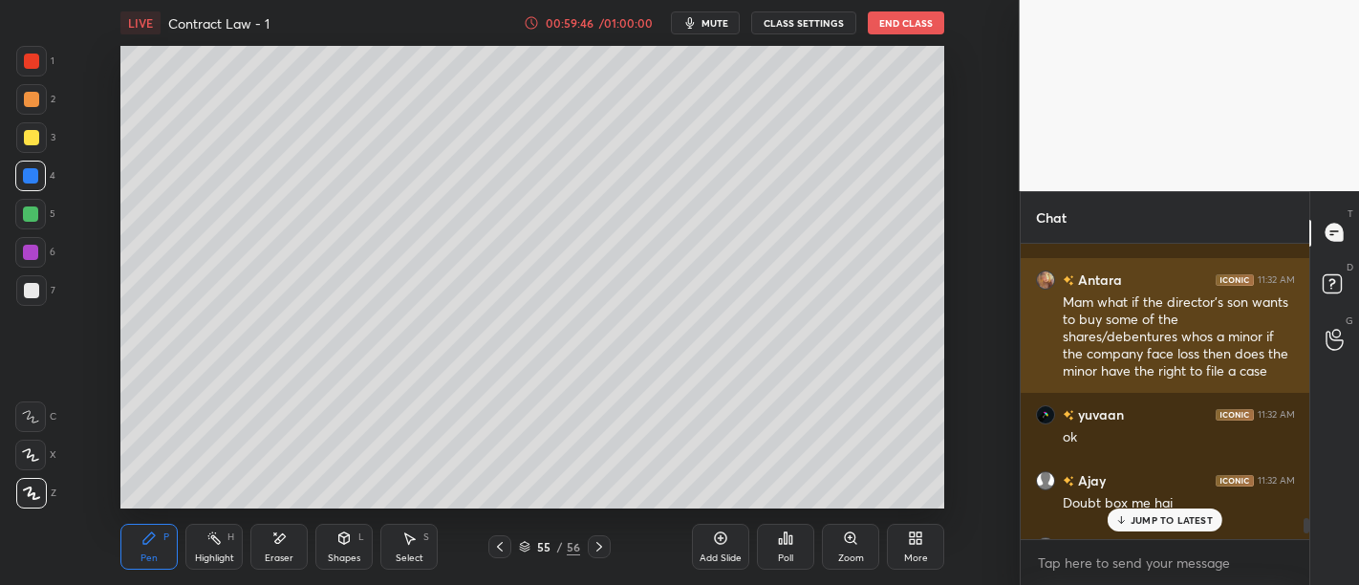
scroll to position [7468, 0]
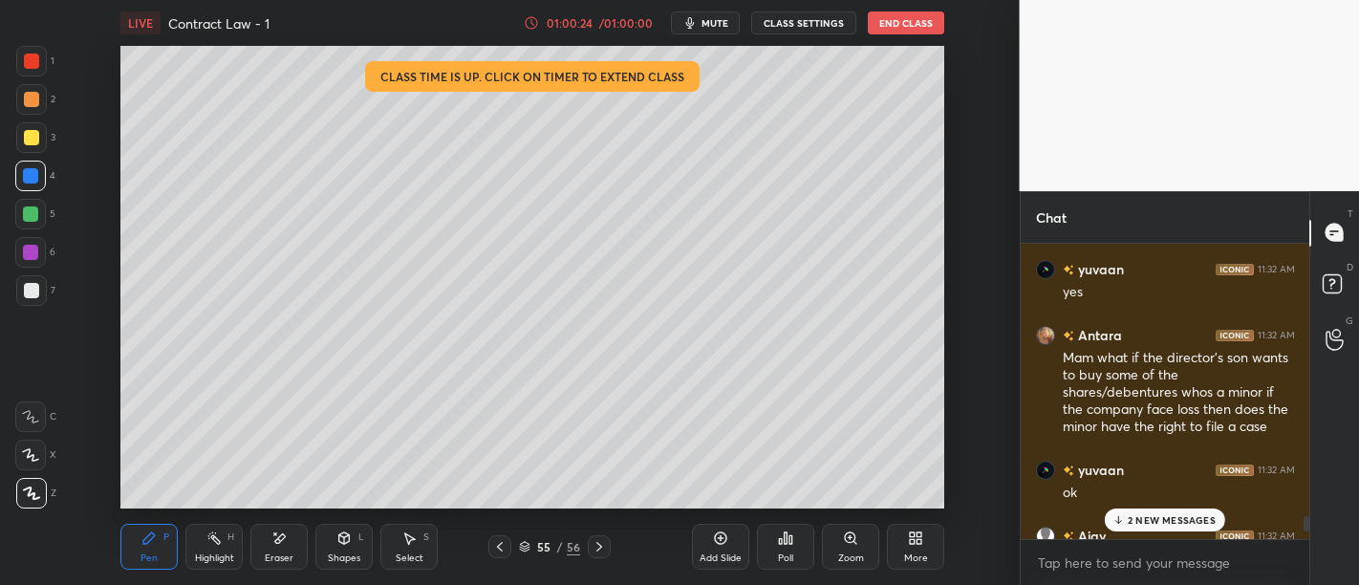
click at [712, 553] on div "Add Slide" at bounding box center [721, 558] width 42 height 10
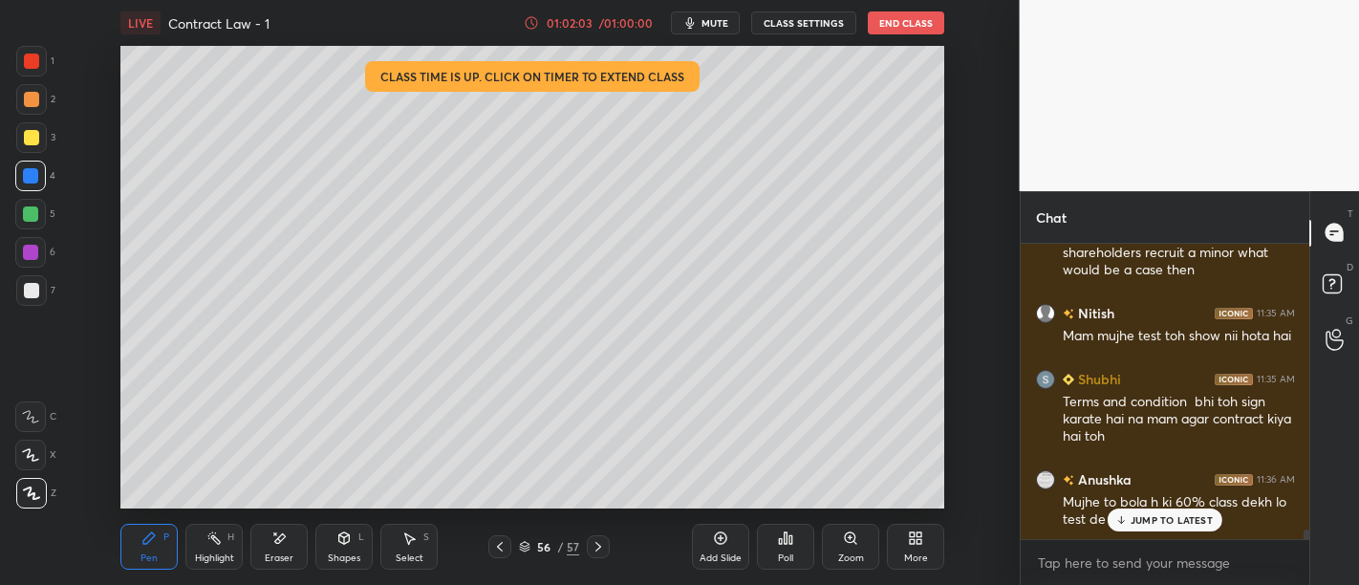
scroll to position [8543, 0]
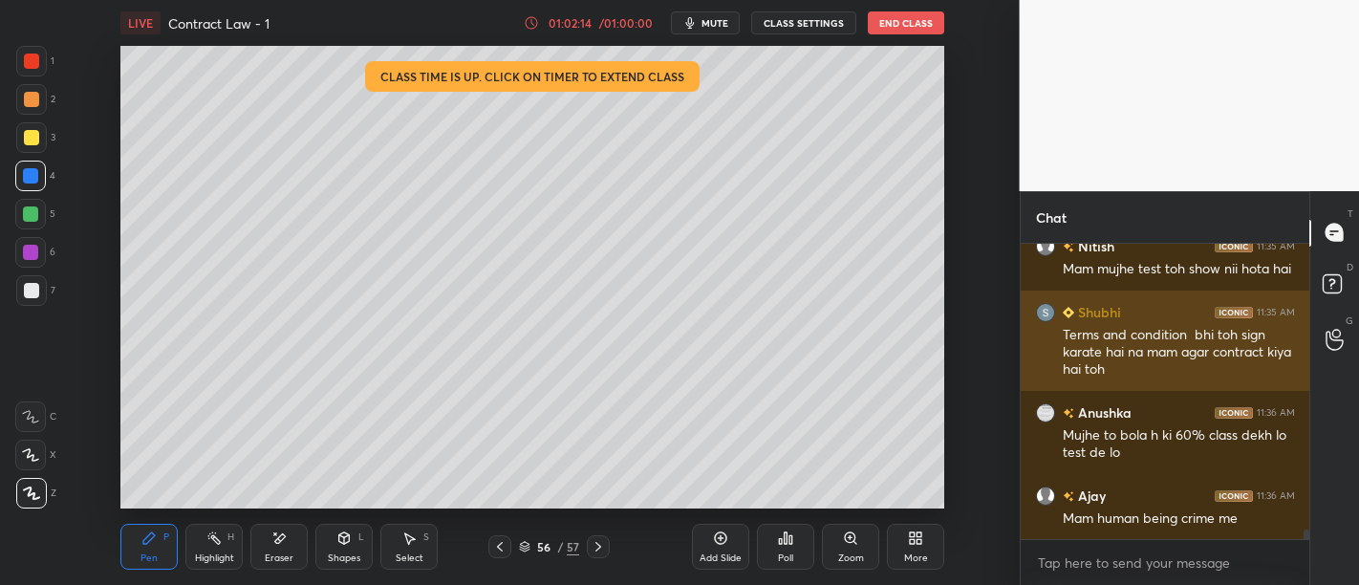
click at [751, 526] on div "Add Slide Poll Zoom More" at bounding box center [818, 546] width 252 height 107
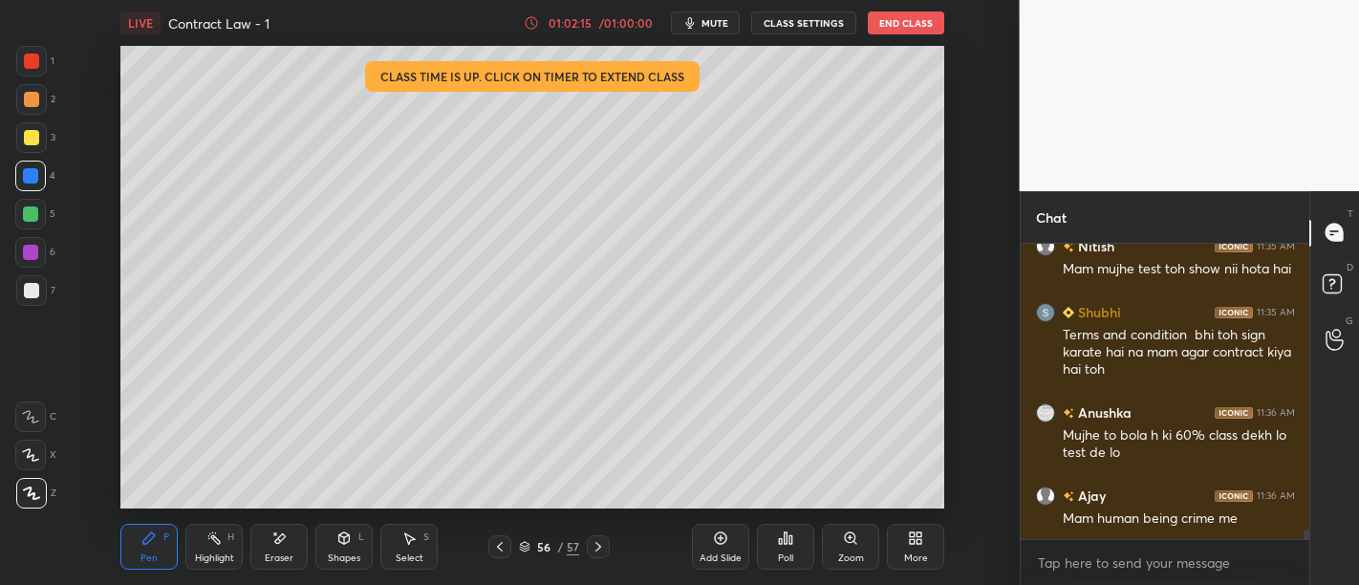
click at [713, 545] on icon at bounding box center [720, 537] width 15 height 15
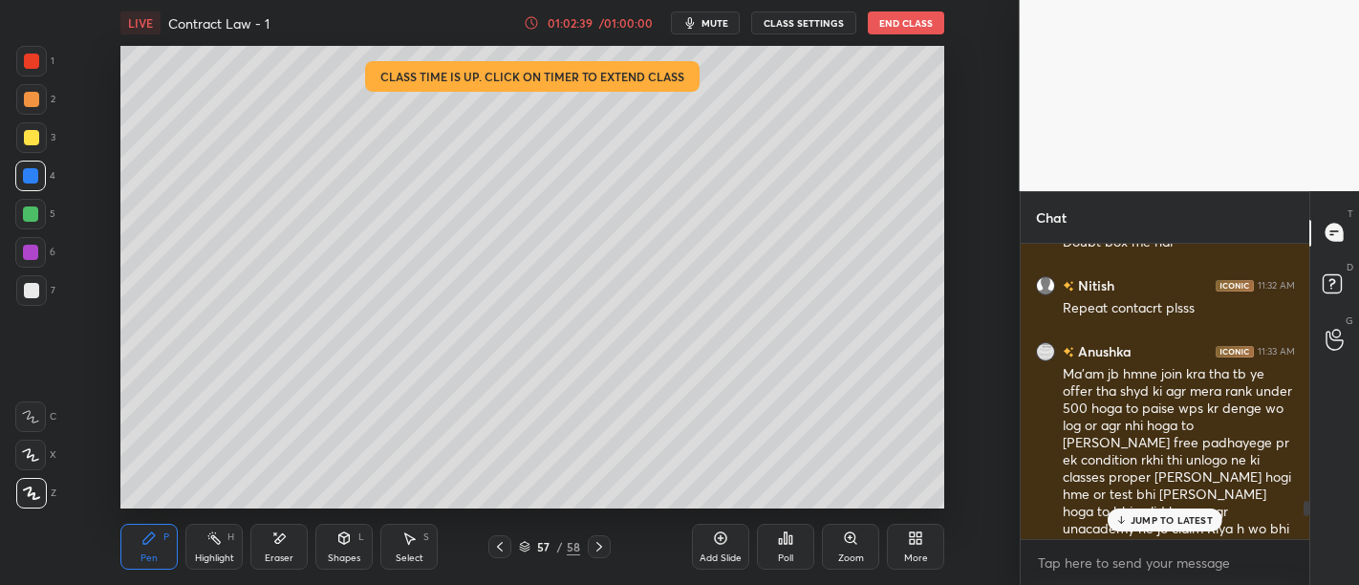
scroll to position [7778, 0]
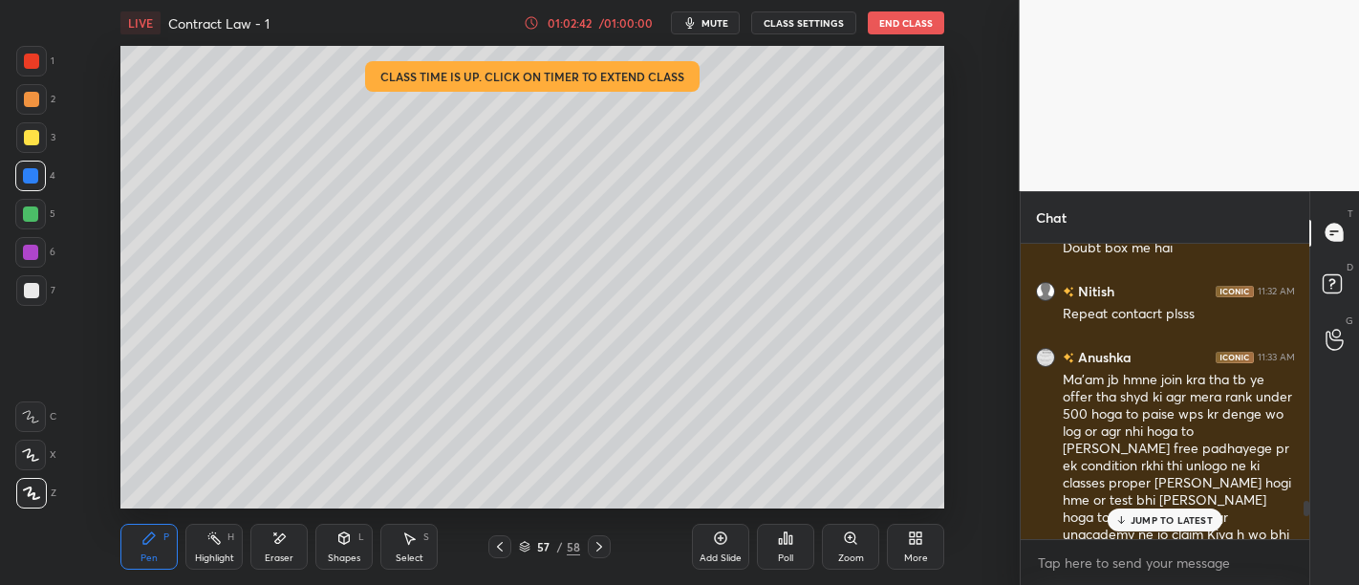
click at [1165, 513] on div "JUMP TO LATEST" at bounding box center [1165, 519] width 115 height 23
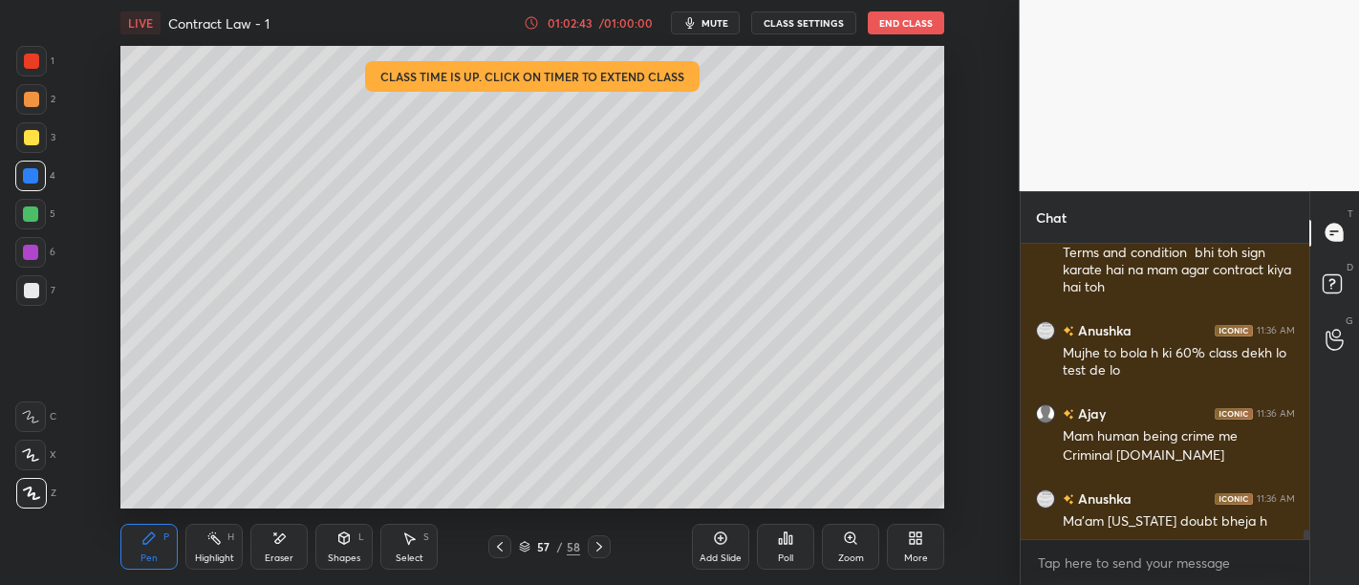
scroll to position [8694, 0]
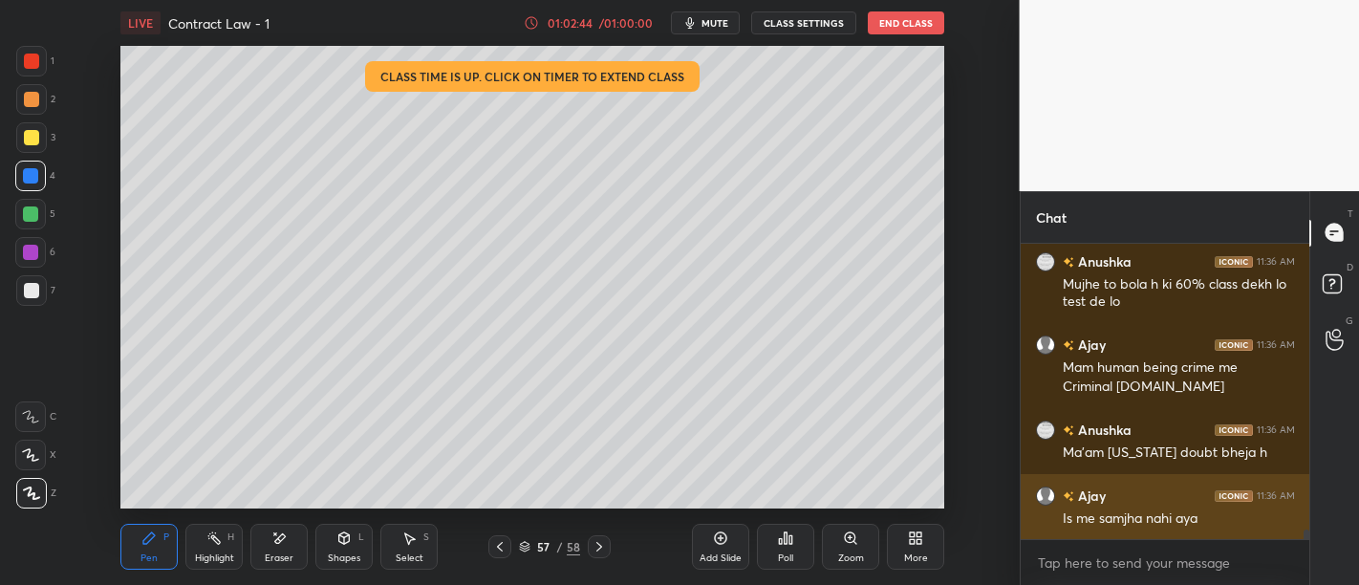
click at [1121, 522] on div "Is me samjha nahi aya" at bounding box center [1179, 518] width 232 height 19
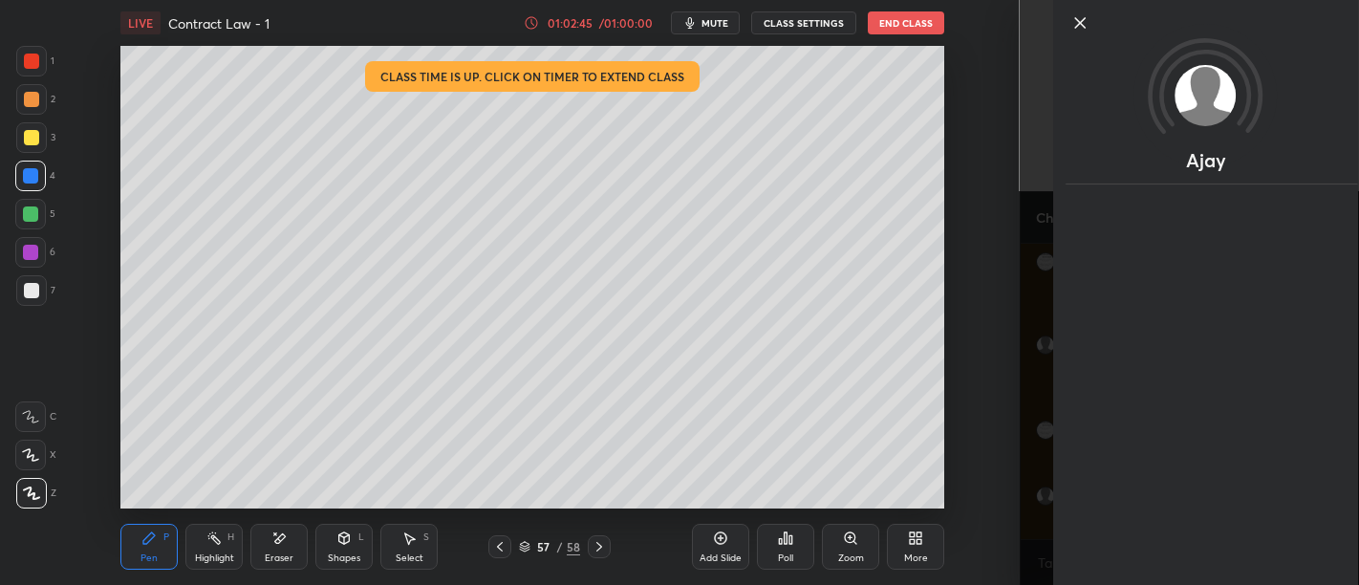
scroll to position [8759, 0]
click at [1073, 31] on icon at bounding box center [1079, 22] width 23 height 23
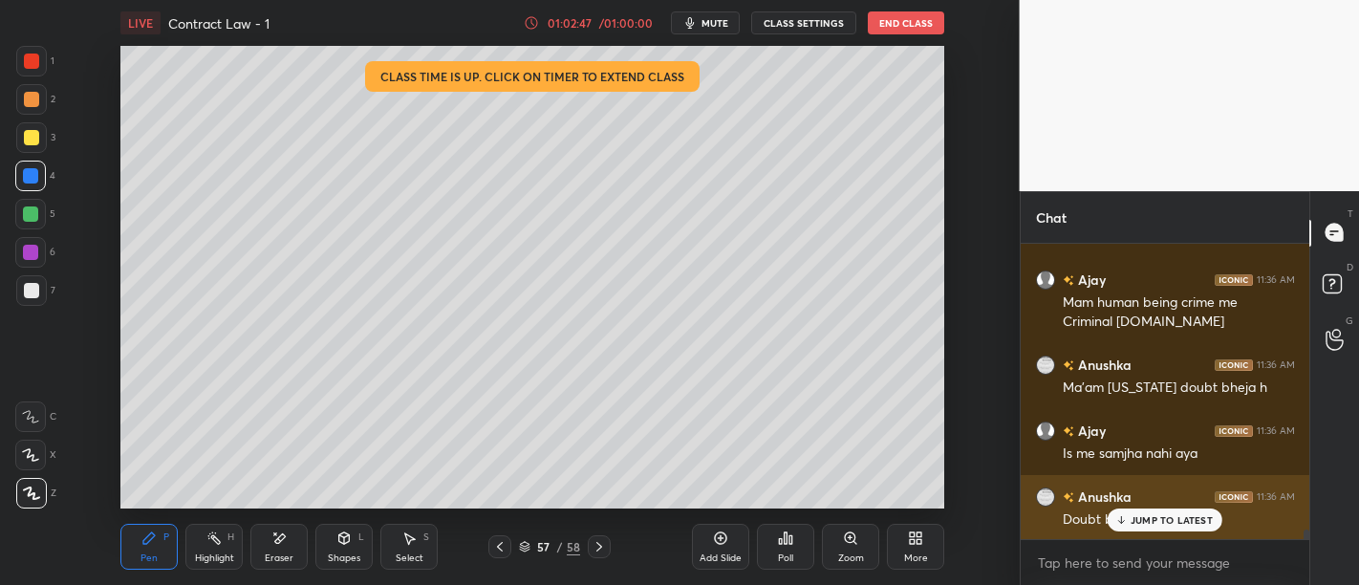
click at [1174, 520] on p "JUMP TO LATEST" at bounding box center [1172, 519] width 82 height 11
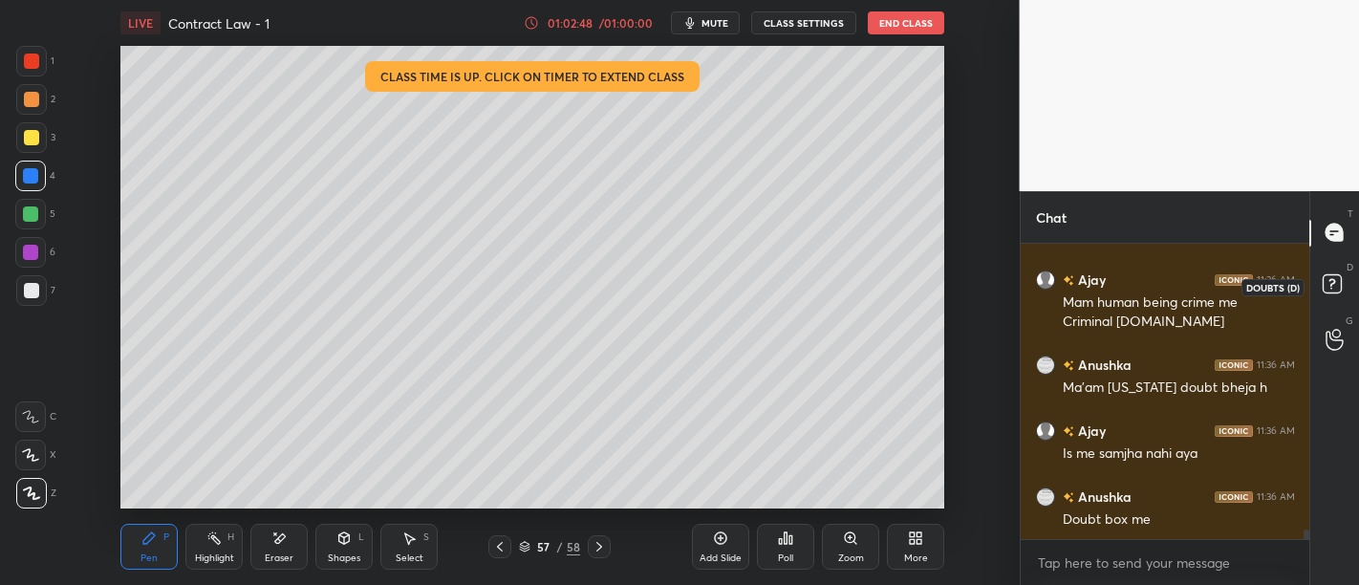
click at [1332, 277] on rect at bounding box center [1332, 283] width 18 height 18
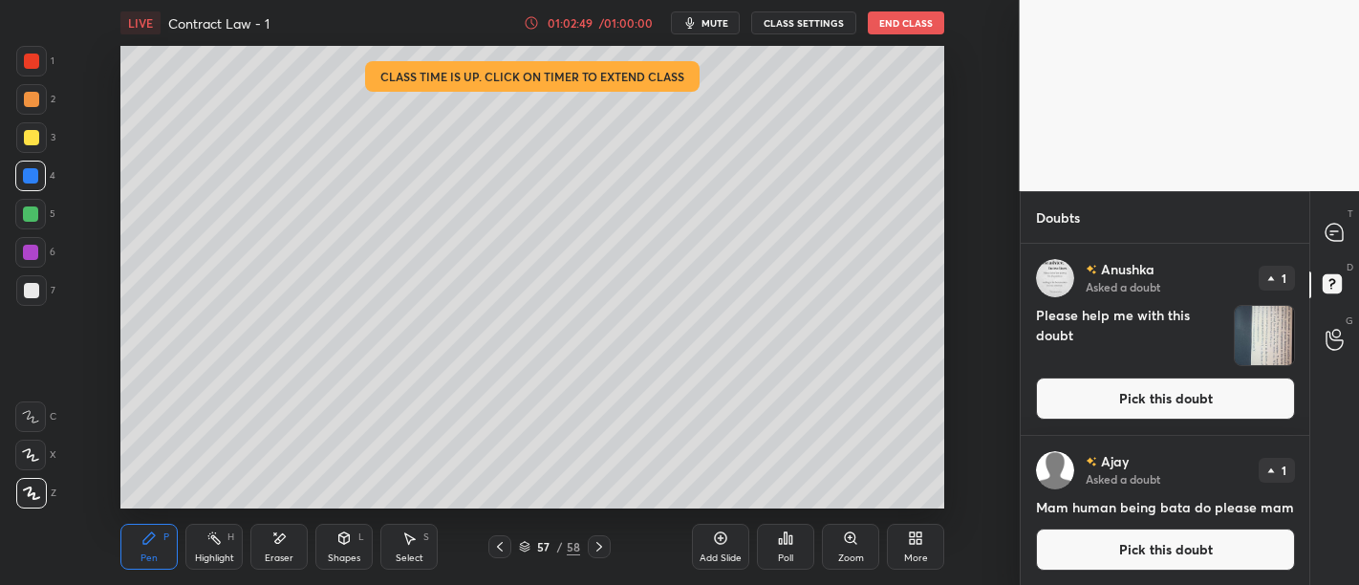
scroll to position [1, 0]
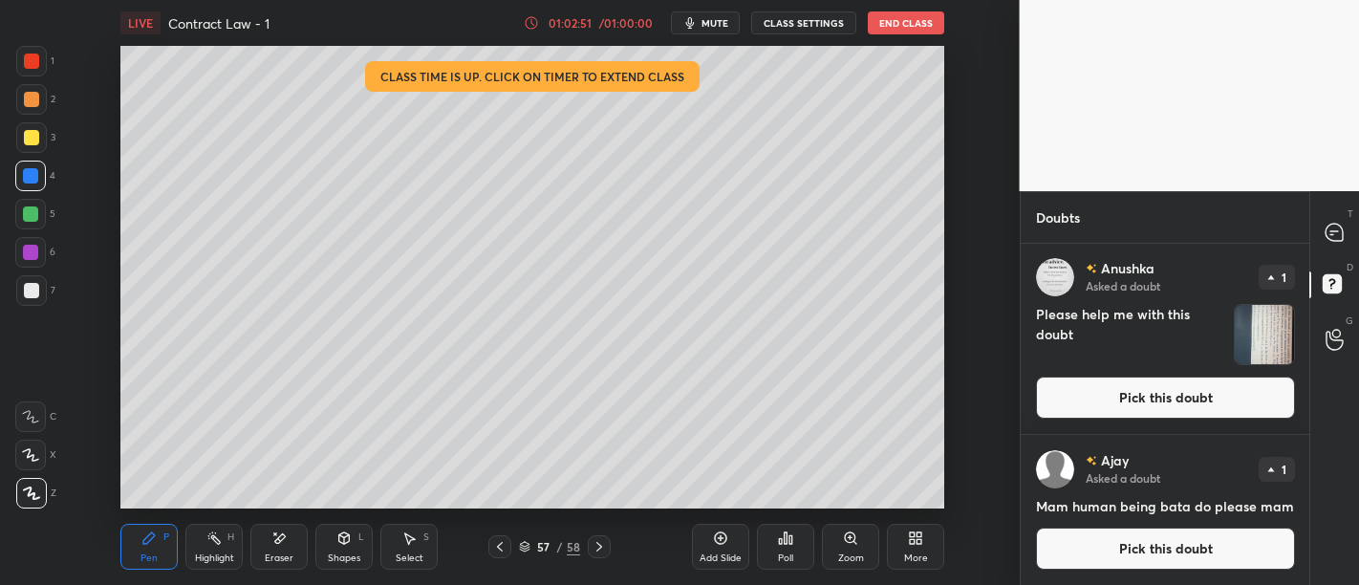
click at [1258, 325] on img "grid" at bounding box center [1264, 334] width 59 height 59
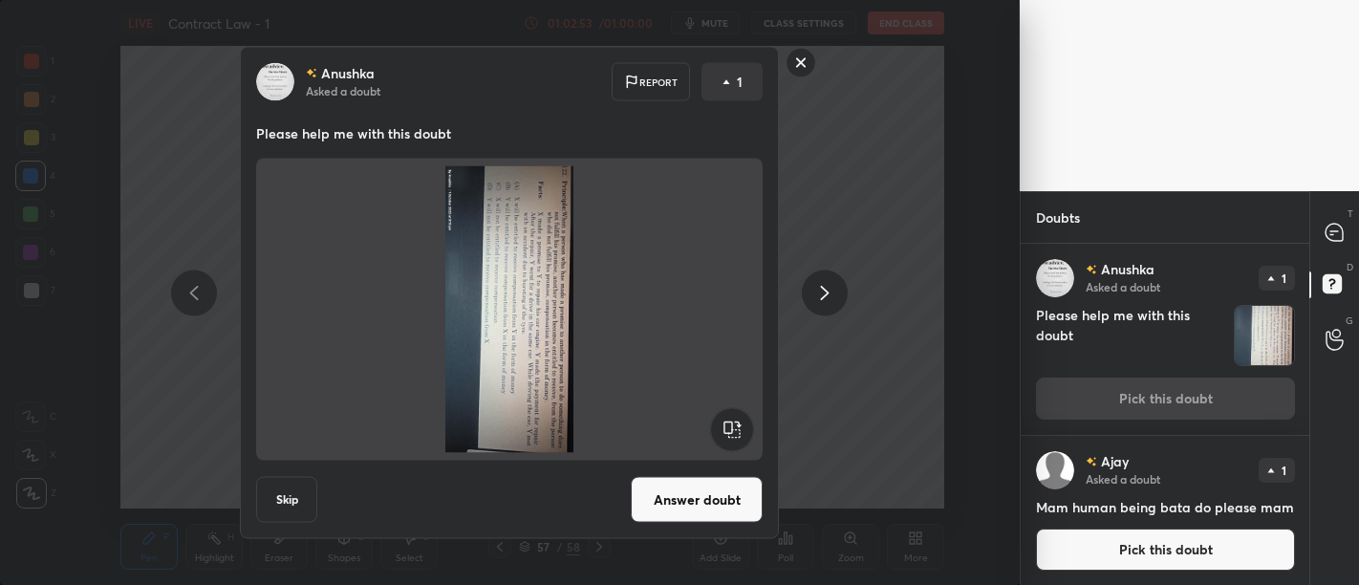
click at [798, 67] on rect at bounding box center [802, 63] width 30 height 30
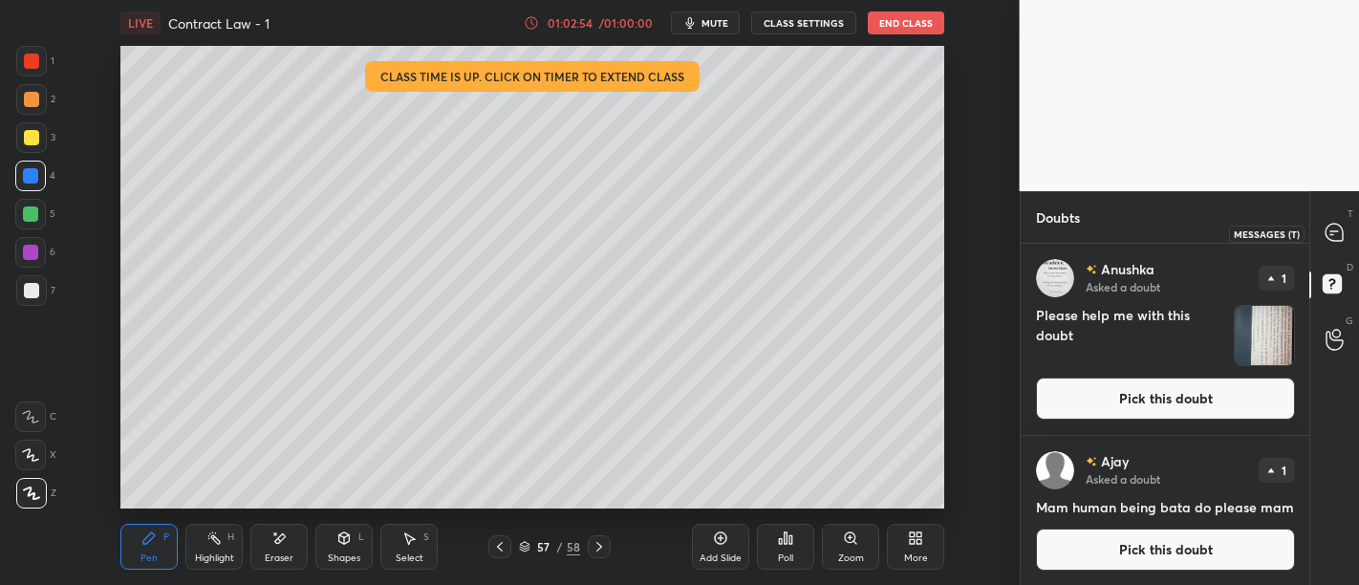
click at [1348, 236] on div at bounding box center [1335, 233] width 38 height 34
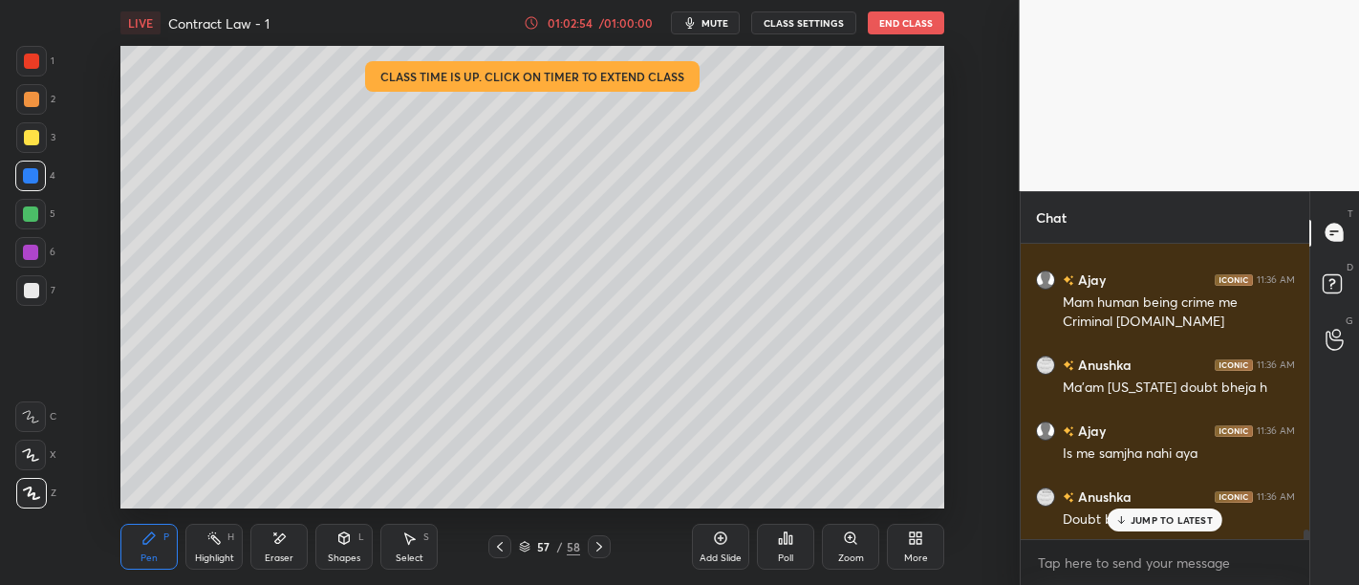
scroll to position [291, 284]
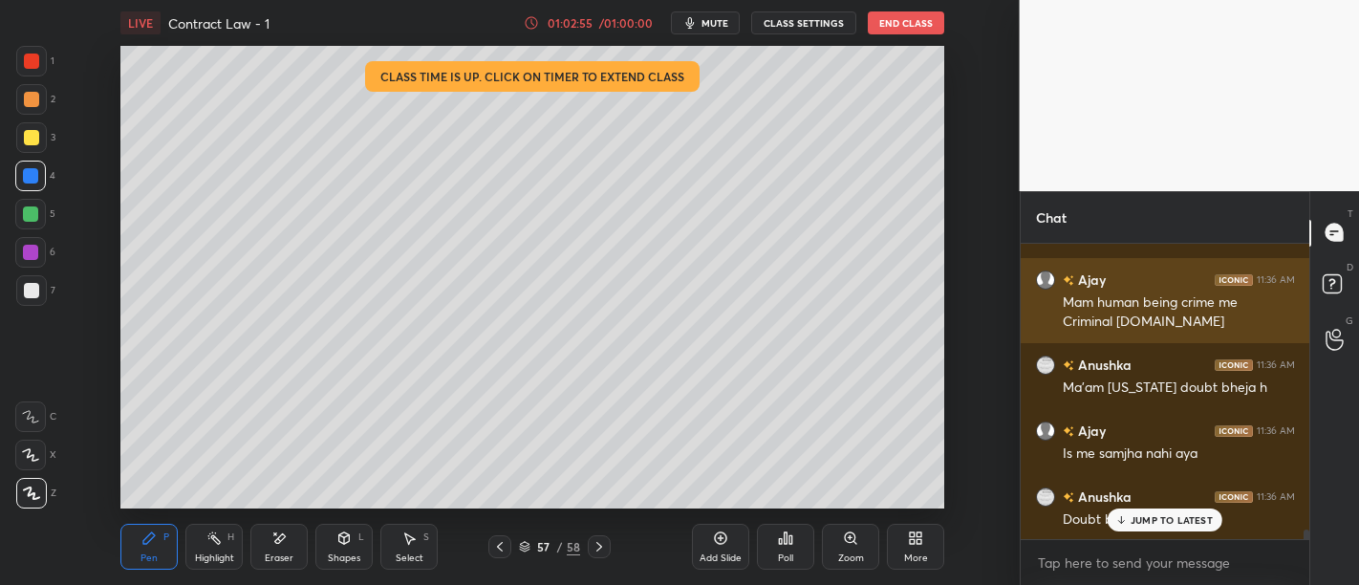
click at [1169, 511] on div "JUMP TO LATEST" at bounding box center [1165, 519] width 115 height 23
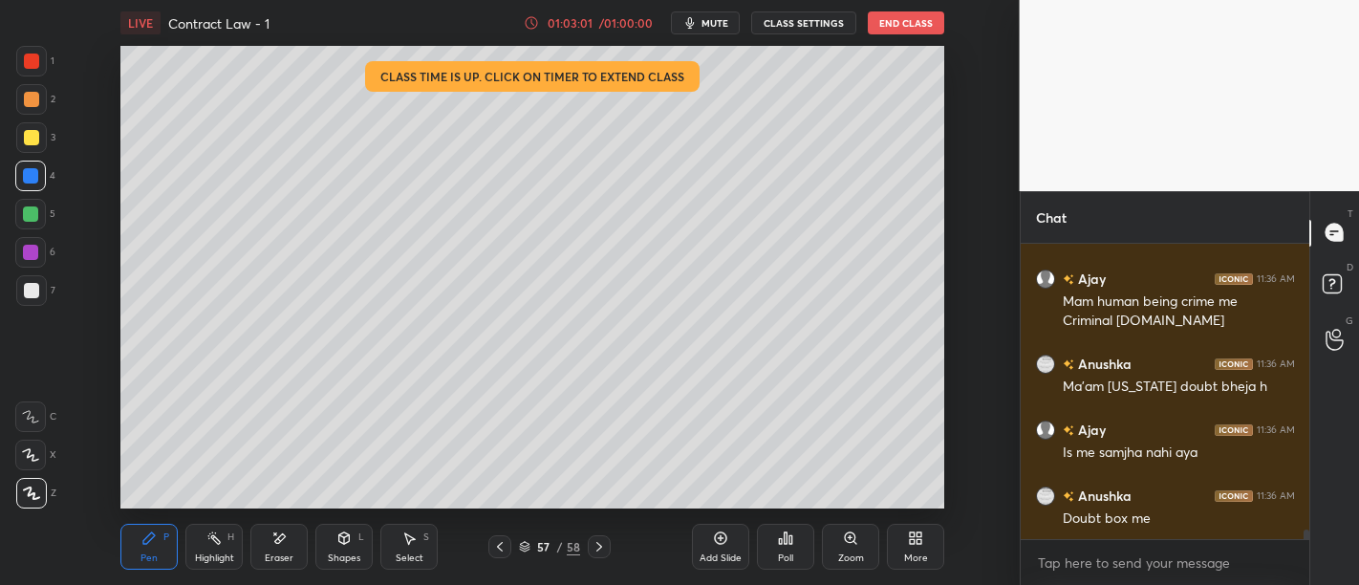
scroll to position [8825, 0]
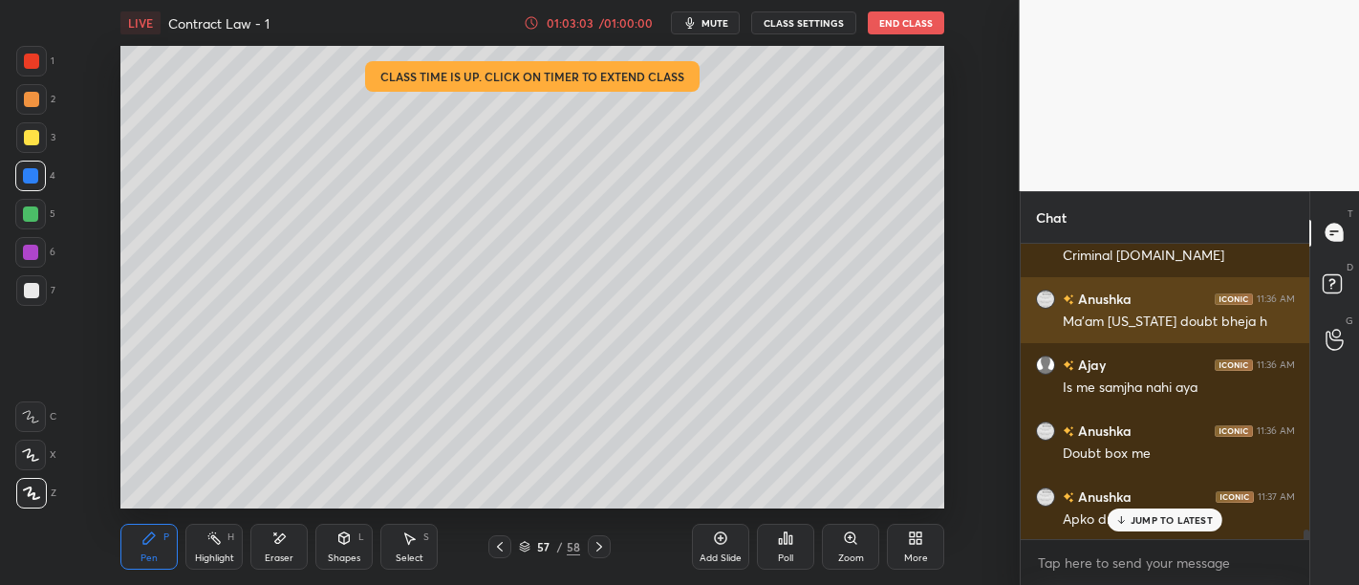
click at [1177, 514] on p "JUMP TO LATEST" at bounding box center [1172, 519] width 82 height 11
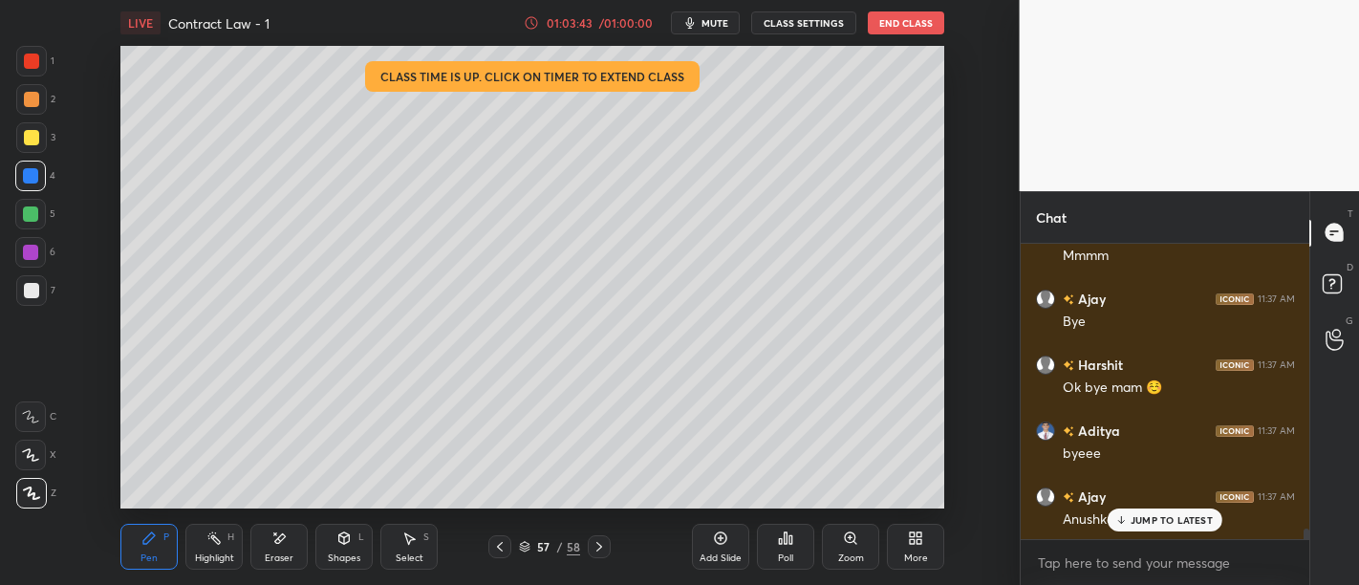
scroll to position [8040, 0]
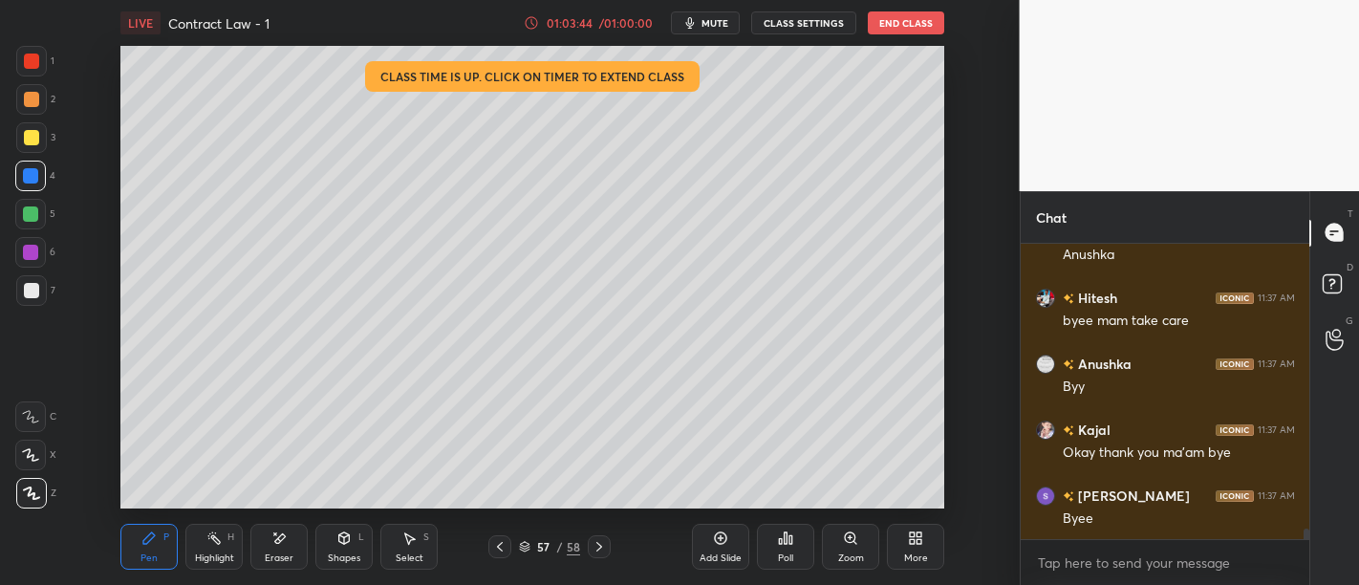
click at [886, 28] on button "End Class" at bounding box center [906, 22] width 76 height 23
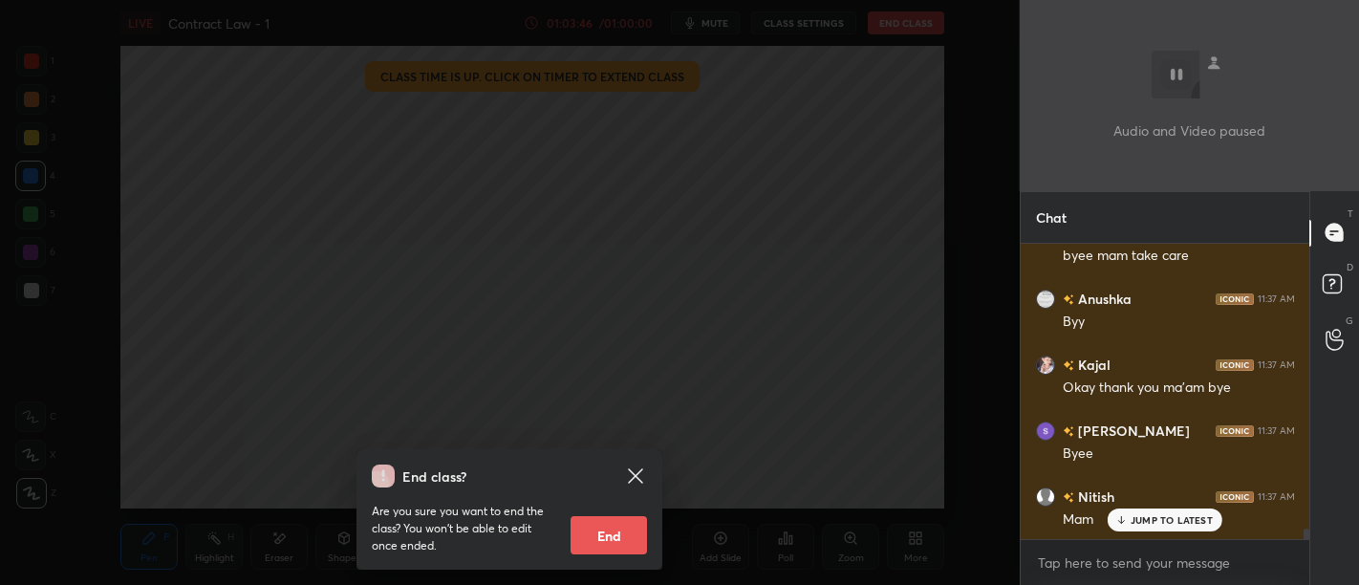
scroll to position [8369, 0]
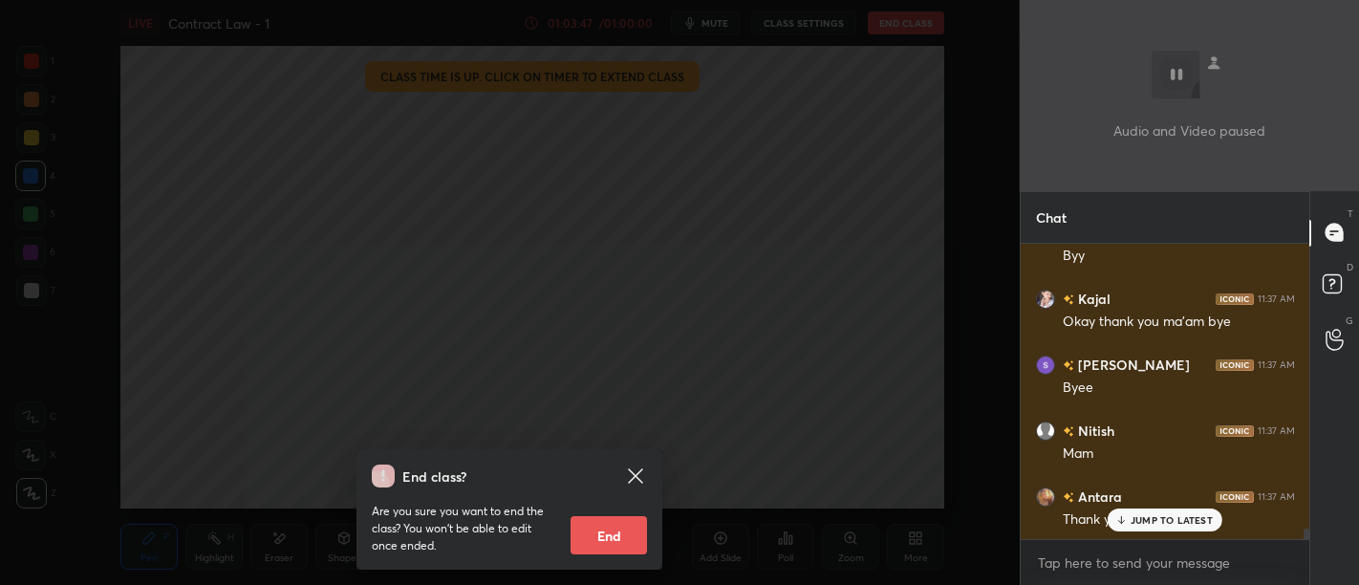
click at [596, 538] on button "End" at bounding box center [609, 535] width 76 height 38
type textarea "x"
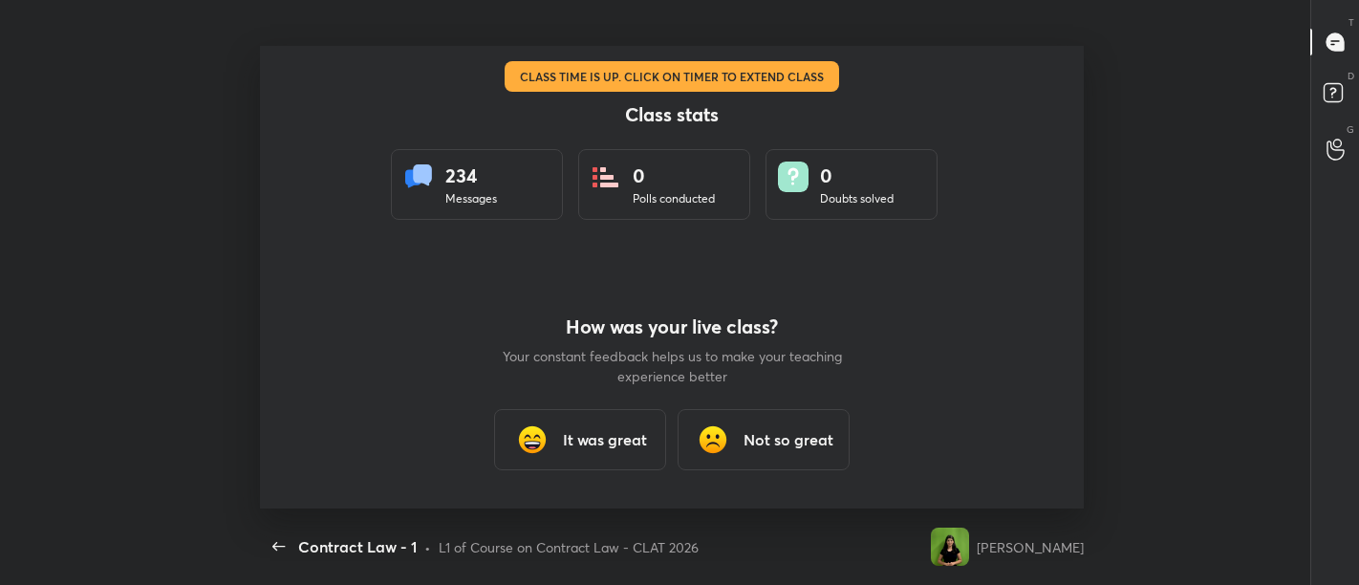
scroll to position [95103, 94222]
